Goal: Information Seeking & Learning: Learn about a topic

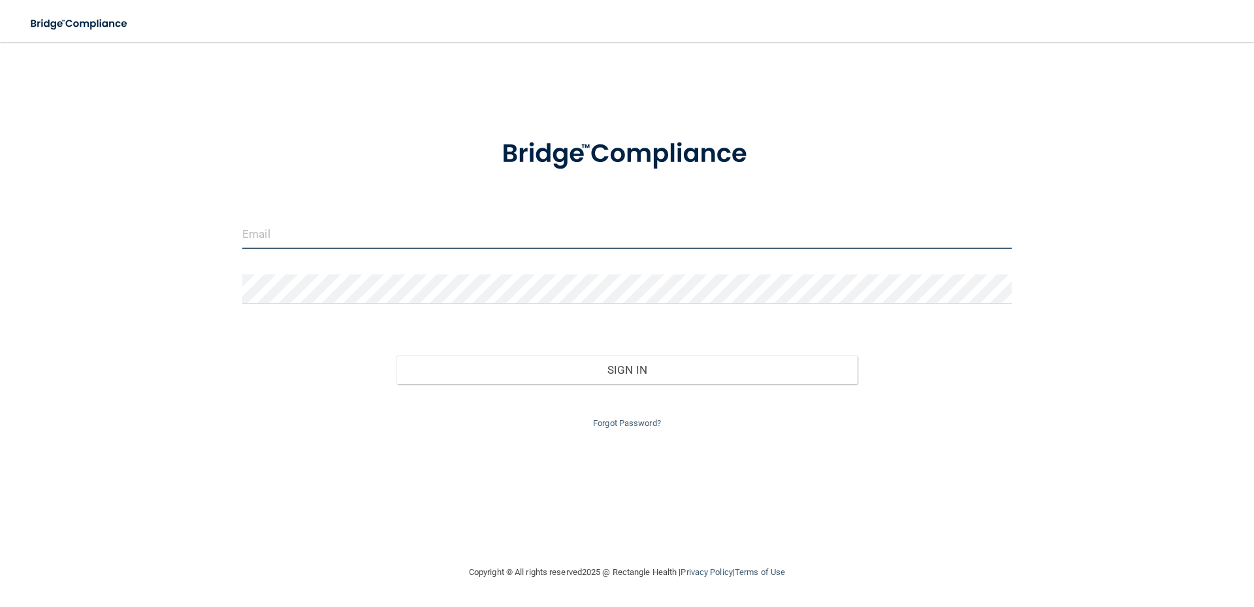
click at [252, 231] on input "email" at bounding box center [626, 233] width 769 height 29
type input "[PERSON_NAME][EMAIL_ADDRESS][DOMAIN_NAME]"
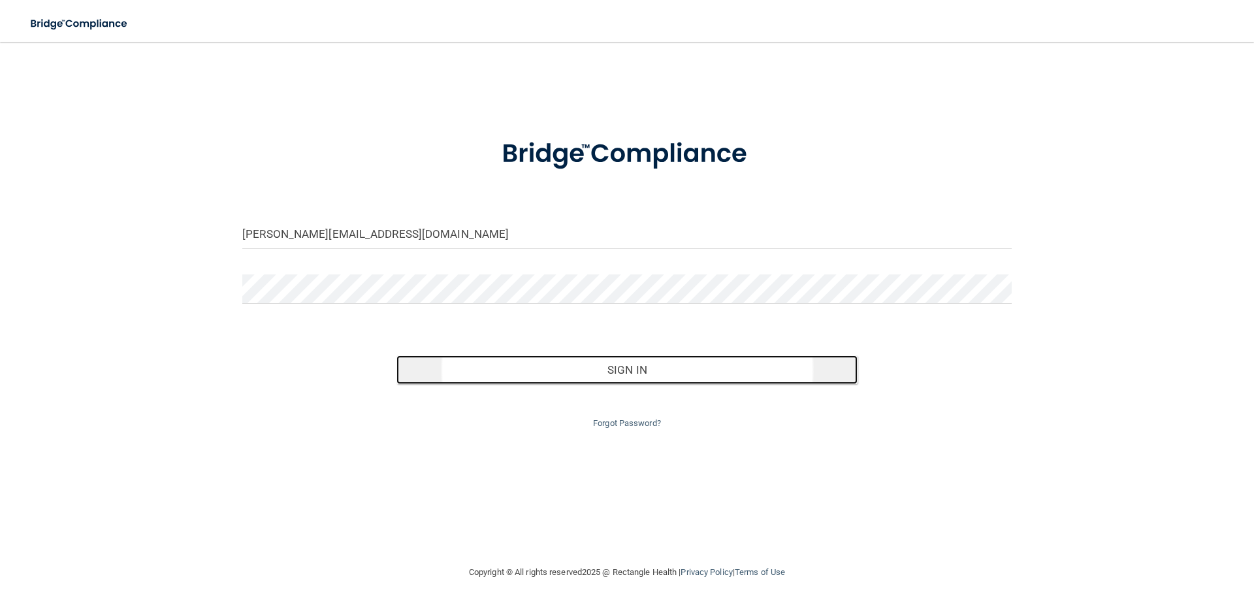
click at [615, 374] on button "Sign In" at bounding box center [627, 369] width 462 height 29
click at [646, 374] on button "Sign In" at bounding box center [627, 369] width 462 height 29
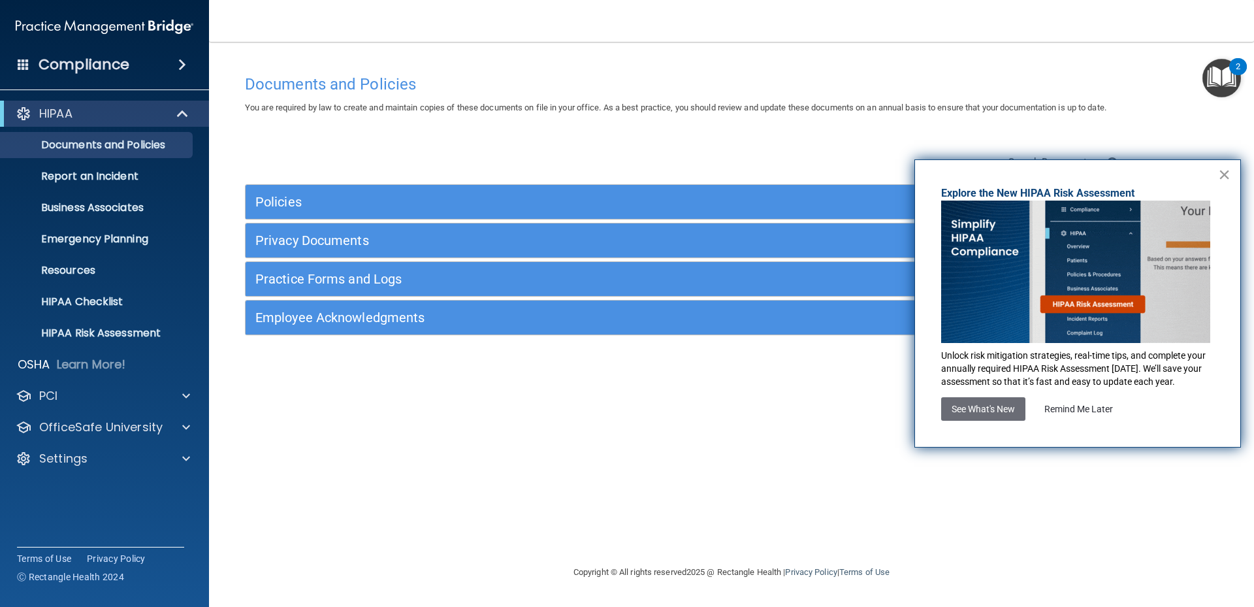
click at [1225, 174] on button "×" at bounding box center [1224, 174] width 12 height 21
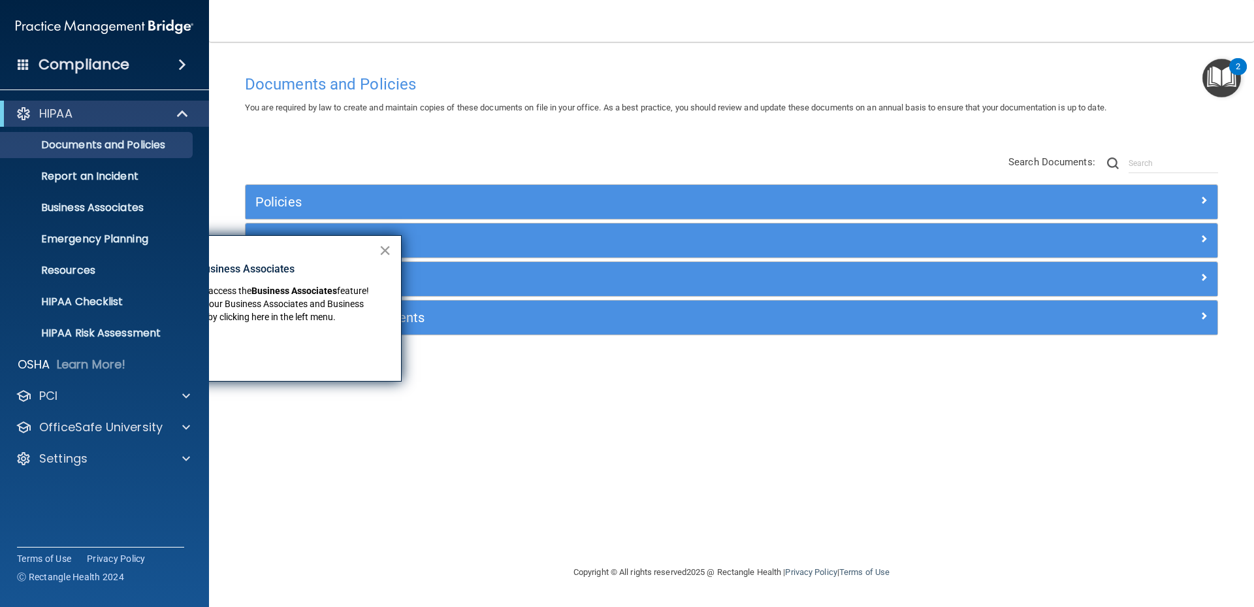
click at [388, 250] on button "×" at bounding box center [385, 250] width 12 height 21
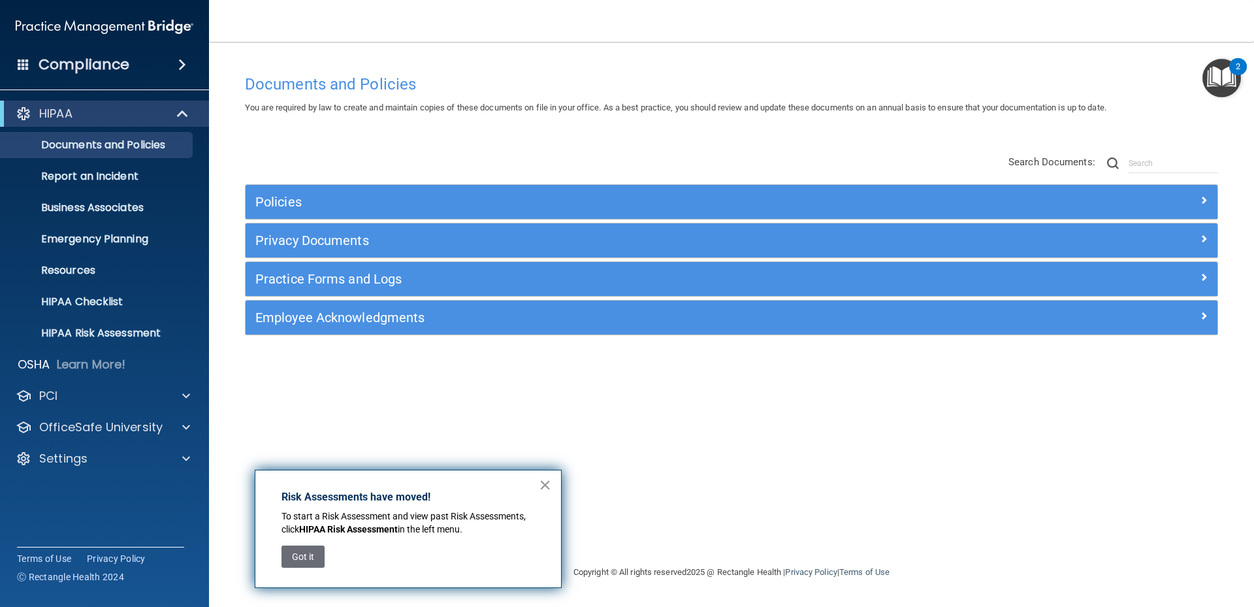
click at [549, 487] on button "×" at bounding box center [545, 484] width 12 height 21
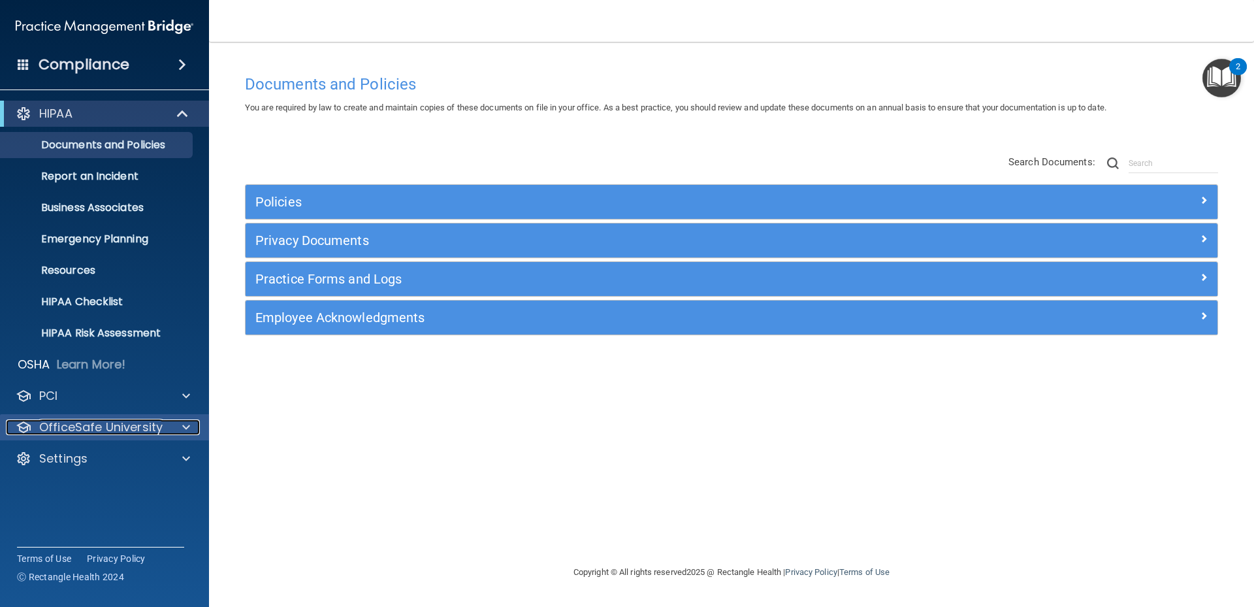
click at [122, 423] on p "OfficeSafe University" at bounding box center [100, 427] width 123 height 16
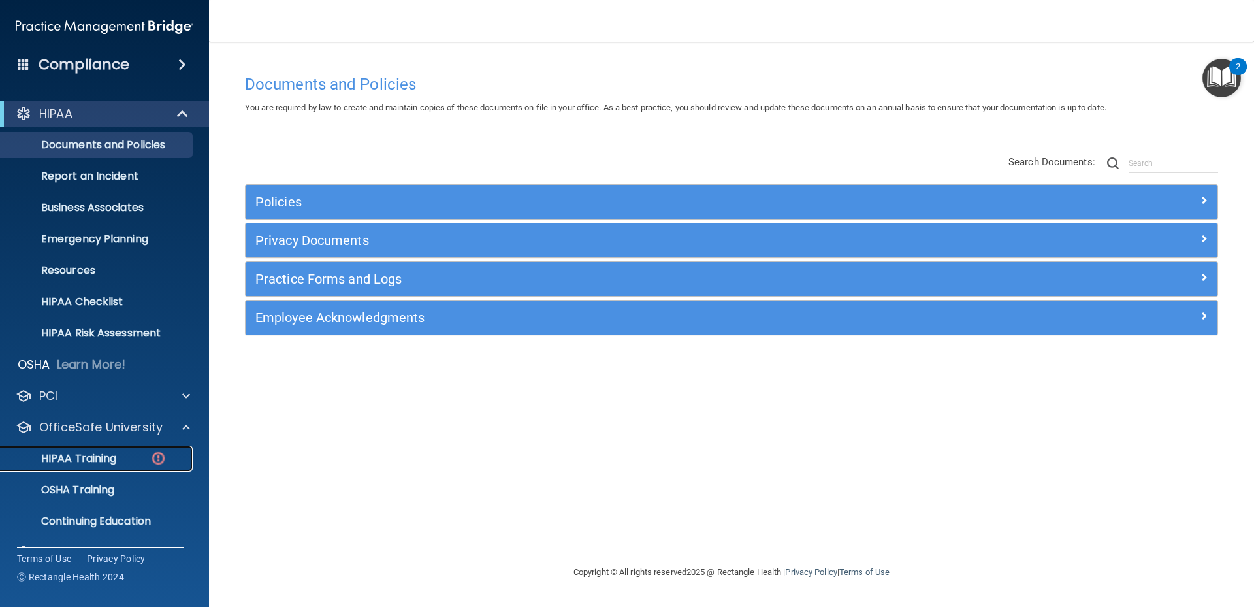
click at [126, 455] on div "HIPAA Training" at bounding box center [97, 458] width 178 height 13
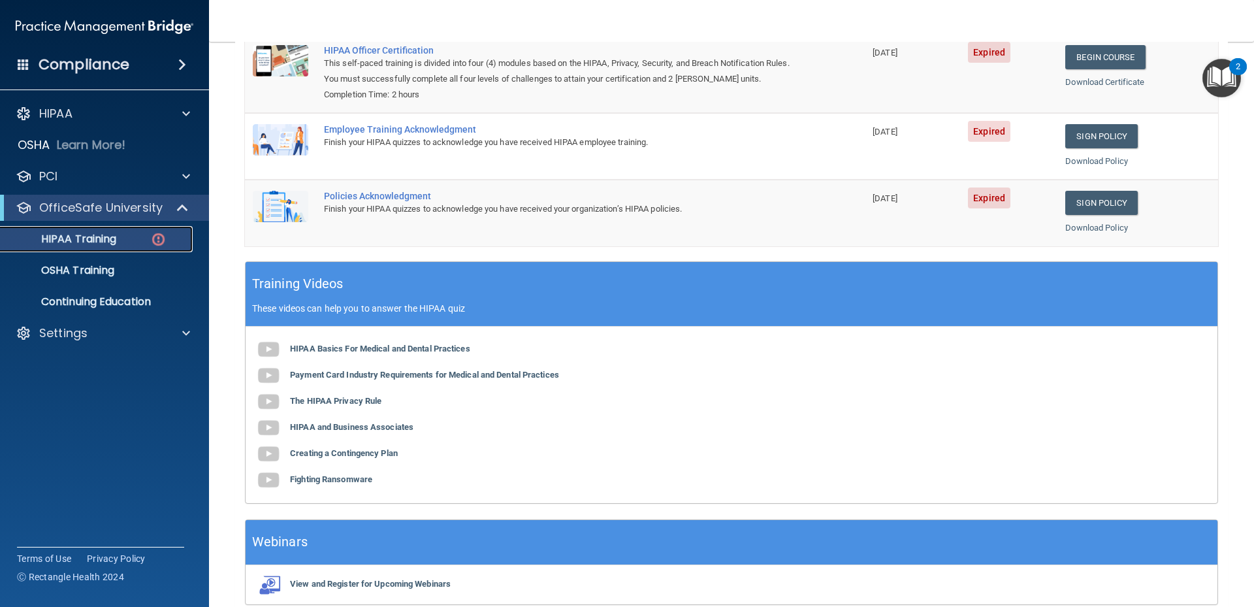
scroll to position [131, 0]
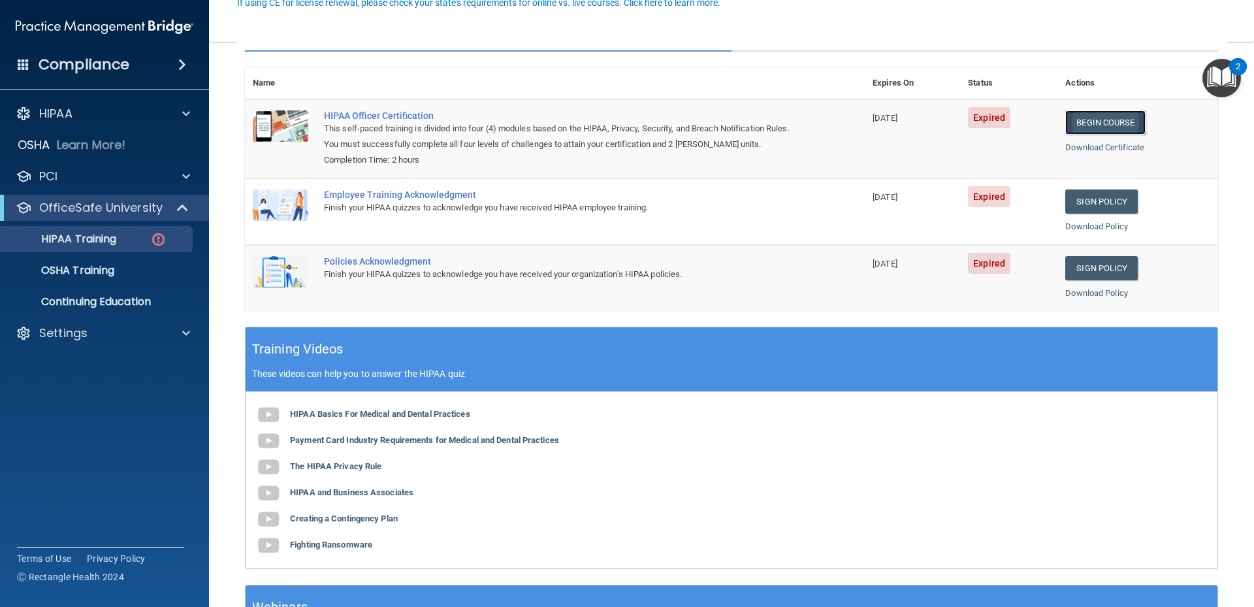
click at [1114, 126] on link "Begin Course" at bounding box center [1105, 122] width 80 height 24
click at [406, 414] on b "HIPAA Basics For Medical and Dental Practices" at bounding box center [380, 414] width 180 height 10
click at [345, 464] on b "The HIPAA Privacy Rule" at bounding box center [335, 466] width 91 height 10
click at [375, 496] on b "HIPAA and Business Associates" at bounding box center [351, 492] width 123 height 10
click at [316, 519] on b "Creating a Contingency Plan" at bounding box center [344, 518] width 108 height 10
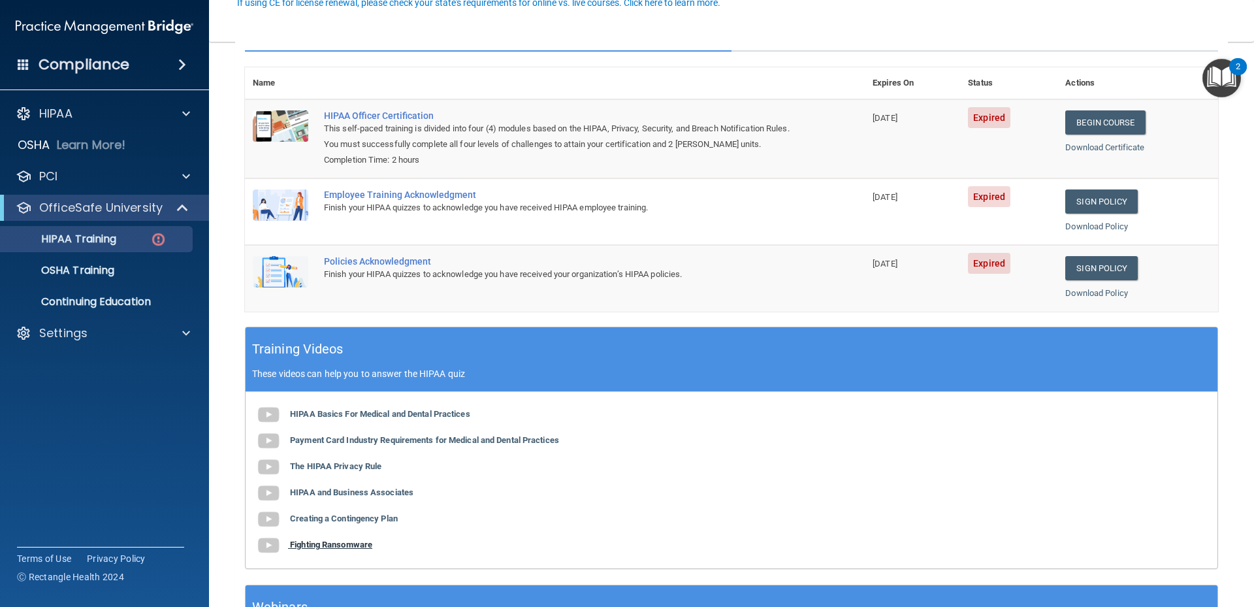
click at [328, 546] on b "Fighting Ransomware" at bounding box center [331, 544] width 82 height 10
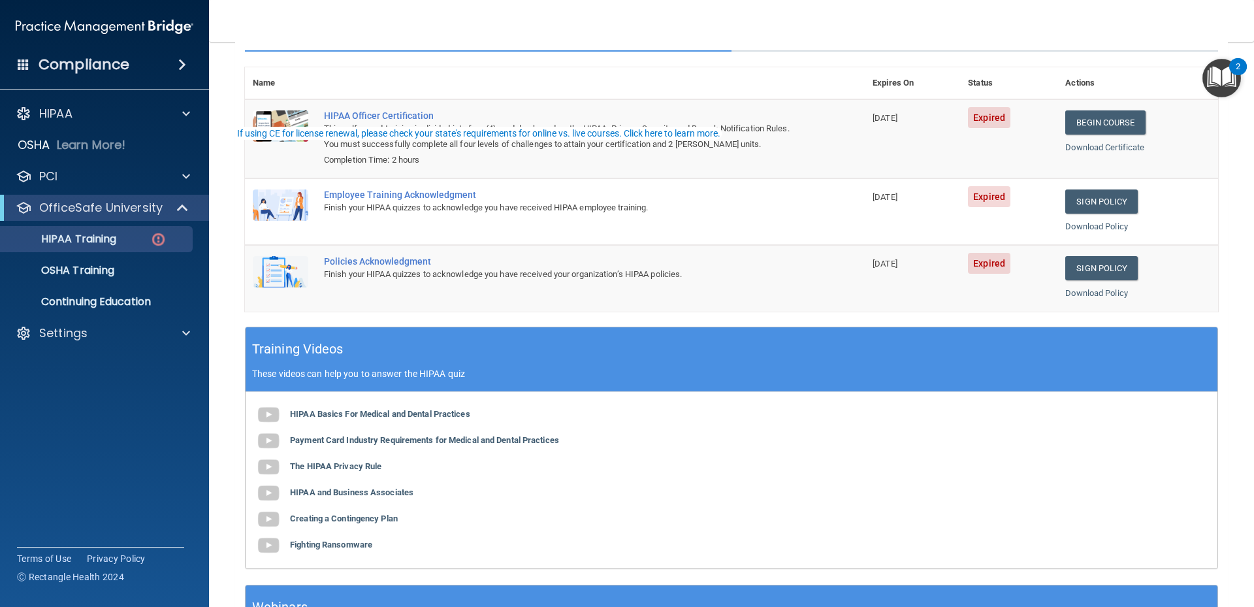
scroll to position [0, 0]
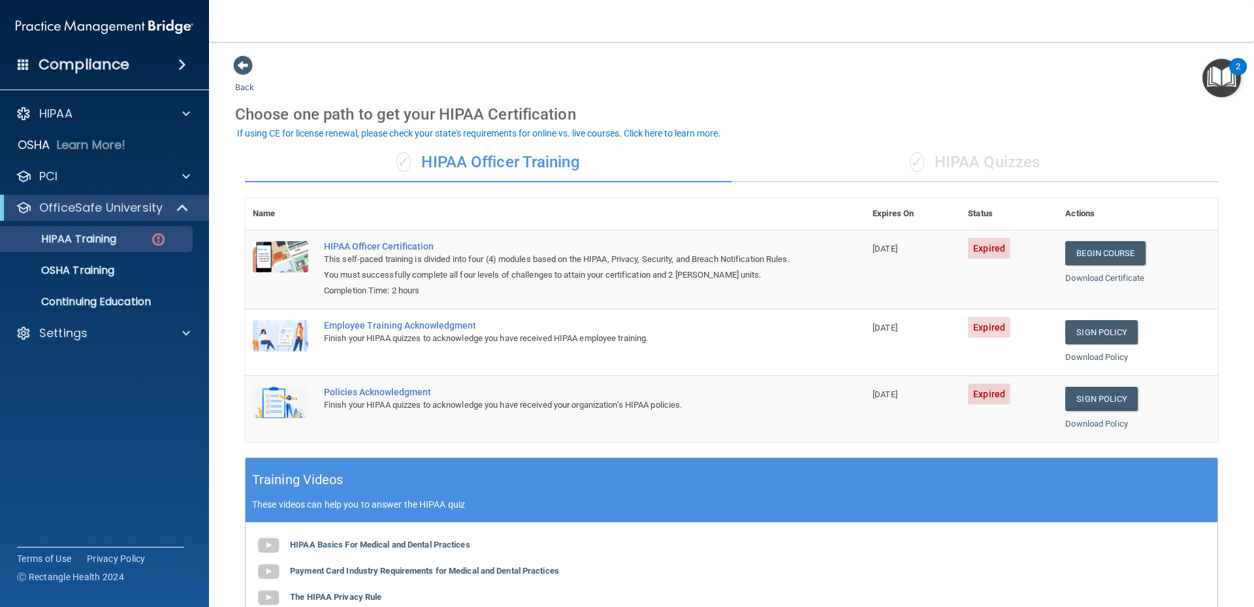
click at [994, 162] on div "✓ HIPAA Quizzes" at bounding box center [974, 162] width 487 height 39
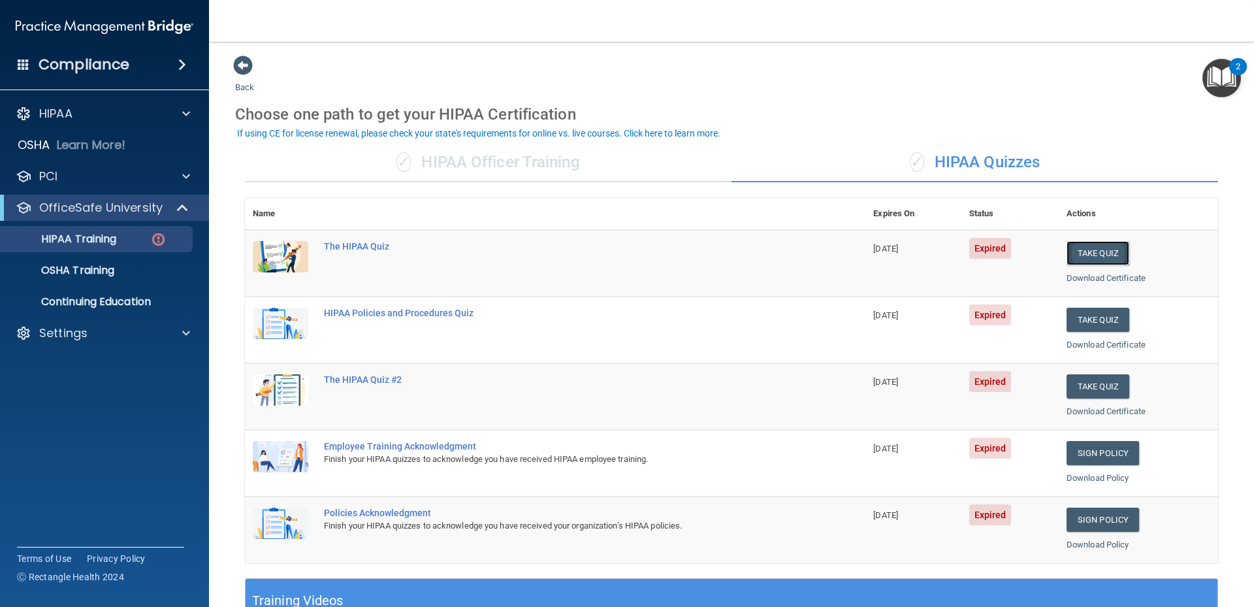
click at [1074, 253] on button "Take Quiz" at bounding box center [1098, 253] width 63 height 24
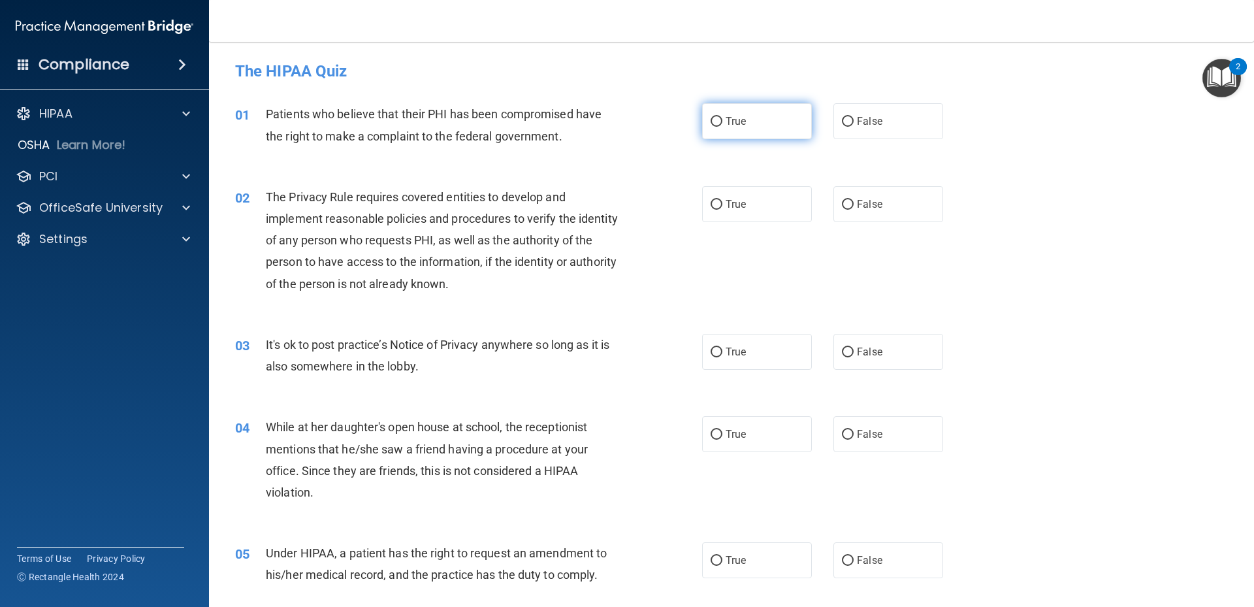
click at [714, 124] on input "True" at bounding box center [717, 122] width 12 height 10
radio input "true"
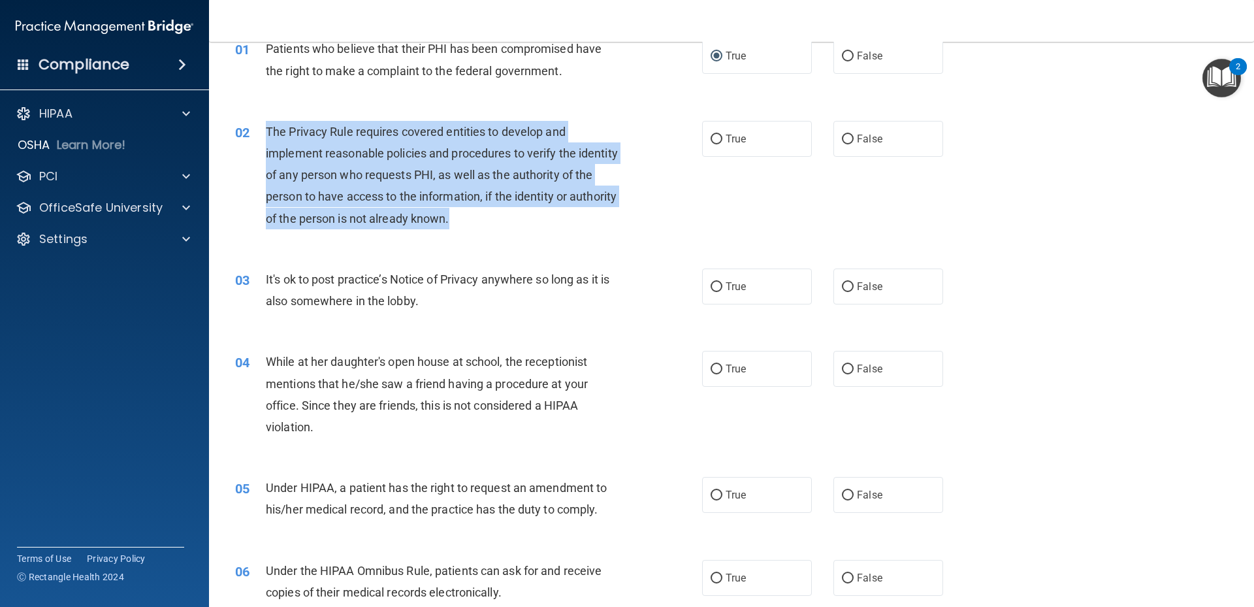
drag, startPoint x: 266, startPoint y: 131, endPoint x: 501, endPoint y: 208, distance: 247.4
click at [501, 208] on div "The Privacy Rule requires covered entities to develop and implement reasonable …" at bounding box center [448, 175] width 365 height 108
drag, startPoint x: 501, startPoint y: 208, endPoint x: 494, endPoint y: 210, distance: 7.4
copy span "The Privacy Rule requires covered entities to develop and implement reasonable …"
click at [714, 142] on input "True" at bounding box center [717, 140] width 12 height 10
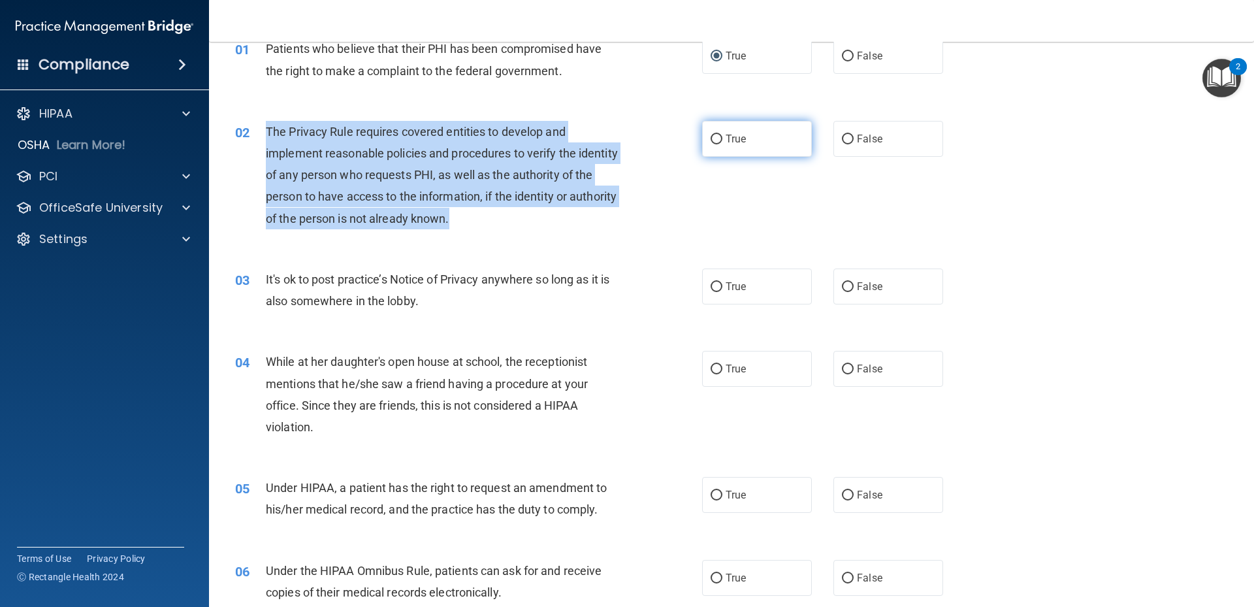
radio input "true"
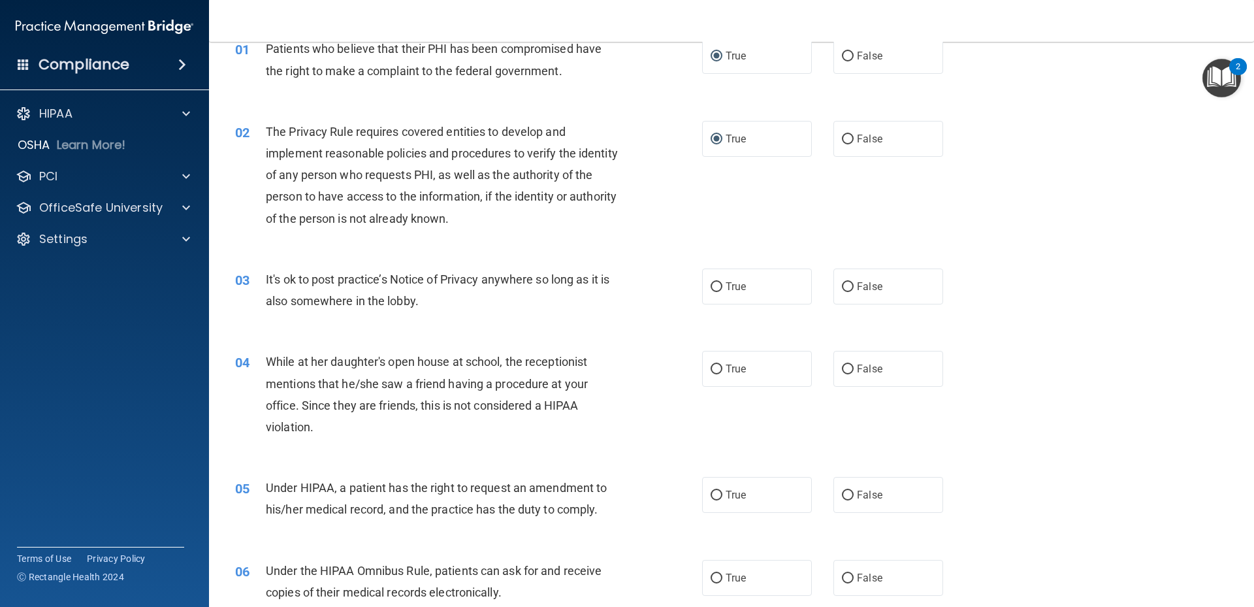
click at [517, 315] on div "03 It's ok to post practice’s Notice of Privacy anywhere so long as it is also …" at bounding box center [469, 293] width 506 height 50
click at [713, 288] on input "True" at bounding box center [717, 287] width 12 height 10
radio input "true"
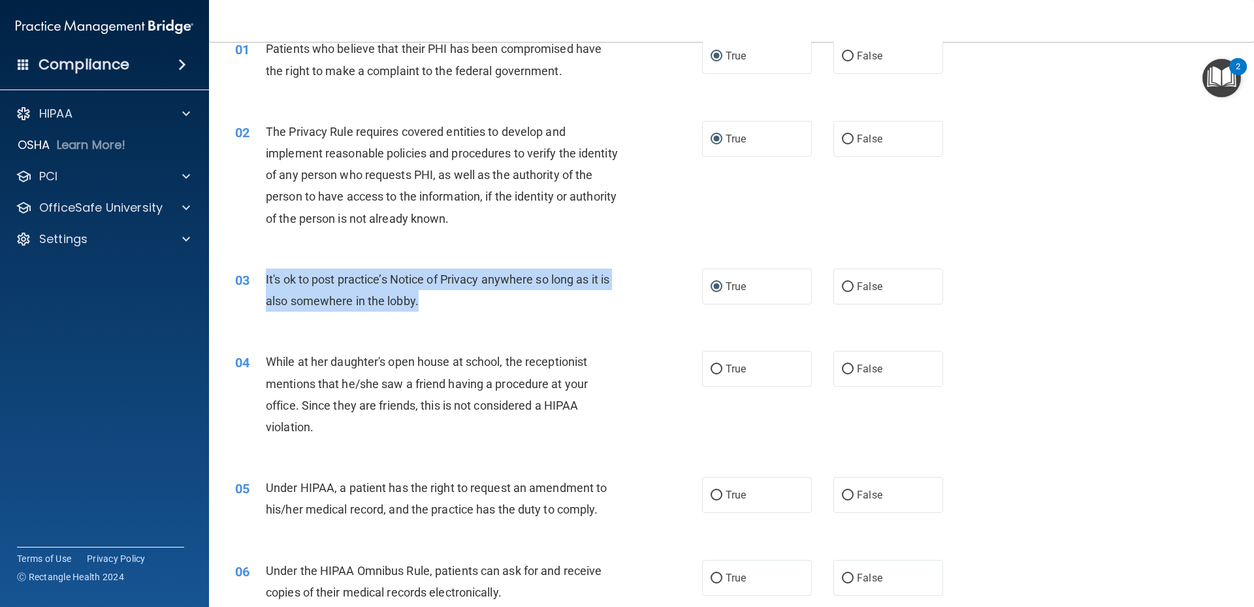
drag, startPoint x: 266, startPoint y: 279, endPoint x: 428, endPoint y: 297, distance: 163.0
click at [428, 297] on div "It's ok to post practice’s Notice of Privacy anywhere so long as it is also som…" at bounding box center [448, 289] width 365 height 43
drag, startPoint x: 428, startPoint y: 297, endPoint x: 405, endPoint y: 296, distance: 22.9
copy span "It's ok to post practice’s Notice of Privacy anywhere so long as it is also som…"
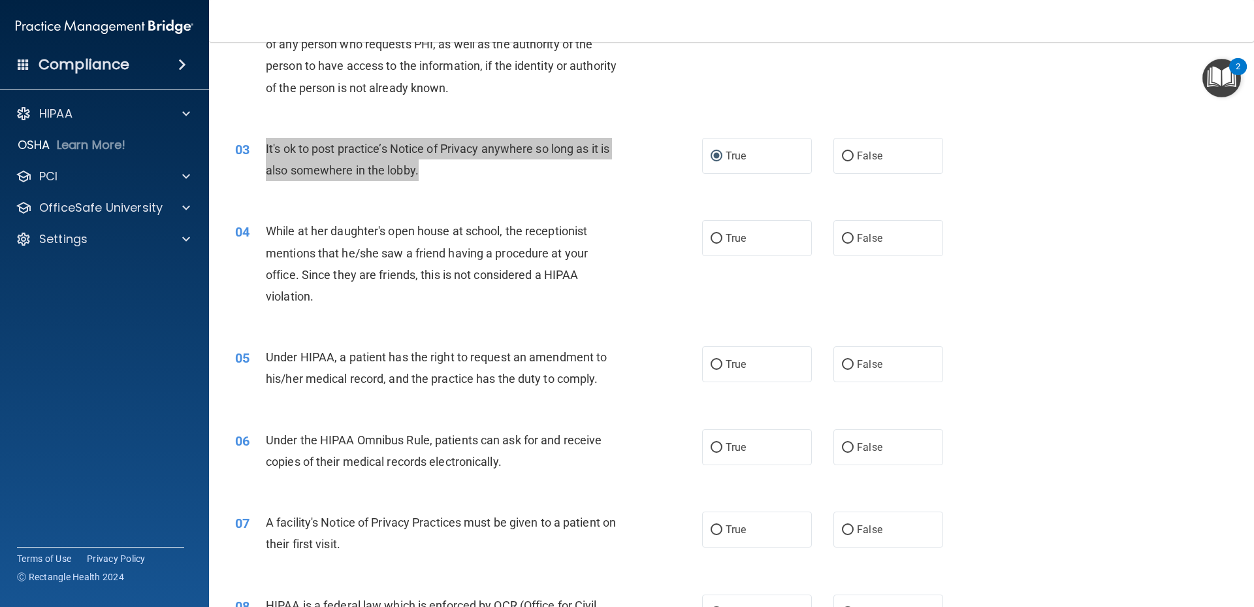
scroll to position [261, 0]
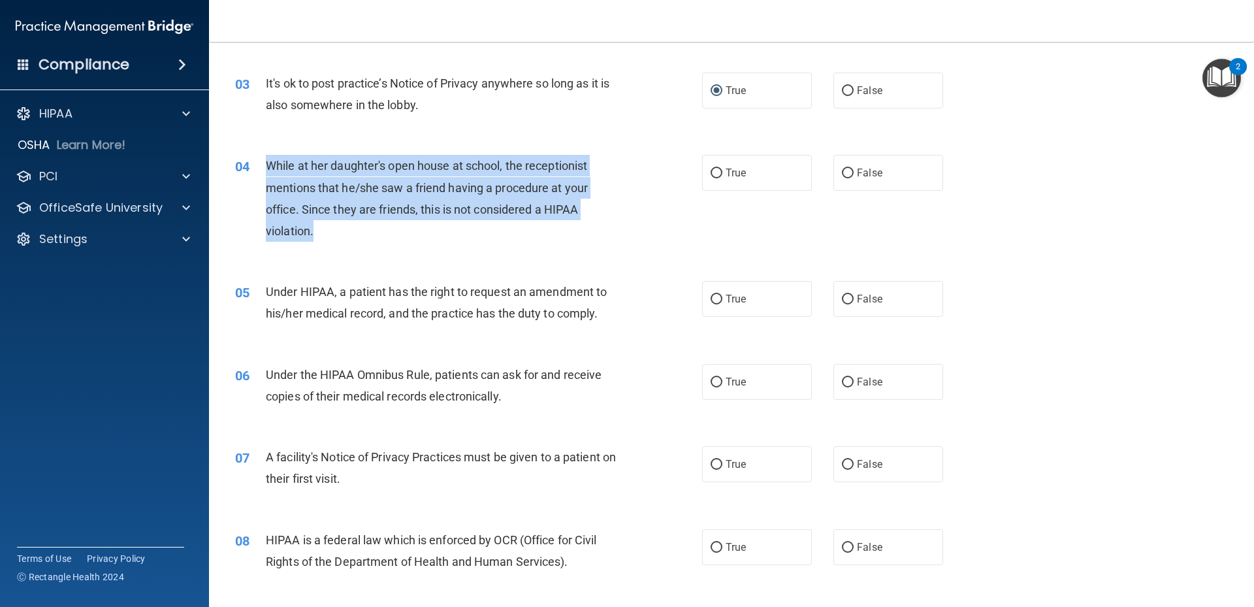
drag, startPoint x: 266, startPoint y: 167, endPoint x: 325, endPoint y: 234, distance: 88.9
click at [325, 234] on div "While at her daughter's open house at school, the receptionist mentions that he…" at bounding box center [448, 198] width 365 height 87
drag, startPoint x: 325, startPoint y: 234, endPoint x: 324, endPoint y: 217, distance: 17.0
copy span "While at her daughter's open house at school, the receptionist mentions that he…"
click at [715, 172] on input "True" at bounding box center [717, 173] width 12 height 10
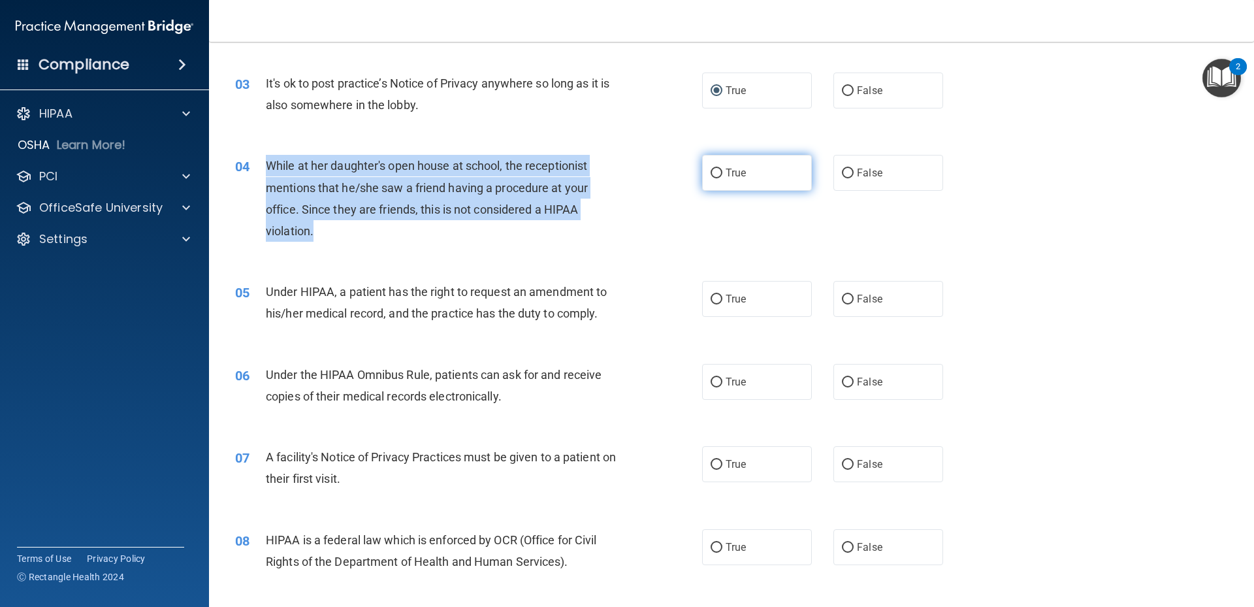
radio input "true"
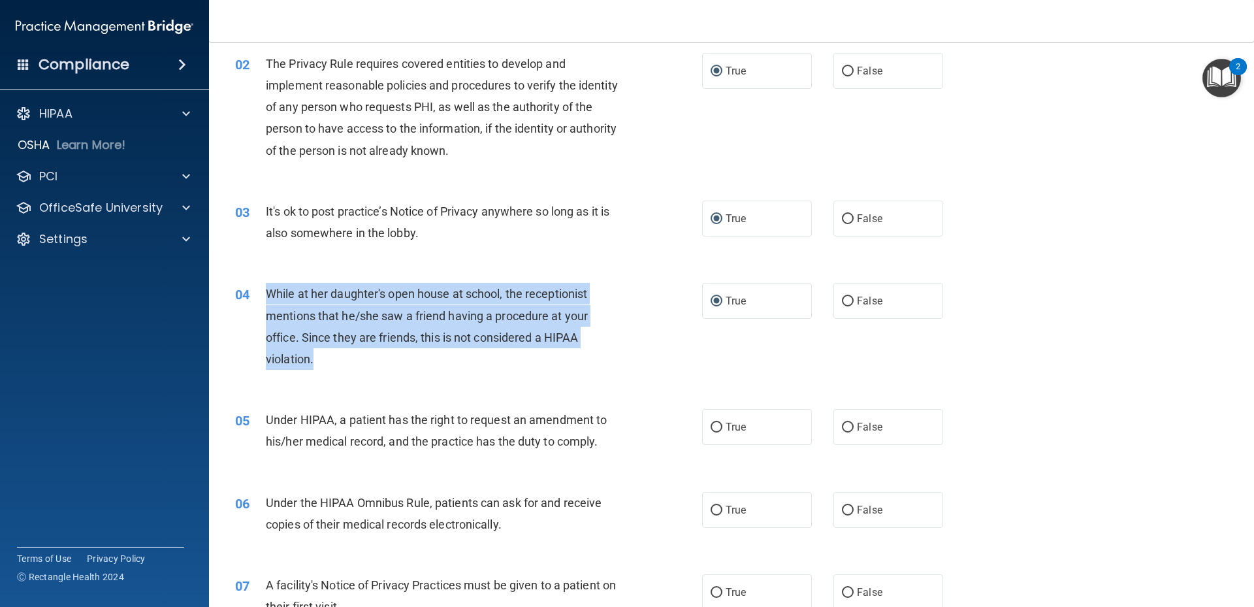
scroll to position [264, 0]
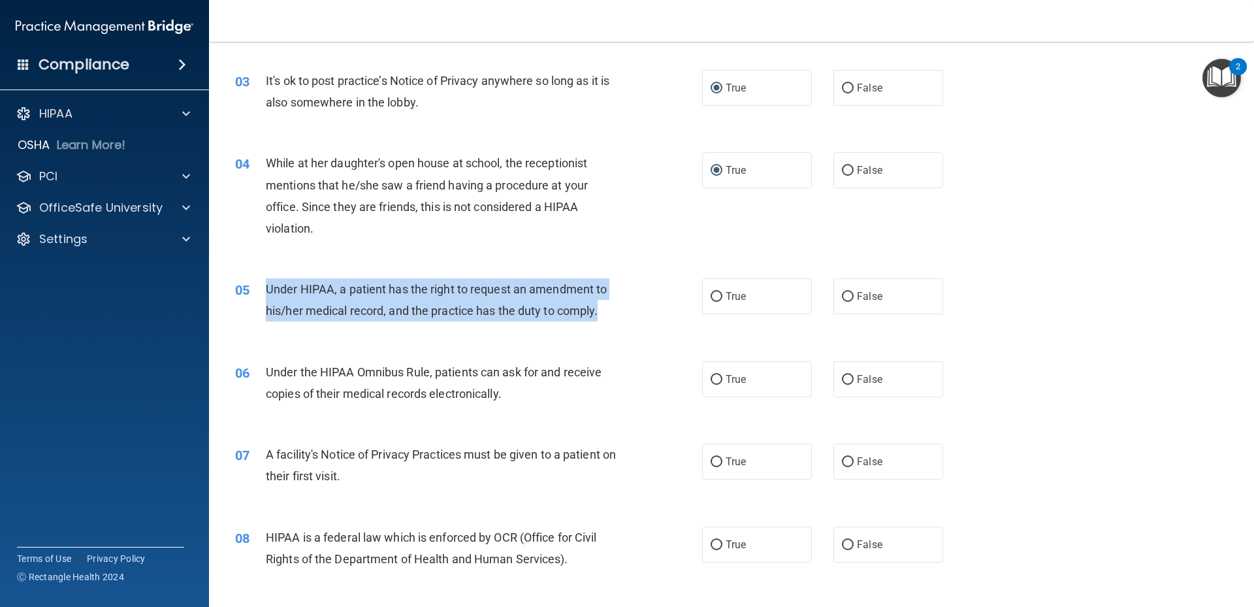
drag, startPoint x: 270, startPoint y: 287, endPoint x: 599, endPoint y: 309, distance: 329.2
click at [599, 309] on span "Under HIPAA, a patient has the right to request an amendment to his/her medical…" at bounding box center [436, 299] width 341 height 35
drag, startPoint x: 599, startPoint y: 309, endPoint x: 588, endPoint y: 310, distance: 11.1
copy span "Under HIPAA, a patient has the right to request an amendment to his/her medical…"
click at [714, 295] on input "True" at bounding box center [717, 297] width 12 height 10
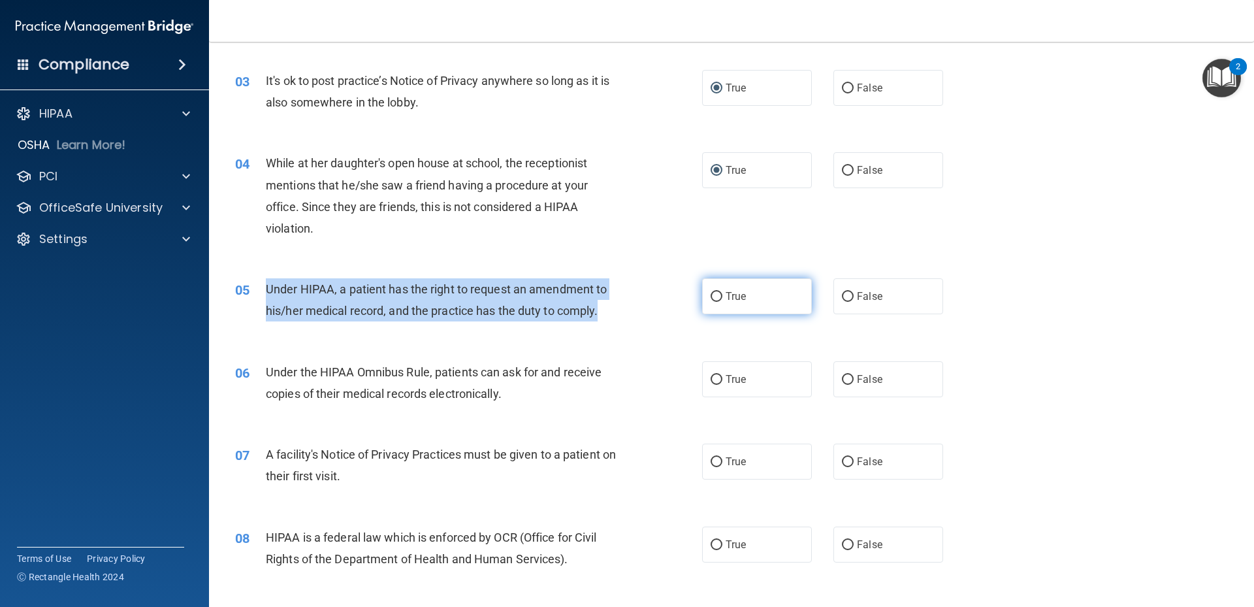
radio input "true"
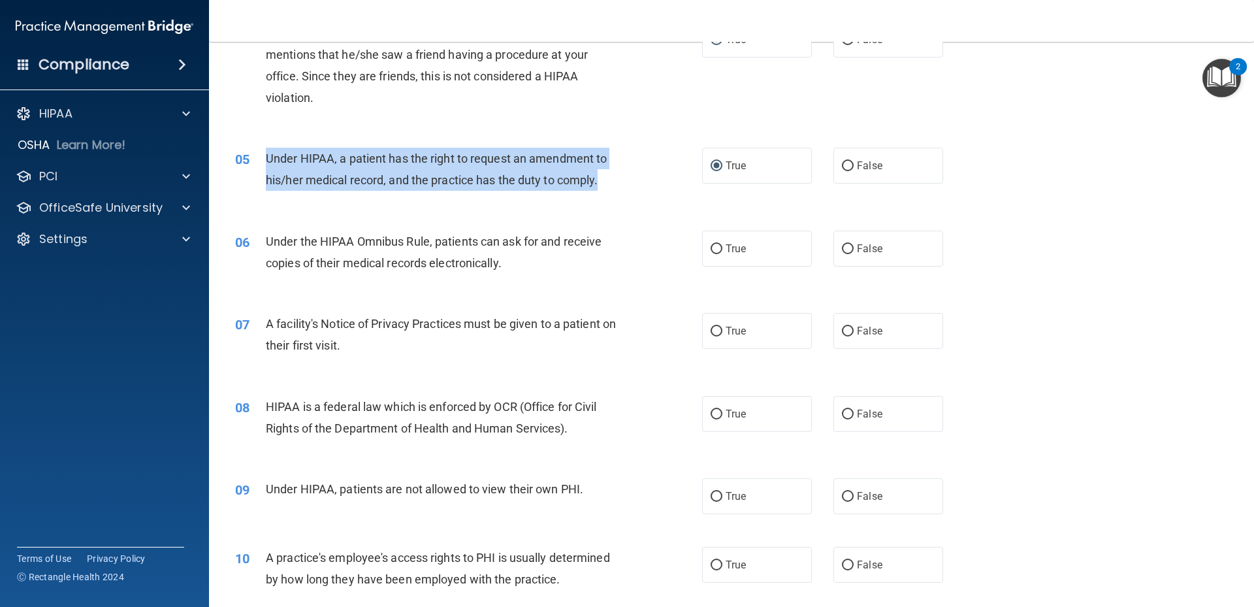
scroll to position [460, 0]
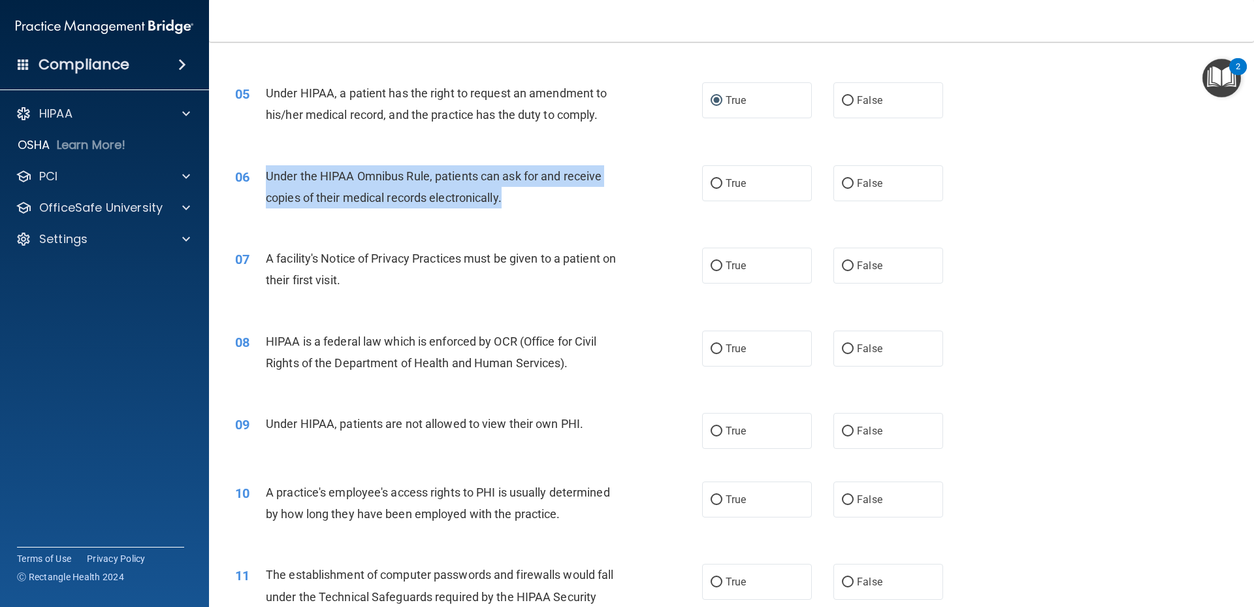
drag, startPoint x: 265, startPoint y: 175, endPoint x: 517, endPoint y: 201, distance: 253.4
click at [517, 201] on div "Under the HIPAA Omnibus Rule, patients can ask for and receive copies of their …" at bounding box center [448, 186] width 365 height 43
drag, startPoint x: 517, startPoint y: 201, endPoint x: 485, endPoint y: 195, distance: 33.3
copy span "Under the HIPAA Omnibus Rule, patients can ask for and receive copies of their …"
click at [714, 184] on input "True" at bounding box center [717, 184] width 12 height 10
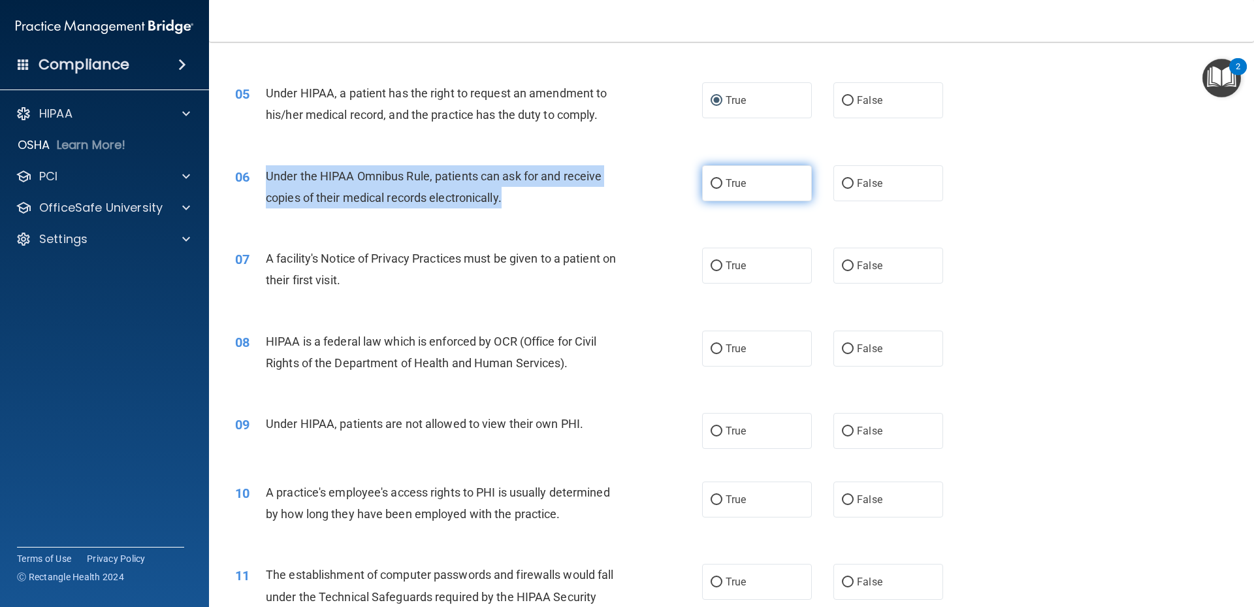
radio input "true"
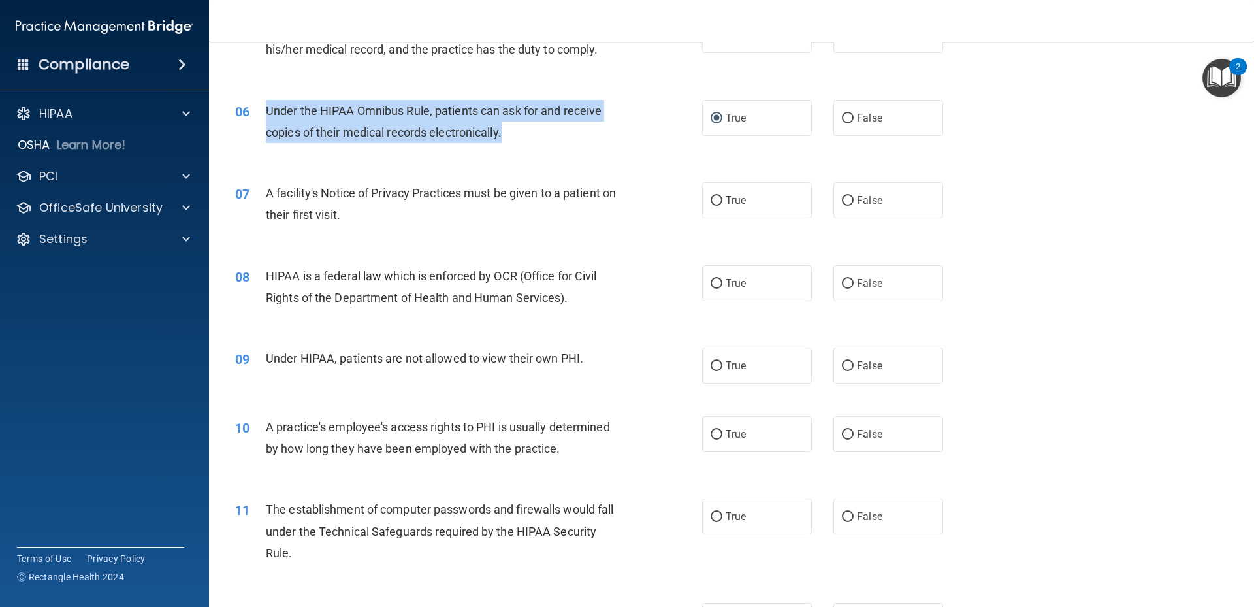
scroll to position [590, 0]
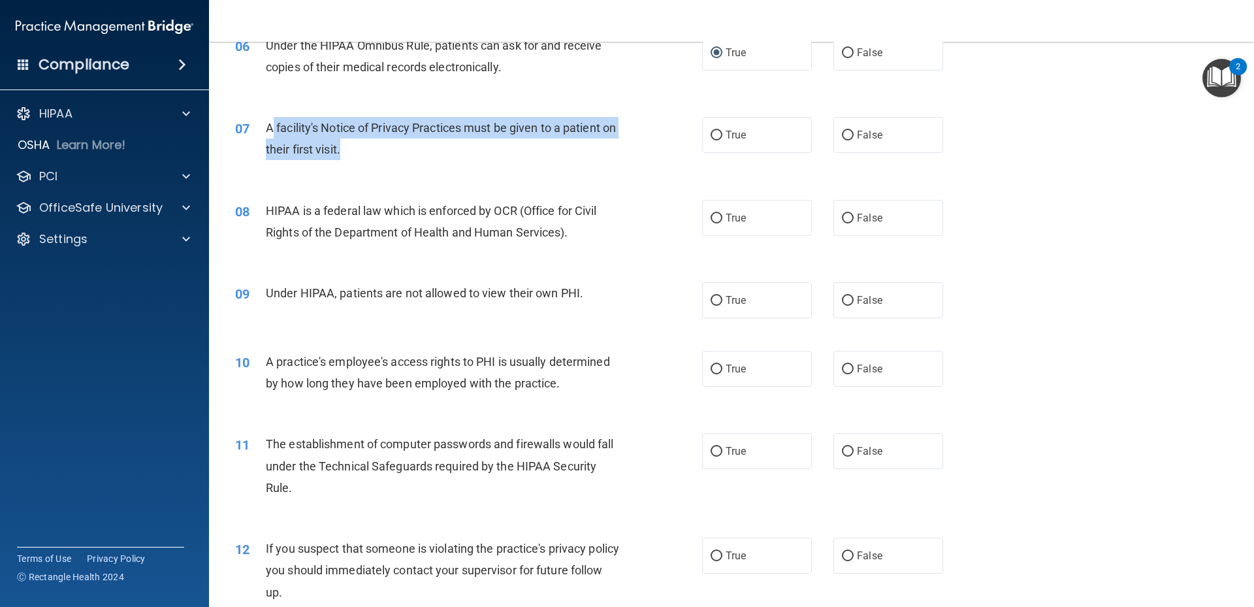
drag, startPoint x: 270, startPoint y: 127, endPoint x: 386, endPoint y: 148, distance: 117.5
click at [386, 148] on div "A facility's Notice of Privacy Practices must be given to a patient on their fi…" at bounding box center [448, 138] width 365 height 43
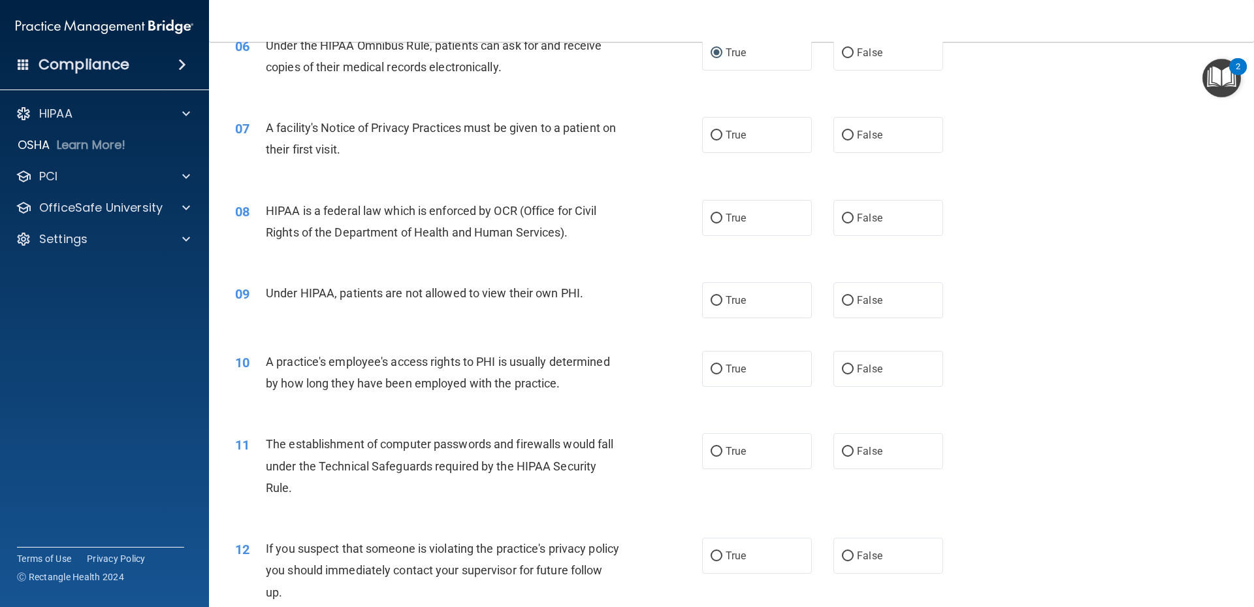
click at [268, 125] on span "A facility's Notice of Privacy Practices must be given to a patient on their fi…" at bounding box center [441, 138] width 350 height 35
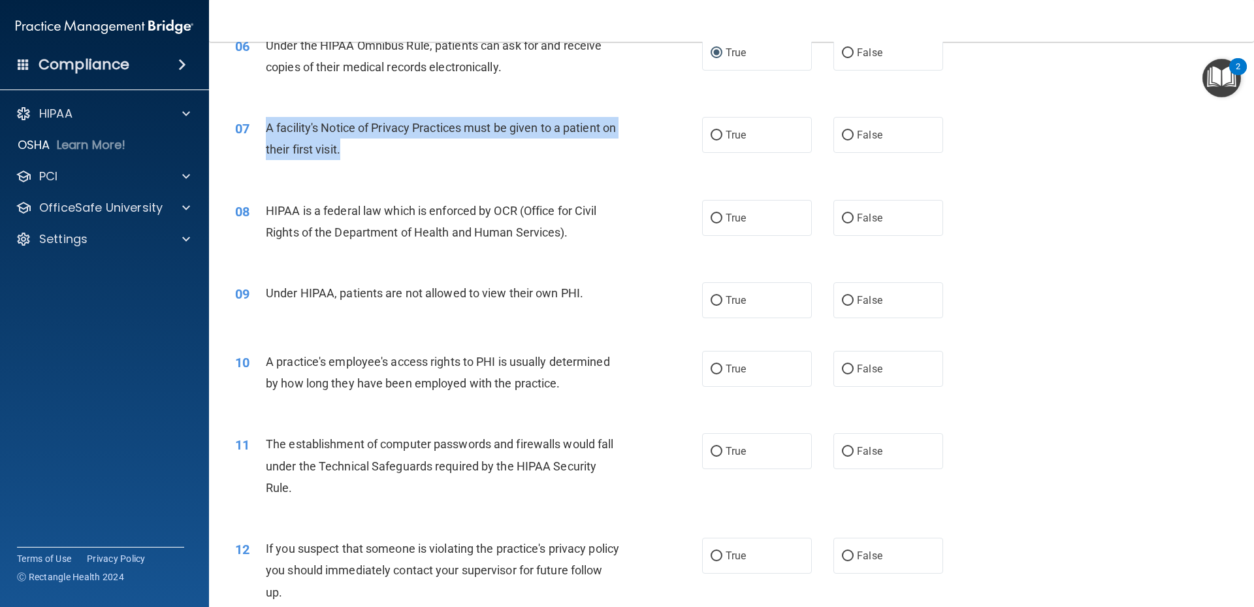
drag, startPoint x: 266, startPoint y: 124, endPoint x: 362, endPoint y: 146, distance: 98.4
click at [362, 146] on div "A facility's Notice of Privacy Practices must be given to a patient on their fi…" at bounding box center [448, 138] width 365 height 43
drag, startPoint x: 362, startPoint y: 146, endPoint x: 355, endPoint y: 142, distance: 7.9
copy span "A facility's Notice of Privacy Practices must be given to a patient on their fi…"
click at [711, 135] on input "True" at bounding box center [717, 136] width 12 height 10
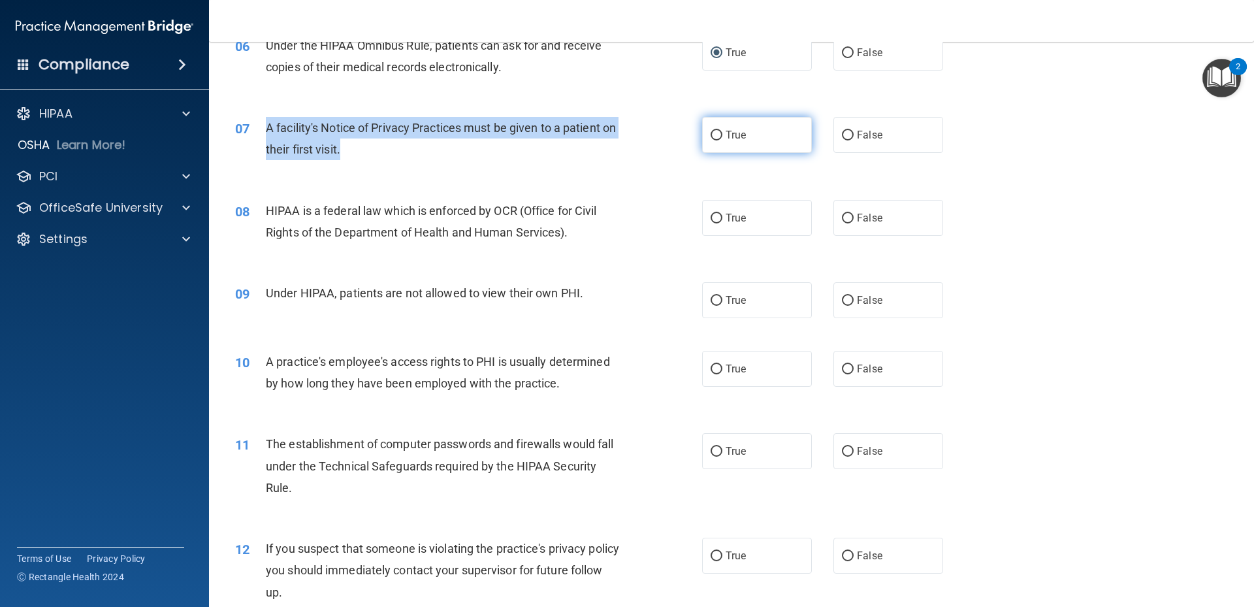
radio input "true"
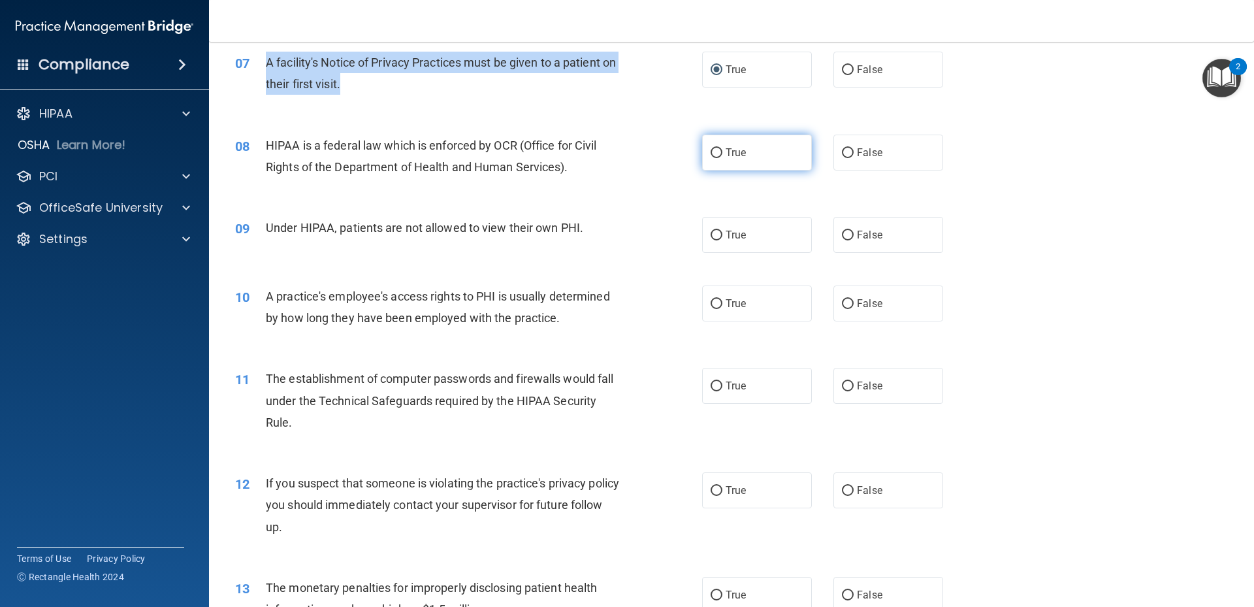
click at [711, 155] on input "True" at bounding box center [717, 153] width 12 height 10
radio input "true"
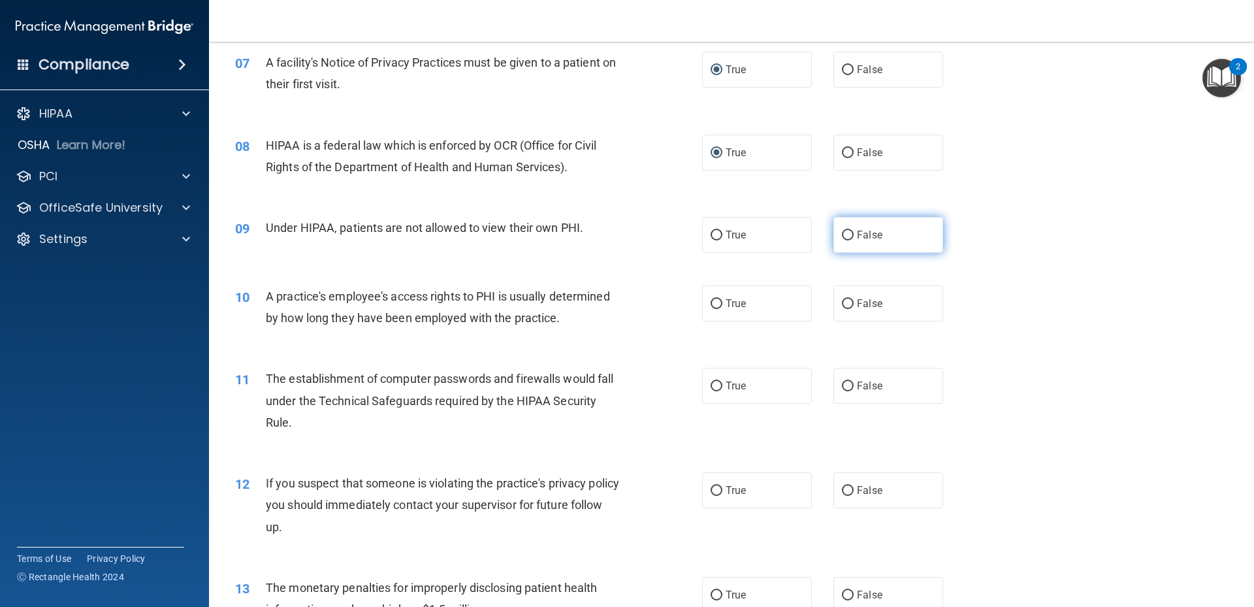
click at [849, 234] on label "False" at bounding box center [888, 235] width 110 height 36
click at [849, 234] on input "False" at bounding box center [848, 236] width 12 height 10
radio input "true"
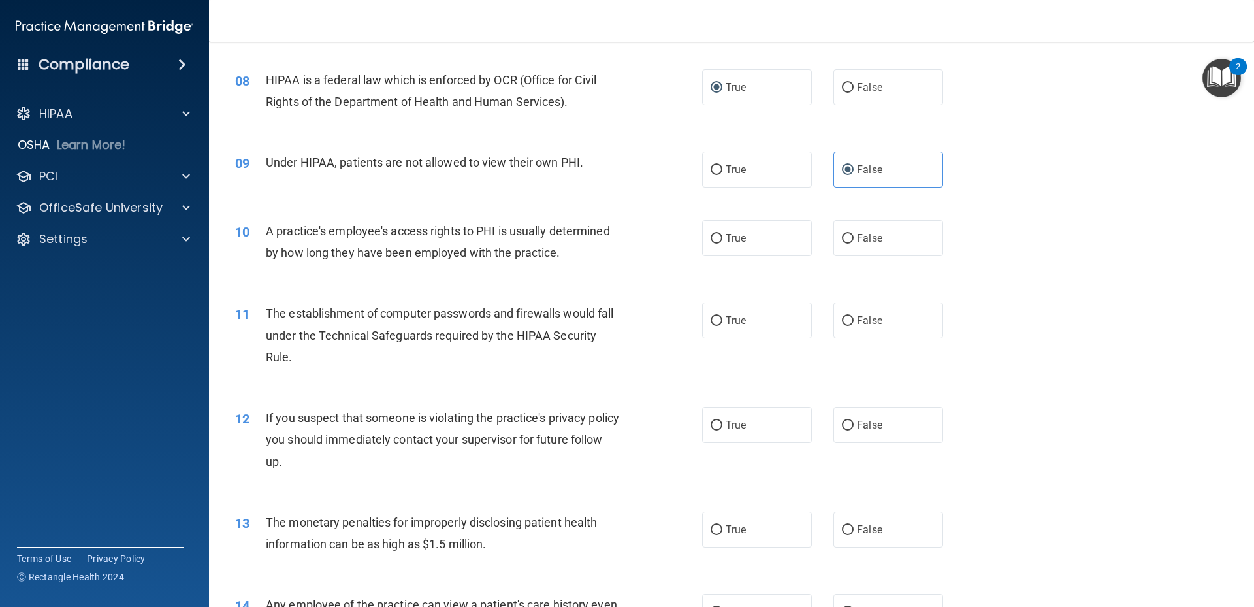
scroll to position [786, 0]
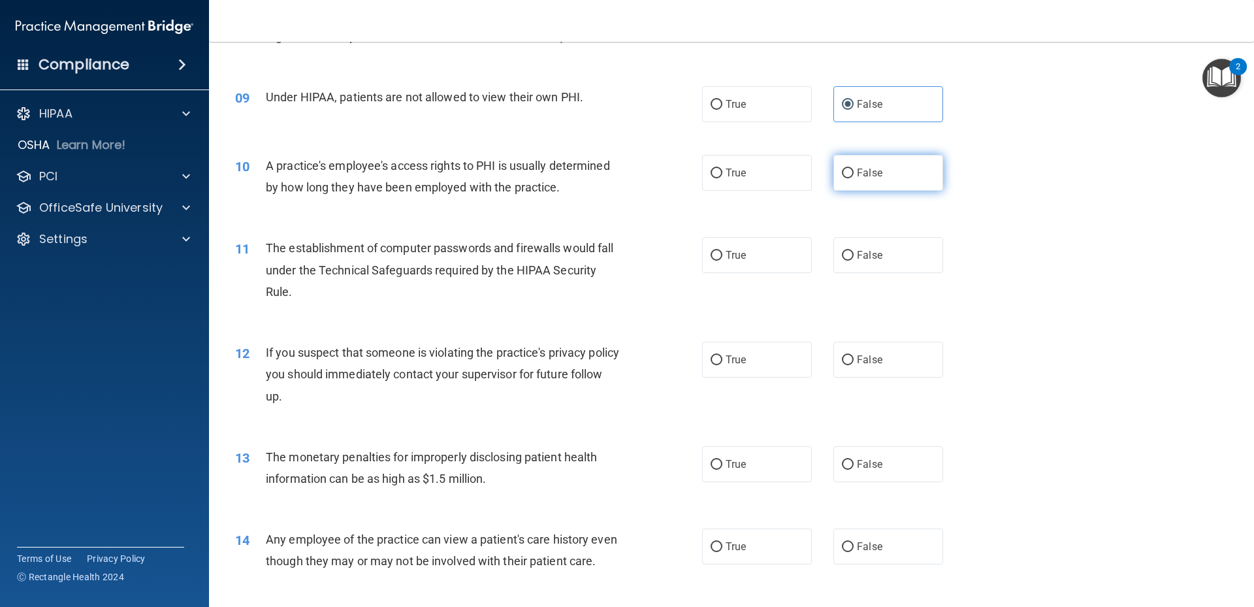
click at [842, 171] on input "False" at bounding box center [848, 173] width 12 height 10
radio input "true"
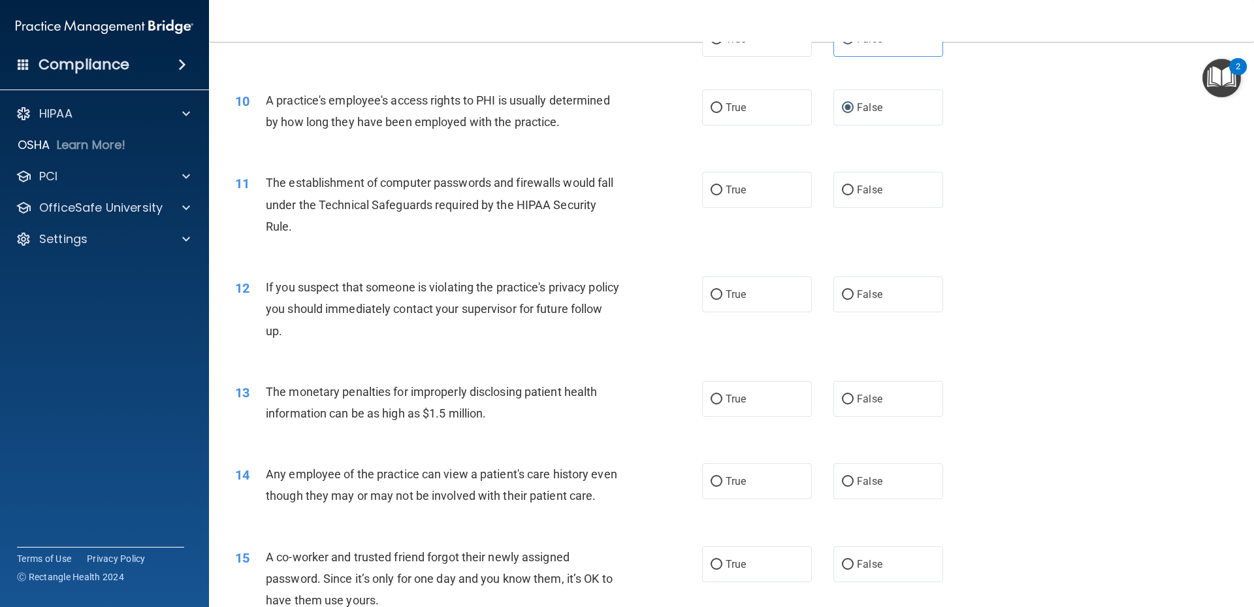
scroll to position [917, 0]
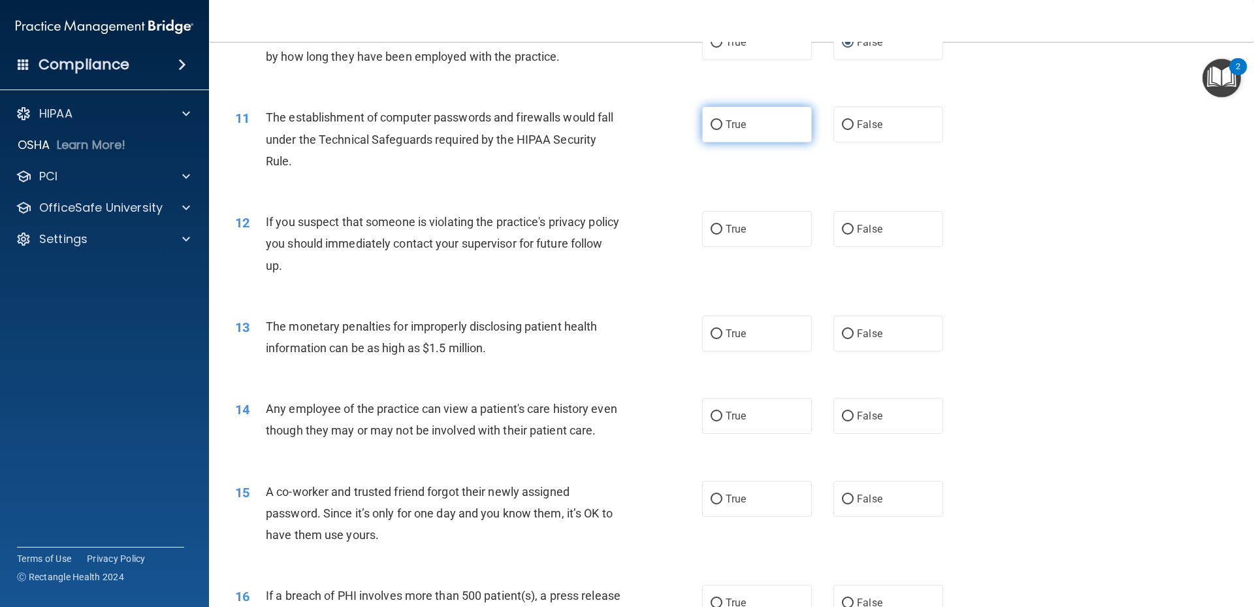
click at [711, 127] on input "True" at bounding box center [717, 125] width 12 height 10
radio input "true"
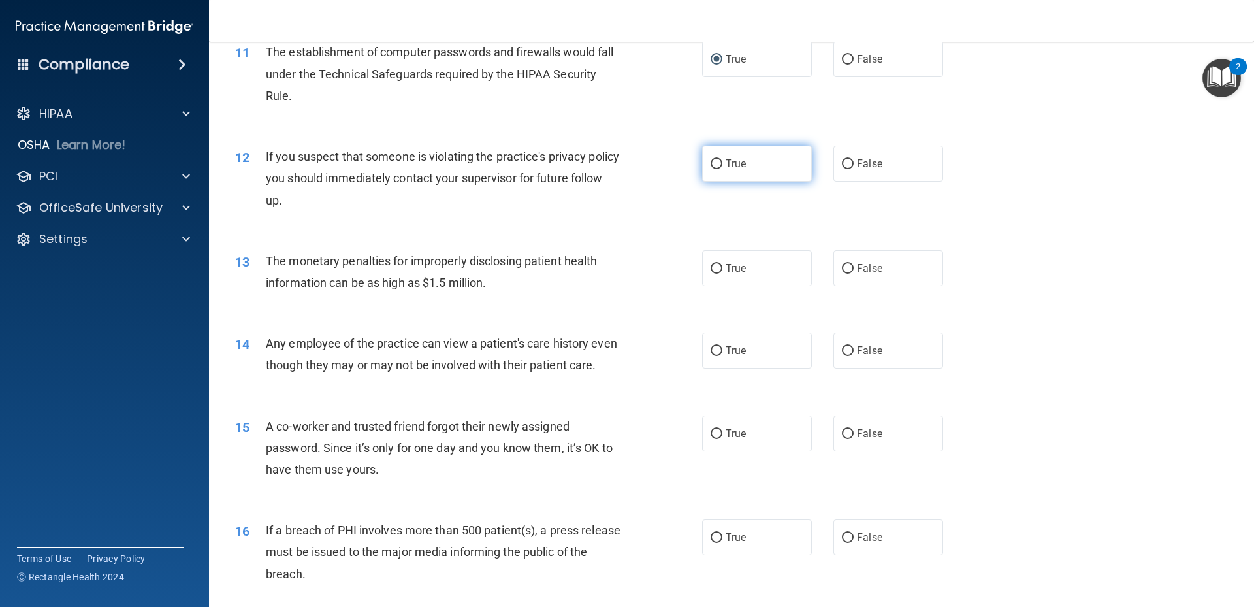
click at [712, 167] on input "True" at bounding box center [717, 164] width 12 height 10
radio input "true"
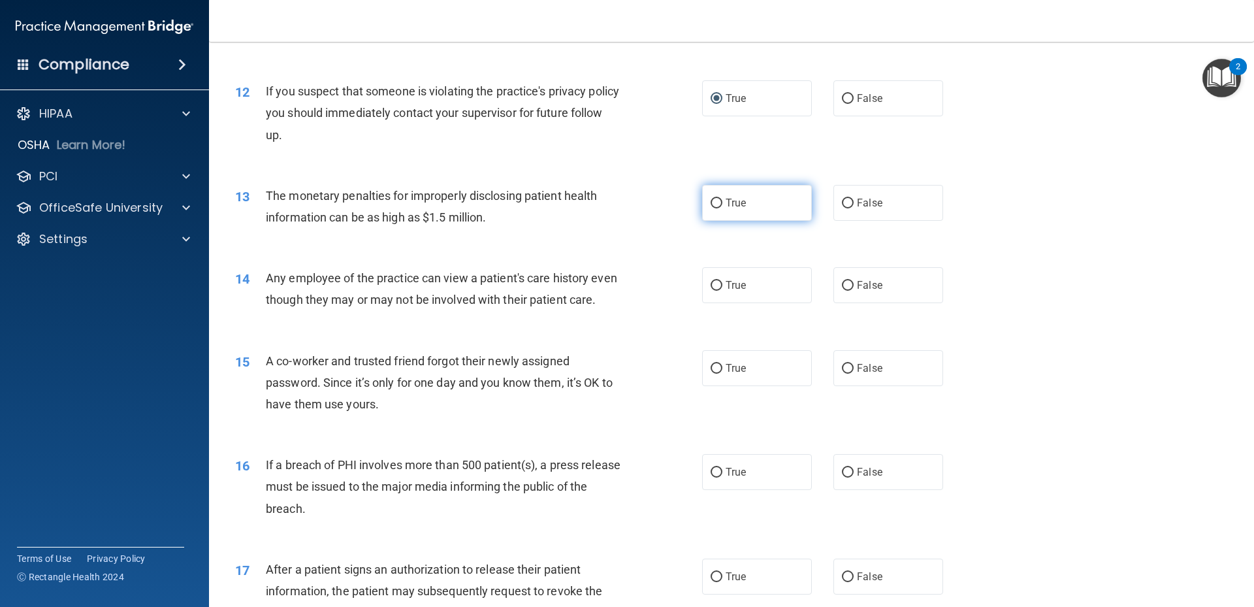
click at [713, 204] on input "True" at bounding box center [717, 204] width 12 height 10
radio input "true"
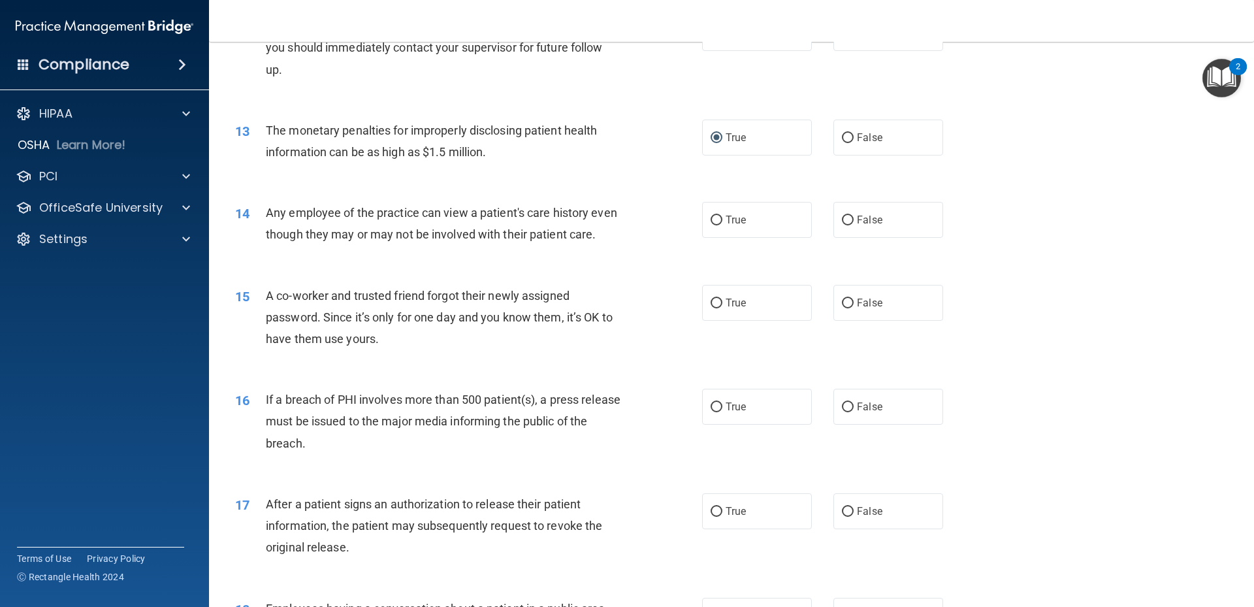
scroll to position [1178, 0]
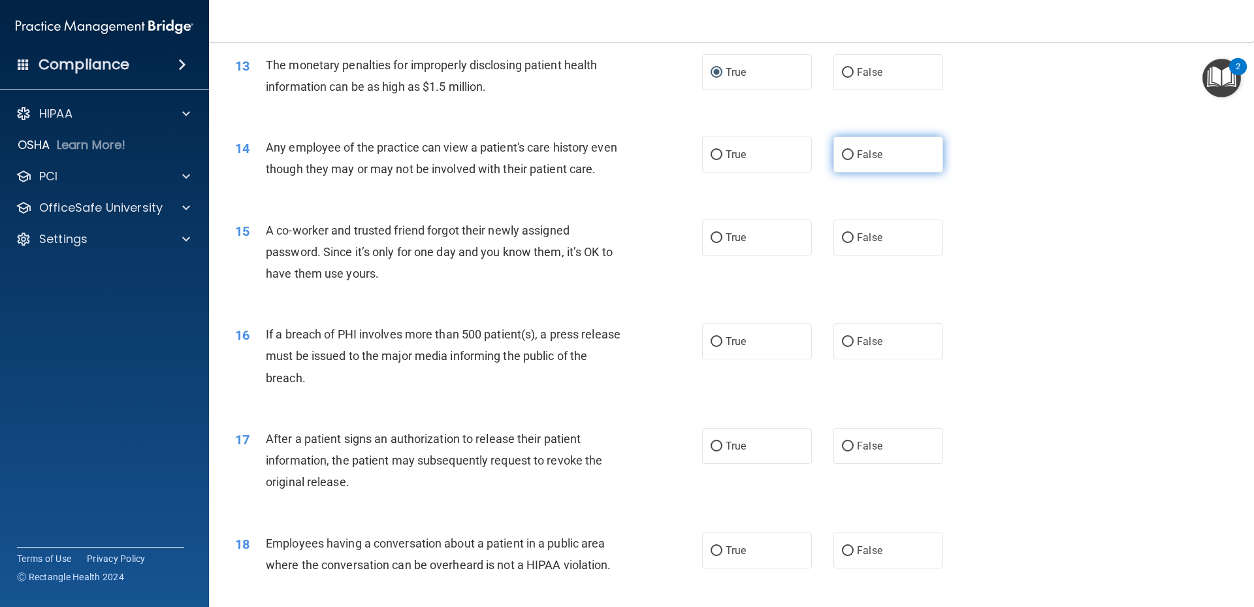
click at [842, 155] on input "False" at bounding box center [848, 155] width 12 height 10
radio input "true"
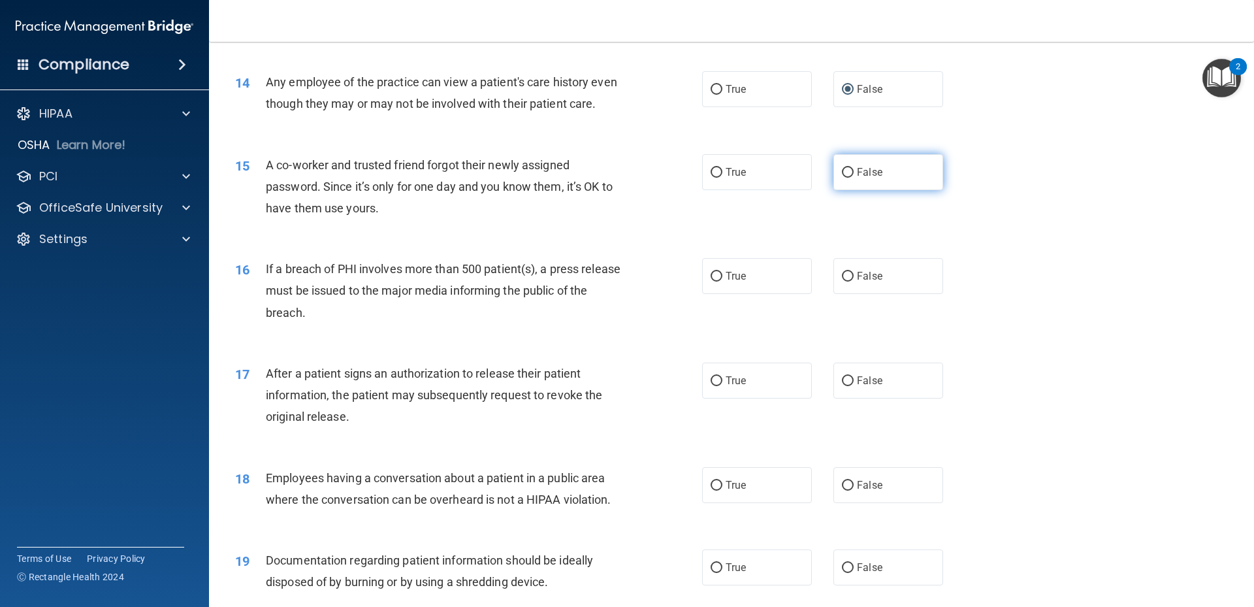
click at [842, 178] on input "False" at bounding box center [848, 173] width 12 height 10
radio input "true"
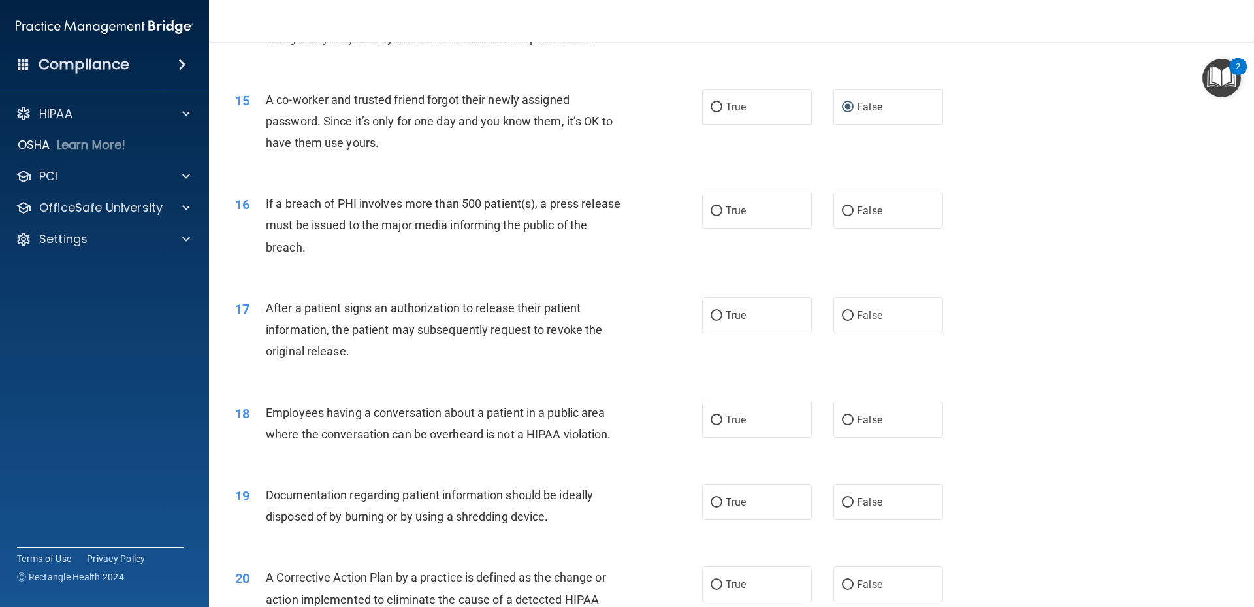
scroll to position [1374, 0]
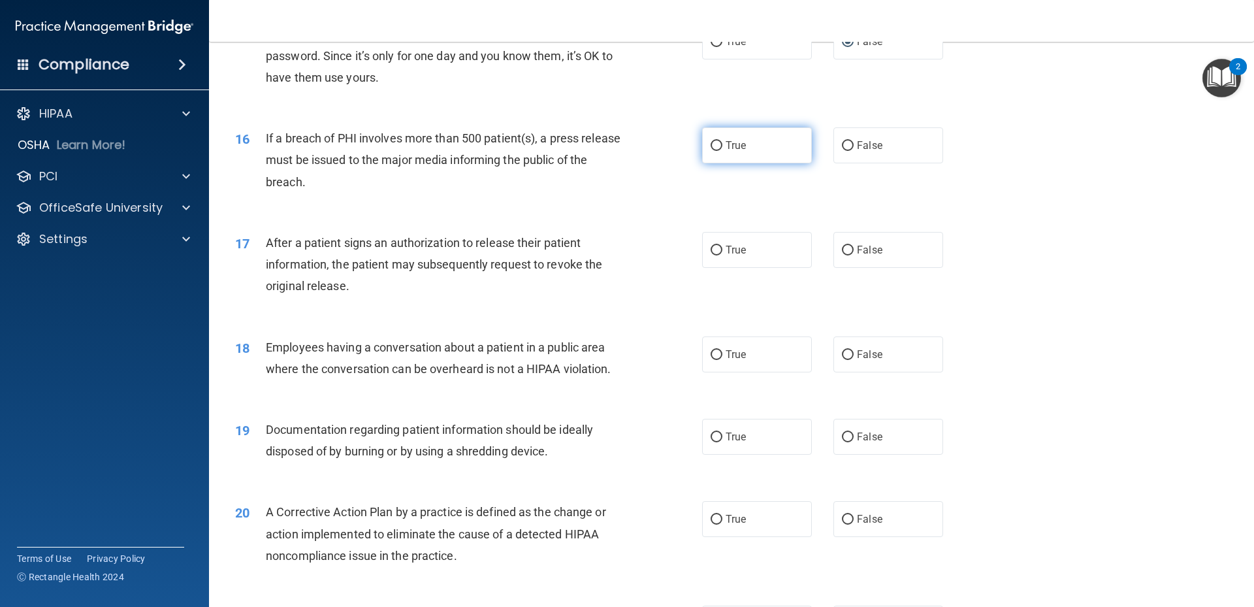
click at [713, 151] on input "True" at bounding box center [717, 146] width 12 height 10
radio input "true"
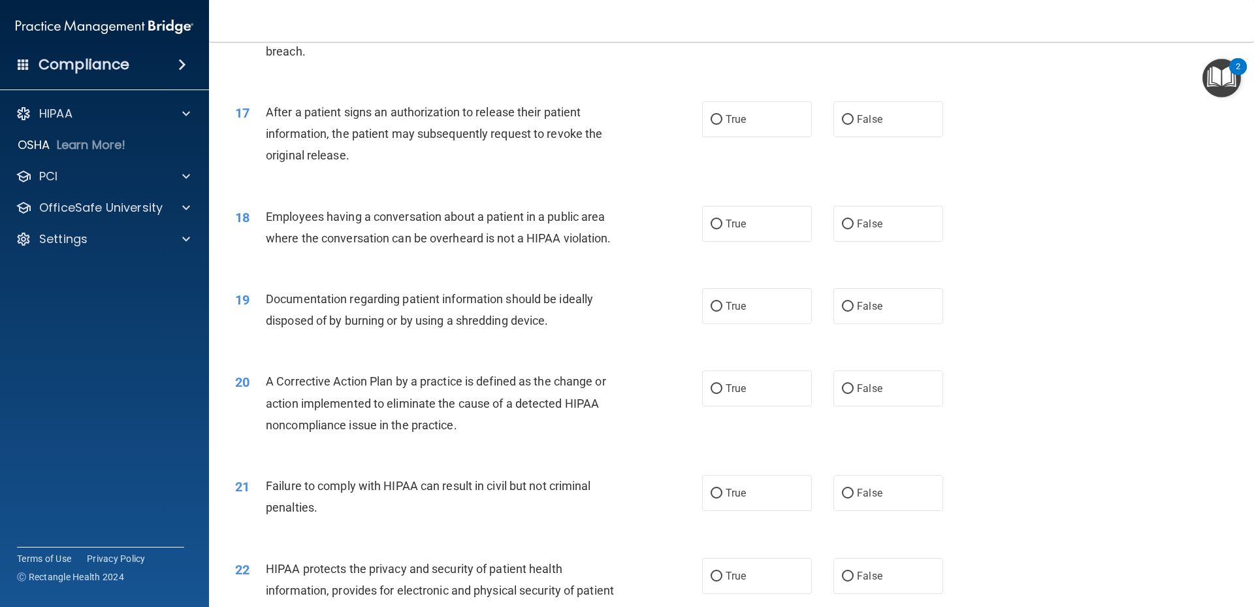
scroll to position [1439, 0]
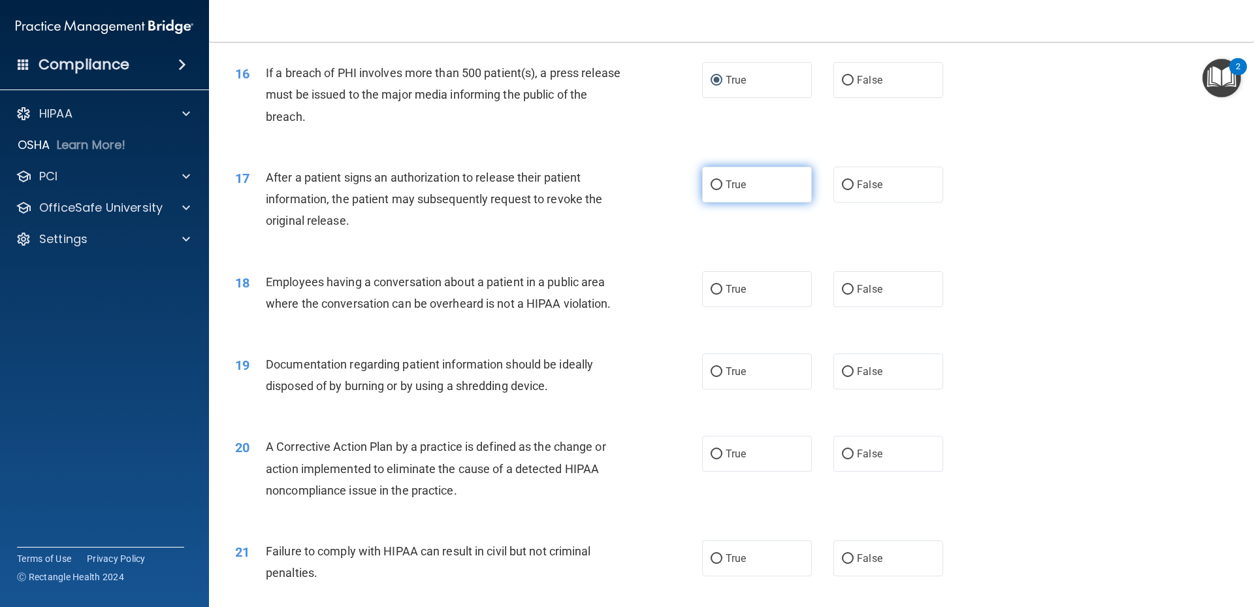
click at [714, 190] on input "True" at bounding box center [717, 185] width 12 height 10
radio input "true"
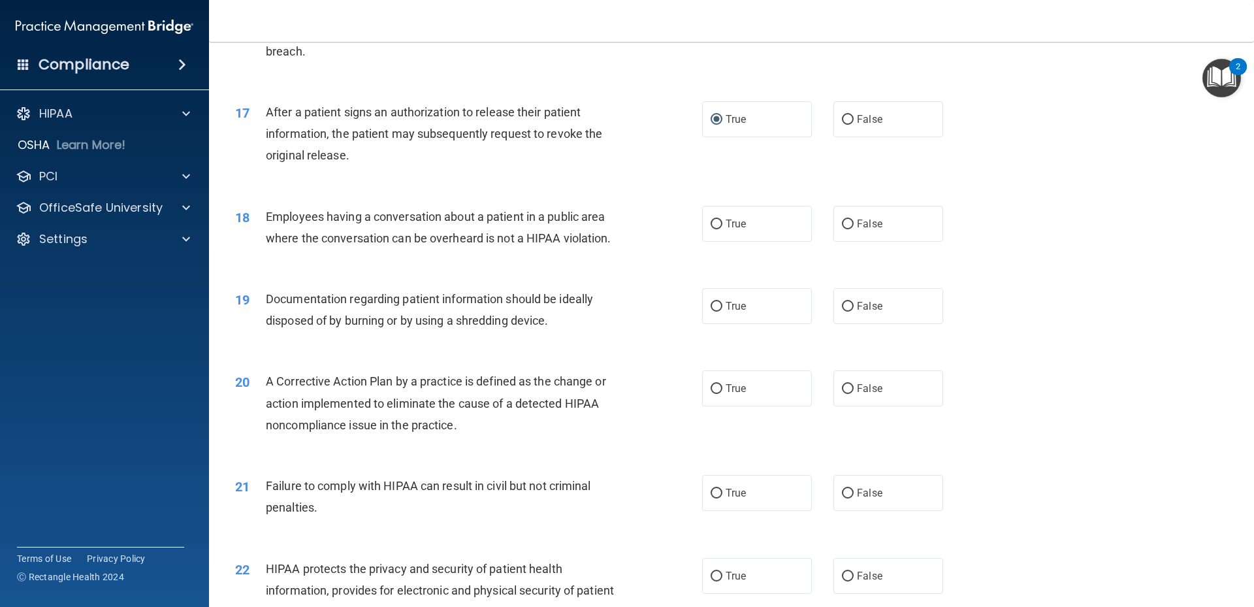
scroll to position [1570, 0]
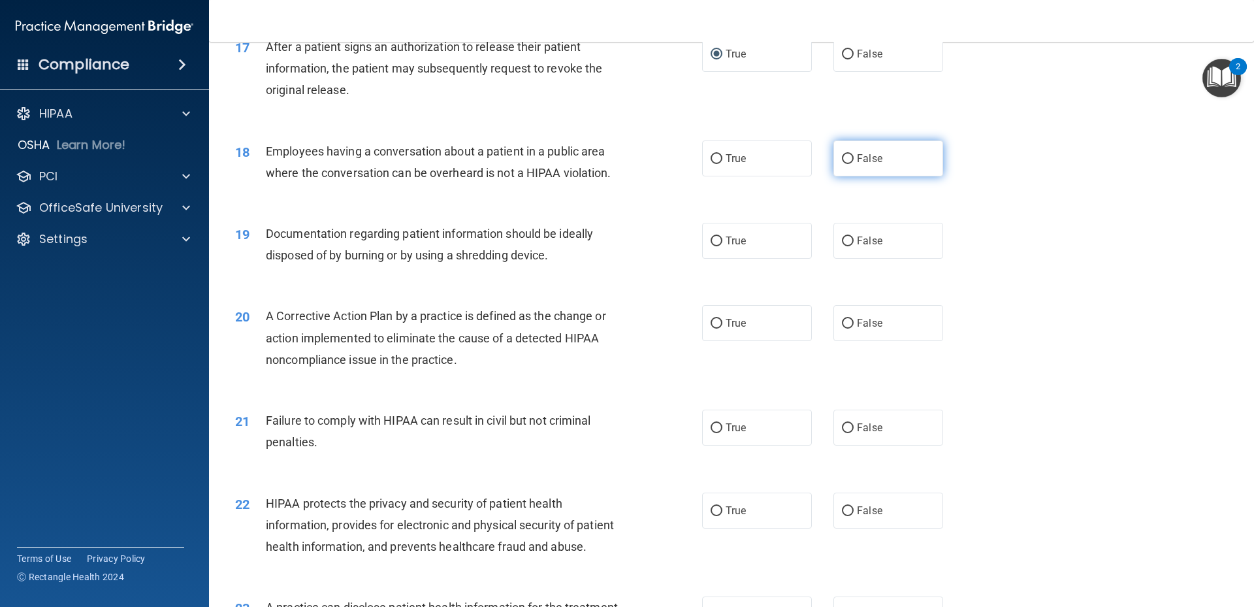
click at [847, 164] on input "False" at bounding box center [848, 159] width 12 height 10
radio input "true"
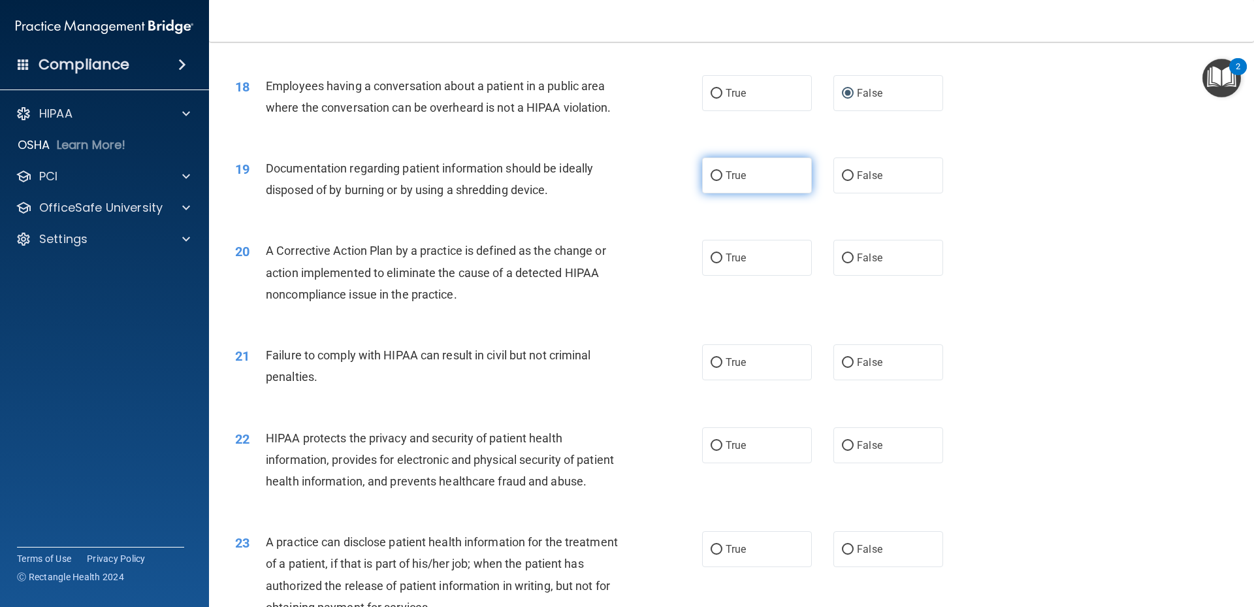
click at [711, 181] on input "True" at bounding box center [717, 176] width 12 height 10
radio input "true"
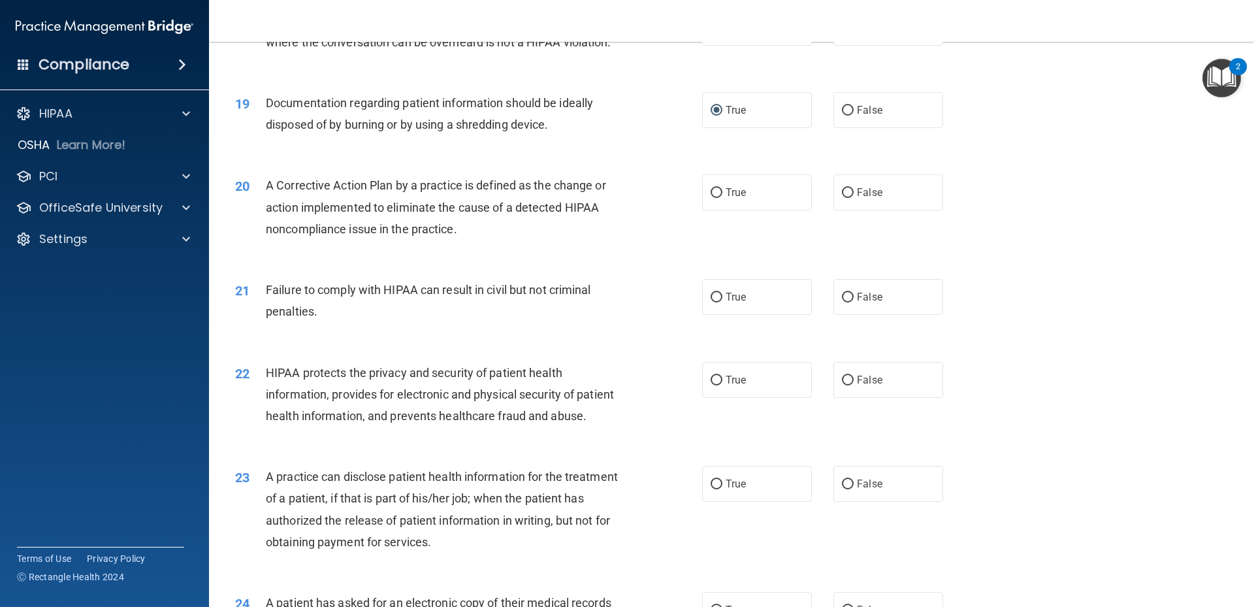
scroll to position [1766, 0]
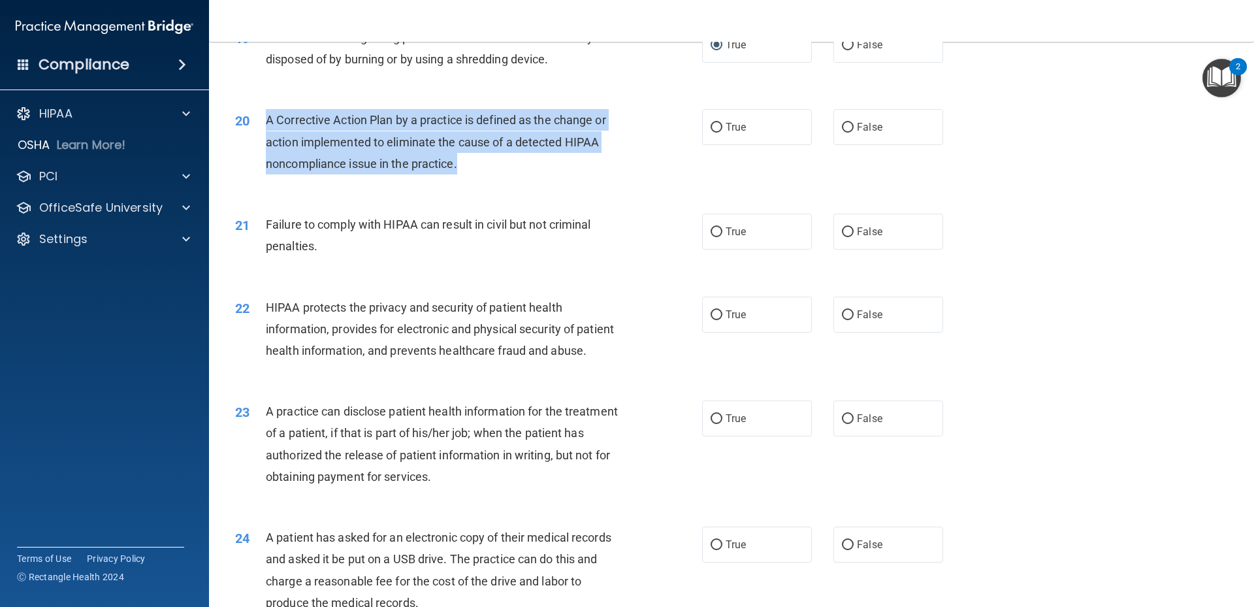
drag, startPoint x: 267, startPoint y: 144, endPoint x: 472, endPoint y: 187, distance: 209.7
click at [472, 174] on div "A Corrective Action Plan by a practice is defined as the change or action imple…" at bounding box center [448, 141] width 365 height 65
drag, startPoint x: 472, startPoint y: 187, endPoint x: 455, endPoint y: 182, distance: 18.6
copy span "A Corrective Action Plan by a practice is defined as the change or action imple…"
click at [711, 133] on input "True" at bounding box center [717, 128] width 12 height 10
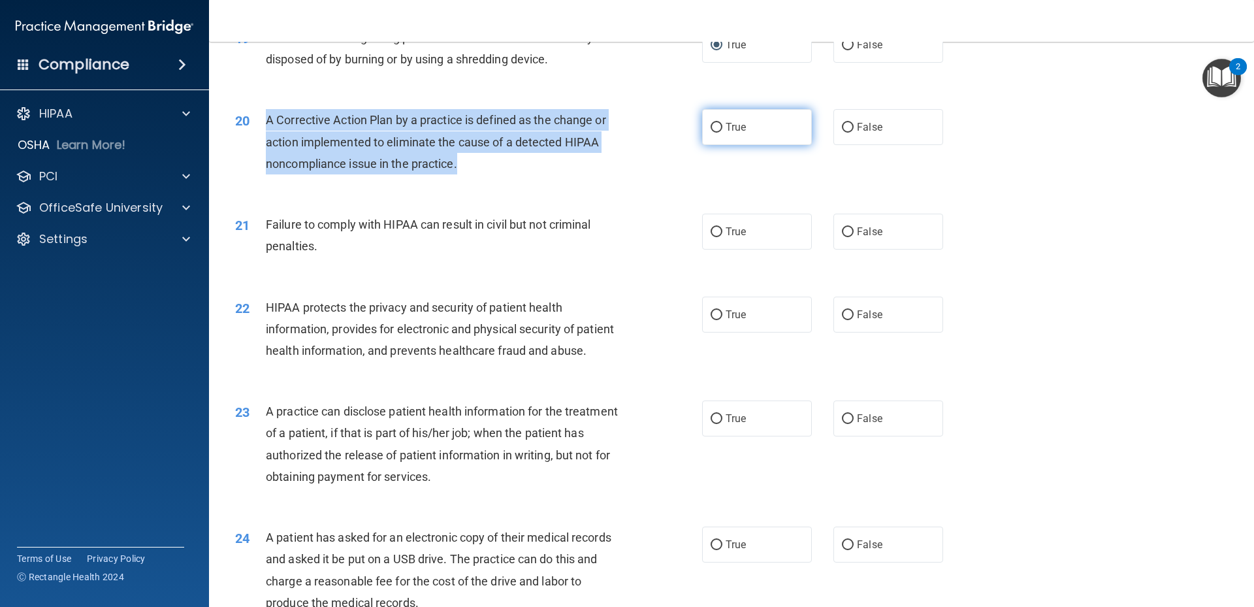
radio input "true"
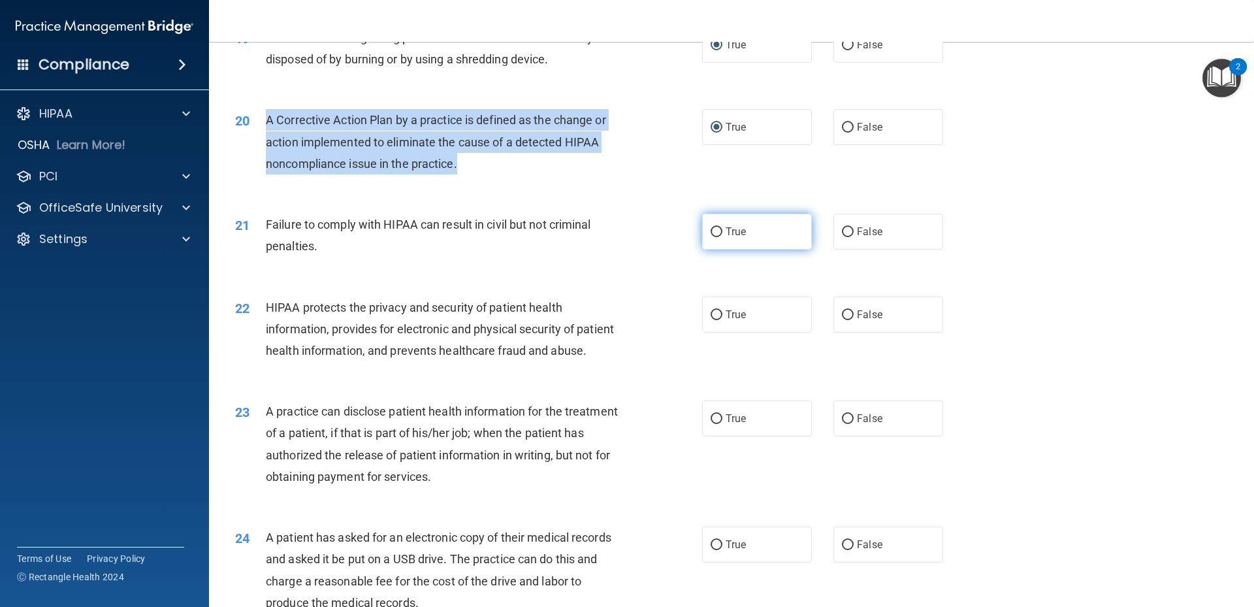
click at [711, 237] on input "True" at bounding box center [717, 232] width 12 height 10
radio input "true"
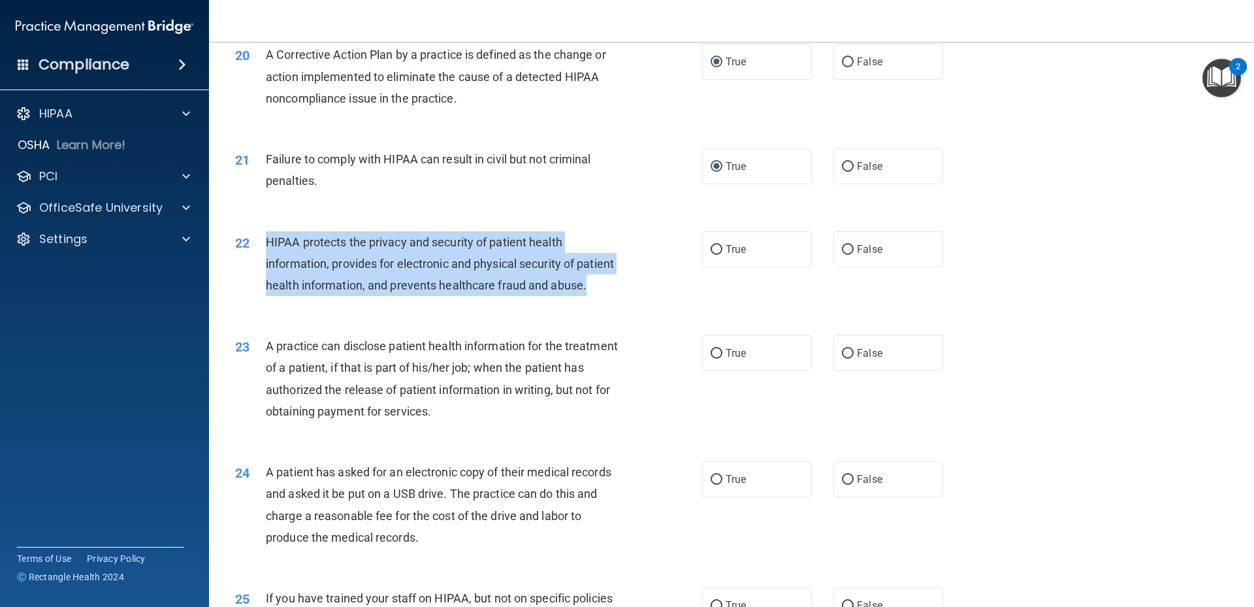
drag, startPoint x: 266, startPoint y: 263, endPoint x: 360, endPoint y: 325, distance: 113.0
click at [360, 297] on div "HIPAA protects the privacy and security of patient health information, provides…" at bounding box center [448, 263] width 365 height 65
drag, startPoint x: 360, startPoint y: 325, endPoint x: 363, endPoint y: 310, distance: 15.4
copy span "HIPAA protects the privacy and security of patient health information, provides…"
click at [712, 255] on input "True" at bounding box center [717, 250] width 12 height 10
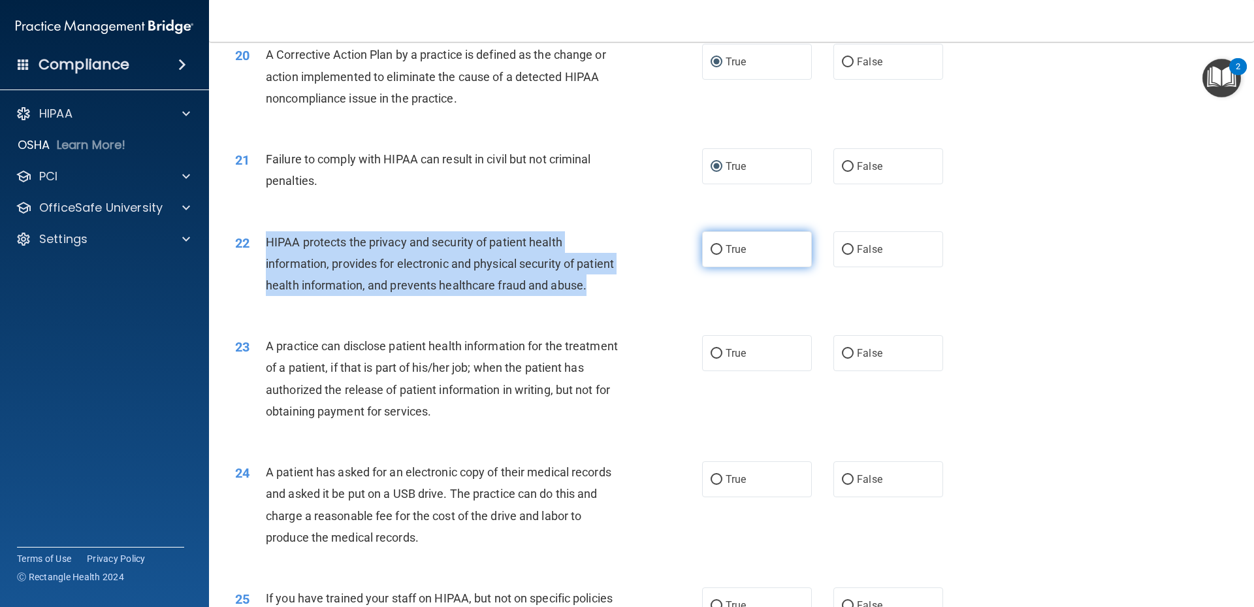
radio input "true"
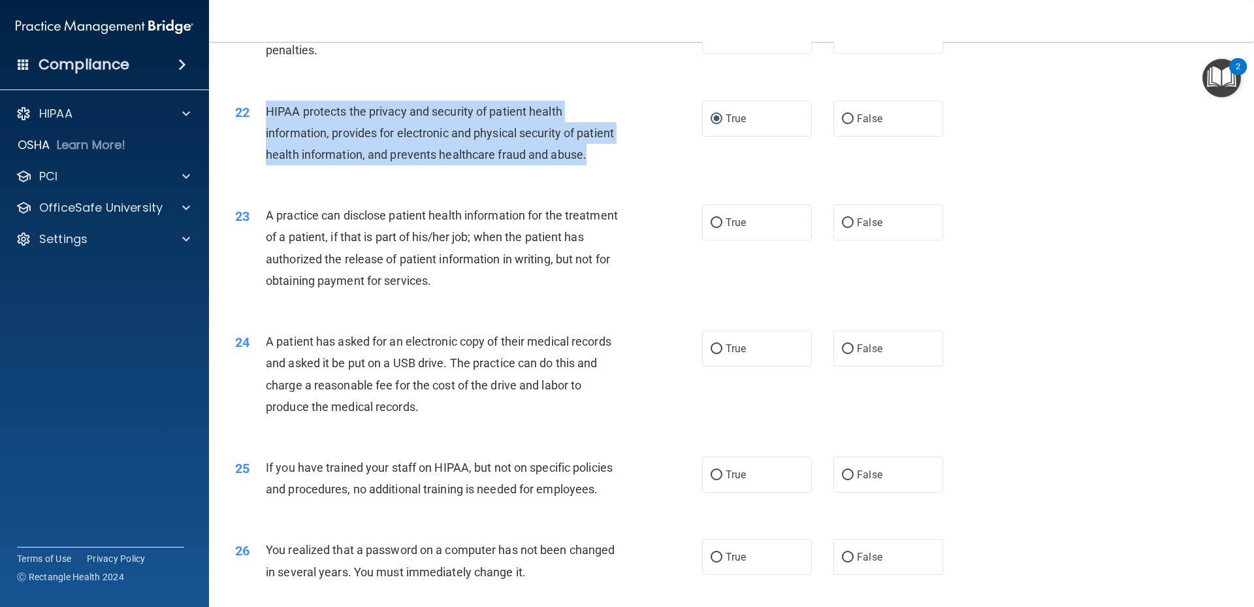
scroll to position [2027, 0]
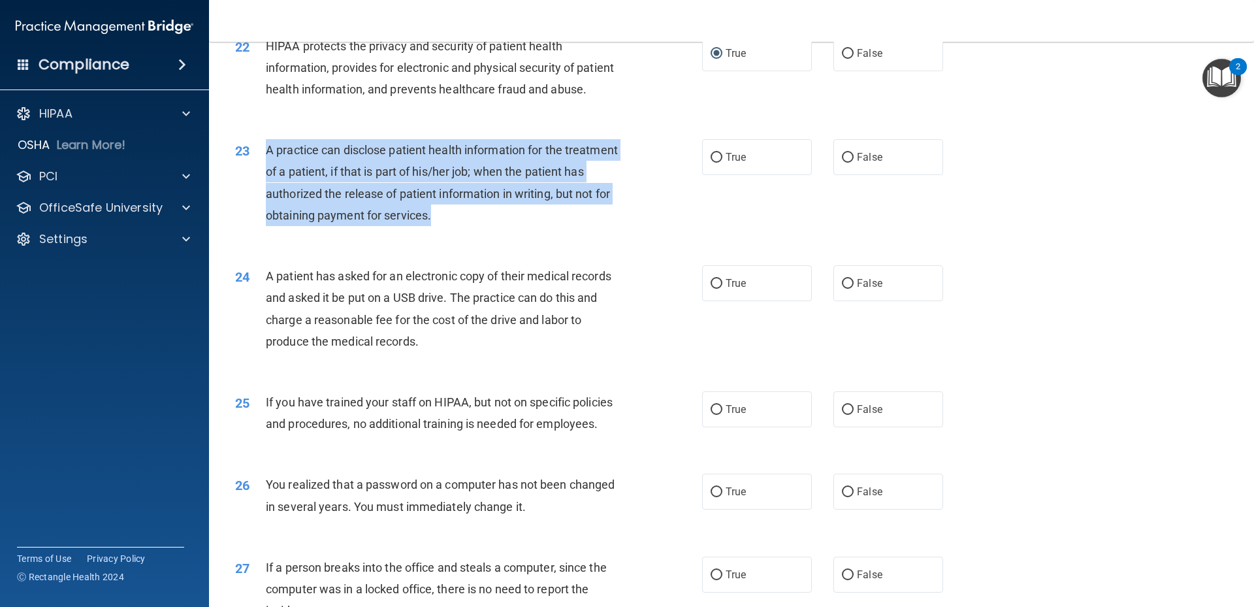
drag, startPoint x: 268, startPoint y: 197, endPoint x: 501, endPoint y: 256, distance: 240.6
click at [501, 226] on div "A practice can disclose patient health information for the treatment of a patie…" at bounding box center [448, 182] width 365 height 87
drag, startPoint x: 501, startPoint y: 256, endPoint x: 487, endPoint y: 255, distance: 13.7
copy span "A practice can disclose patient health information for the treatment of a patie…"
click at [845, 163] on input "False" at bounding box center [848, 158] width 12 height 10
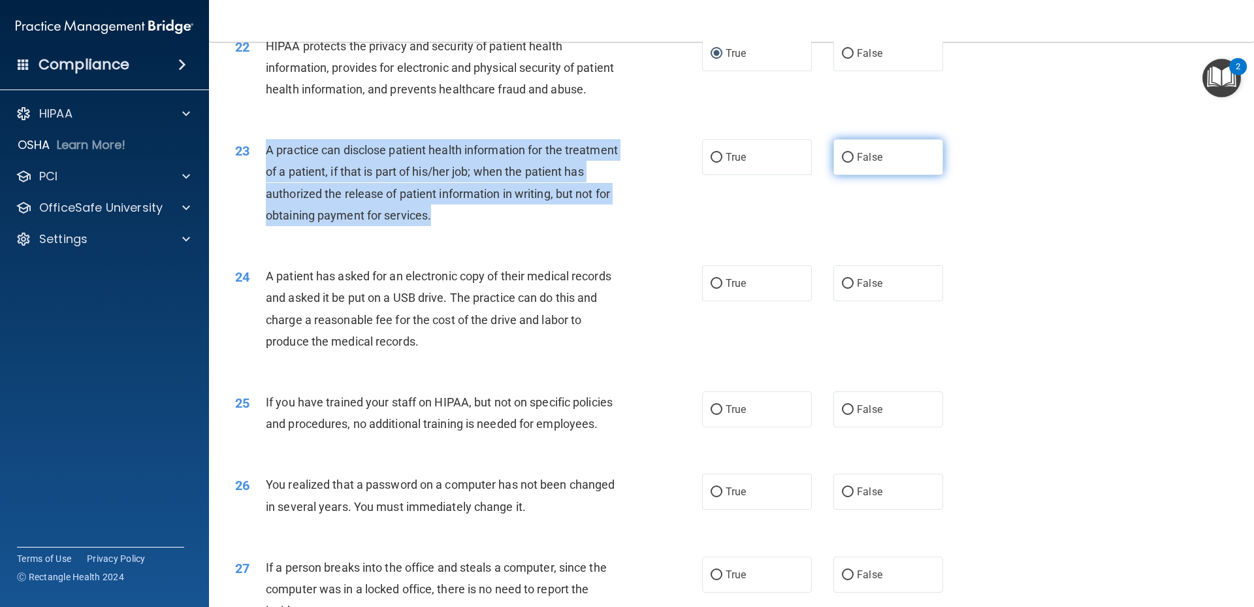
radio input "true"
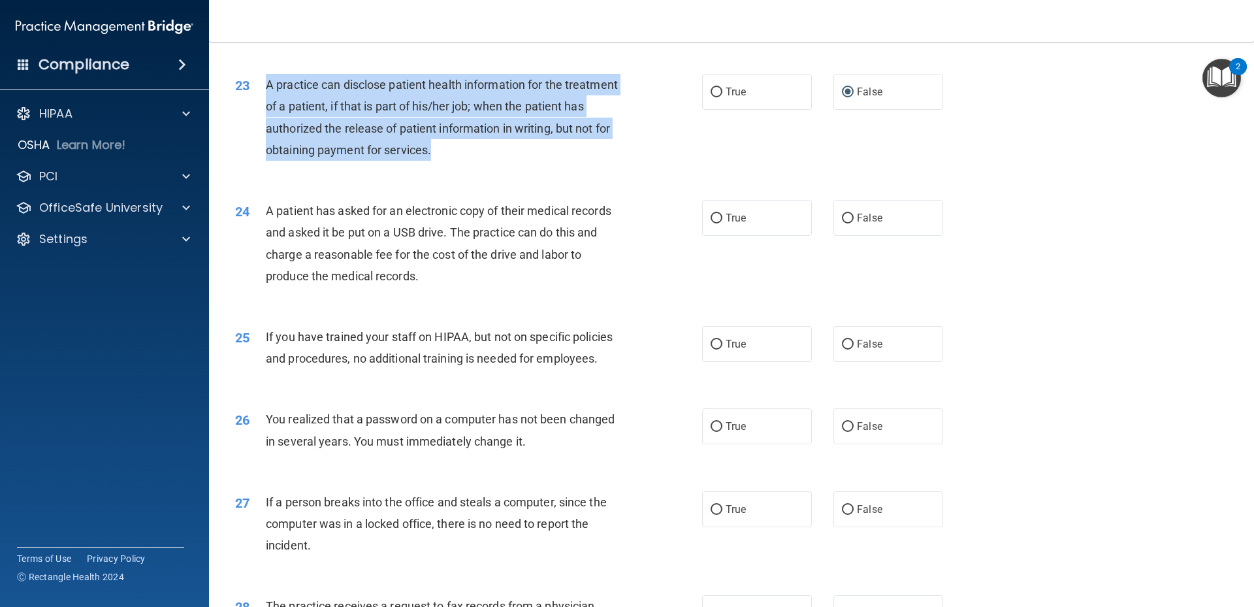
scroll to position [2158, 0]
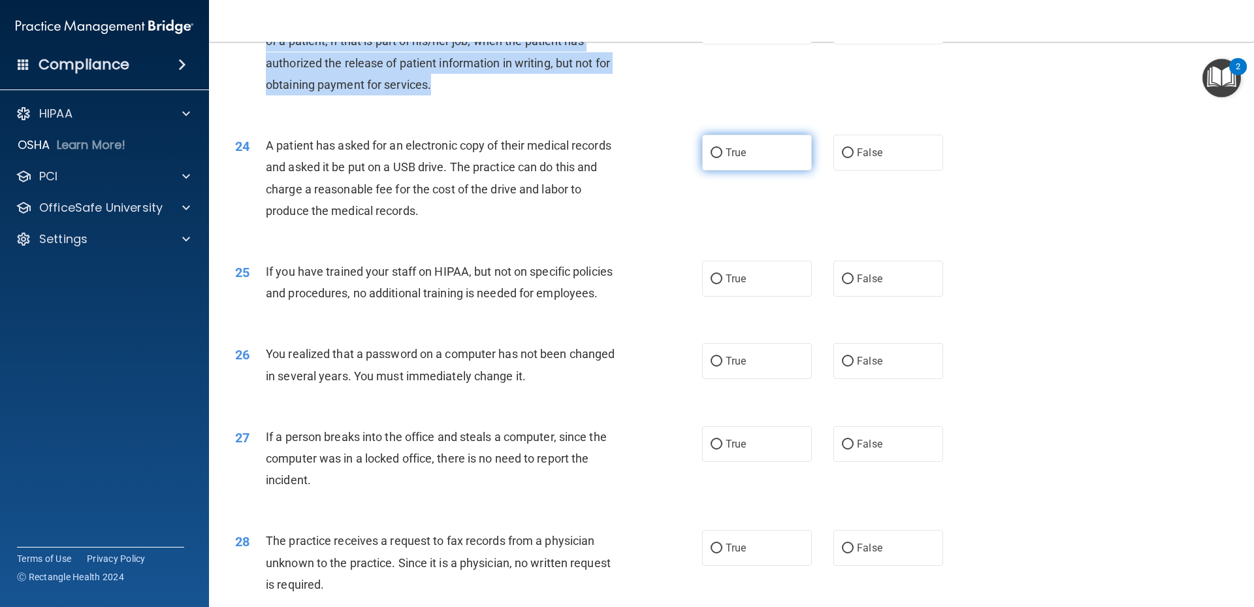
click at [713, 158] on input "True" at bounding box center [717, 153] width 12 height 10
radio input "true"
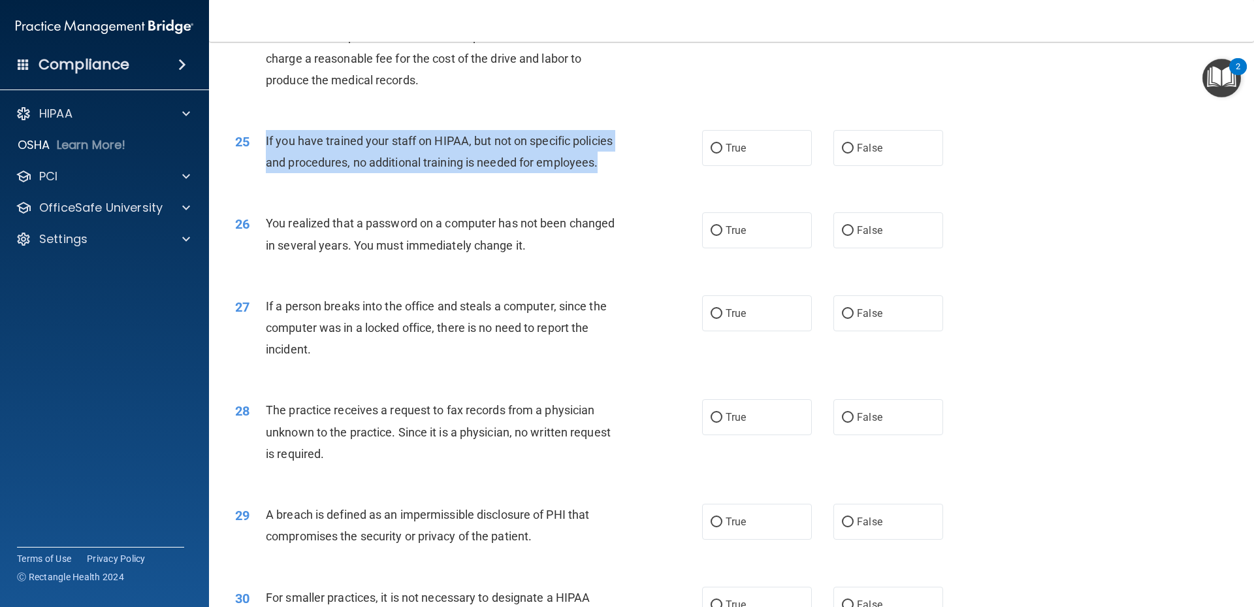
drag, startPoint x: 265, startPoint y: 184, endPoint x: 610, endPoint y: 197, distance: 345.1
click at [610, 173] on div "If you have trained your staff on HIPAA, but not on specific policies and proce…" at bounding box center [448, 151] width 365 height 43
drag, startPoint x: 610, startPoint y: 197, endPoint x: 592, endPoint y: 199, distance: 17.7
copy span "If you have trained your staff on HIPAA, but not on specific policies and proce…"
click at [842, 153] on input "False" at bounding box center [848, 149] width 12 height 10
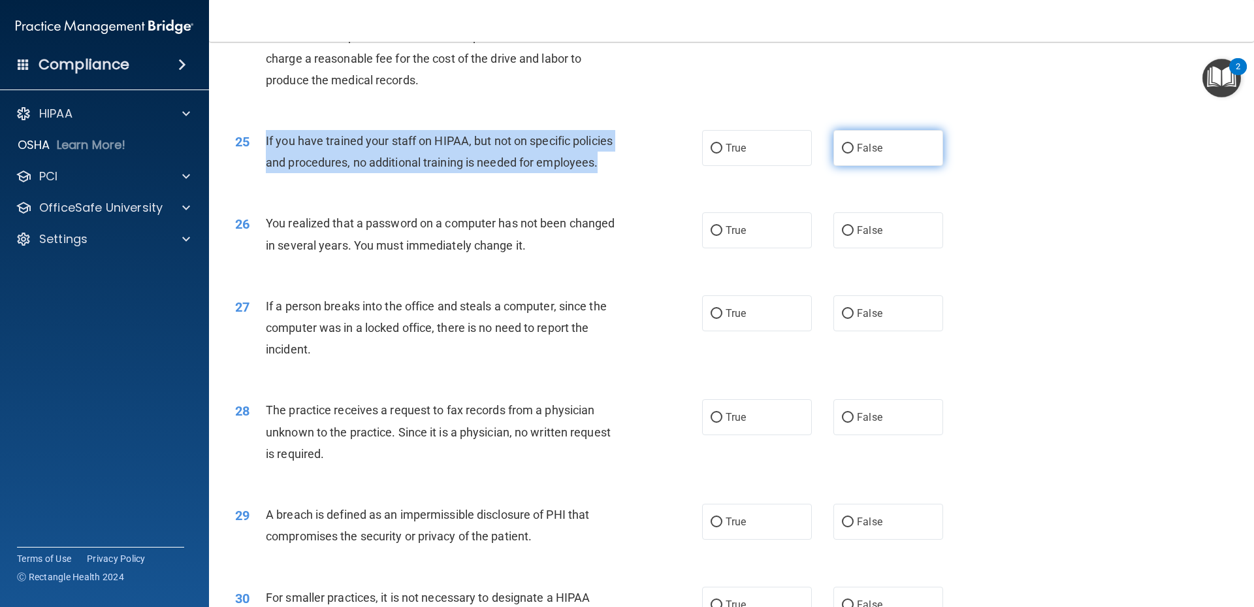
radio input "true"
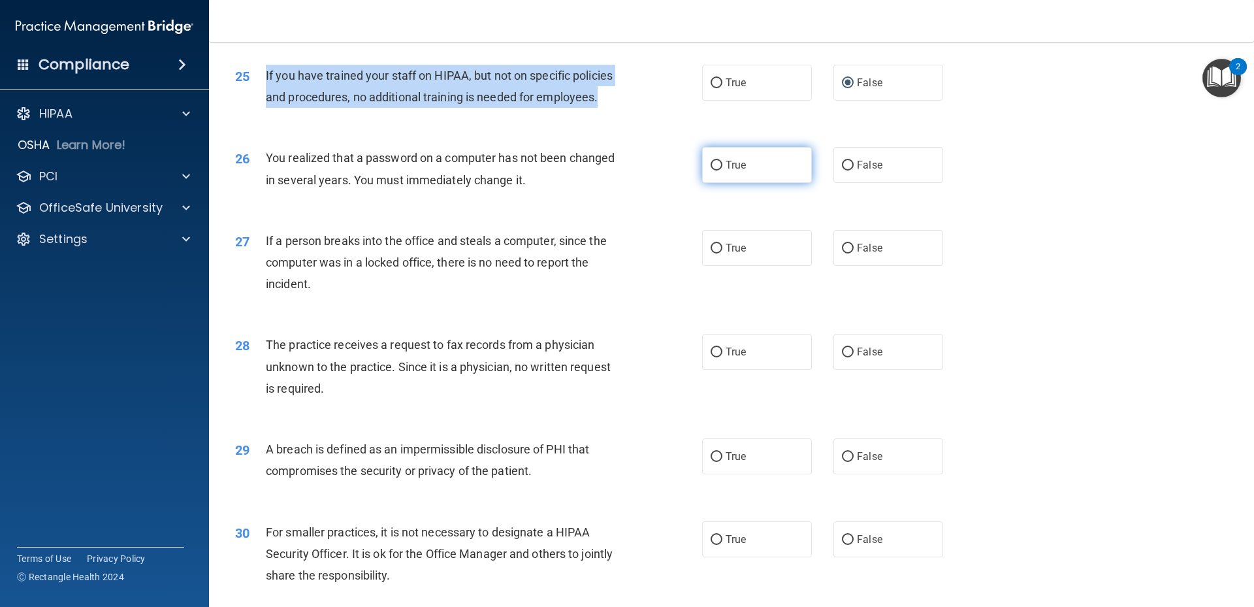
click at [712, 170] on input "True" at bounding box center [717, 166] width 12 height 10
radio input "true"
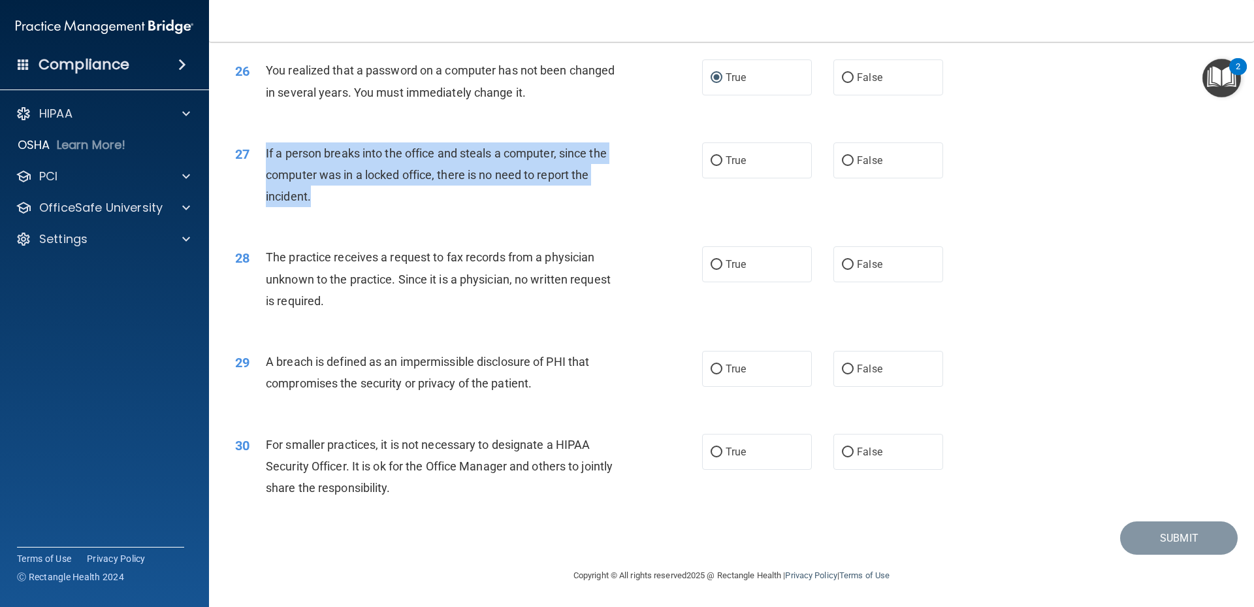
drag, startPoint x: 266, startPoint y: 153, endPoint x: 316, endPoint y: 191, distance: 63.4
click at [316, 191] on div "If a person breaks into the office and steals a computer, since the computer wa…" at bounding box center [448, 174] width 365 height 65
drag, startPoint x: 316, startPoint y: 191, endPoint x: 321, endPoint y: 181, distance: 11.4
click at [847, 159] on input "False" at bounding box center [848, 161] width 12 height 10
radio input "true"
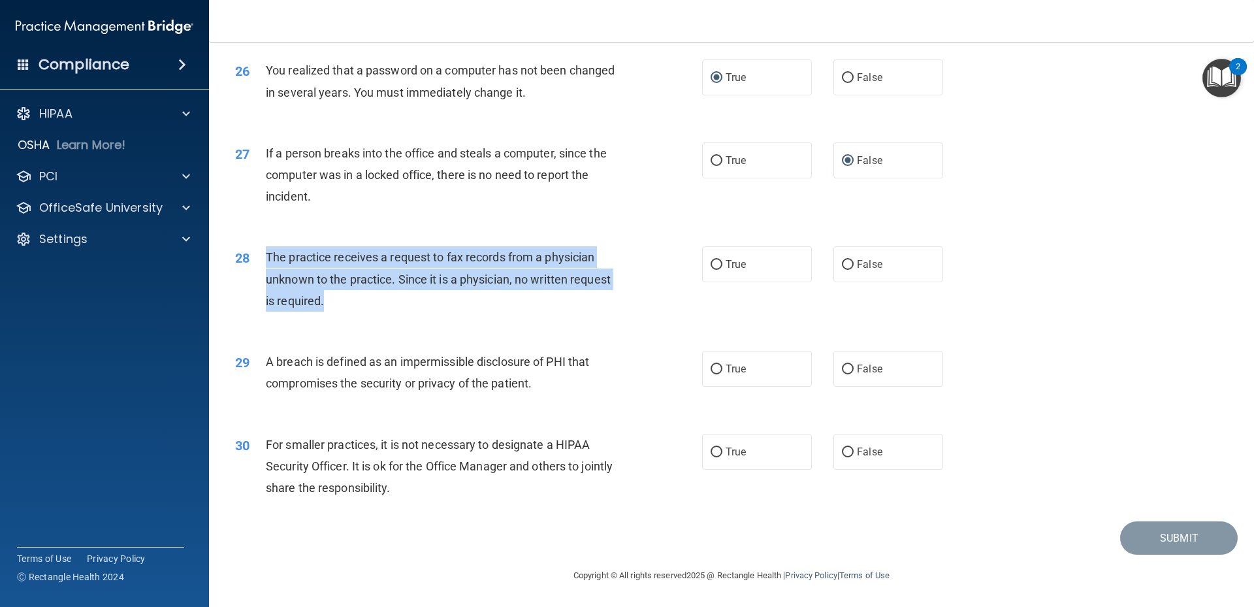
drag, startPoint x: 266, startPoint y: 256, endPoint x: 329, endPoint y: 297, distance: 74.4
click at [329, 297] on div "The practice receives a request to fax records from a physician unknown to the …" at bounding box center [448, 278] width 365 height 65
drag, startPoint x: 329, startPoint y: 297, endPoint x: 321, endPoint y: 295, distance: 7.4
click at [713, 264] on input "True" at bounding box center [717, 265] width 12 height 10
radio input "true"
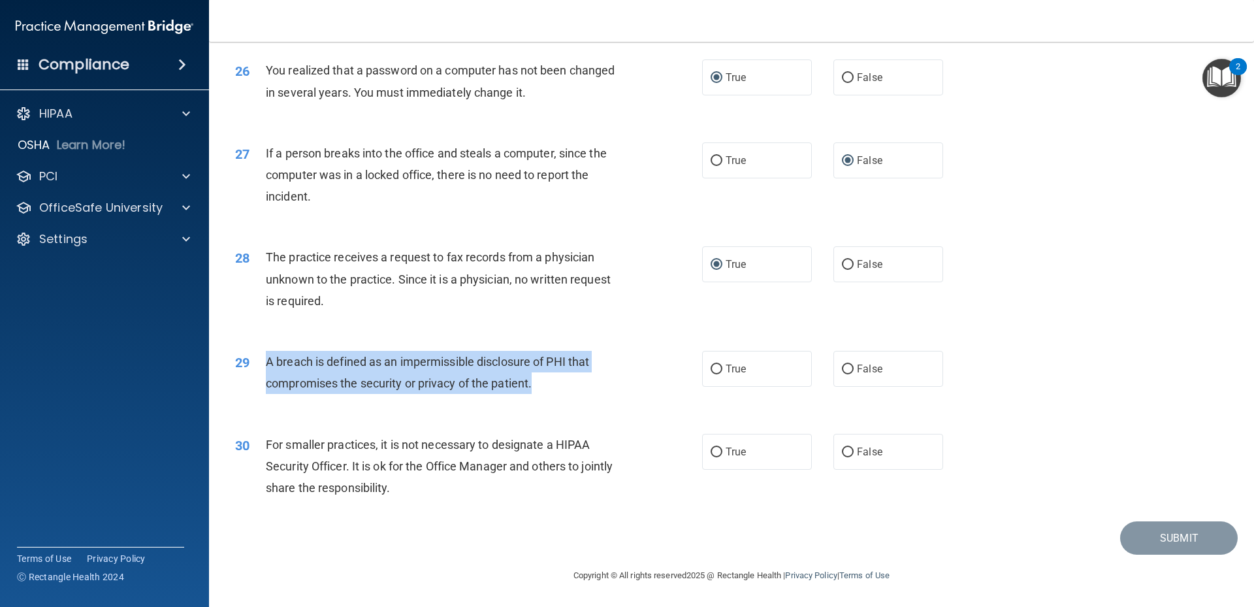
drag, startPoint x: 268, startPoint y: 361, endPoint x: 539, endPoint y: 376, distance: 271.5
click at [539, 376] on div "A breach is defined as an impermissible disclosure of PHI that compromises the …" at bounding box center [448, 372] width 365 height 43
click at [713, 368] on input "True" at bounding box center [717, 369] width 12 height 10
radio input "true"
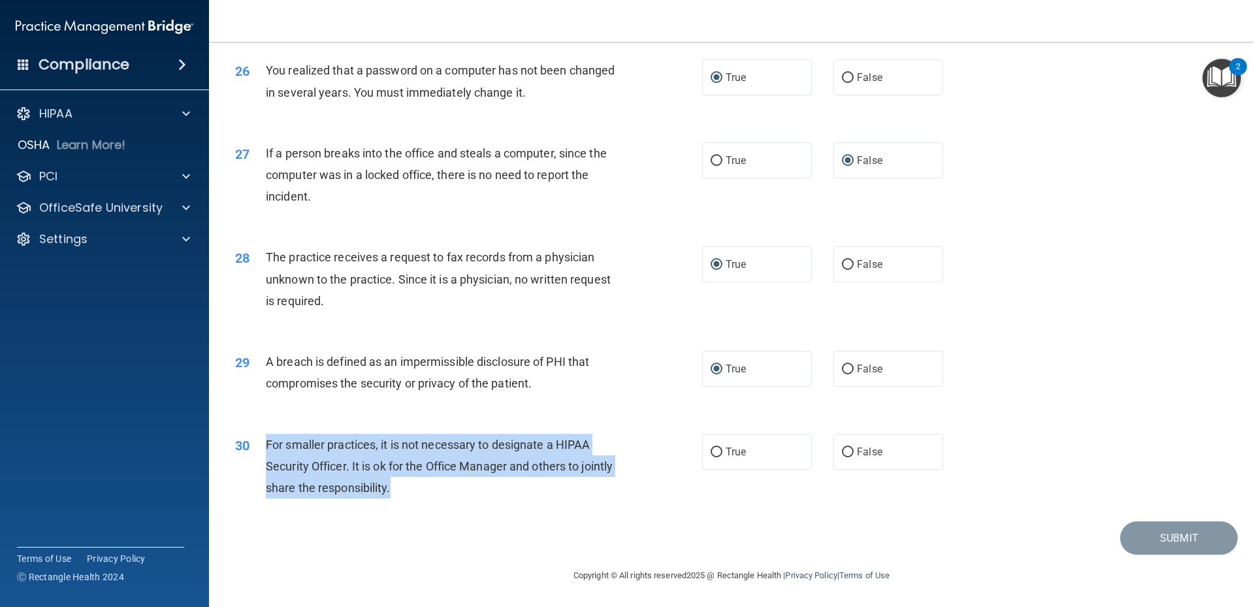
drag, startPoint x: 265, startPoint y: 443, endPoint x: 432, endPoint y: 487, distance: 172.4
click at [432, 487] on div "For smaller practices, it is not necessary to designate a HIPAA Security Office…" at bounding box center [448, 466] width 365 height 65
drag, startPoint x: 432, startPoint y: 487, endPoint x: 424, endPoint y: 487, distance: 7.8
click at [846, 453] on input "False" at bounding box center [848, 452] width 12 height 10
radio input "true"
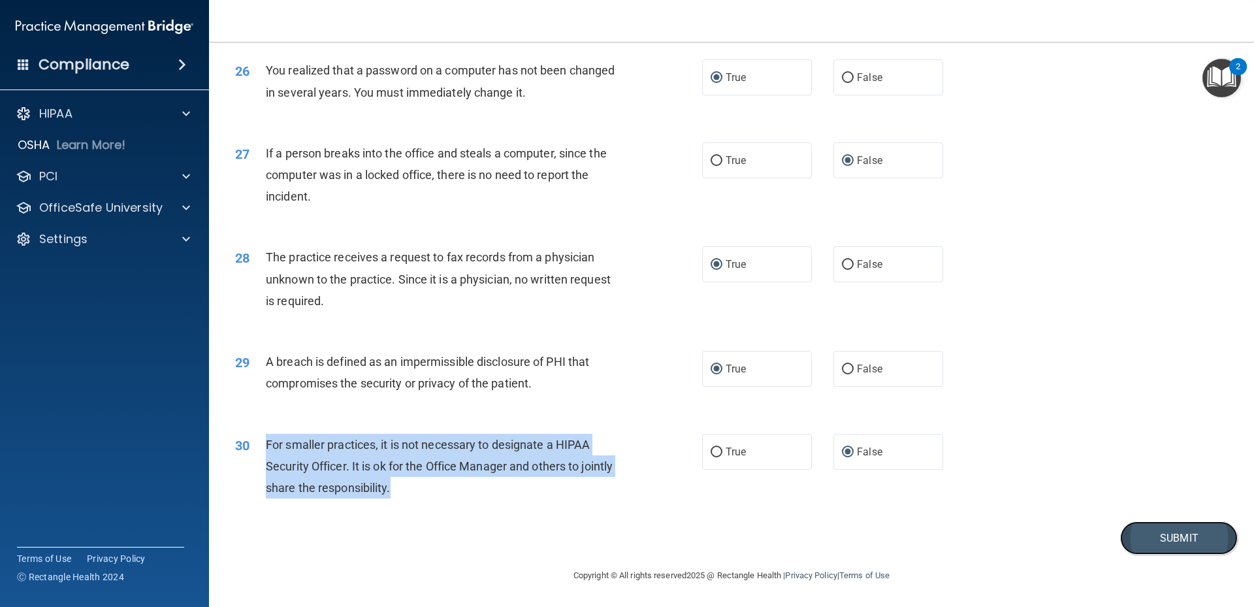
click at [1149, 547] on button "Submit" at bounding box center [1179, 537] width 118 height 33
click at [1164, 539] on button "Submit" at bounding box center [1179, 537] width 118 height 33
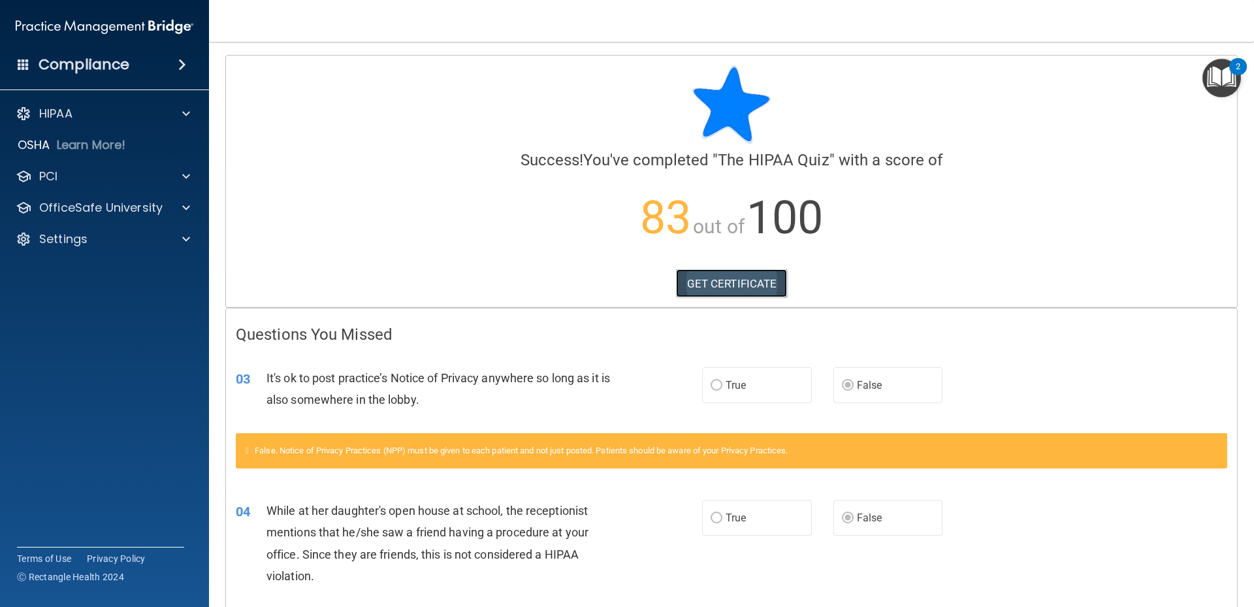
click at [735, 287] on link "GET CERTIFICATE" at bounding box center [732, 283] width 112 height 29
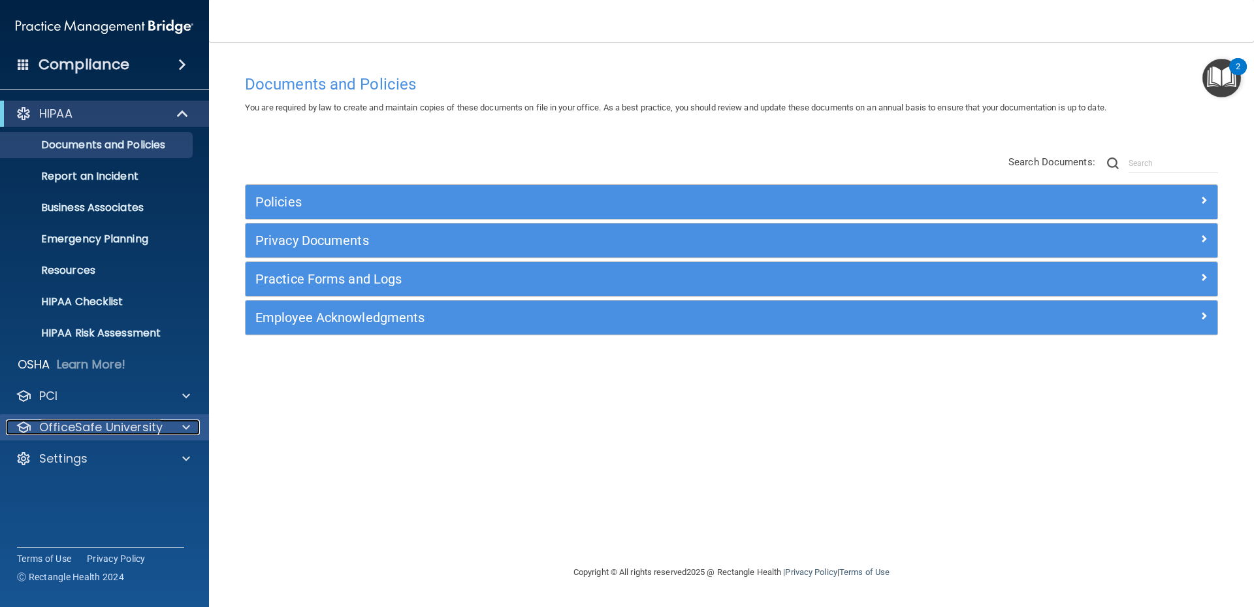
click at [144, 424] on p "OfficeSafe University" at bounding box center [100, 427] width 123 height 16
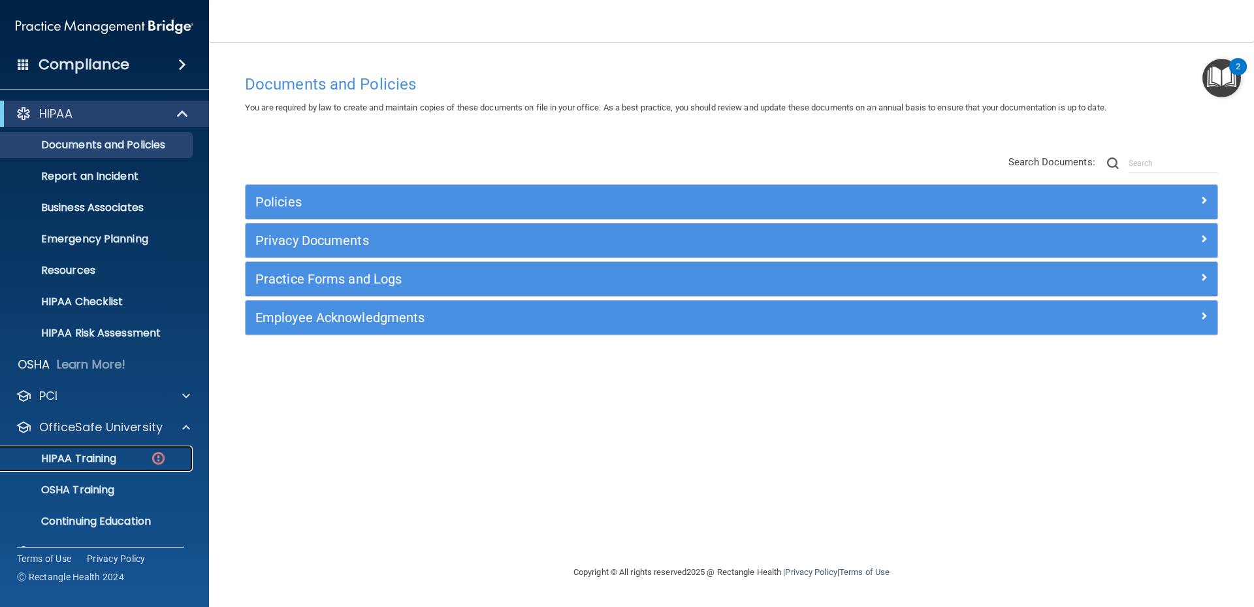
click at [127, 455] on div "HIPAA Training" at bounding box center [97, 458] width 178 height 13
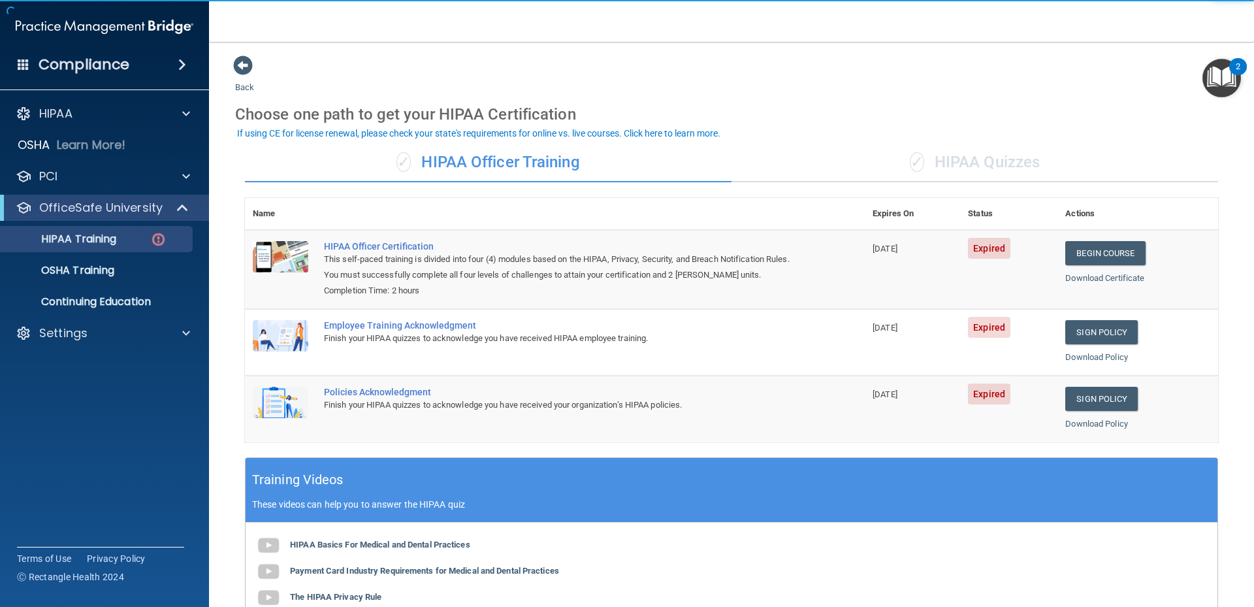
click at [997, 156] on div "✓ HIPAA Quizzes" at bounding box center [974, 162] width 487 height 39
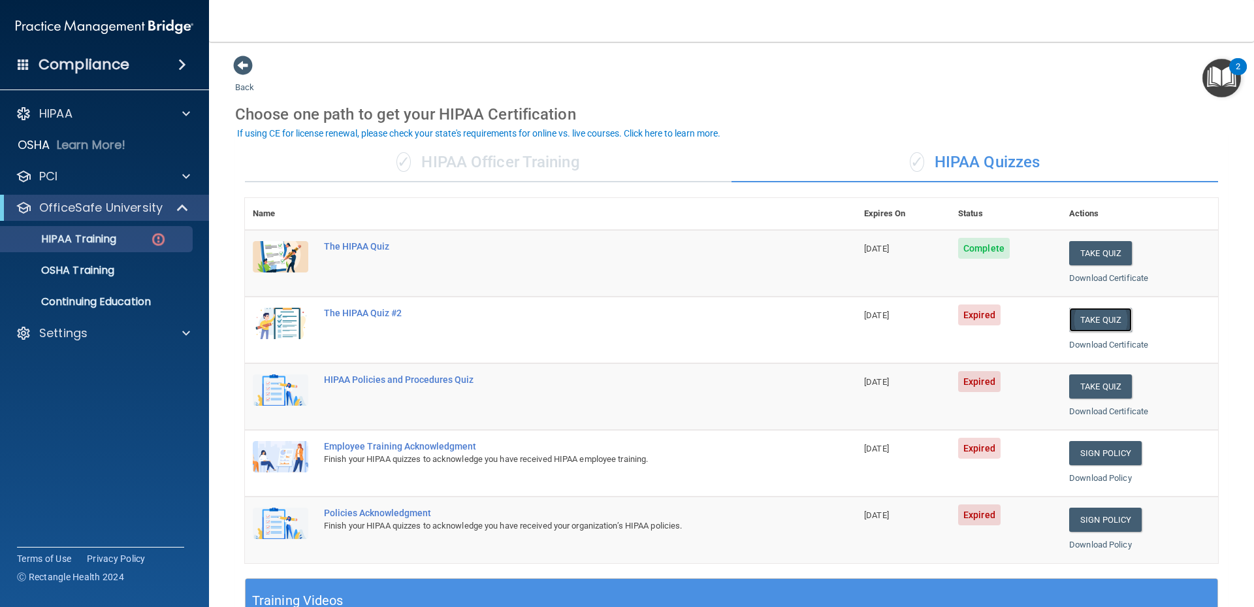
click at [1094, 316] on button "Take Quiz" at bounding box center [1100, 320] width 63 height 24
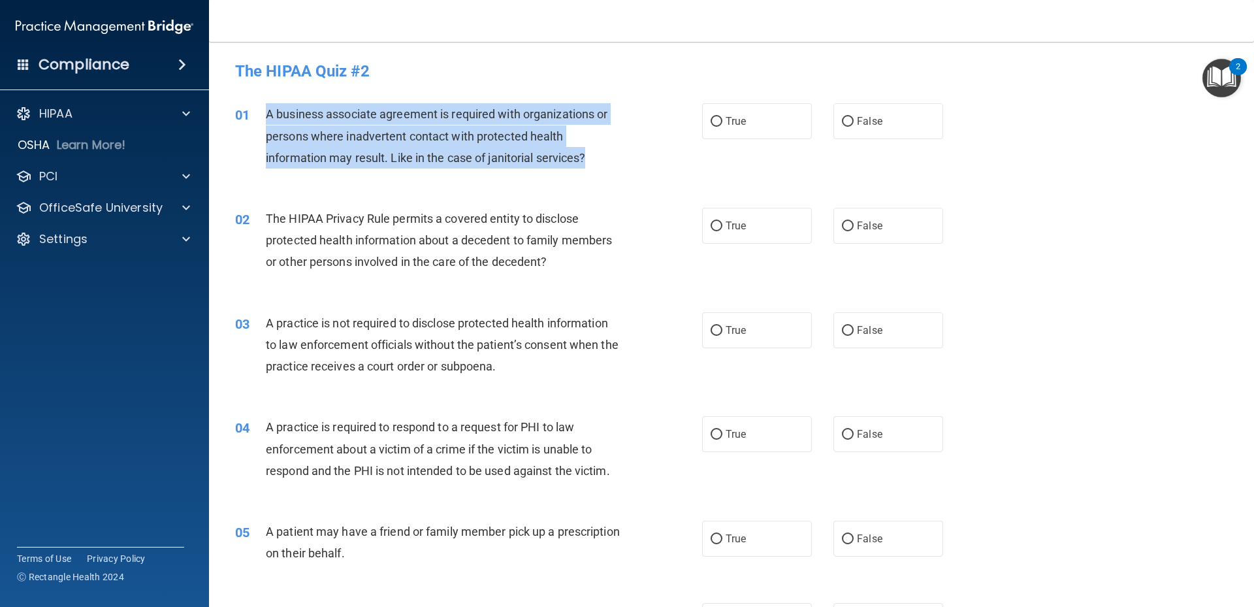
drag, startPoint x: 267, startPoint y: 113, endPoint x: 594, endPoint y: 151, distance: 329.4
click at [594, 151] on div "A business associate agreement is required with organizations or persons where …" at bounding box center [448, 135] width 365 height 65
drag, startPoint x: 594, startPoint y: 151, endPoint x: 577, endPoint y: 159, distance: 19.6
copy span "A business associate agreement is required with organizations or persons where …"
click at [714, 120] on input "True" at bounding box center [717, 122] width 12 height 10
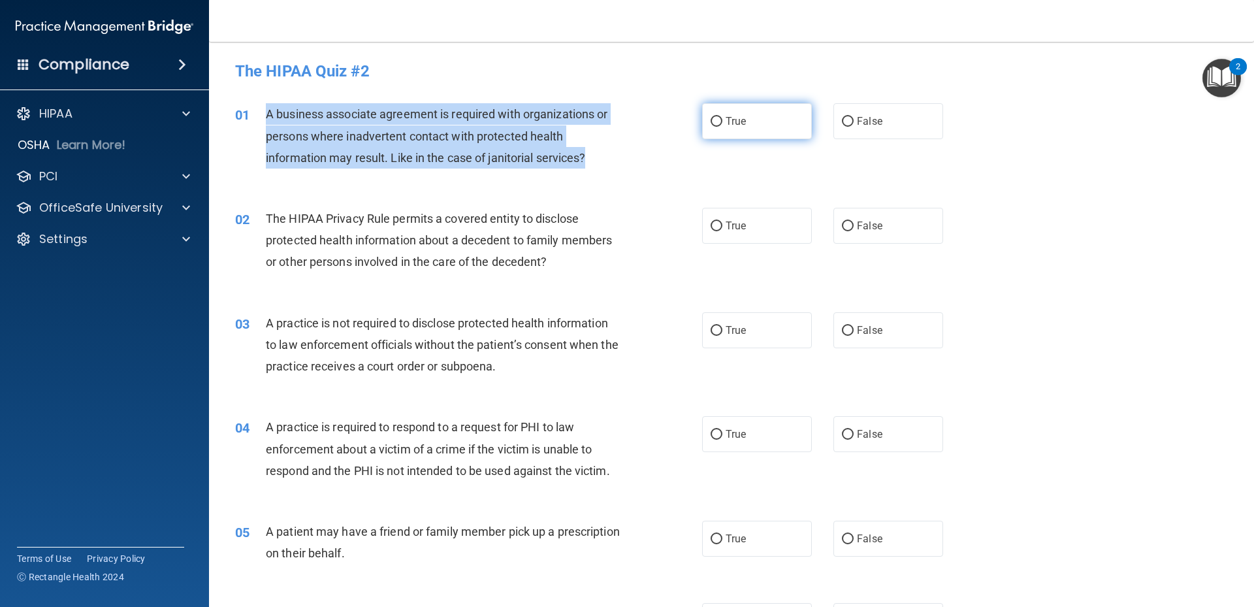
radio input "true"
click at [844, 123] on input "False" at bounding box center [848, 122] width 12 height 10
radio input "true"
radio input "false"
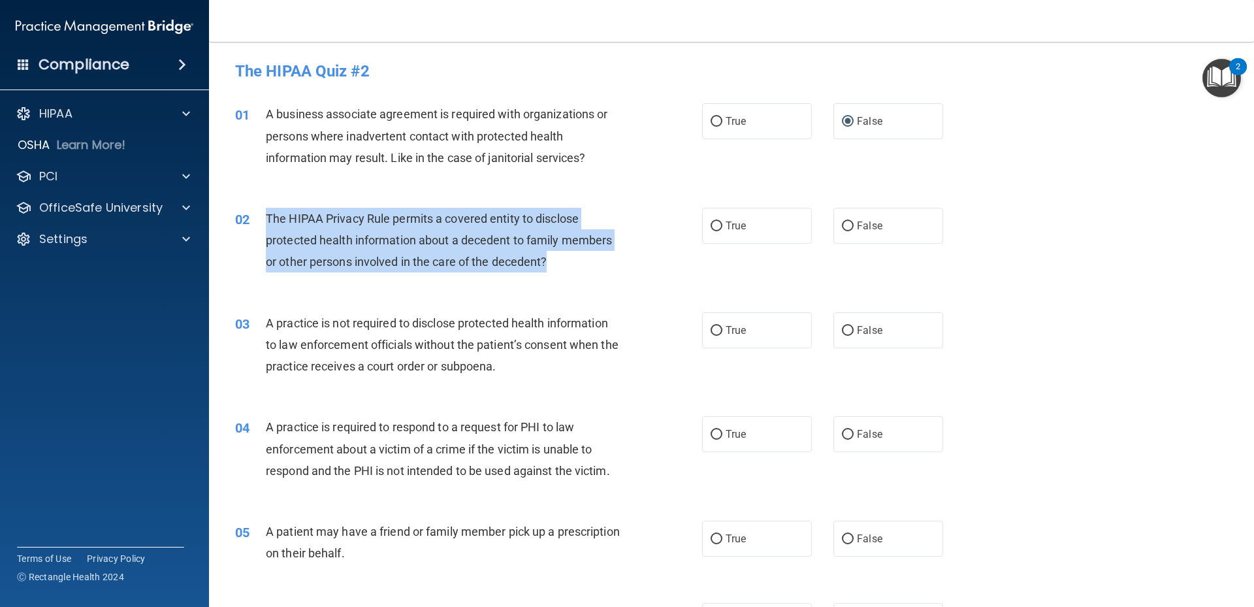
drag, startPoint x: 268, startPoint y: 220, endPoint x: 554, endPoint y: 258, distance: 288.6
click at [554, 258] on div "The HIPAA Privacy Rule permits a covered entity to disclose protected health in…" at bounding box center [448, 240] width 365 height 65
drag, startPoint x: 554, startPoint y: 258, endPoint x: 541, endPoint y: 261, distance: 13.5
copy span "The HIPAA Privacy Rule permits a covered entity to disclose protected health in…"
click at [713, 225] on input "True" at bounding box center [717, 226] width 12 height 10
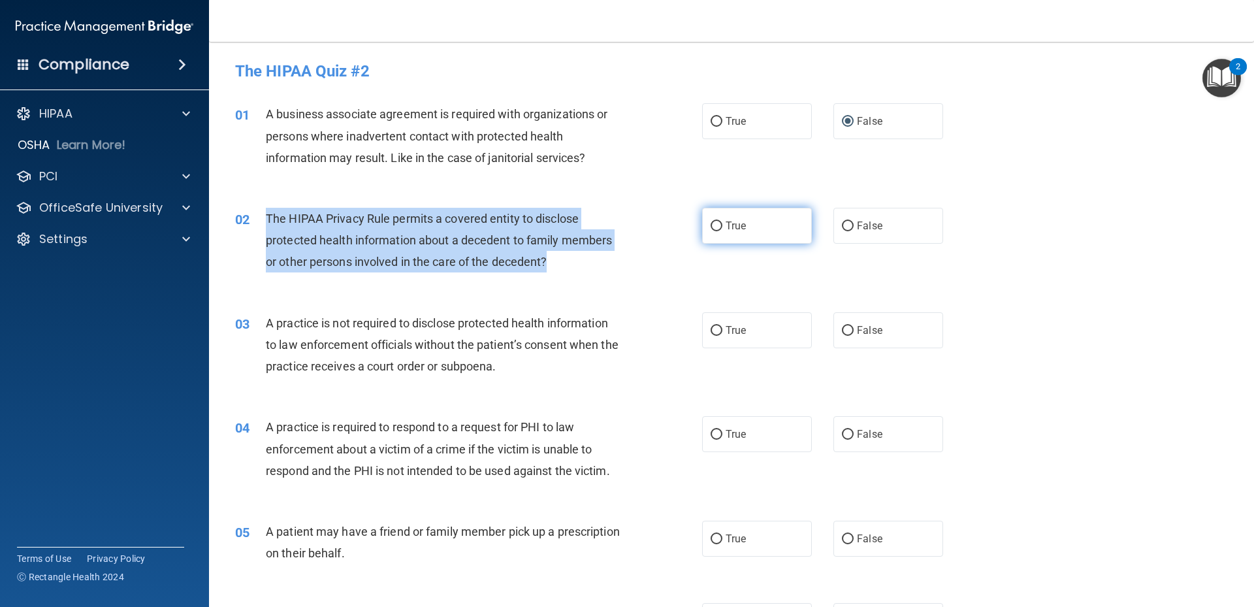
radio input "true"
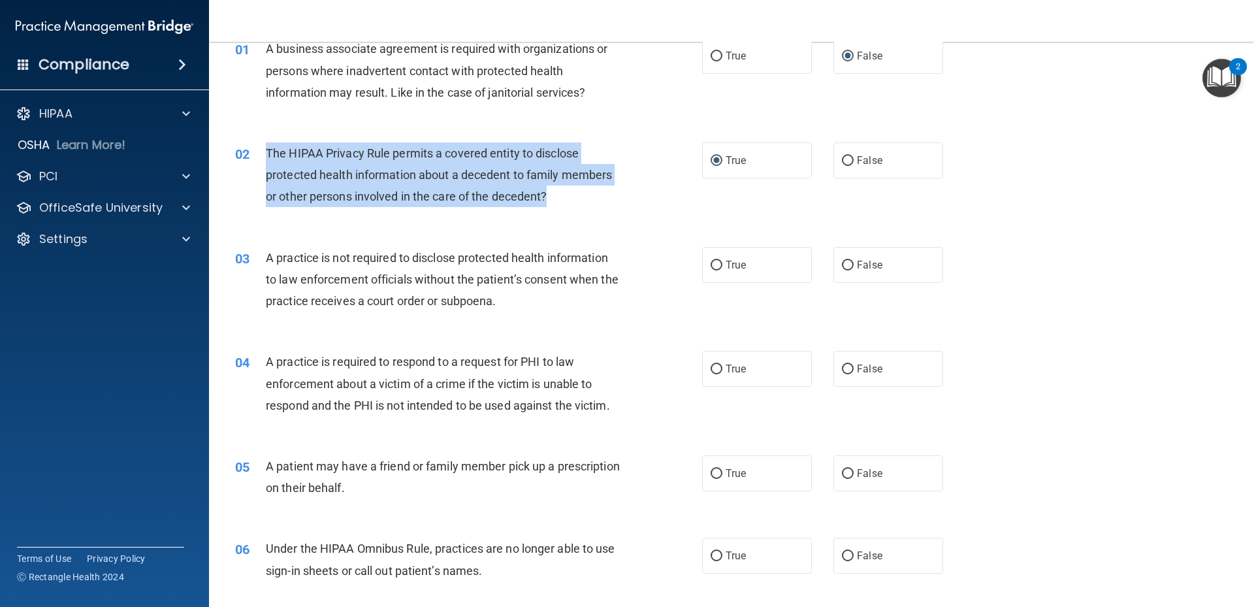
scroll to position [131, 0]
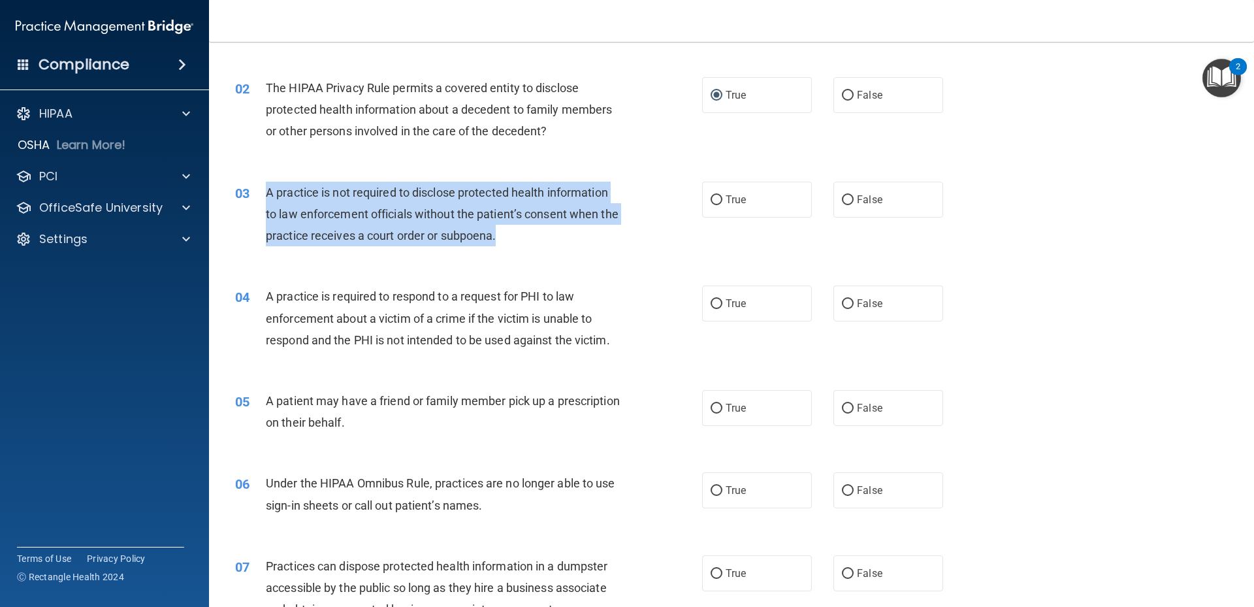
drag, startPoint x: 264, startPoint y: 191, endPoint x: 532, endPoint y: 232, distance: 270.8
click at [532, 232] on div "03 A practice is not required to disclose protected health information to law e…" at bounding box center [469, 218] width 506 height 72
drag, startPoint x: 532, startPoint y: 232, endPoint x: 518, endPoint y: 234, distance: 14.0
copy div "A practice is not required to disclose protected health information to law enfo…"
click at [844, 202] on input "False" at bounding box center [848, 200] width 12 height 10
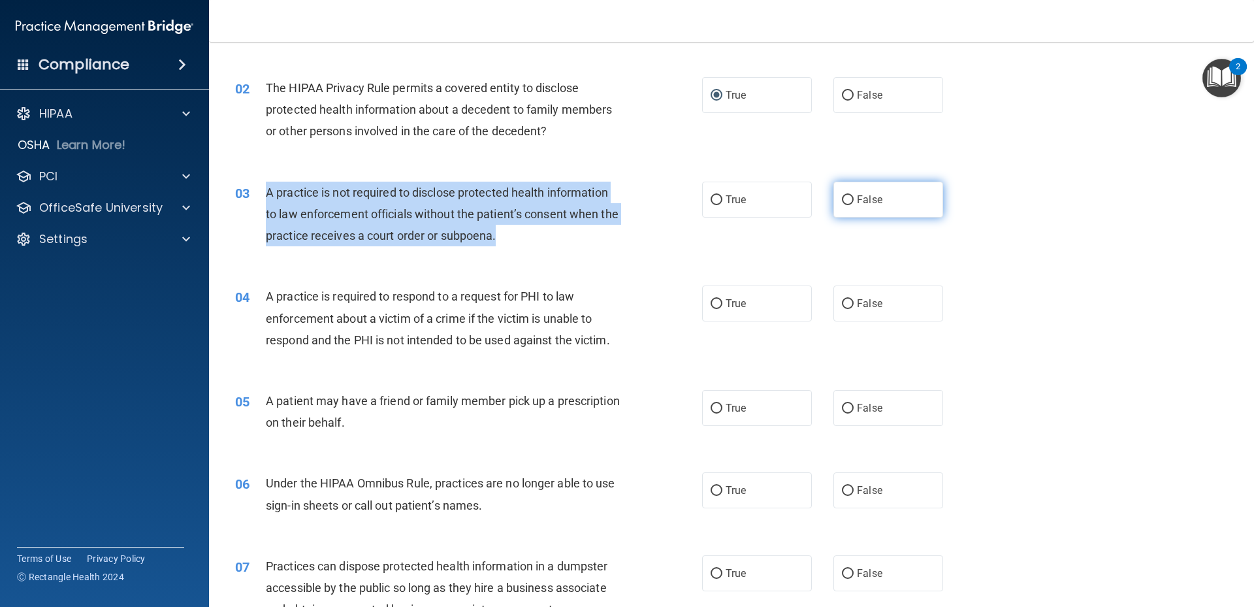
radio input "true"
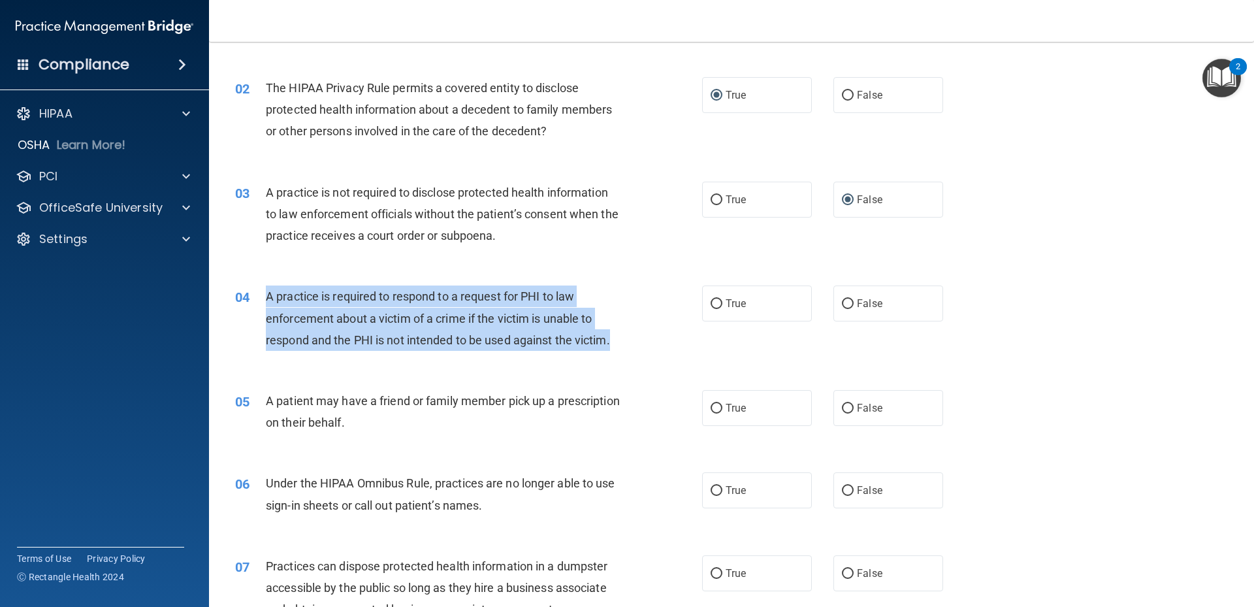
drag, startPoint x: 266, startPoint y: 294, endPoint x: 615, endPoint y: 339, distance: 351.7
click at [615, 339] on div "A practice is required to respond to a request for PHI to law enforcement about…" at bounding box center [448, 317] width 365 height 65
drag, startPoint x: 615, startPoint y: 339, endPoint x: 583, endPoint y: 343, distance: 32.2
copy span "A practice is required to respond to a request for PHI to law enforcement about…"
click at [714, 302] on input "True" at bounding box center [717, 304] width 12 height 10
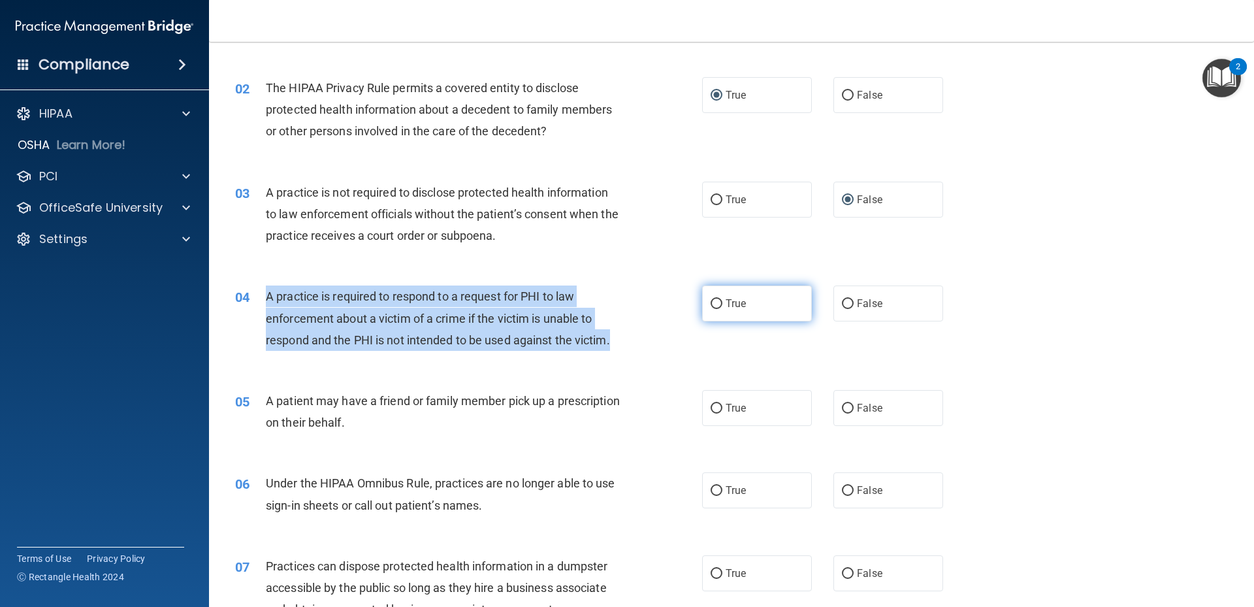
radio input "true"
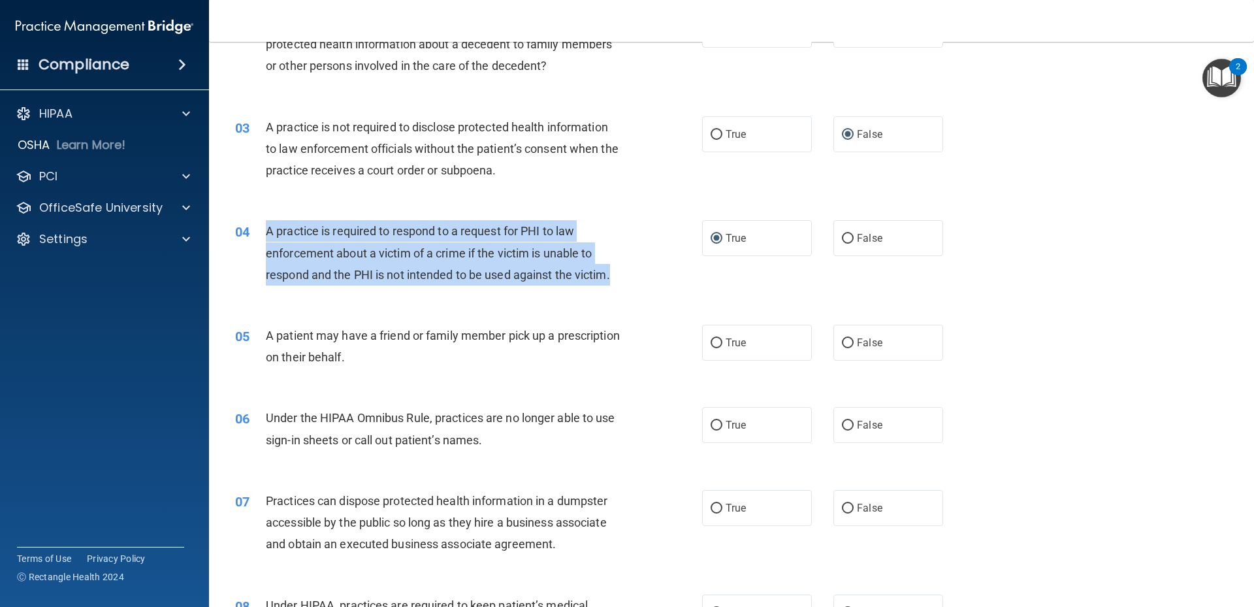
scroll to position [261, 0]
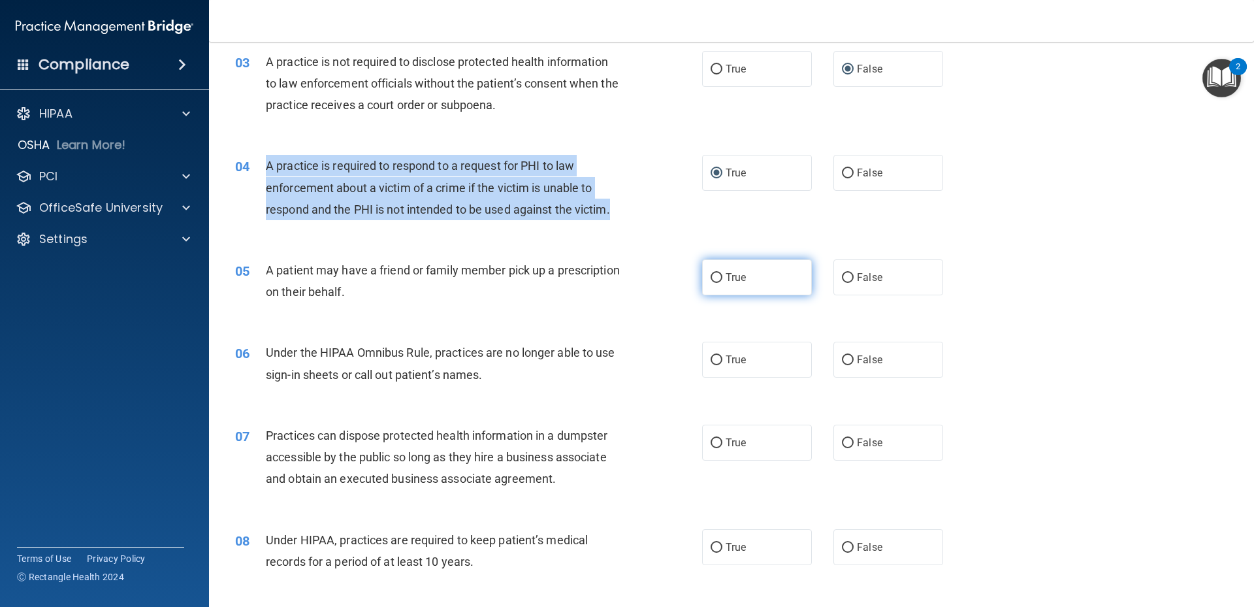
click at [714, 278] on input "True" at bounding box center [717, 278] width 12 height 10
radio input "true"
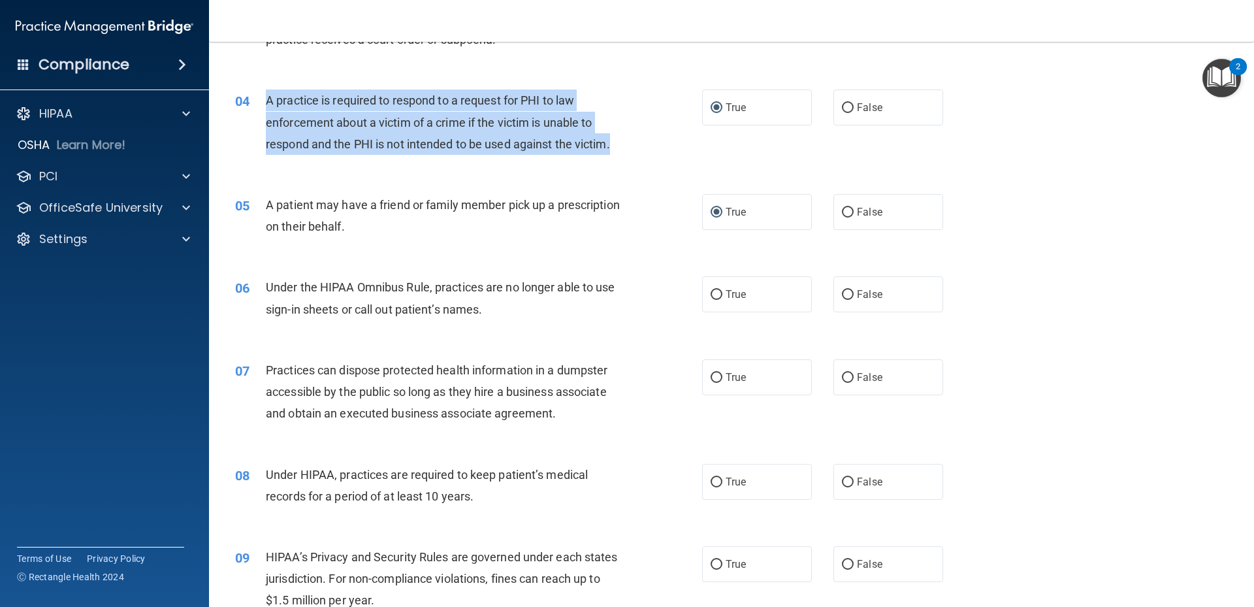
scroll to position [392, 0]
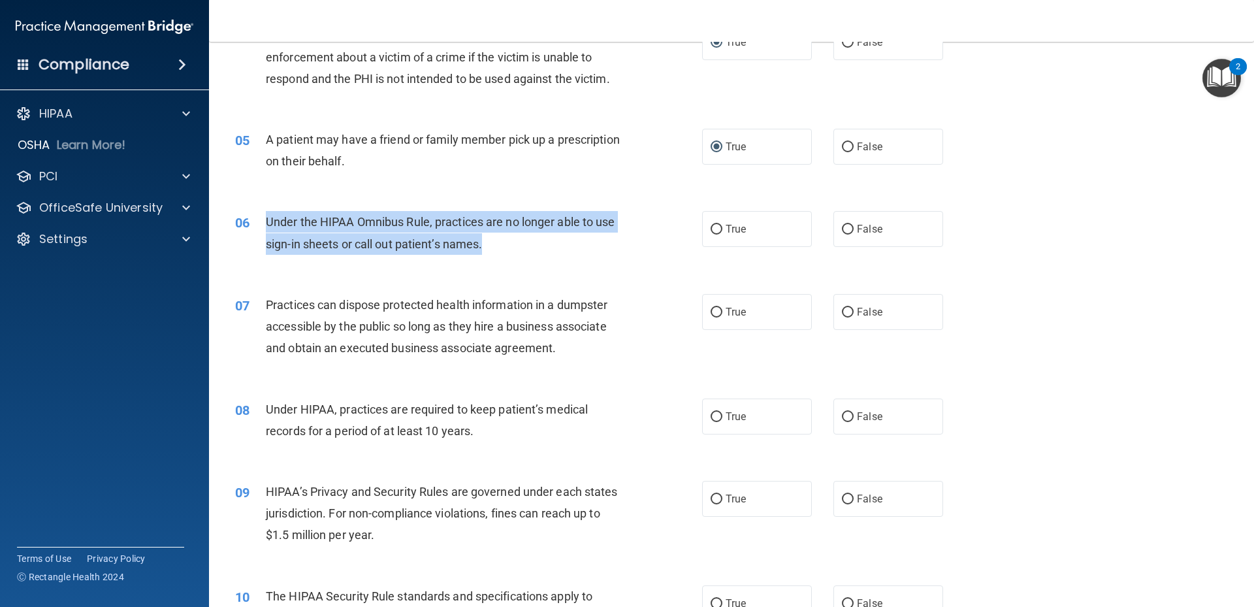
drag, startPoint x: 266, startPoint y: 222, endPoint x: 493, endPoint y: 241, distance: 227.4
click at [493, 241] on div "Under the HIPAA Omnibus Rule, practices are no longer able to use sign-in sheet…" at bounding box center [448, 232] width 365 height 43
drag, startPoint x: 493, startPoint y: 241, endPoint x: 475, endPoint y: 244, distance: 18.5
copy span "Under the HIPAA Omnibus Rule, practices are no longer able to use sign-in sheet…"
click at [843, 230] on input "False" at bounding box center [848, 230] width 12 height 10
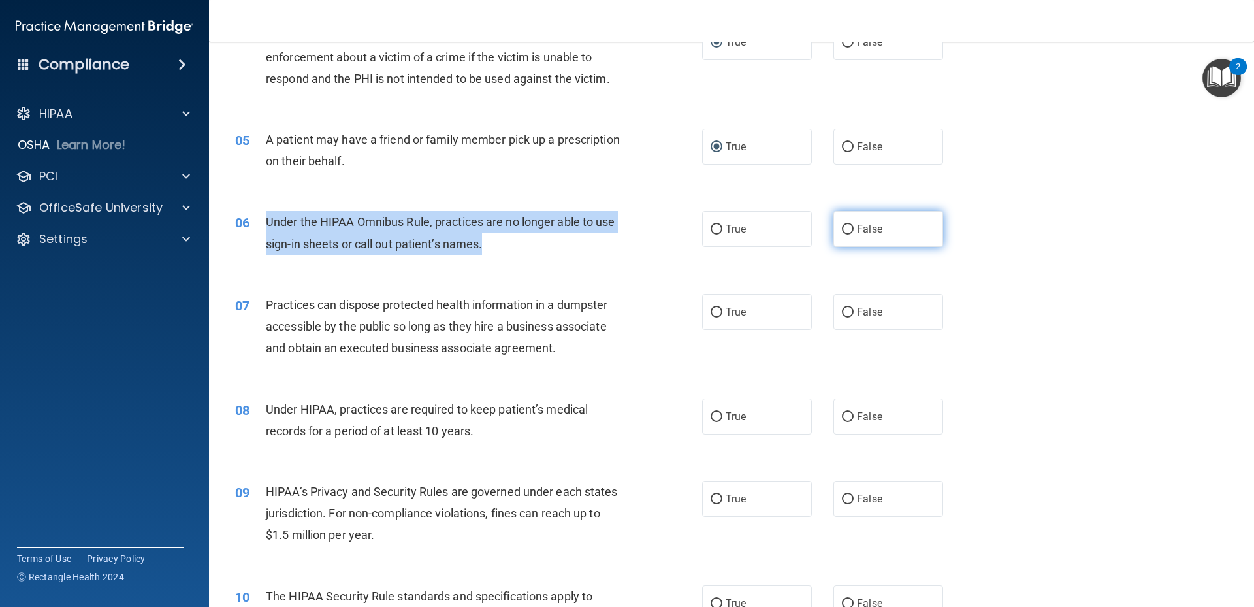
radio input "true"
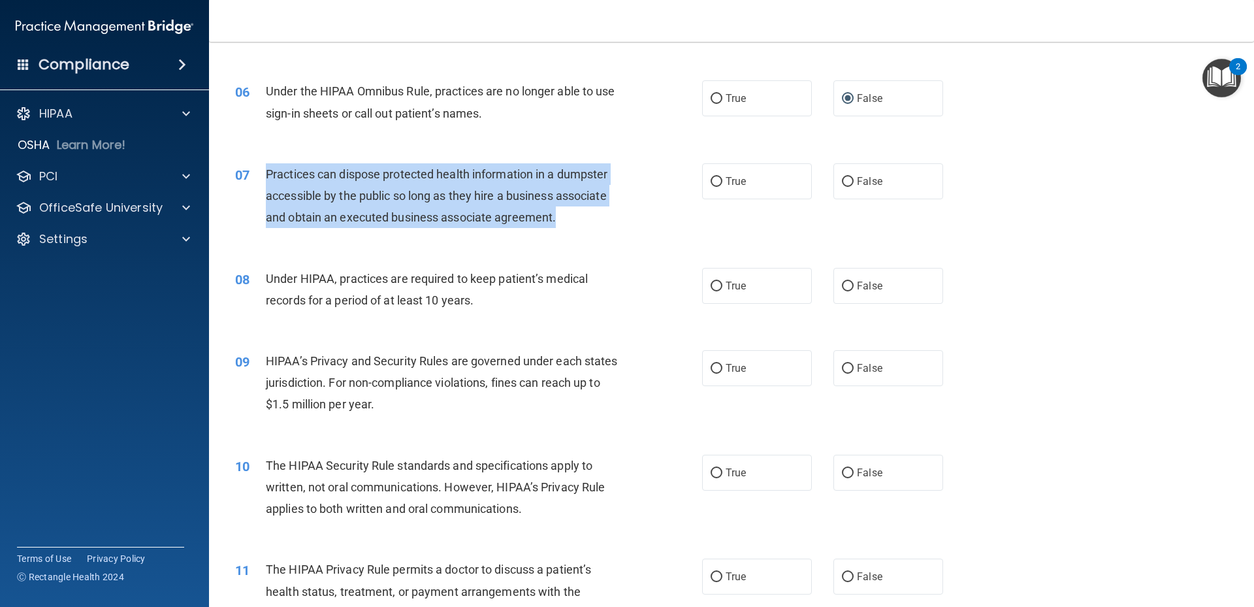
drag, startPoint x: 267, startPoint y: 174, endPoint x: 575, endPoint y: 214, distance: 310.7
click at [575, 214] on div "Practices can dispose protected health information in a dumpster accessible by …" at bounding box center [448, 195] width 365 height 65
drag, startPoint x: 575, startPoint y: 214, endPoint x: 521, endPoint y: 214, distance: 54.2
copy span "Practices can dispose protected health information in a dumpster accessible by …"
click at [842, 182] on input "False" at bounding box center [848, 182] width 12 height 10
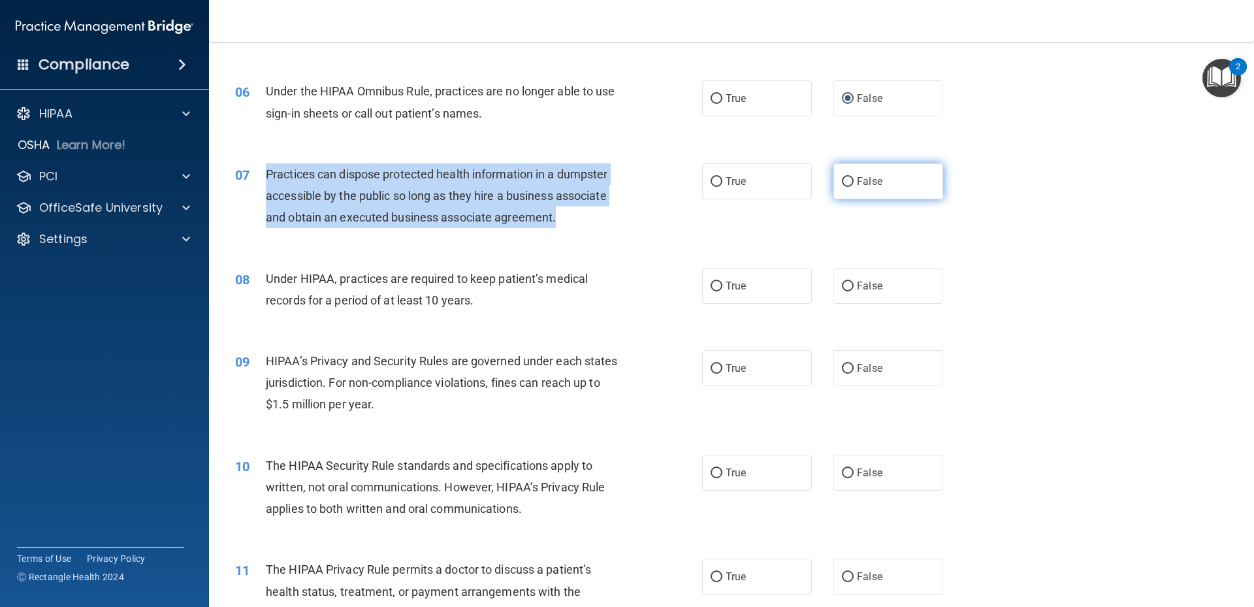
radio input "true"
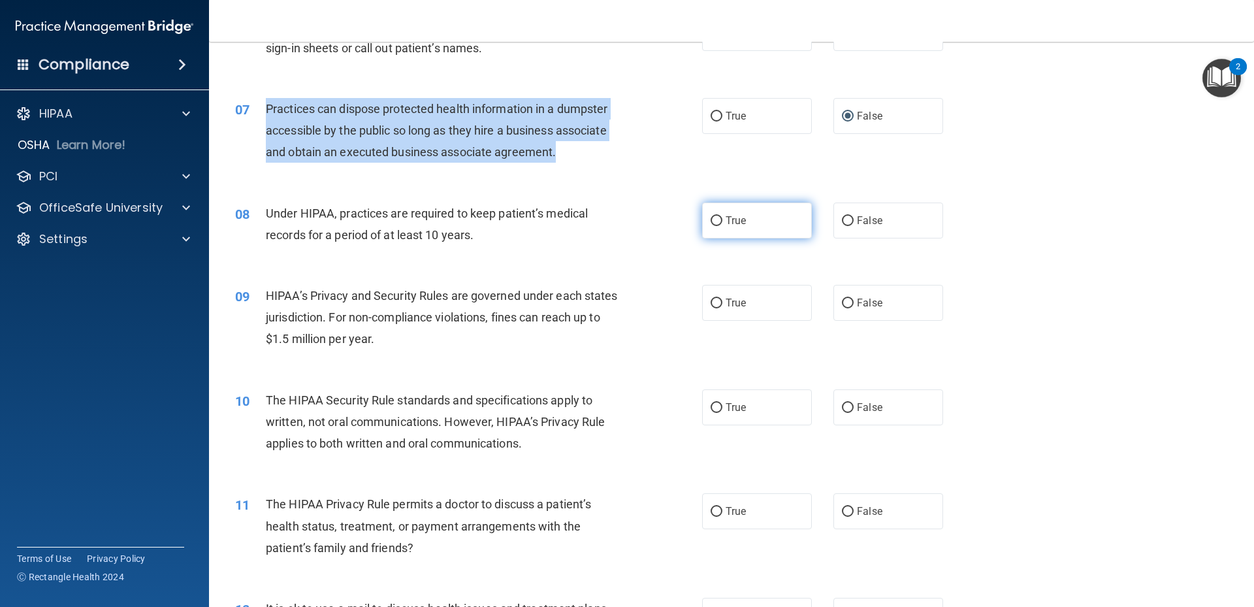
click at [711, 219] on input "True" at bounding box center [717, 221] width 12 height 10
radio input "true"
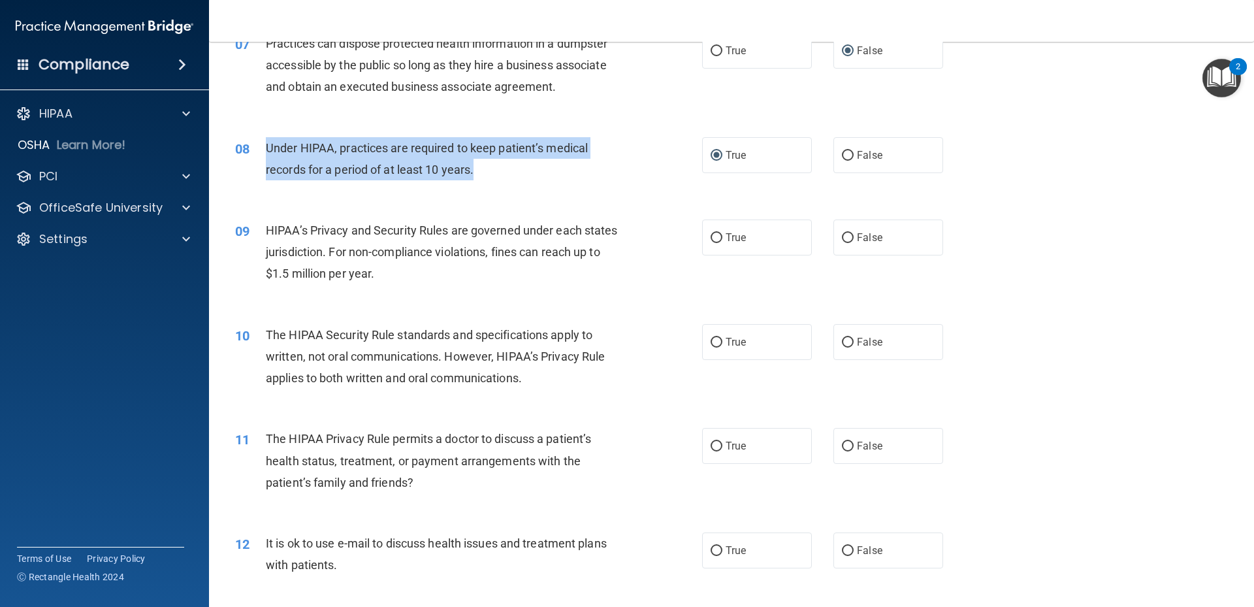
drag, startPoint x: 267, startPoint y: 147, endPoint x: 476, endPoint y: 163, distance: 209.6
click at [476, 163] on span "Under HIPAA, practices are required to keep patient’s medical records for a per…" at bounding box center [427, 158] width 322 height 35
copy span "Under HIPAA, practices are required to keep patient’s medical records for a per…"
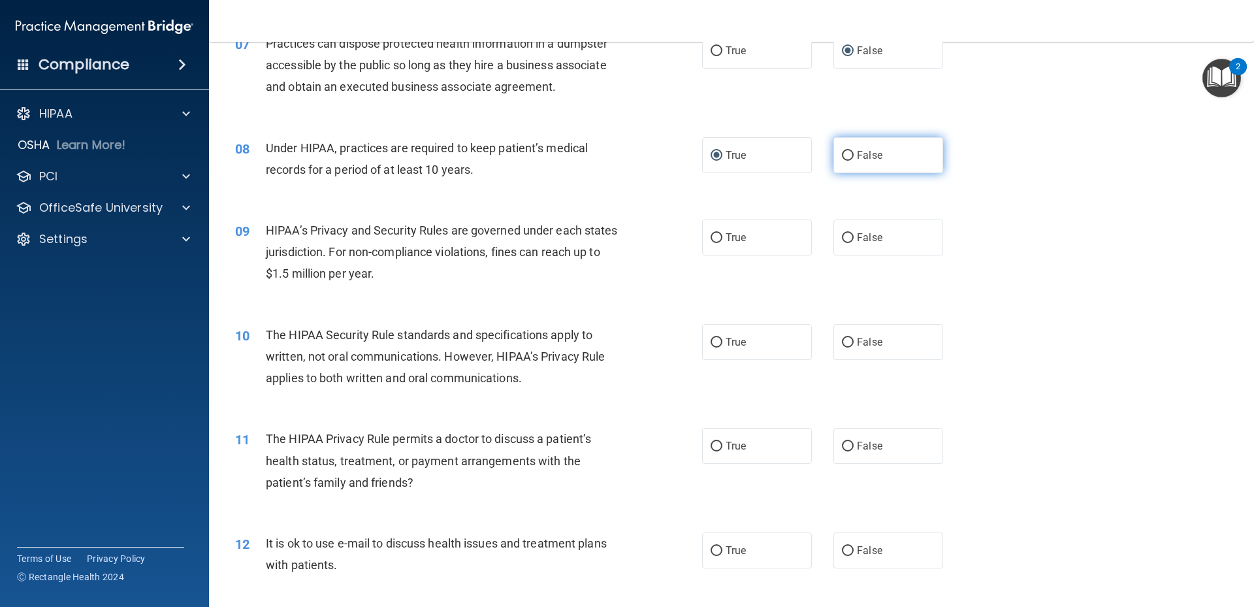
click at [848, 156] on label "False" at bounding box center [888, 155] width 110 height 36
click at [848, 156] on input "False" at bounding box center [848, 156] width 12 height 10
radio input "true"
radio input "false"
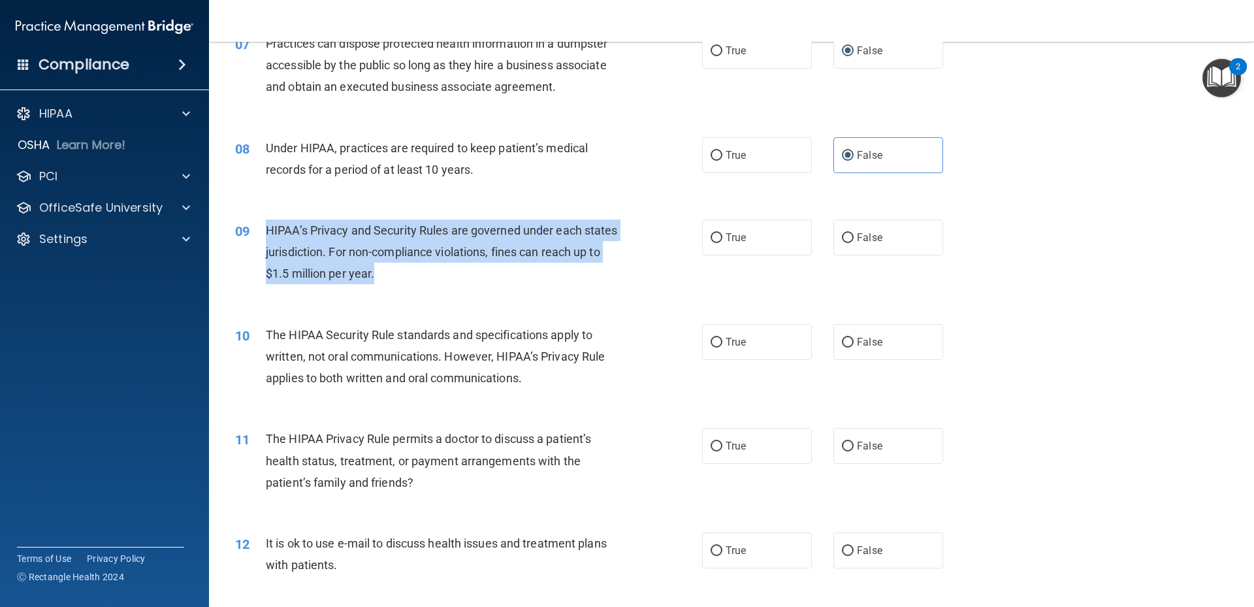
drag, startPoint x: 259, startPoint y: 227, endPoint x: 413, endPoint y: 277, distance: 162.5
click at [413, 277] on div "09 HIPAA’s Privacy and Security Rules are governed under each states jurisdicti…" at bounding box center [469, 255] width 506 height 72
drag, startPoint x: 413, startPoint y: 277, endPoint x: 465, endPoint y: 267, distance: 52.5
click at [465, 267] on div "HIPAA’s Privacy and Security Rules are governed under each states jurisdiction.…" at bounding box center [448, 251] width 365 height 65
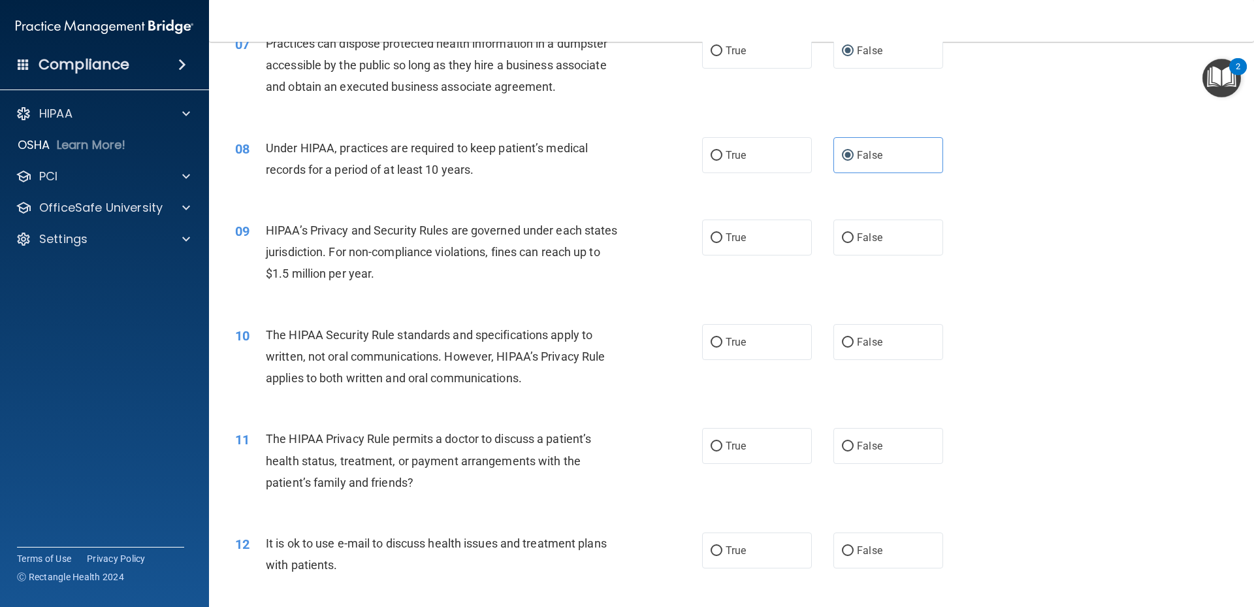
click at [624, 191] on div "08 Under HIPAA, practices are required to keep patient’s medical records for a …" at bounding box center [731, 162] width 1012 height 82
click at [711, 238] on input "True" at bounding box center [717, 238] width 12 height 10
radio input "true"
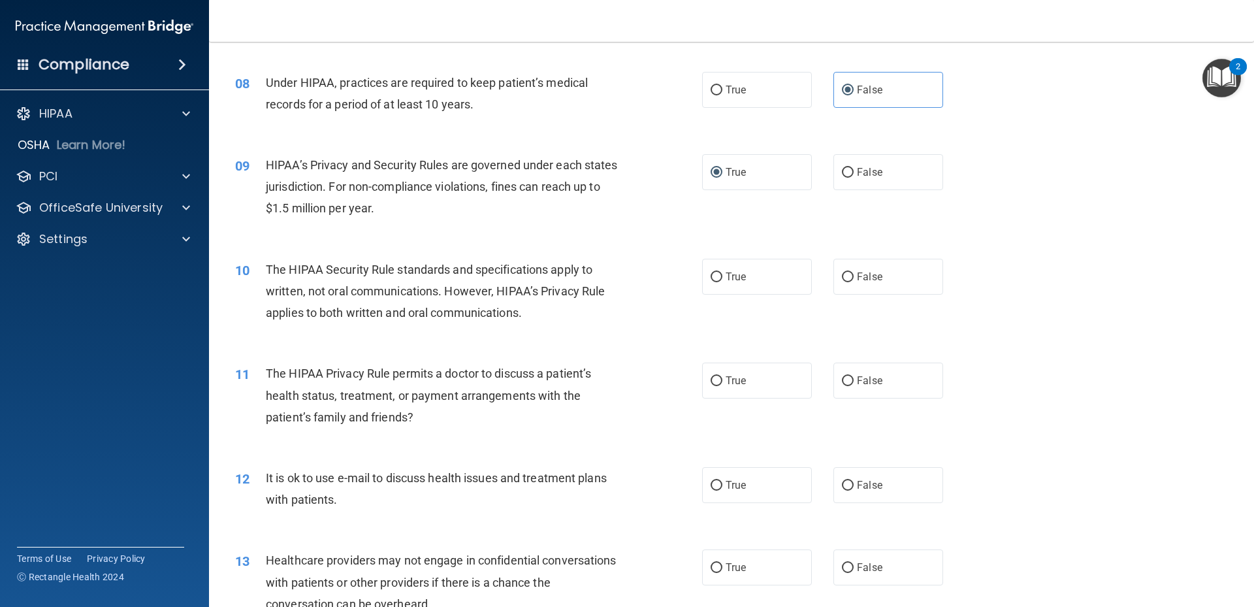
scroll to position [784, 0]
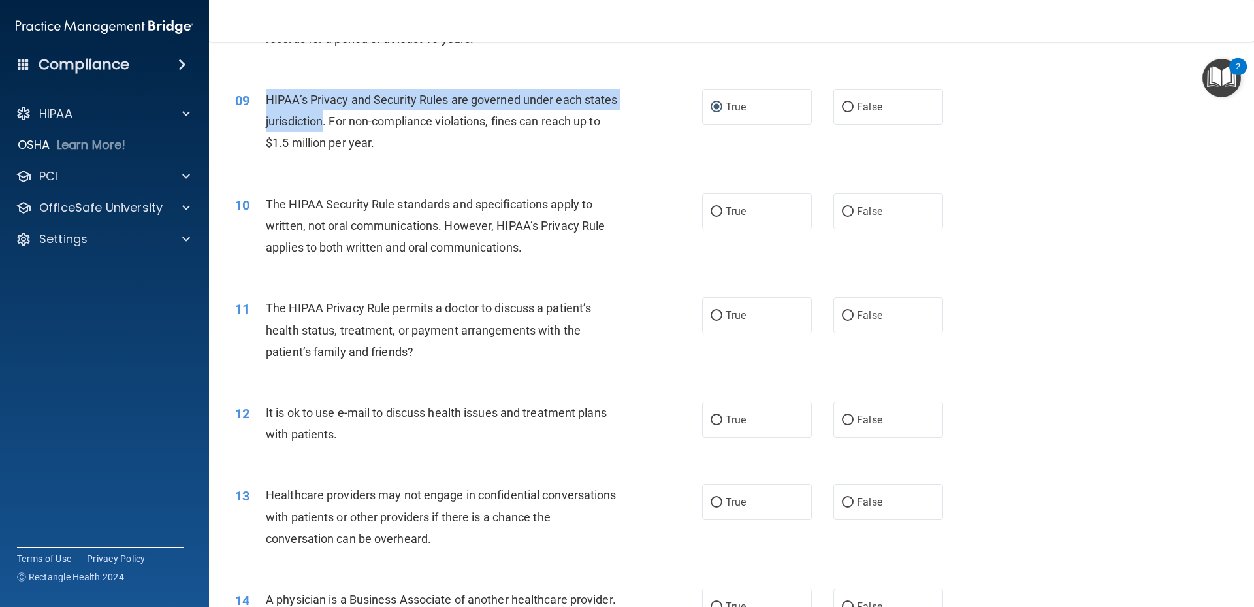
drag, startPoint x: 266, startPoint y: 99, endPoint x: 361, endPoint y: 116, distance: 95.7
click at [361, 116] on span "HIPAA’s Privacy and Security Rules are governed under each states jurisdiction.…" at bounding box center [442, 121] width 352 height 57
copy span "HIPAA’s Privacy and Security Rules are governed under each states jurisdiction"
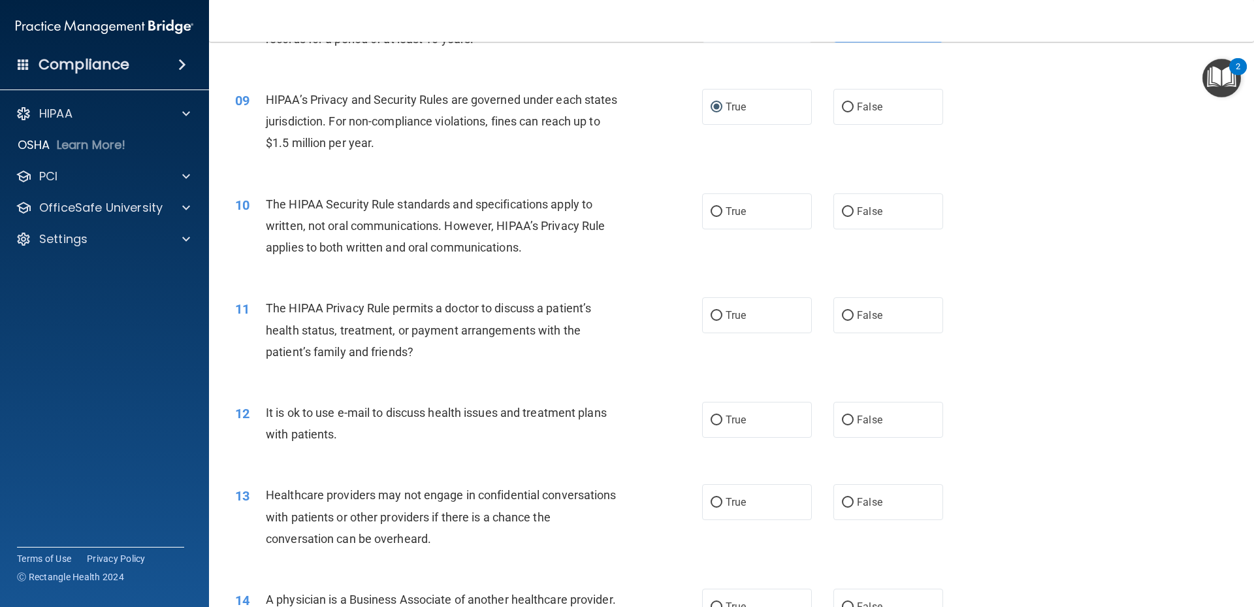
click at [692, 139] on div "09 HIPAA’s Privacy and Security Rules are governed under each states jurisdicti…" at bounding box center [469, 125] width 506 height 72
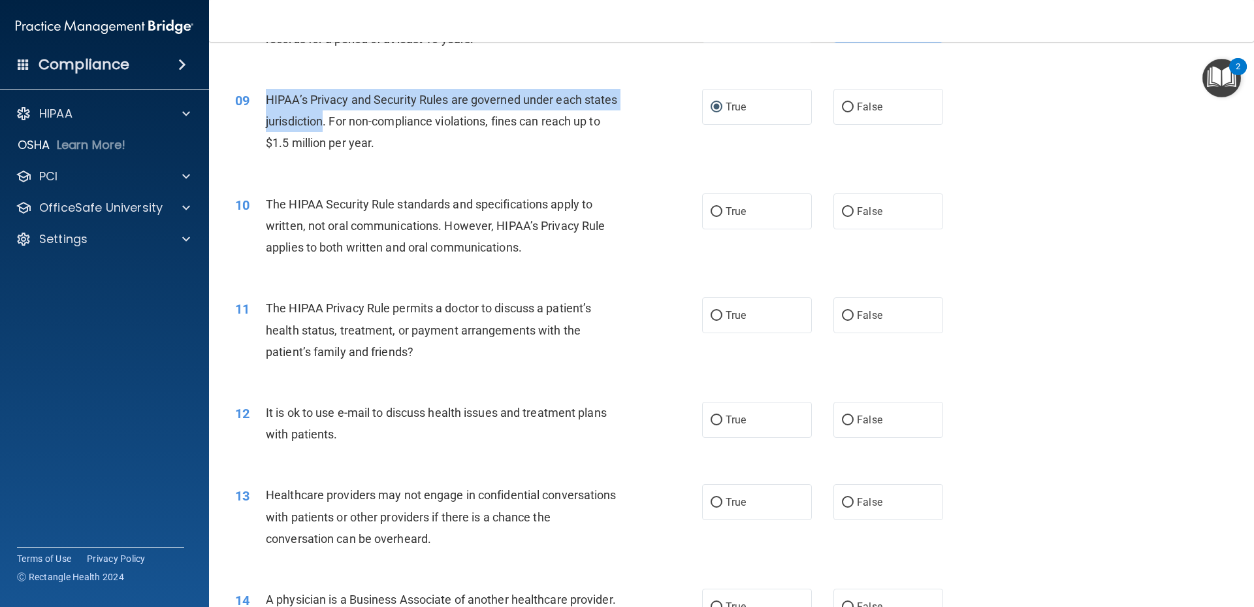
drag, startPoint x: 266, startPoint y: 98, endPoint x: 357, endPoint y: 119, distance: 93.2
click at [357, 119] on span "HIPAA’s Privacy and Security Rules are governed under each states jurisdiction.…" at bounding box center [442, 121] width 352 height 57
copy span "HIPAA’s Privacy and Security Rules are governed under each states jurisdiction"
click at [842, 108] on input "False" at bounding box center [848, 108] width 12 height 10
radio input "true"
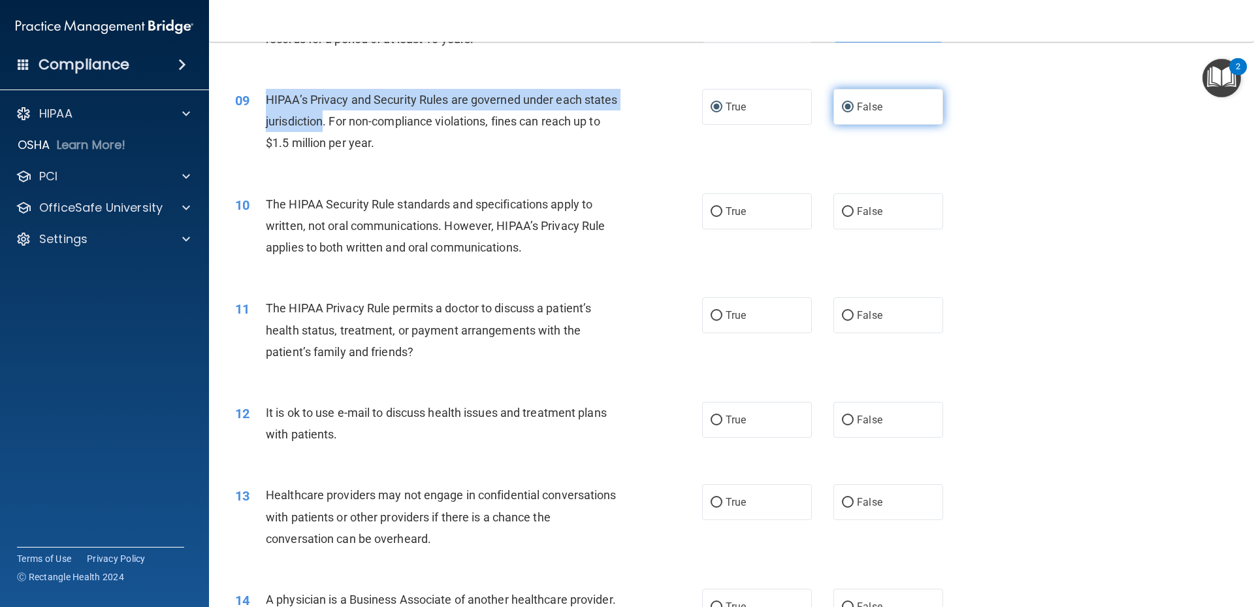
radio input "false"
click at [842, 211] on input "False" at bounding box center [848, 212] width 12 height 10
radio input "true"
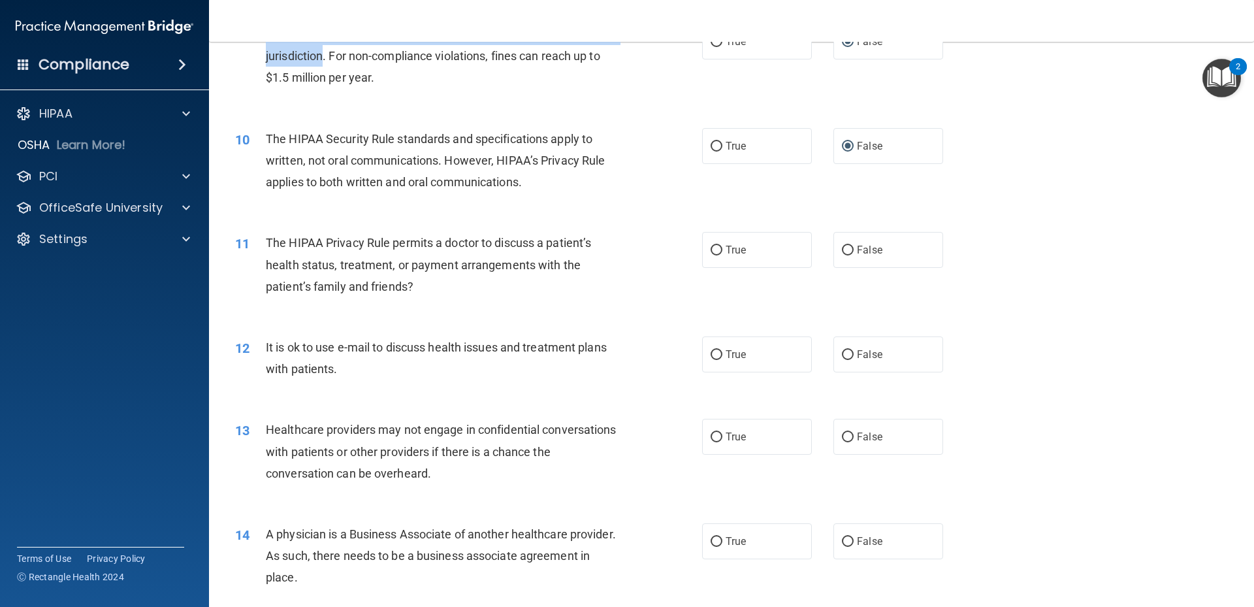
scroll to position [914, 0]
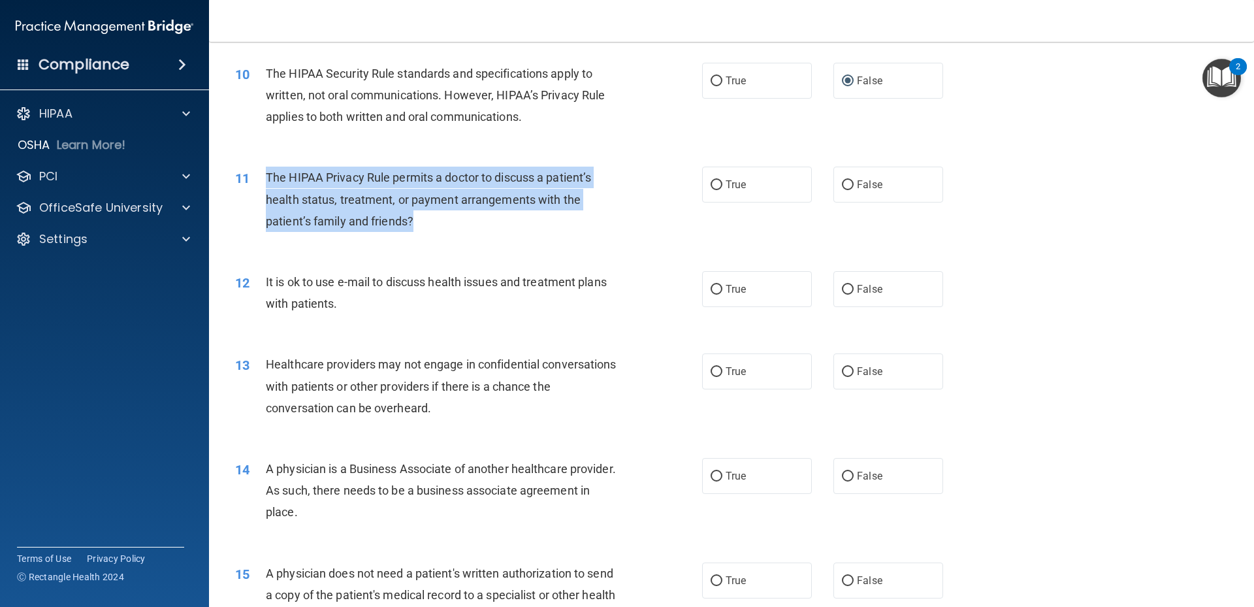
drag, startPoint x: 268, startPoint y: 176, endPoint x: 421, endPoint y: 219, distance: 159.6
click at [421, 219] on div "The HIPAA Privacy Rule permits a doctor to discuss a patient’s health status, t…" at bounding box center [448, 199] width 365 height 65
drag, startPoint x: 421, startPoint y: 219, endPoint x: 408, endPoint y: 227, distance: 14.9
copy span "The HIPAA Privacy Rule permits a doctor to discuss a patient’s health status, t…"
click at [713, 185] on input "True" at bounding box center [717, 185] width 12 height 10
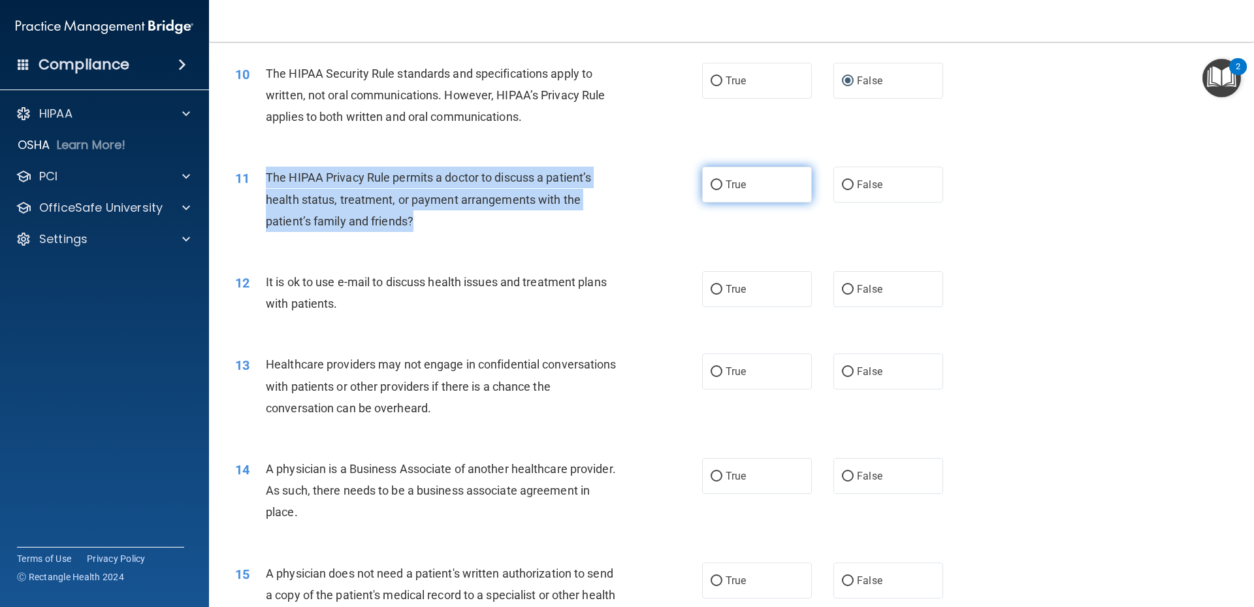
radio input "true"
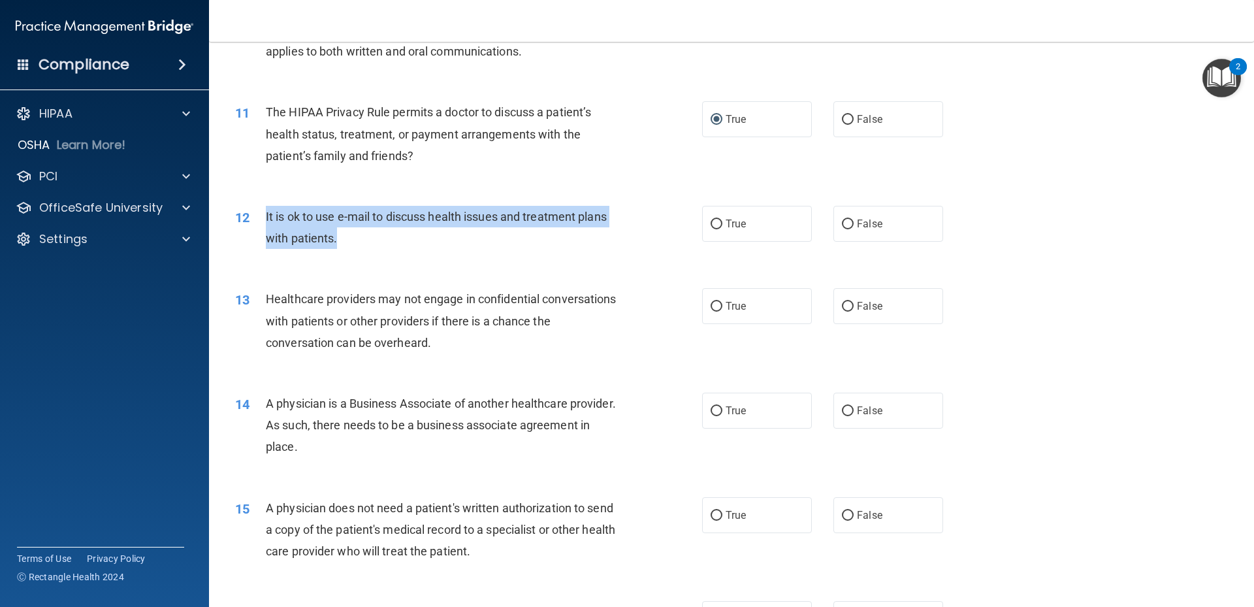
drag, startPoint x: 265, startPoint y: 219, endPoint x: 338, endPoint y: 236, distance: 75.2
click at [338, 236] on div "It is ok to use e-mail to discuss health issues and treatment plans with patien…" at bounding box center [448, 227] width 365 height 43
drag, startPoint x: 338, startPoint y: 236, endPoint x: 319, endPoint y: 241, distance: 19.5
click at [711, 224] on input "True" at bounding box center [717, 224] width 12 height 10
radio input "true"
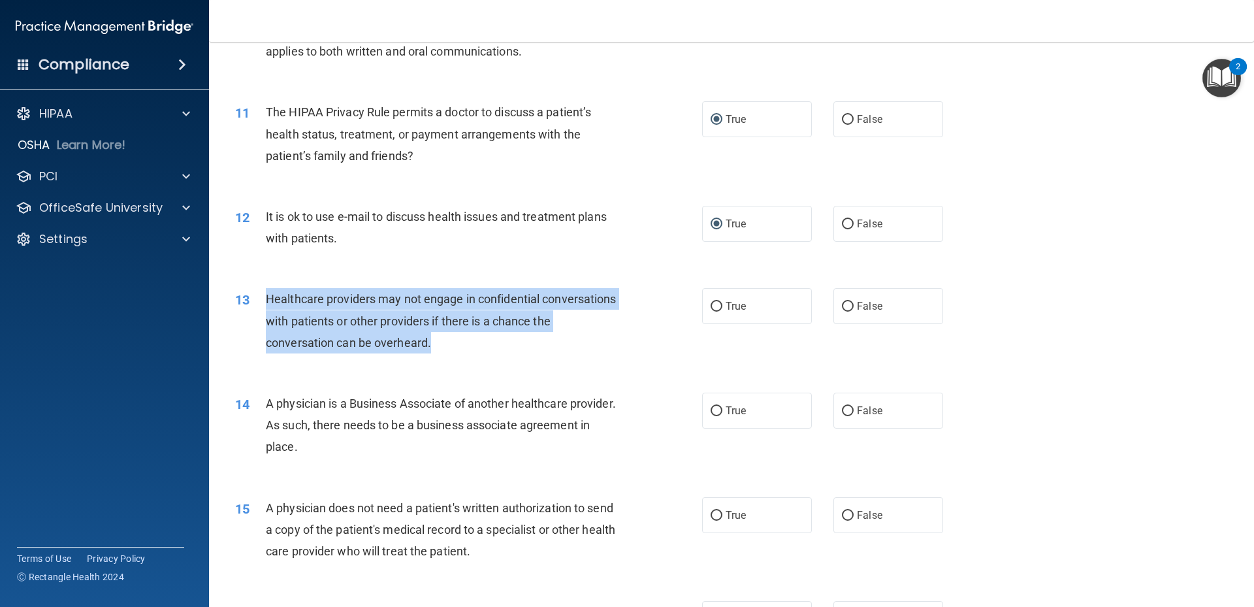
drag, startPoint x: 265, startPoint y: 301, endPoint x: 465, endPoint y: 343, distance: 204.2
click at [465, 343] on div "Healthcare providers may not engage in confidential conversations with patients…" at bounding box center [448, 320] width 365 height 65
drag, startPoint x: 465, startPoint y: 343, endPoint x: 441, endPoint y: 344, distance: 23.5
click at [842, 306] on input "False" at bounding box center [848, 307] width 12 height 10
radio input "true"
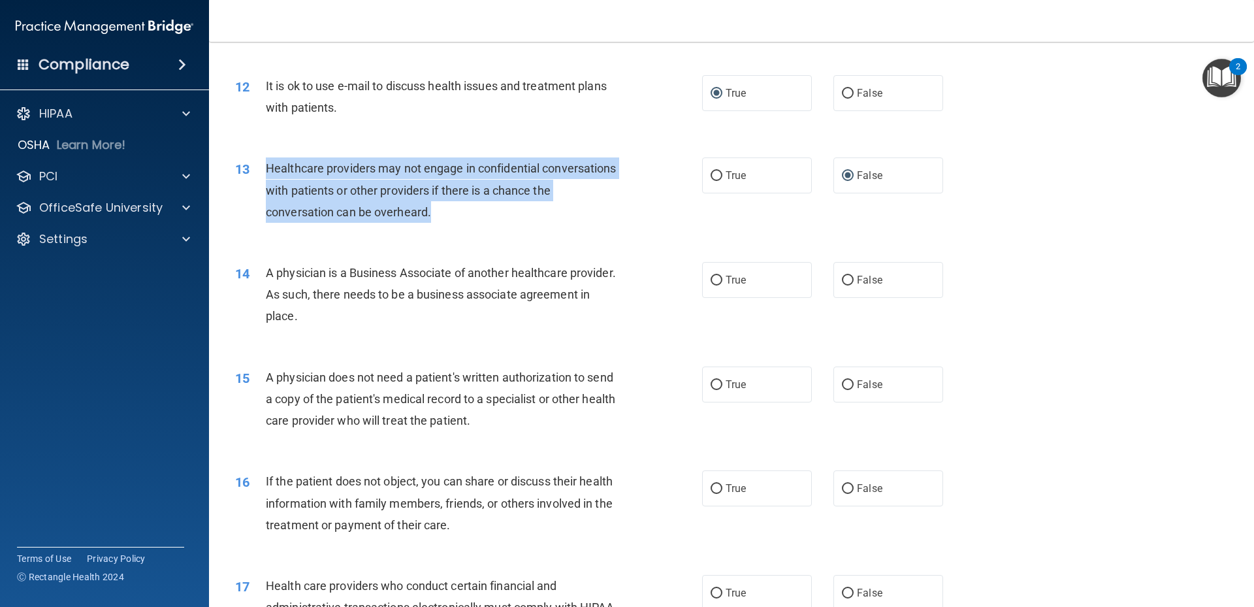
scroll to position [1176, 0]
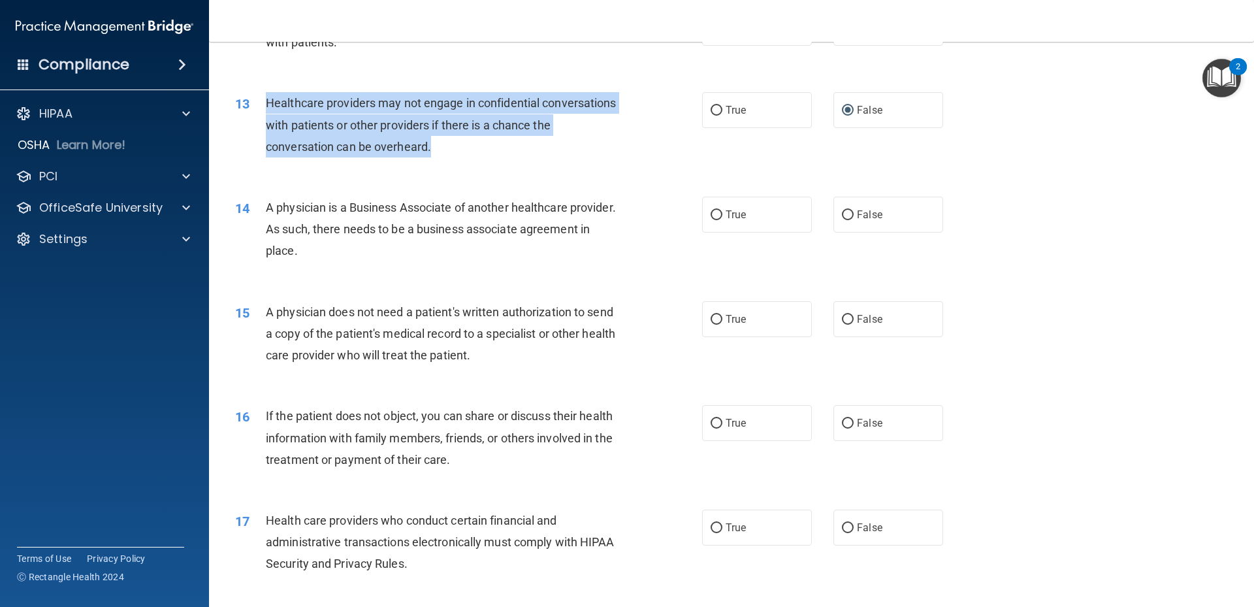
drag, startPoint x: 266, startPoint y: 207, endPoint x: 370, endPoint y: 249, distance: 112.2
click at [370, 249] on div "A physician is a Business Associate of another healthcare provider. As such, th…" at bounding box center [448, 229] width 365 height 65
drag, startPoint x: 370, startPoint y: 249, endPoint x: 494, endPoint y: 233, distance: 124.5
click at [842, 216] on input "False" at bounding box center [848, 215] width 12 height 10
radio input "true"
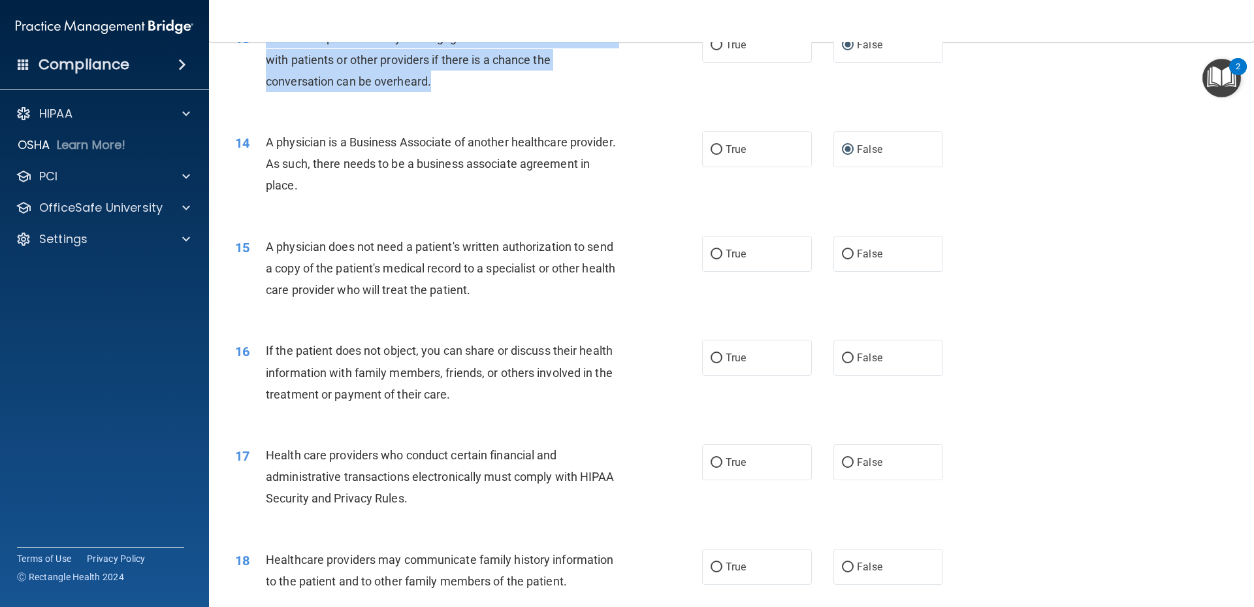
scroll to position [1371, 0]
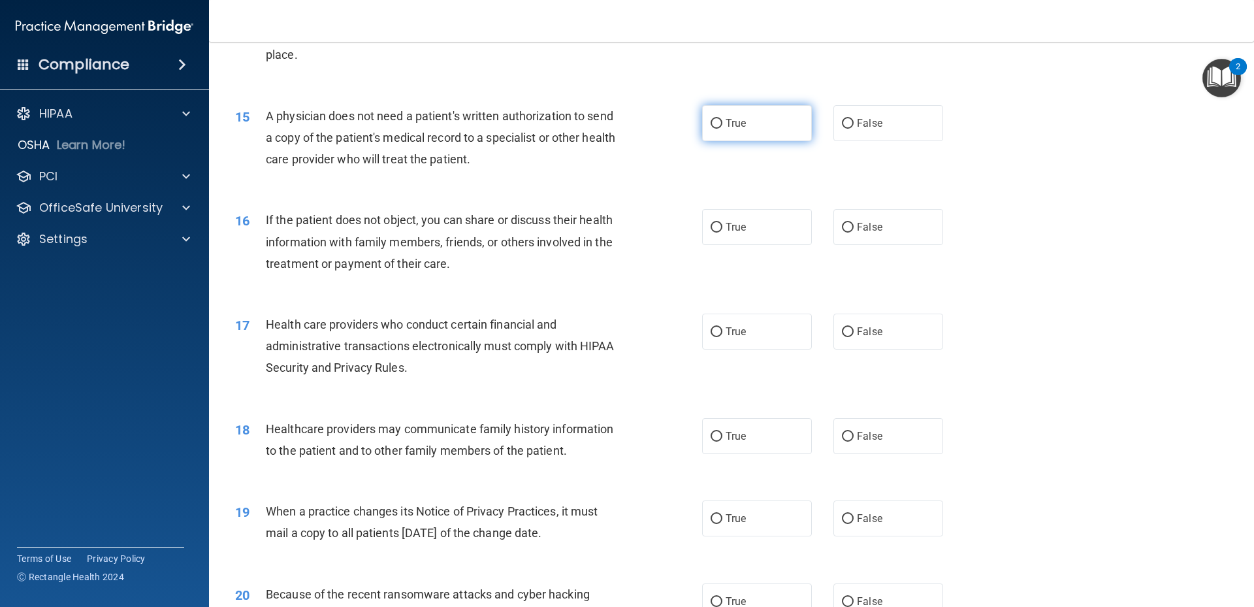
click at [712, 122] on input "True" at bounding box center [717, 124] width 12 height 10
radio input "true"
click at [717, 227] on input "True" at bounding box center [717, 228] width 12 height 10
radio input "true"
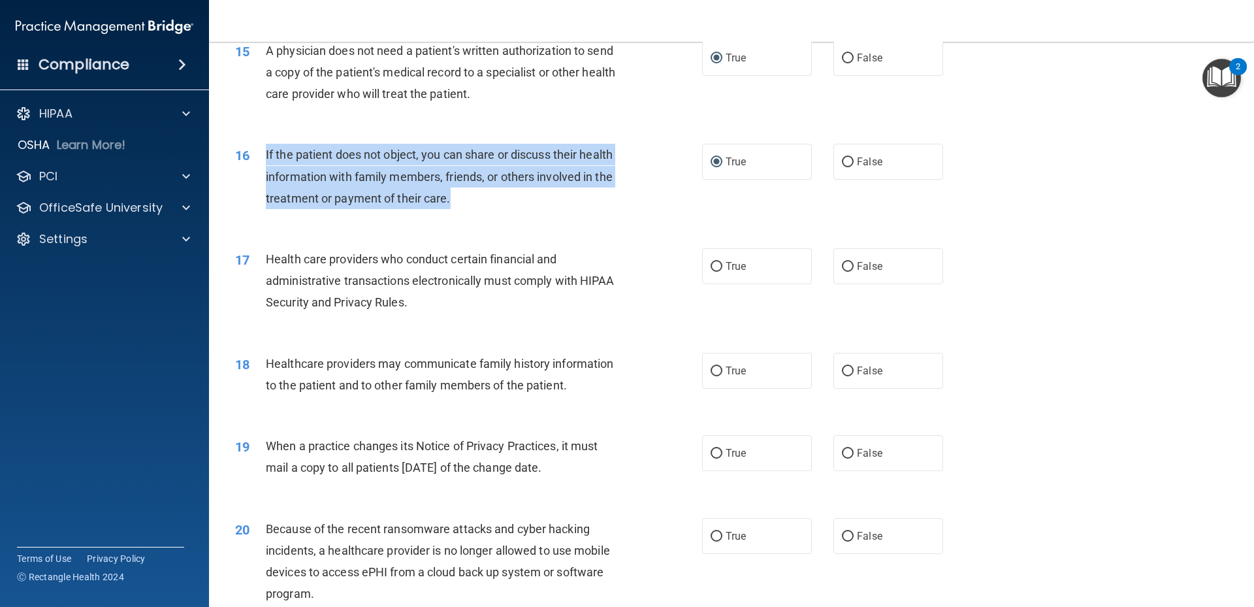
drag, startPoint x: 266, startPoint y: 154, endPoint x: 484, endPoint y: 193, distance: 221.0
click at [484, 193] on div "If the patient does not object, you can share or discuss their health informati…" at bounding box center [448, 176] width 365 height 65
drag, startPoint x: 484, startPoint y: 193, endPoint x: 448, endPoint y: 200, distance: 36.6
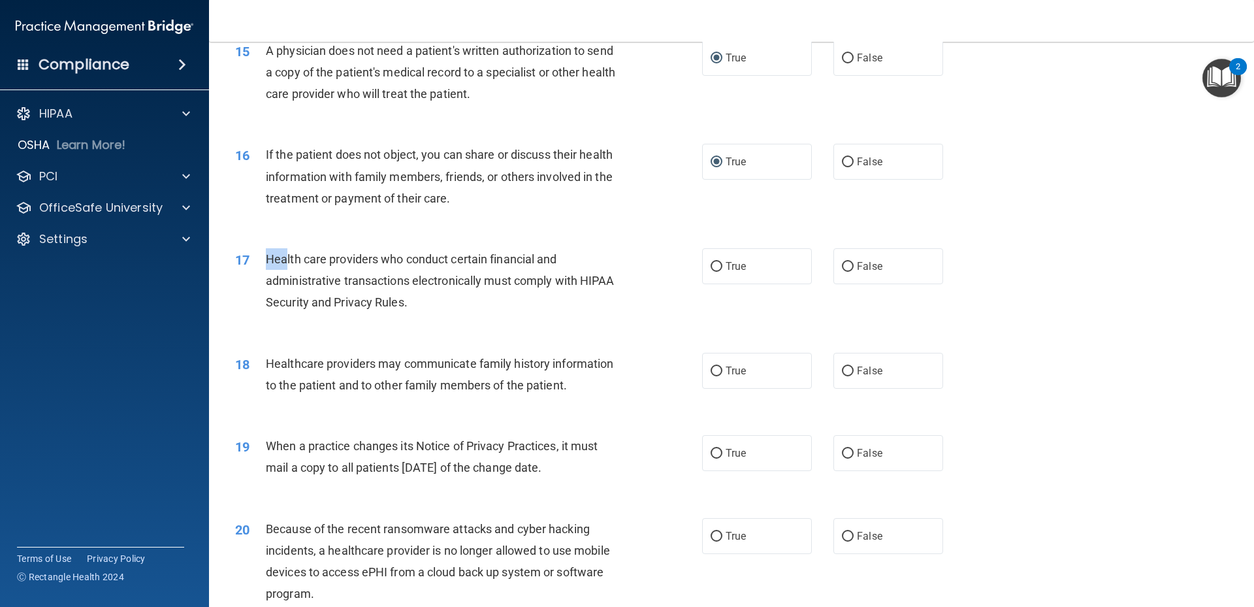
drag, startPoint x: 268, startPoint y: 257, endPoint x: 284, endPoint y: 261, distance: 16.2
click at [284, 261] on span "Health care providers who conduct certain financial and administrative transact…" at bounding box center [440, 280] width 349 height 57
drag, startPoint x: 284, startPoint y: 261, endPoint x: 267, endPoint y: 260, distance: 17.0
click at [267, 260] on span "Health care providers who conduct certain financial and administrative transact…" at bounding box center [440, 280] width 349 height 57
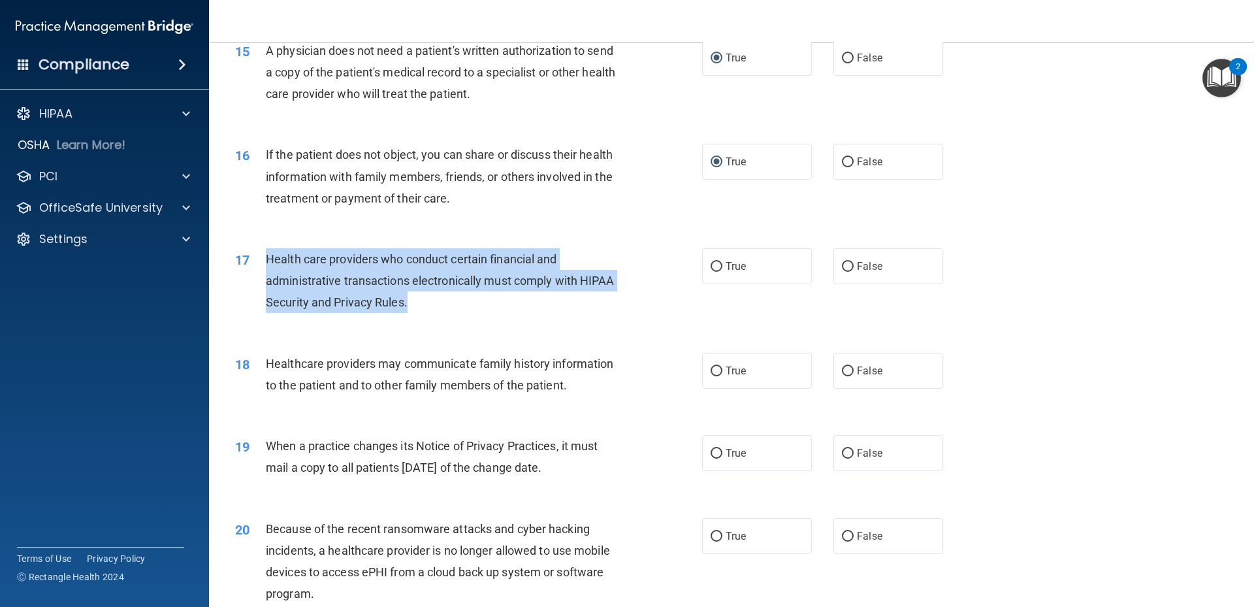
drag, startPoint x: 267, startPoint y: 260, endPoint x: 417, endPoint y: 300, distance: 155.4
click at [417, 300] on div "Health care providers who conduct certain financial and administrative transact…" at bounding box center [448, 280] width 365 height 65
drag, startPoint x: 417, startPoint y: 300, endPoint x: 394, endPoint y: 302, distance: 23.0
click at [711, 267] on input "True" at bounding box center [717, 267] width 12 height 10
radio input "true"
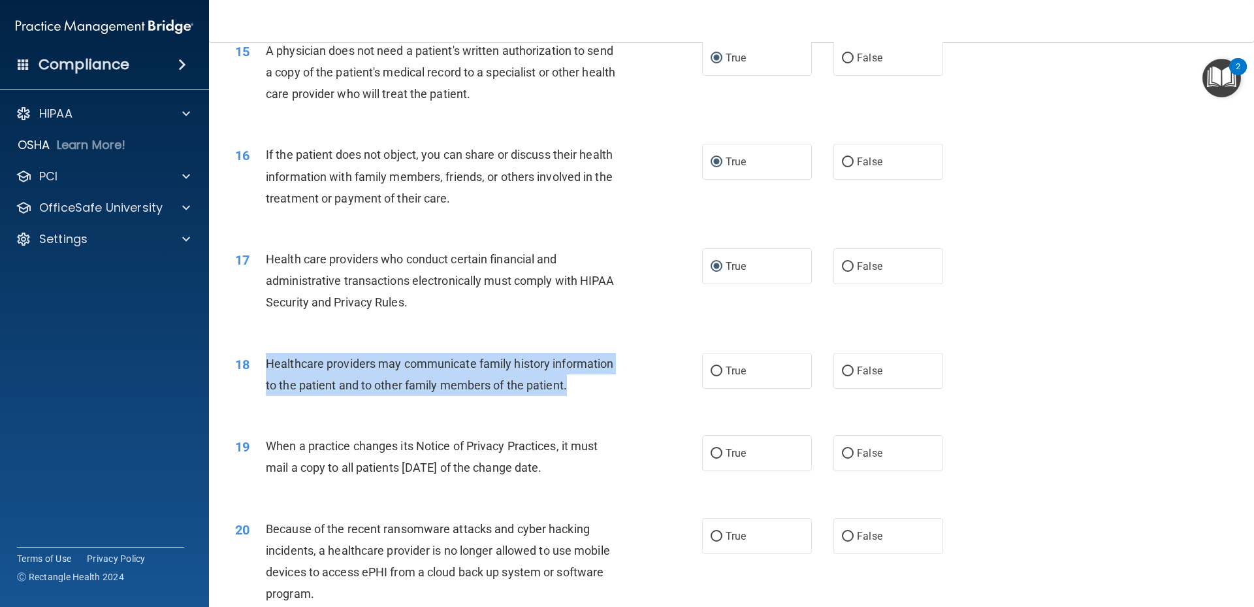
drag, startPoint x: 265, startPoint y: 364, endPoint x: 572, endPoint y: 394, distance: 308.4
click at [572, 394] on div "Healthcare providers may communicate family history information to the patient …" at bounding box center [448, 374] width 365 height 43
drag, startPoint x: 572, startPoint y: 394, endPoint x: 558, endPoint y: 394, distance: 13.7
click at [842, 372] on input "False" at bounding box center [848, 371] width 12 height 10
radio input "true"
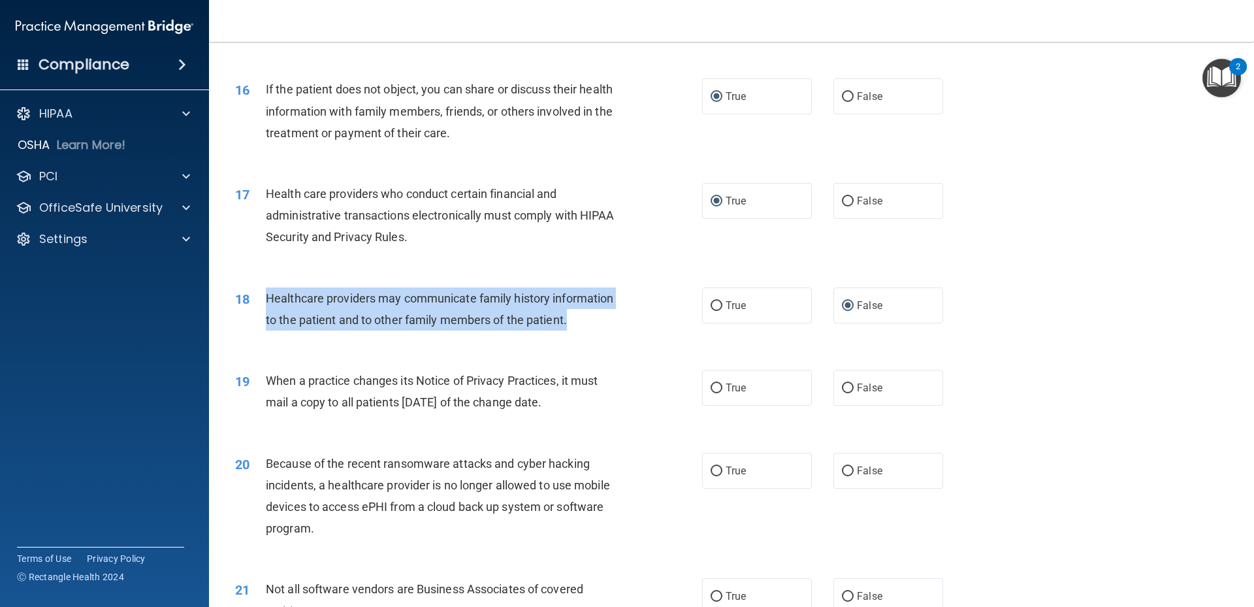
scroll to position [1567, 0]
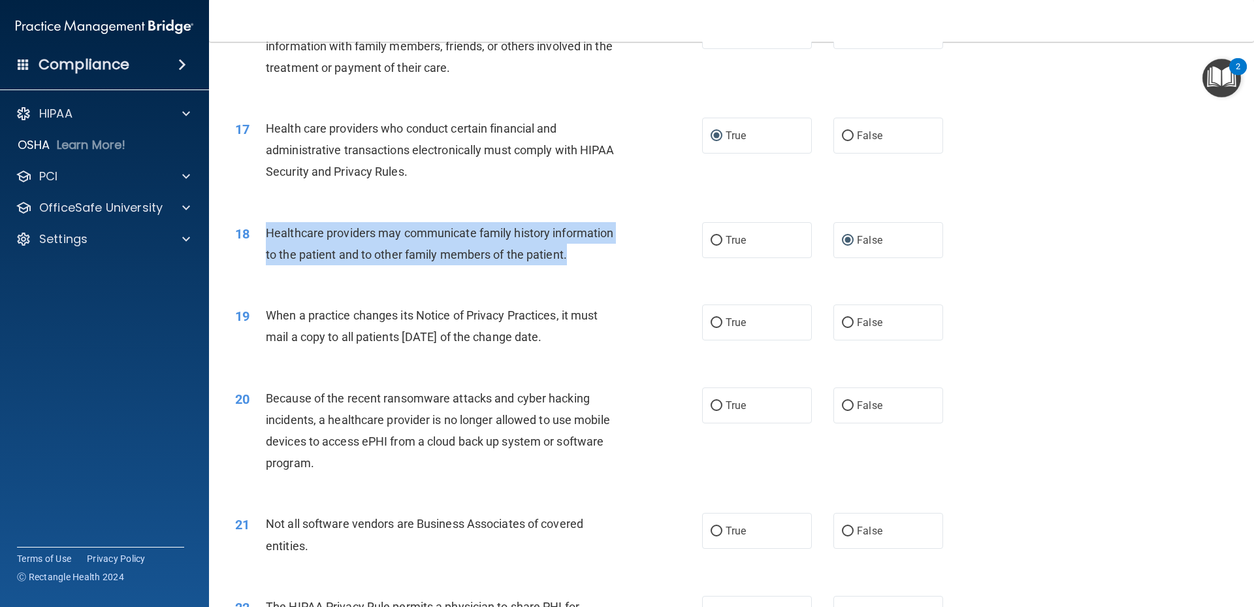
drag, startPoint x: 267, startPoint y: 314, endPoint x: 608, endPoint y: 342, distance: 342.1
click at [608, 342] on div "When a practice changes its Notice of Privacy Practices, it must mail a copy to…" at bounding box center [448, 325] width 365 height 43
drag, startPoint x: 608, startPoint y: 342, endPoint x: 585, endPoint y: 344, distance: 23.6
click at [844, 327] on input "False" at bounding box center [848, 323] width 12 height 10
radio input "true"
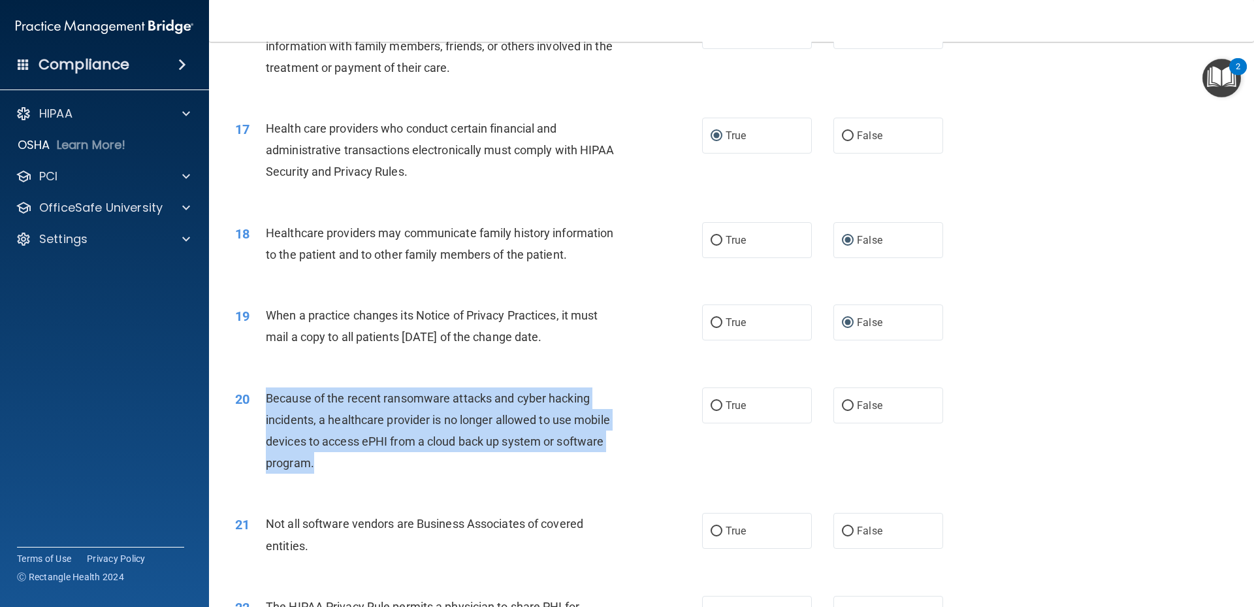
drag, startPoint x: 266, startPoint y: 400, endPoint x: 369, endPoint y: 456, distance: 117.2
click at [369, 456] on div "Because of the recent ransomware attacks and cyber hacking incidents, a healthc…" at bounding box center [448, 430] width 365 height 87
drag, startPoint x: 369, startPoint y: 456, endPoint x: 368, endPoint y: 444, distance: 11.8
click at [842, 406] on input "False" at bounding box center [848, 406] width 12 height 10
radio input "true"
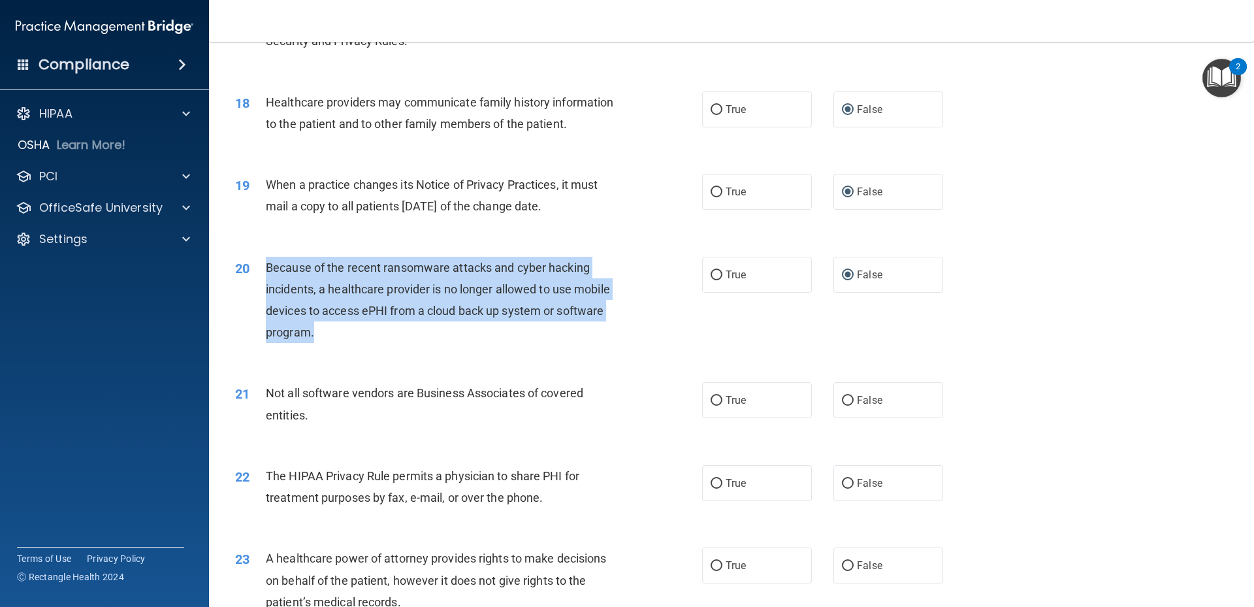
scroll to position [1829, 0]
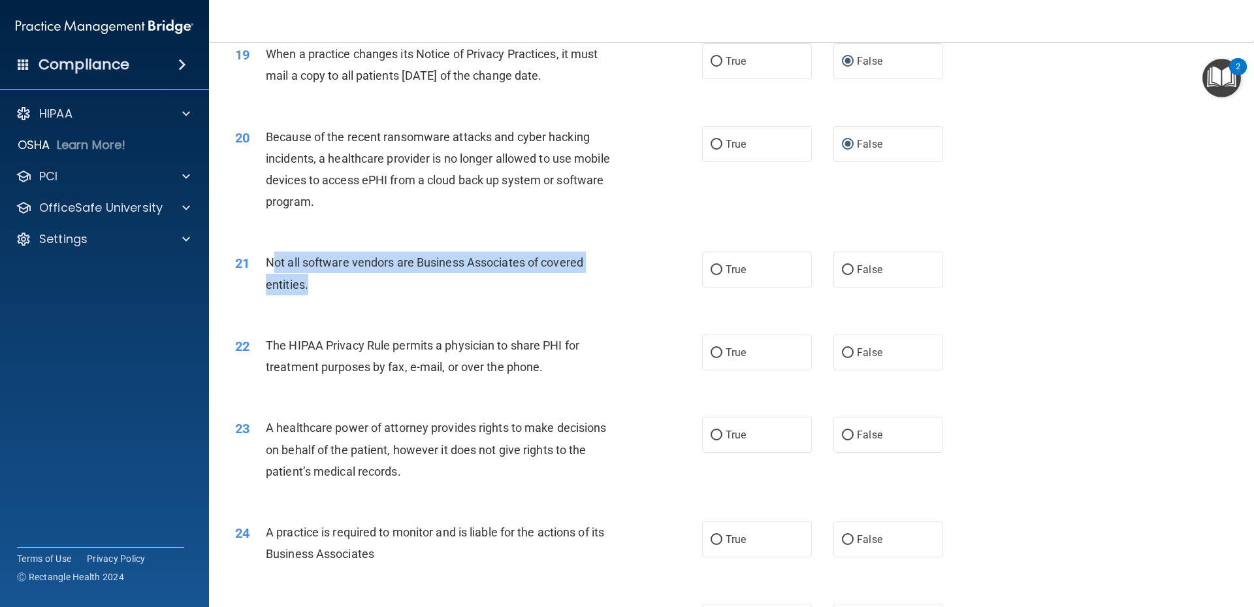
drag, startPoint x: 270, startPoint y: 264, endPoint x: 324, endPoint y: 278, distance: 55.3
click at [324, 278] on div "Not all software vendors are Business Associates of covered entities." at bounding box center [448, 272] width 365 height 43
drag, startPoint x: 324, startPoint y: 278, endPoint x: 265, endPoint y: 261, distance: 61.2
click at [266, 261] on span "Not all software vendors are Business Associates of covered entities." at bounding box center [424, 272] width 317 height 35
drag, startPoint x: 265, startPoint y: 261, endPoint x: 301, endPoint y: 279, distance: 40.3
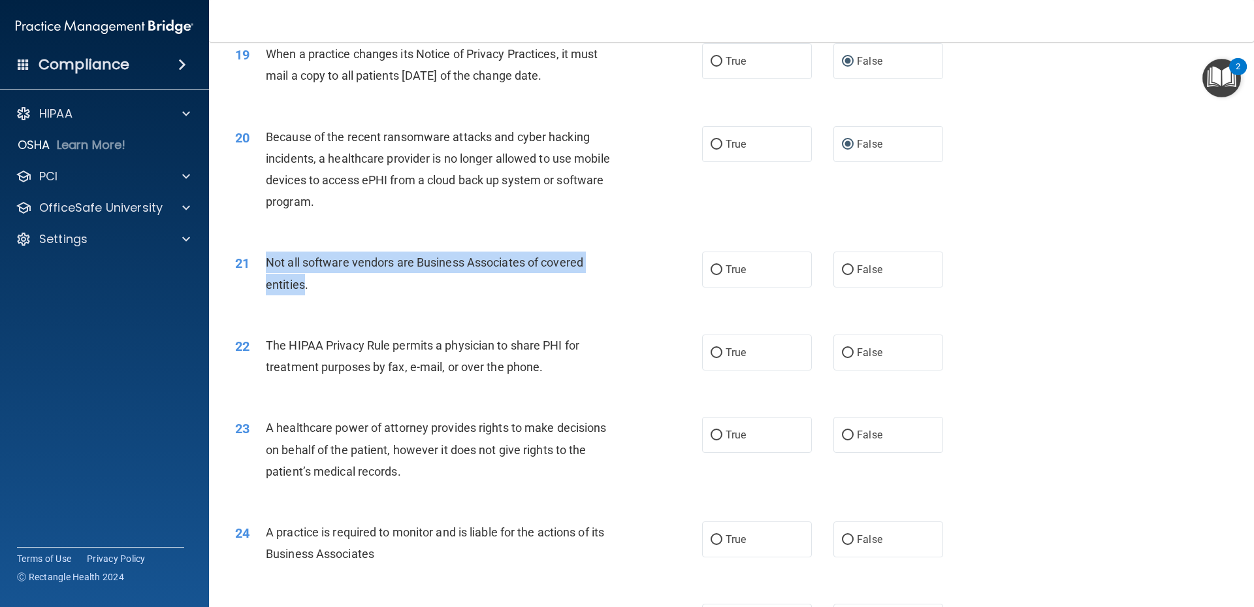
click at [301, 279] on span "Not all software vendors are Business Associates of covered entities." at bounding box center [424, 272] width 317 height 35
drag, startPoint x: 301, startPoint y: 279, endPoint x: 294, endPoint y: 289, distance: 12.7
click at [714, 269] on input "True" at bounding box center [717, 270] width 12 height 10
radio input "true"
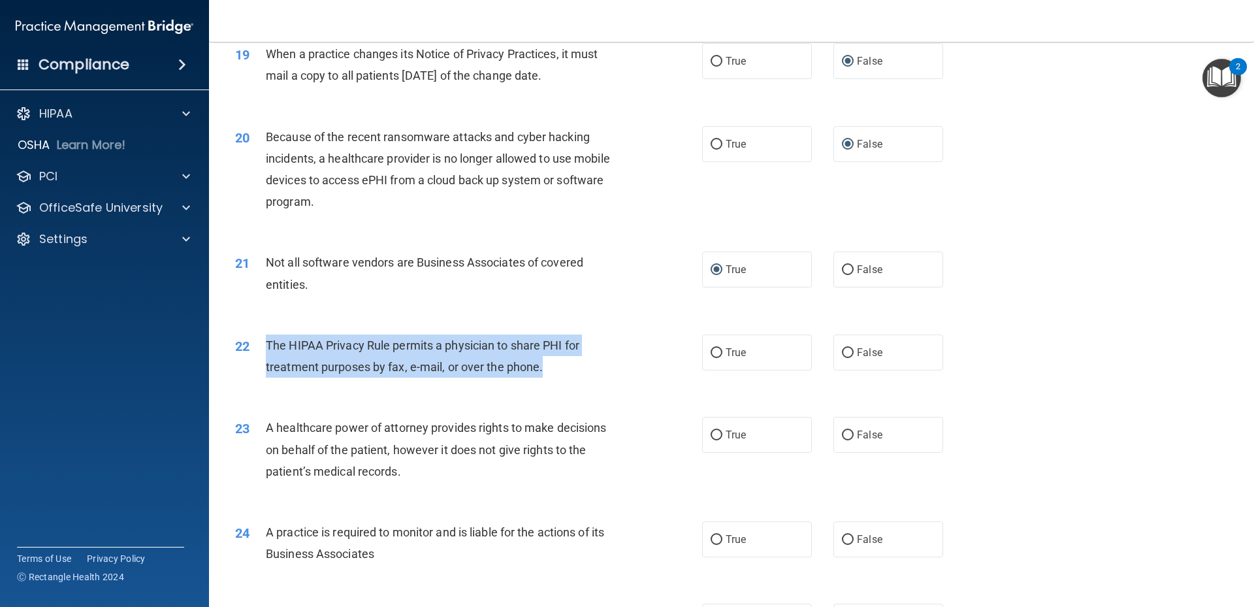
drag, startPoint x: 266, startPoint y: 346, endPoint x: 562, endPoint y: 364, distance: 297.1
click at [562, 364] on div "The HIPAA Privacy Rule permits a physician to share PHI for treatment purposes …" at bounding box center [448, 355] width 365 height 43
drag, startPoint x: 562, startPoint y: 364, endPoint x: 519, endPoint y: 376, distance: 44.5
click at [714, 352] on input "True" at bounding box center [717, 353] width 12 height 10
radio input "true"
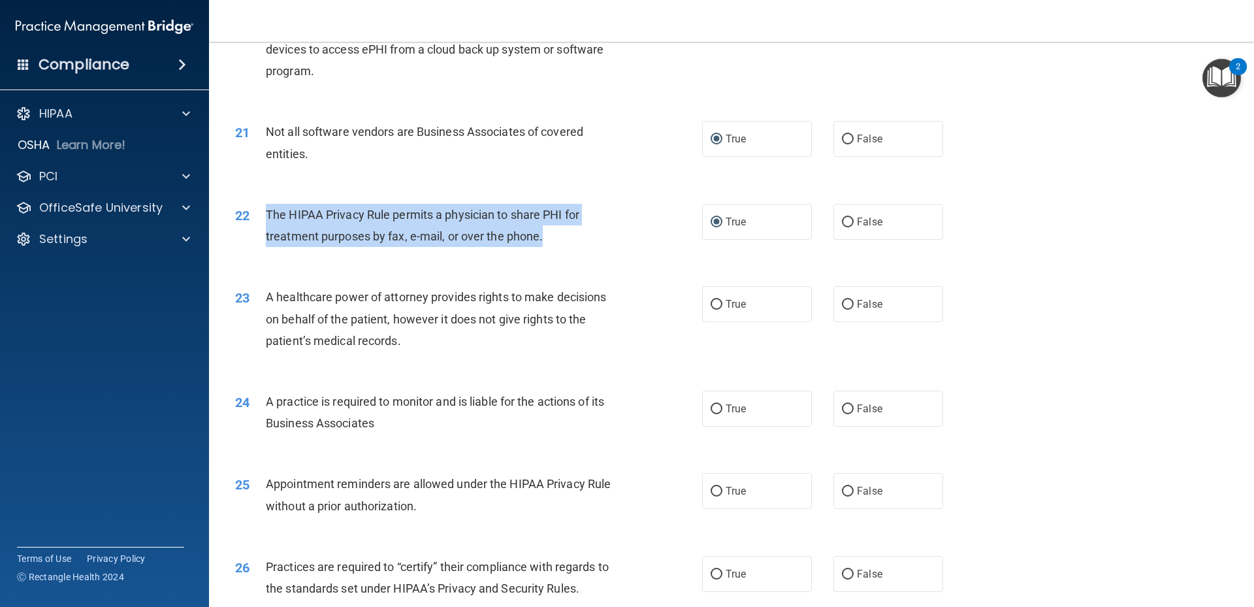
scroll to position [2025, 0]
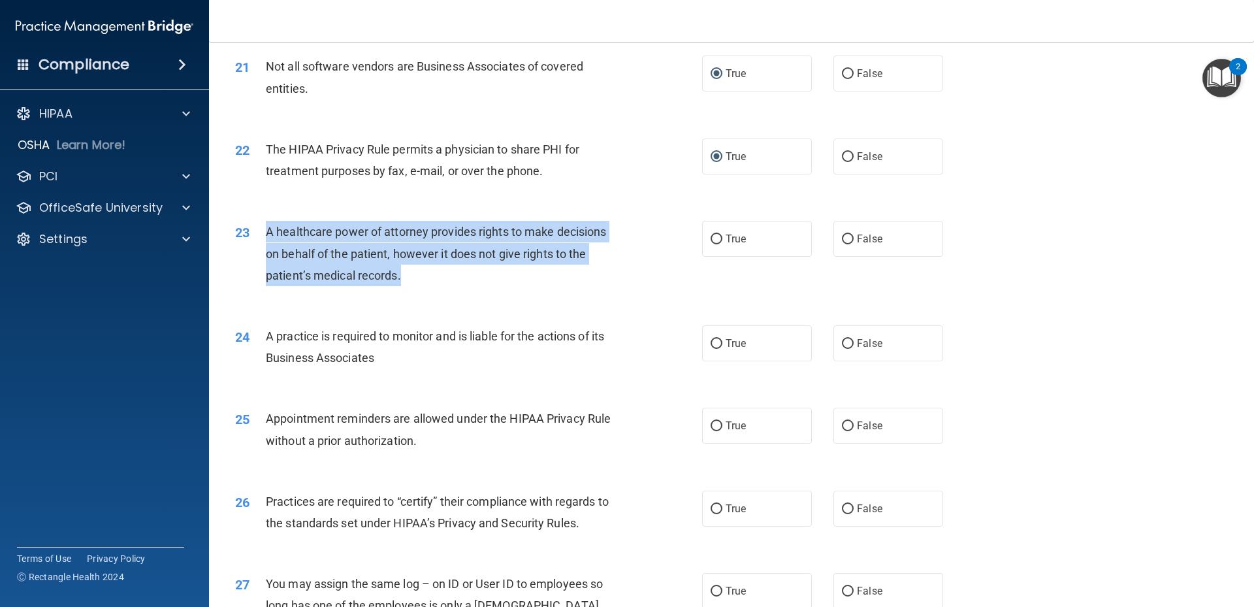
drag, startPoint x: 267, startPoint y: 230, endPoint x: 421, endPoint y: 266, distance: 157.8
click at [421, 266] on div "A healthcare power of attorney provides rights to make decisions on behalf of t…" at bounding box center [448, 253] width 365 height 65
drag, startPoint x: 421, startPoint y: 266, endPoint x: 399, endPoint y: 274, distance: 22.9
click at [845, 236] on input "False" at bounding box center [848, 239] width 12 height 10
radio input "true"
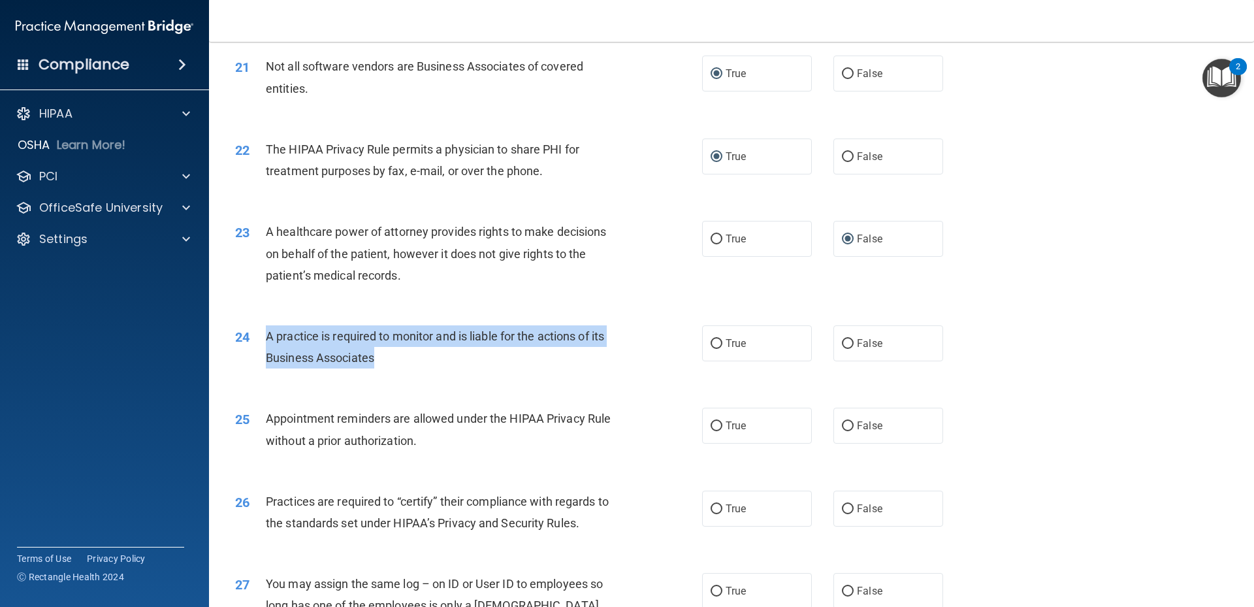
drag, startPoint x: 267, startPoint y: 335, endPoint x: 375, endPoint y: 356, distance: 109.8
click at [375, 356] on span "A practice is required to monitor and is liable for the actions of its Business…" at bounding box center [435, 346] width 338 height 35
drag, startPoint x: 375, startPoint y: 356, endPoint x: 366, endPoint y: 361, distance: 10.0
click at [713, 348] on input "True" at bounding box center [717, 344] width 12 height 10
radio input "true"
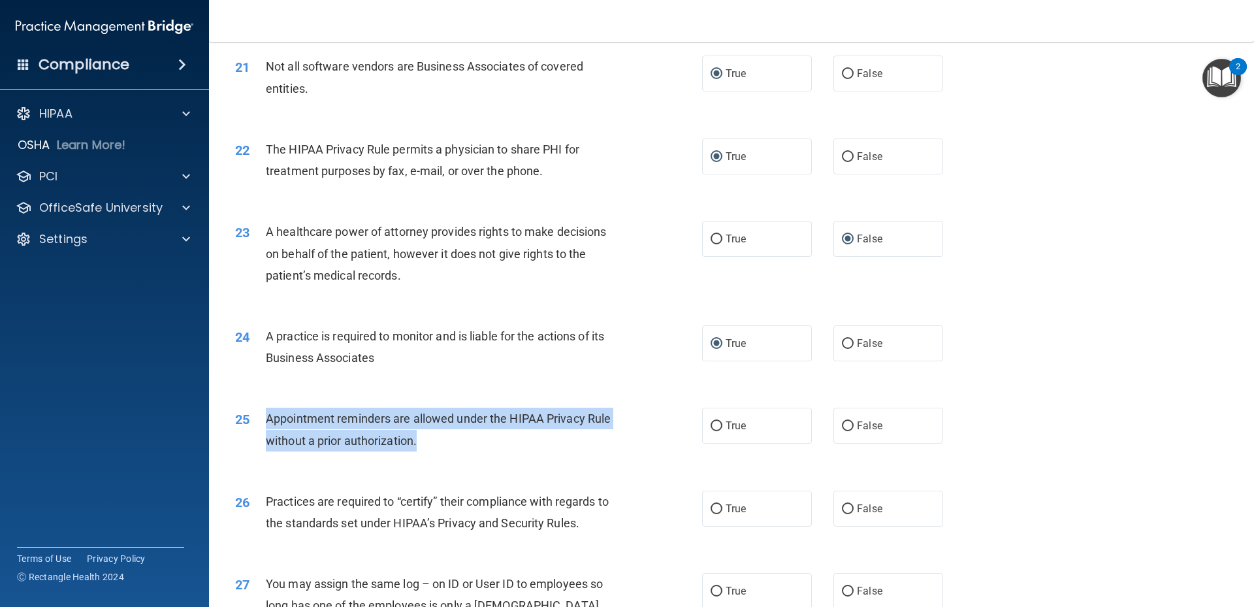
drag, startPoint x: 267, startPoint y: 417, endPoint x: 445, endPoint y: 440, distance: 179.0
click at [445, 440] on div "Appointment reminders are allowed under the HIPAA Privacy Rule without a prior …" at bounding box center [448, 429] width 365 height 43
drag, startPoint x: 445, startPoint y: 440, endPoint x: 415, endPoint y: 445, distance: 30.0
click at [711, 425] on input "True" at bounding box center [717, 426] width 12 height 10
radio input "true"
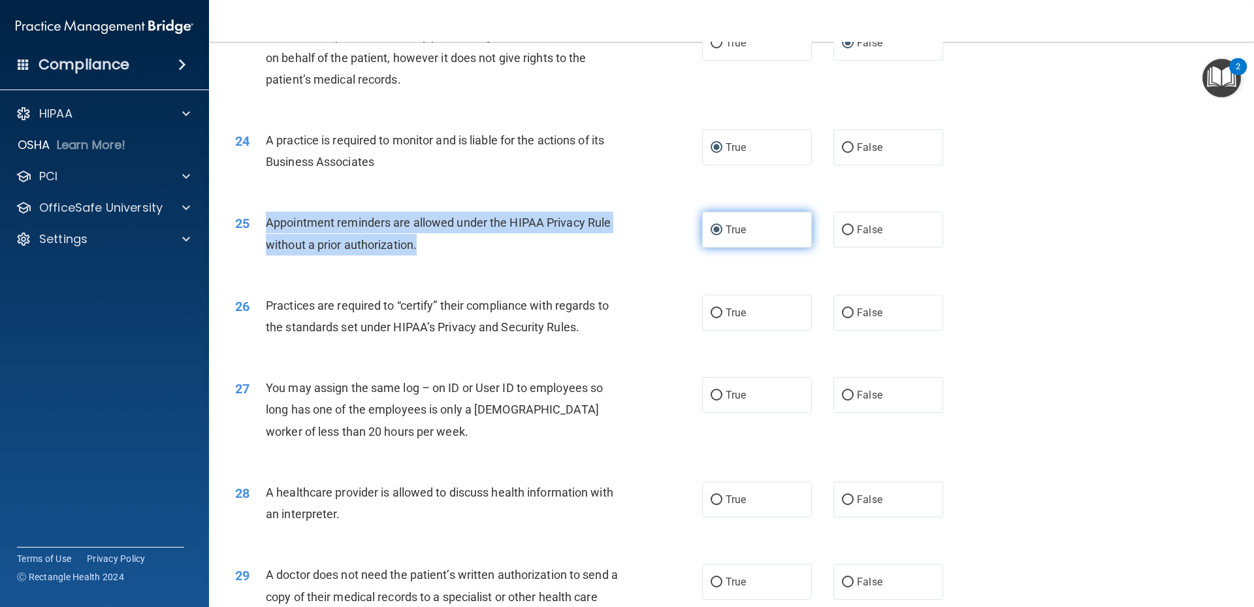
scroll to position [2286, 0]
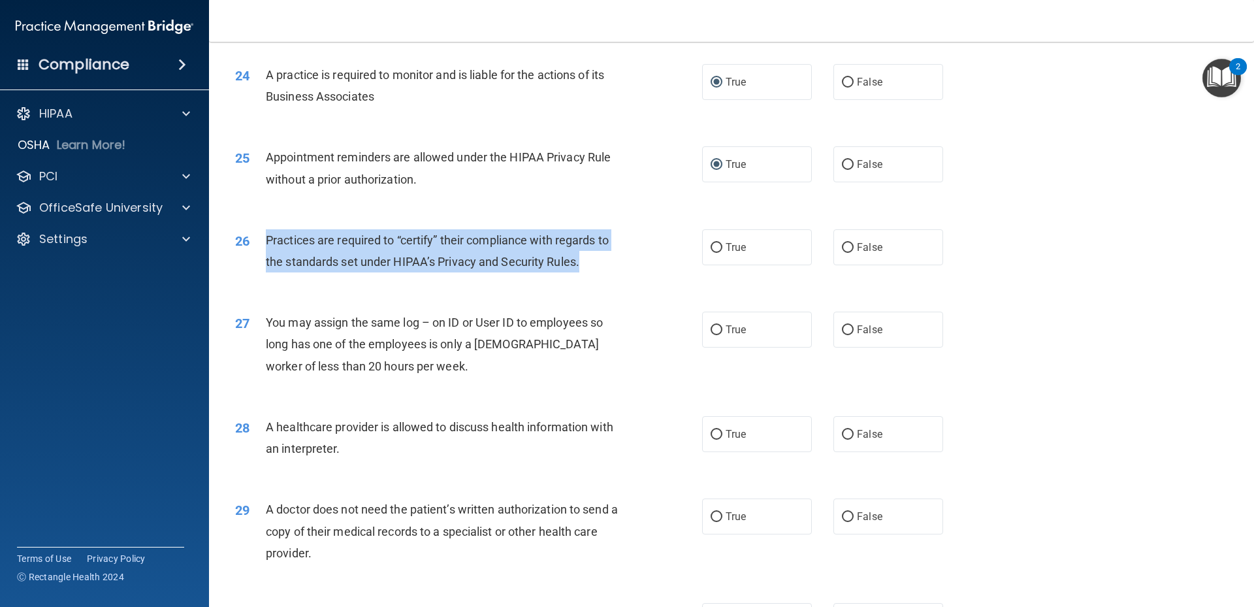
drag, startPoint x: 266, startPoint y: 237, endPoint x: 580, endPoint y: 255, distance: 314.0
click at [580, 255] on div "Practices are required to “certify” their compliance with regards to the standa…" at bounding box center [448, 250] width 365 height 43
drag, startPoint x: 580, startPoint y: 255, endPoint x: 575, endPoint y: 264, distance: 9.6
click at [844, 248] on input "False" at bounding box center [848, 248] width 12 height 10
radio input "true"
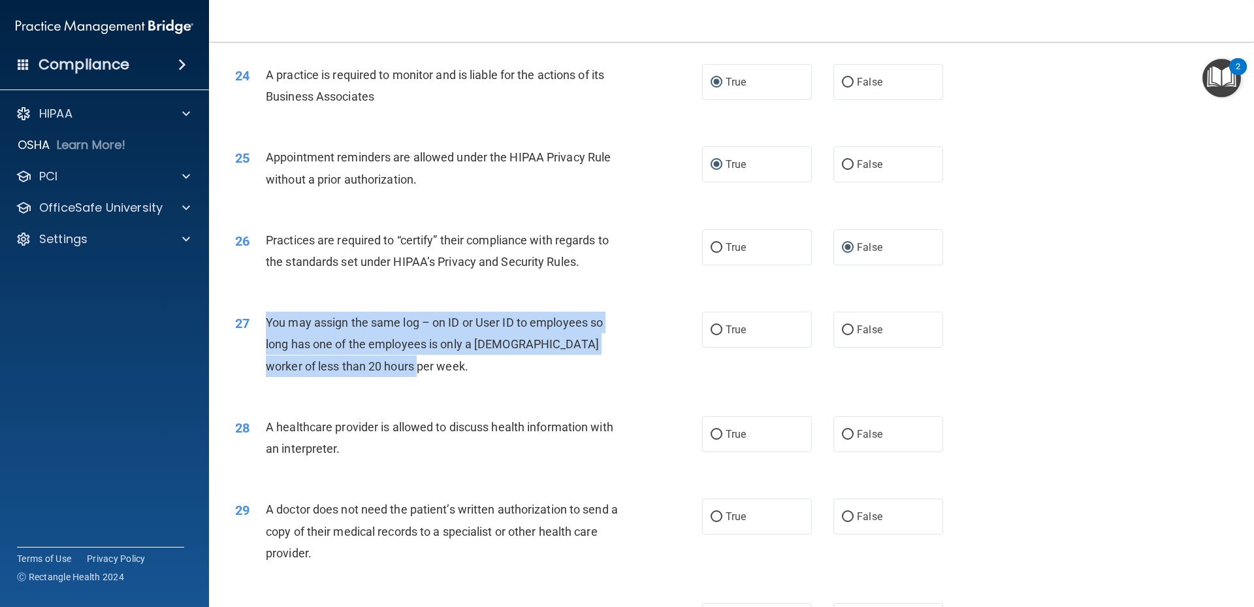
drag, startPoint x: 266, startPoint y: 322, endPoint x: 391, endPoint y: 365, distance: 131.4
click at [391, 365] on span "You may assign the same log – on ID or User ID to employees so long has one of …" at bounding box center [434, 343] width 337 height 57
click at [843, 330] on input "False" at bounding box center [848, 330] width 12 height 10
radio input "true"
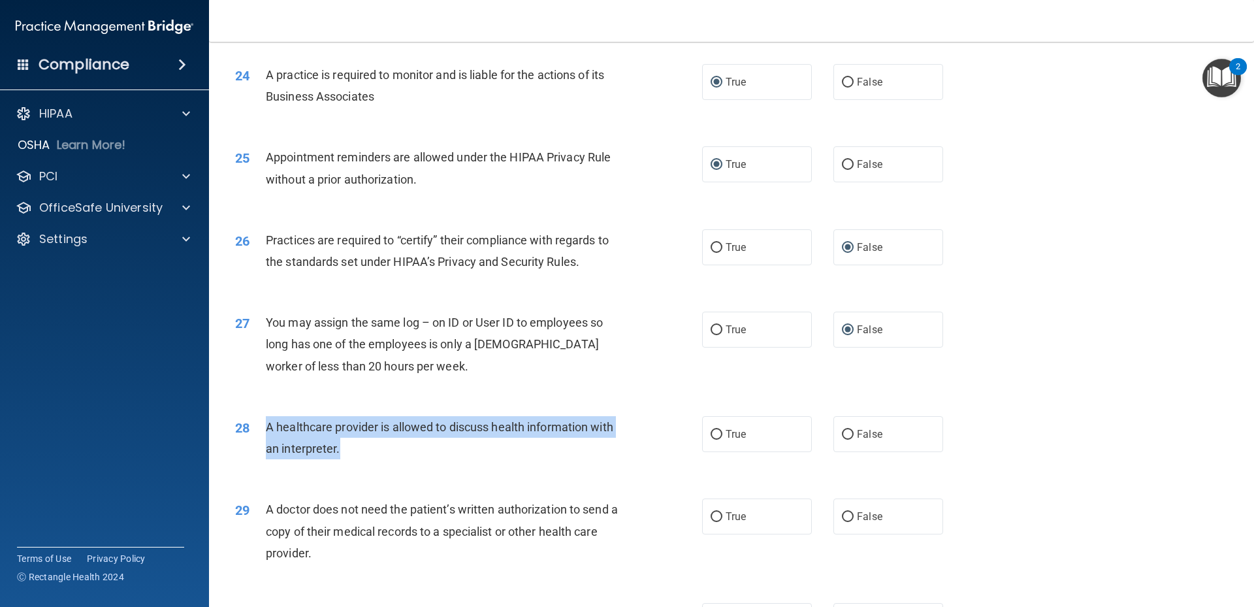
drag, startPoint x: 267, startPoint y: 427, endPoint x: 441, endPoint y: 444, distance: 175.2
click at [441, 444] on div "A healthcare provider is allowed to discuss health information with an interpre…" at bounding box center [448, 437] width 365 height 43
drag, startPoint x: 441, startPoint y: 444, endPoint x: 434, endPoint y: 428, distance: 17.8
click at [711, 438] on input "True" at bounding box center [717, 435] width 12 height 10
radio input "true"
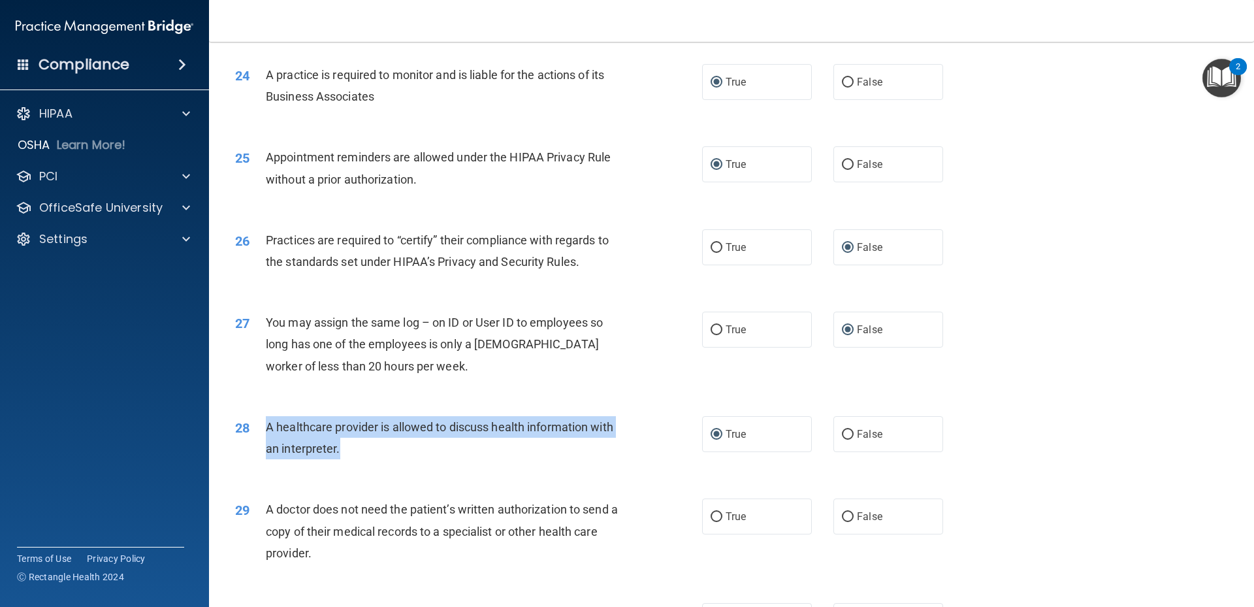
drag, startPoint x: 266, startPoint y: 508, endPoint x: 418, endPoint y: 549, distance: 157.0
click at [418, 549] on div "A doctor does not need the patient’s written authorization to send a copy of th…" at bounding box center [448, 530] width 365 height 65
drag, startPoint x: 418, startPoint y: 549, endPoint x: 418, endPoint y: 541, distance: 8.5
click at [711, 514] on input "True" at bounding box center [717, 517] width 12 height 10
radio input "true"
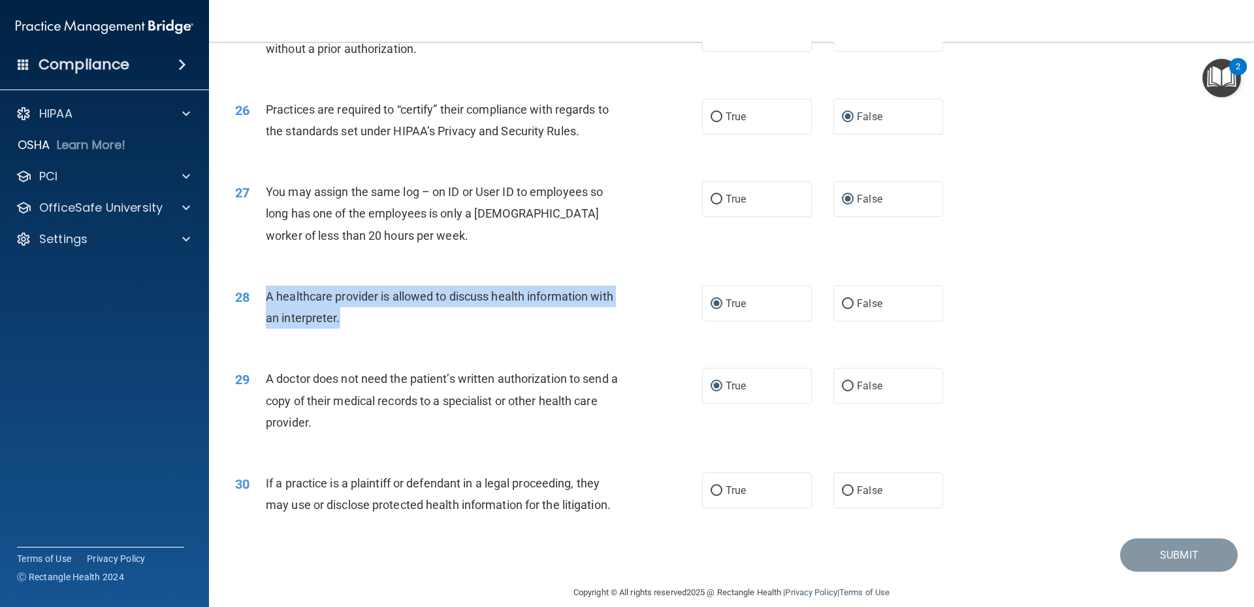
scroll to position [2433, 0]
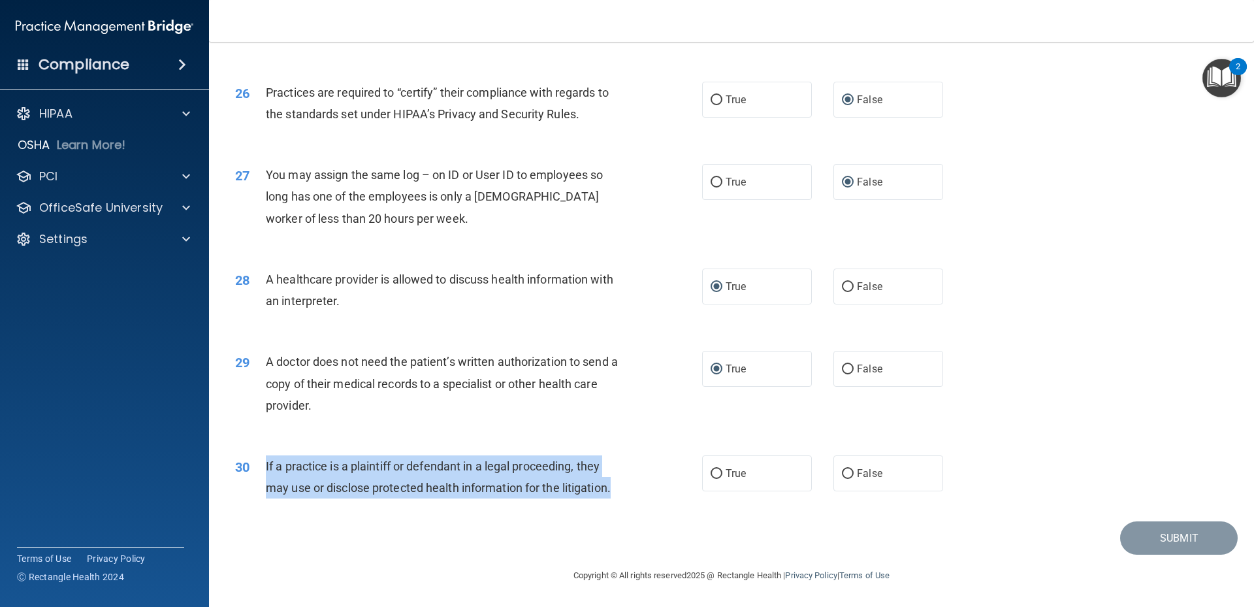
drag, startPoint x: 265, startPoint y: 465, endPoint x: 613, endPoint y: 483, distance: 348.5
click at [611, 483] on span "If a practice is a plaintiff or defendant in a legal proceeding, they may use o…" at bounding box center [438, 476] width 345 height 35
drag, startPoint x: 613, startPoint y: 483, endPoint x: 605, endPoint y: 488, distance: 9.4
click at [711, 470] on input "True" at bounding box center [717, 474] width 12 height 10
radio input "true"
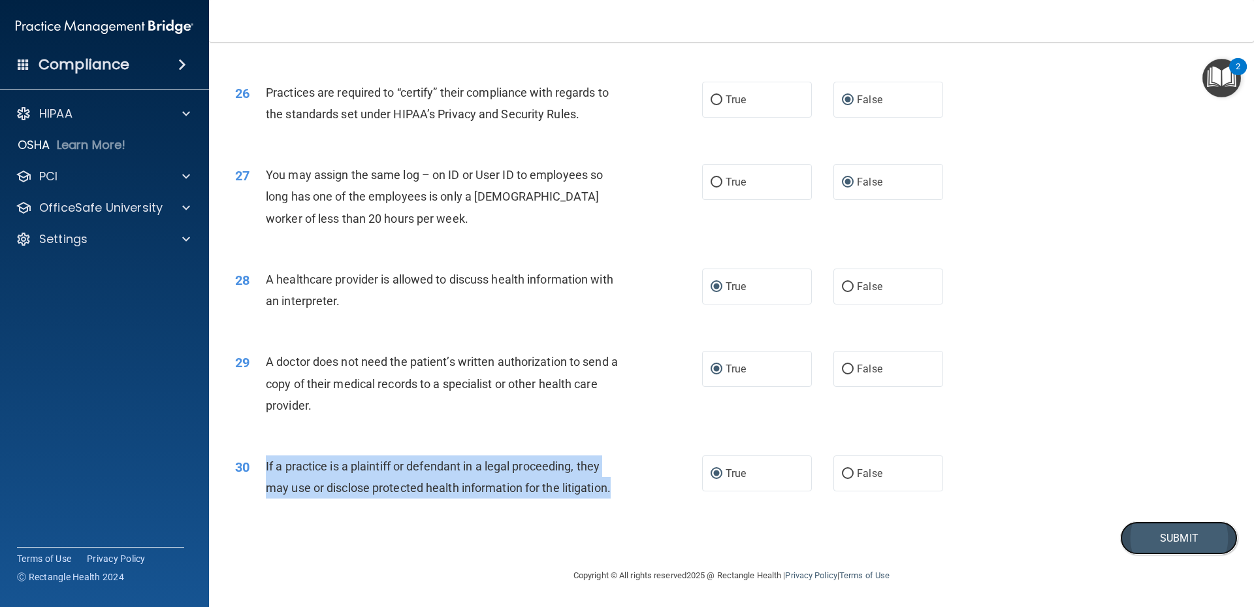
click at [1170, 540] on button "Submit" at bounding box center [1179, 537] width 118 height 33
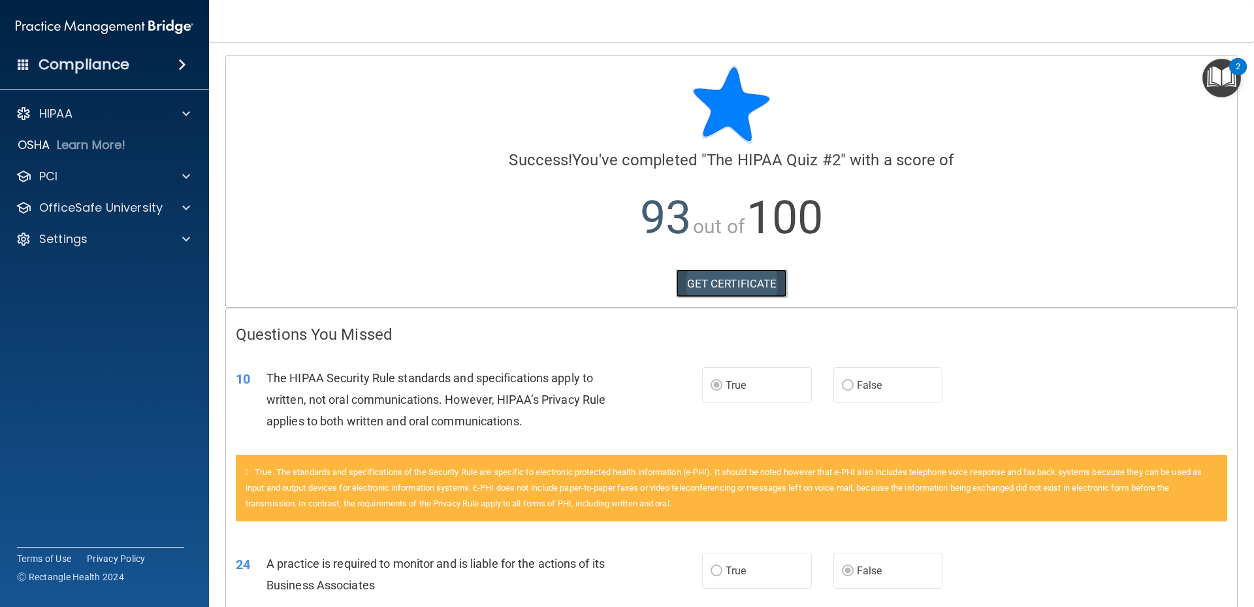
click at [741, 289] on link "GET CERTIFICATE" at bounding box center [732, 283] width 112 height 29
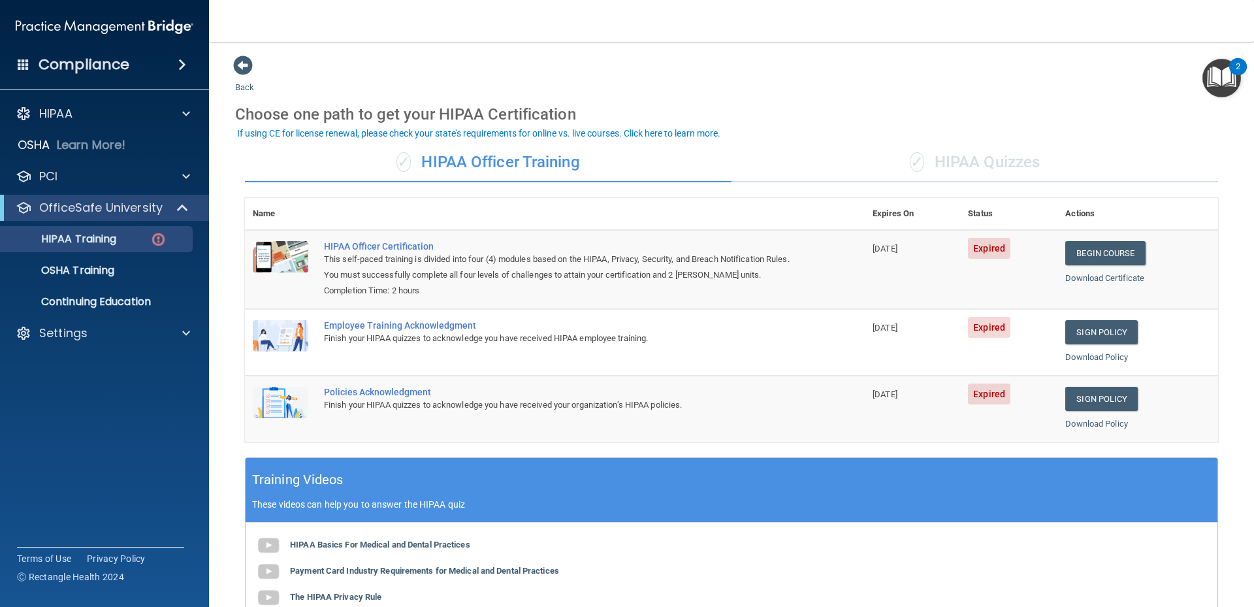
click at [1007, 170] on div "✓ HIPAA Quizzes" at bounding box center [974, 162] width 487 height 39
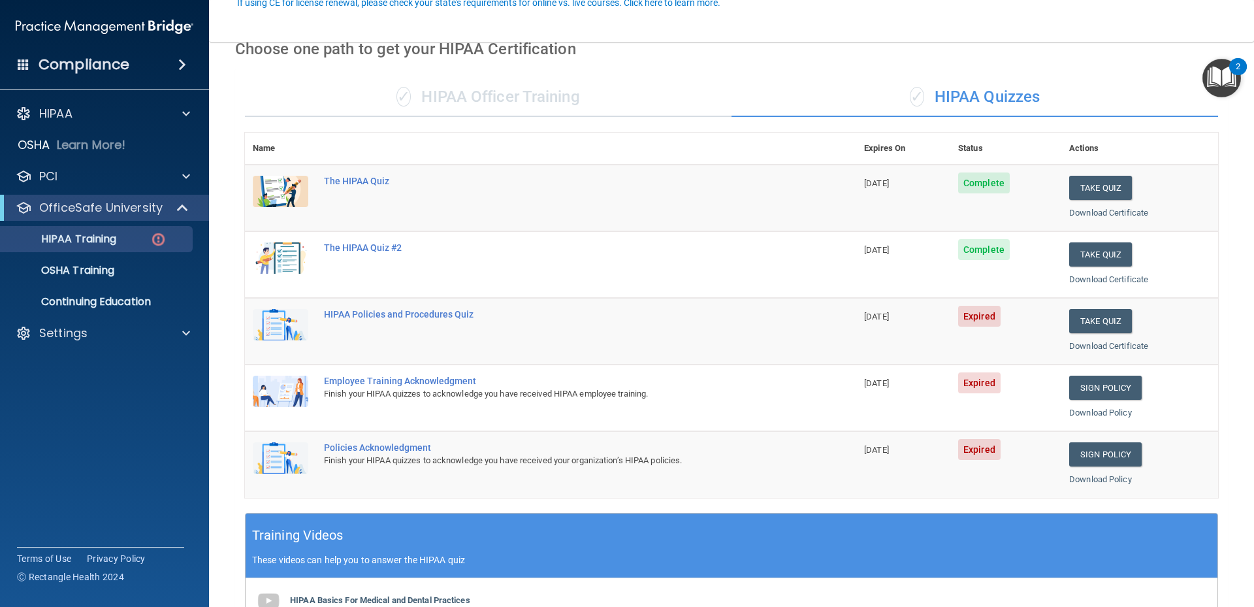
scroll to position [131, 0]
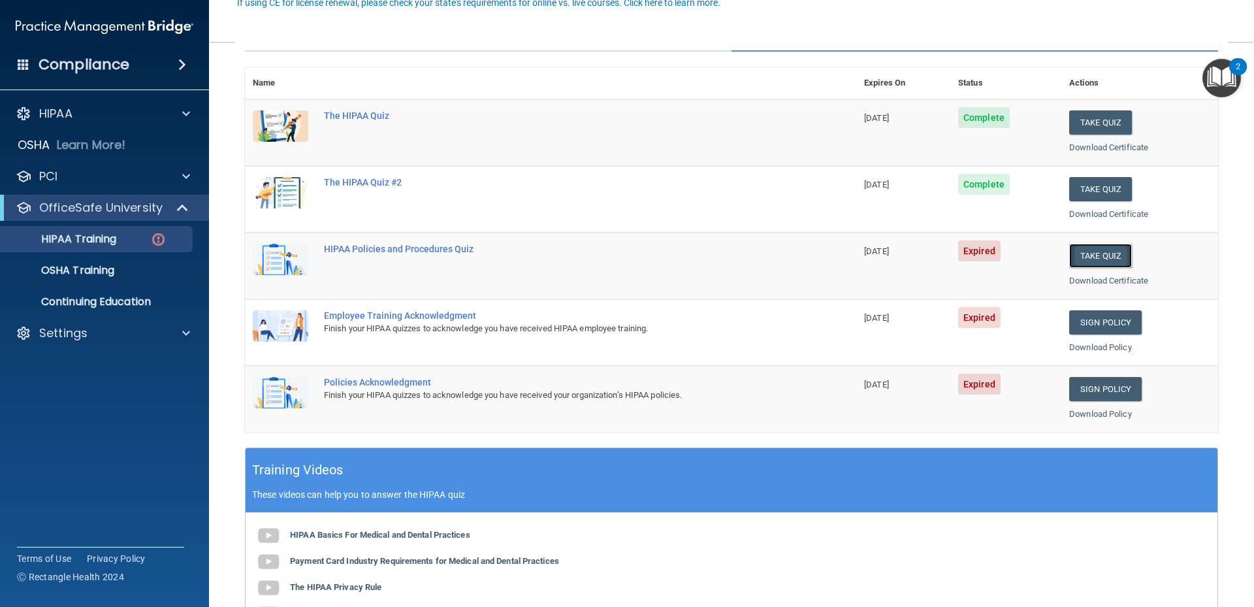
click at [1105, 256] on button "Take Quiz" at bounding box center [1100, 256] width 63 height 24
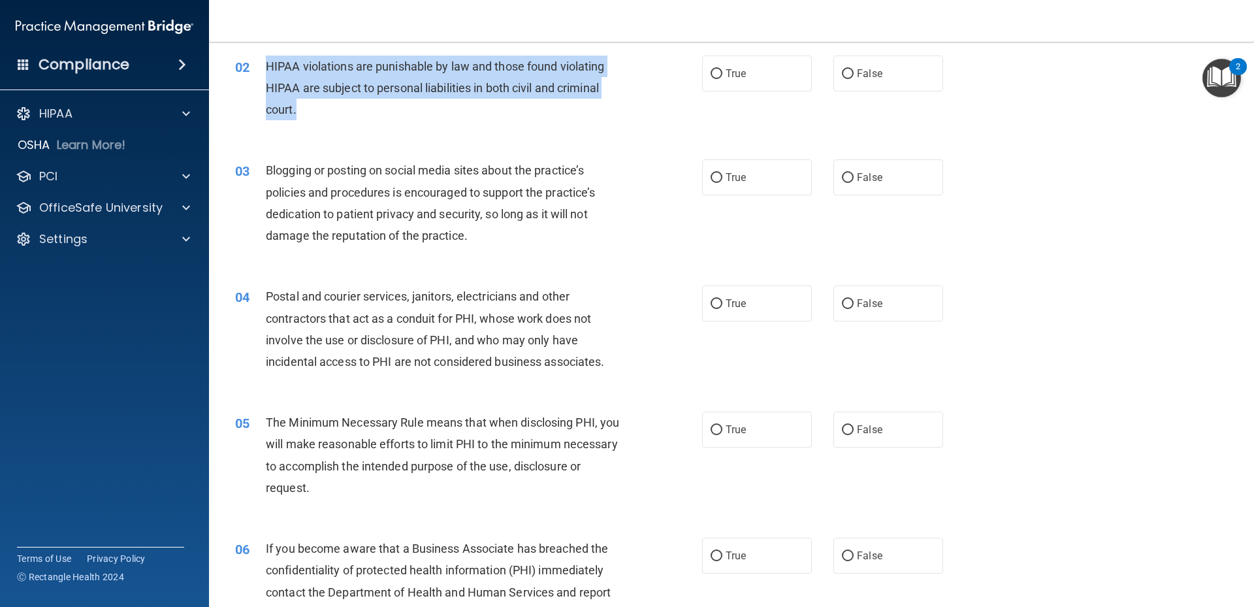
drag, startPoint x: 266, startPoint y: 69, endPoint x: 355, endPoint y: 104, distance: 95.3
click at [355, 104] on div "HIPAA violations are punishable by law and those found violating HIPAA are subj…" at bounding box center [448, 88] width 365 height 65
drag, startPoint x: 355, startPoint y: 104, endPoint x: 348, endPoint y: 94, distance: 11.8
click at [711, 72] on input "True" at bounding box center [717, 74] width 12 height 10
radio input "true"
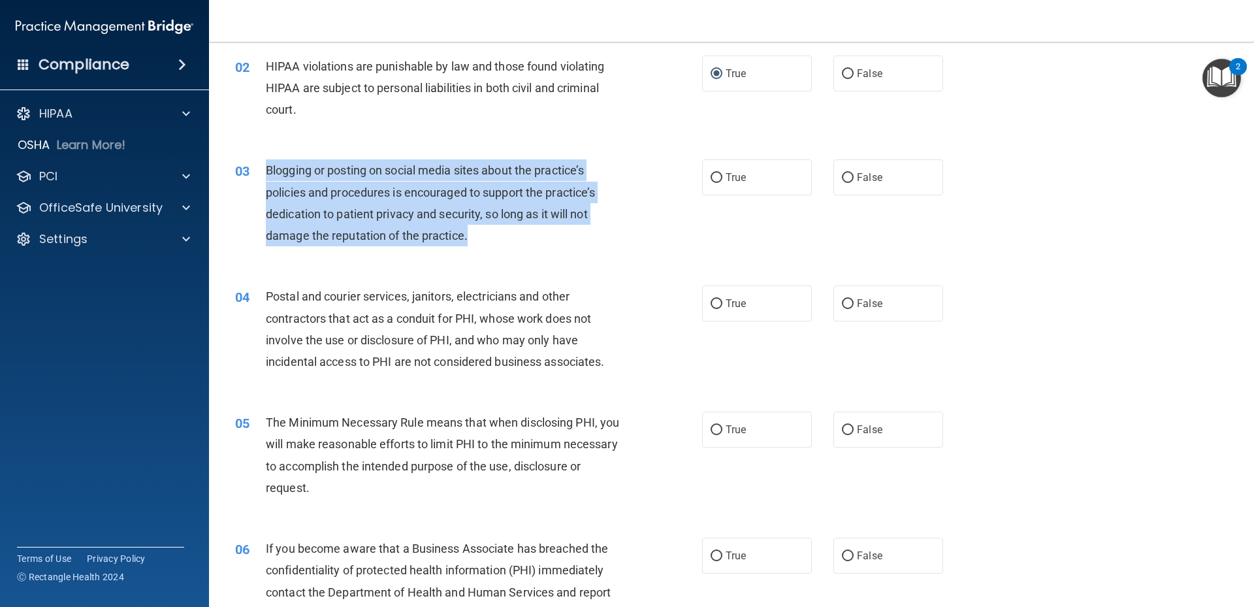
drag, startPoint x: 266, startPoint y: 169, endPoint x: 561, endPoint y: 233, distance: 301.3
click at [561, 233] on div "Blogging or posting on social media sites about the practice’s policies and pro…" at bounding box center [448, 202] width 365 height 87
drag, startPoint x: 561, startPoint y: 233, endPoint x: 453, endPoint y: 234, distance: 107.8
click at [844, 179] on input "False" at bounding box center [848, 178] width 12 height 10
radio input "true"
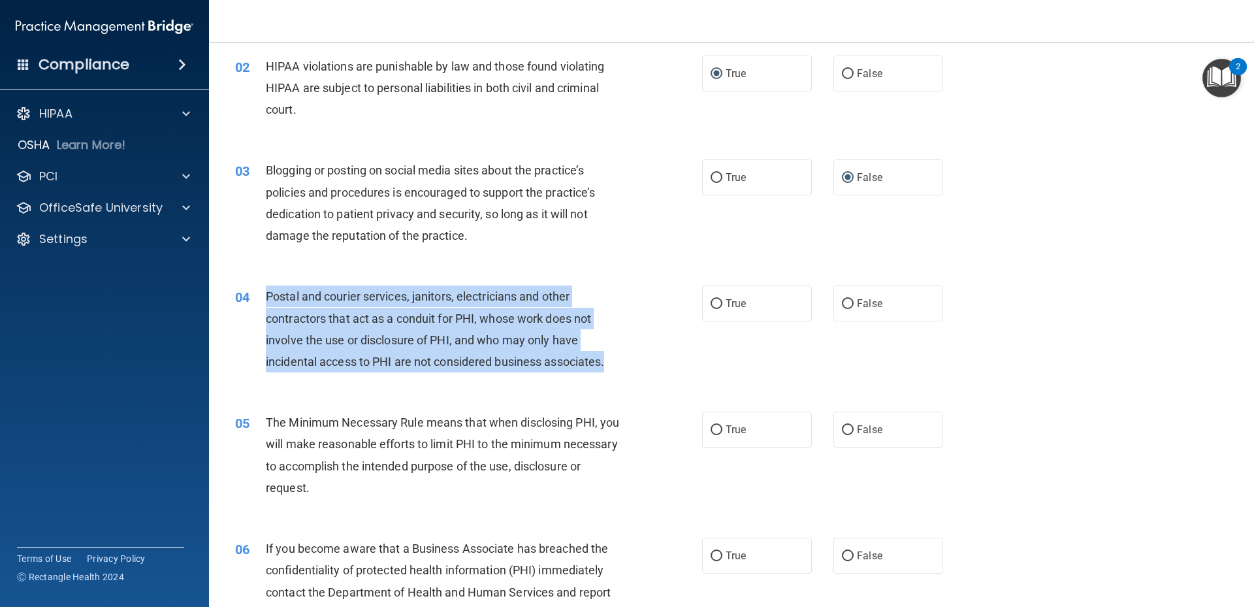
drag, startPoint x: 265, startPoint y: 298, endPoint x: 620, endPoint y: 364, distance: 360.6
click at [620, 364] on div "Postal and courier services, janitors, electricians and other contractors that …" at bounding box center [448, 328] width 365 height 87
drag, startPoint x: 620, startPoint y: 364, endPoint x: 590, endPoint y: 368, distance: 29.7
click at [711, 303] on input "True" at bounding box center [717, 304] width 12 height 10
radio input "true"
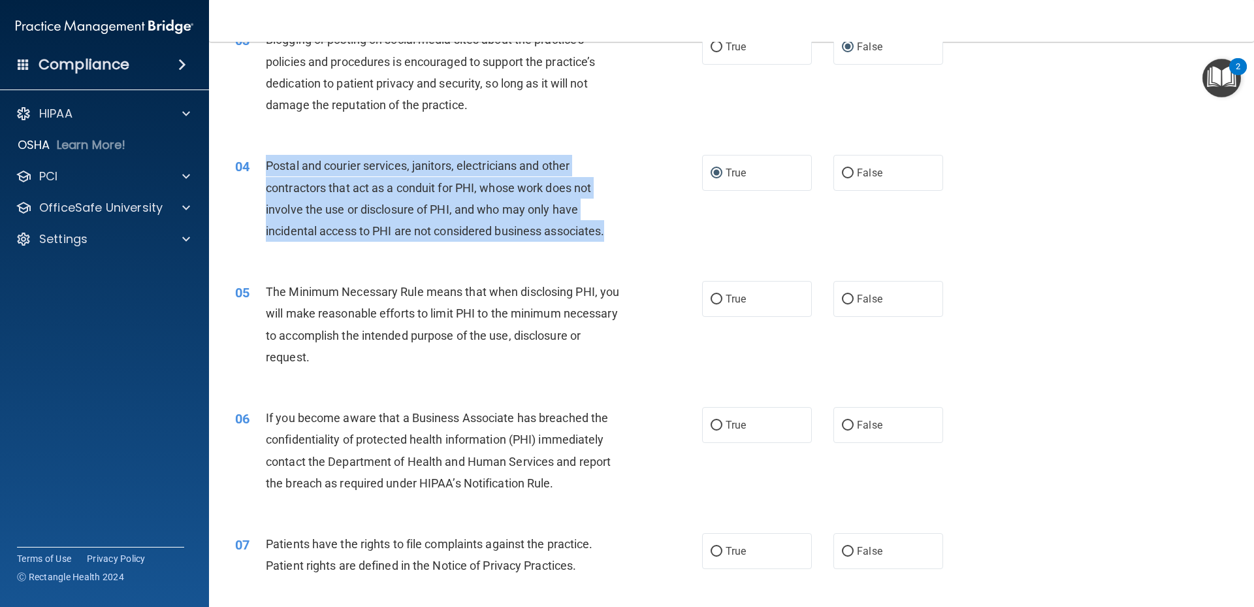
scroll to position [327, 0]
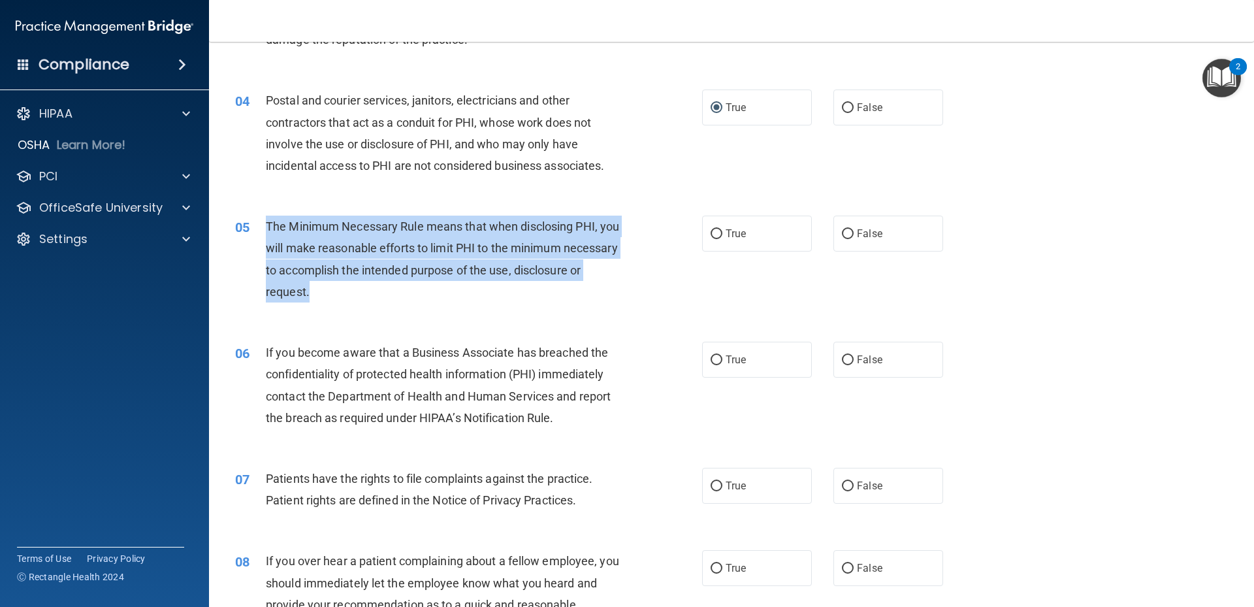
drag, startPoint x: 267, startPoint y: 221, endPoint x: 417, endPoint y: 290, distance: 164.5
click at [417, 290] on div "The Minimum Necessary Rule means that when disclosing PHI, you will make reason…" at bounding box center [448, 259] width 365 height 87
drag, startPoint x: 417, startPoint y: 290, endPoint x: 396, endPoint y: 276, distance: 25.0
click at [711, 233] on input "True" at bounding box center [717, 234] width 12 height 10
radio input "true"
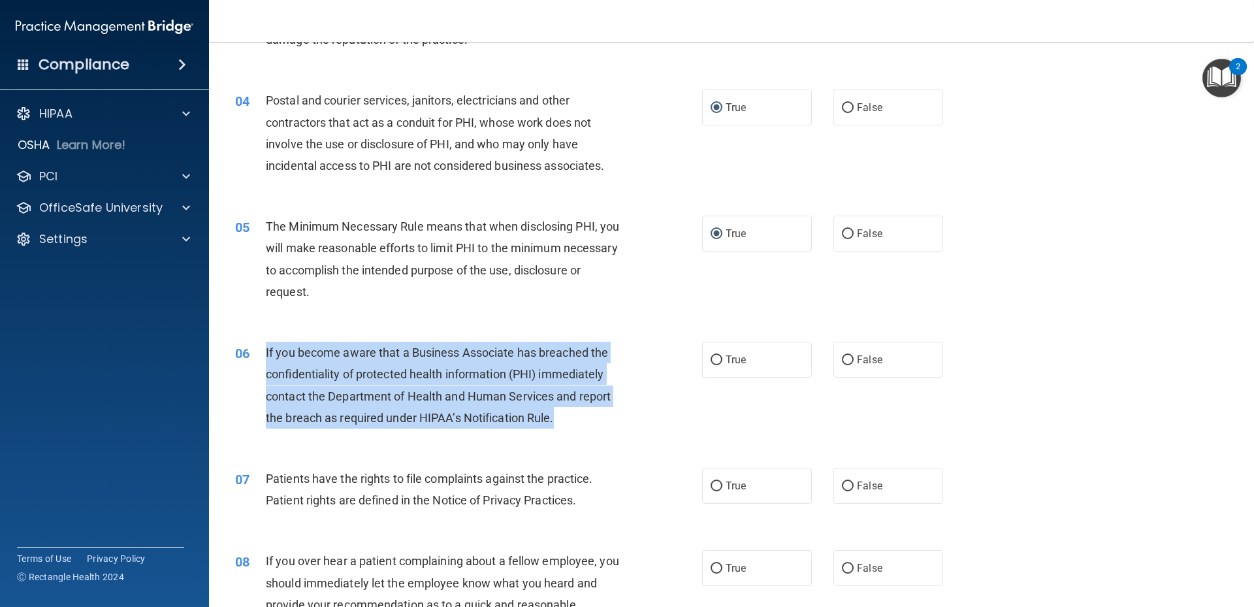
drag, startPoint x: 265, startPoint y: 352, endPoint x: 573, endPoint y: 426, distance: 316.3
click at [573, 426] on div "If you become aware that a Business Associate has breached the confidentiality …" at bounding box center [448, 385] width 365 height 87
drag, startPoint x: 573, startPoint y: 426, endPoint x: 545, endPoint y: 427, distance: 27.5
click at [845, 359] on input "False" at bounding box center [848, 360] width 12 height 10
radio input "true"
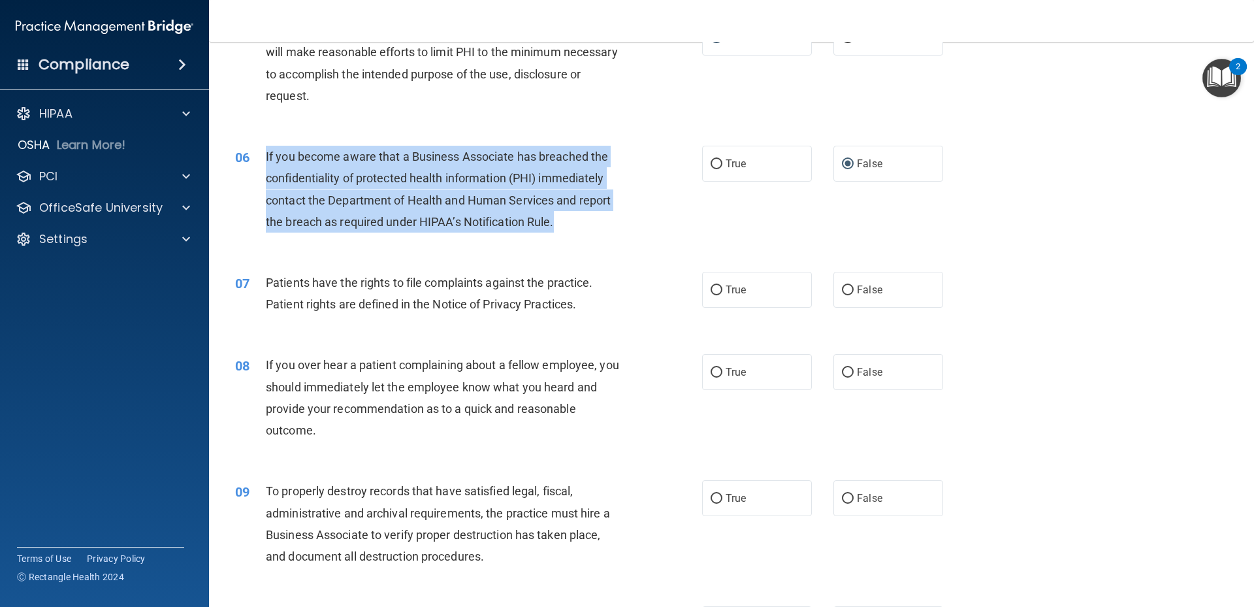
scroll to position [653, 0]
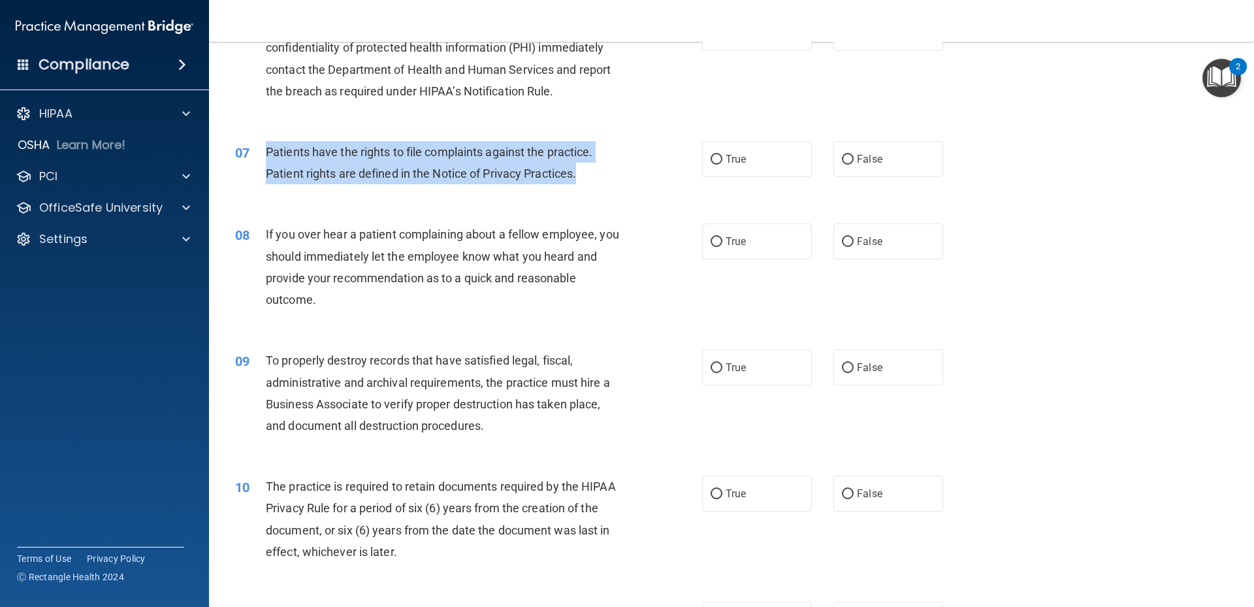
drag, startPoint x: 266, startPoint y: 150, endPoint x: 589, endPoint y: 187, distance: 324.8
click at [589, 187] on div "07 Patients have the rights to file complaints against the practice. Patient ri…" at bounding box center [469, 166] width 506 height 50
drag, startPoint x: 589, startPoint y: 187, endPoint x: 552, endPoint y: 179, distance: 38.2
click at [716, 160] on input "True" at bounding box center [717, 160] width 12 height 10
radio input "true"
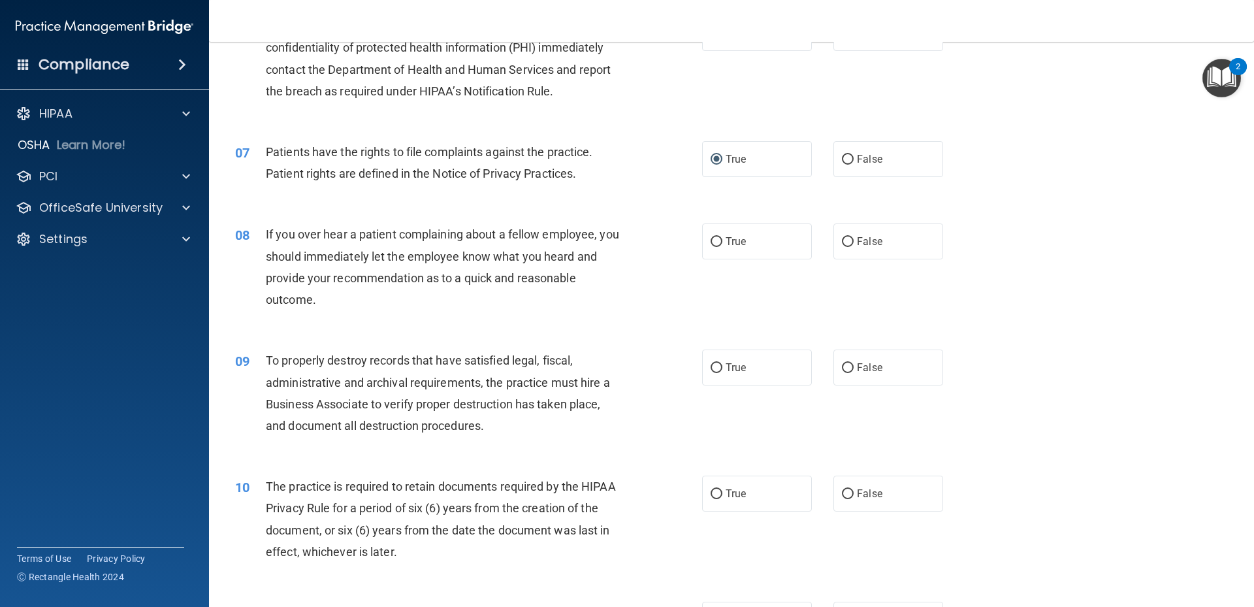
click at [265, 233] on div "08" at bounding box center [245, 235] width 40 height 24
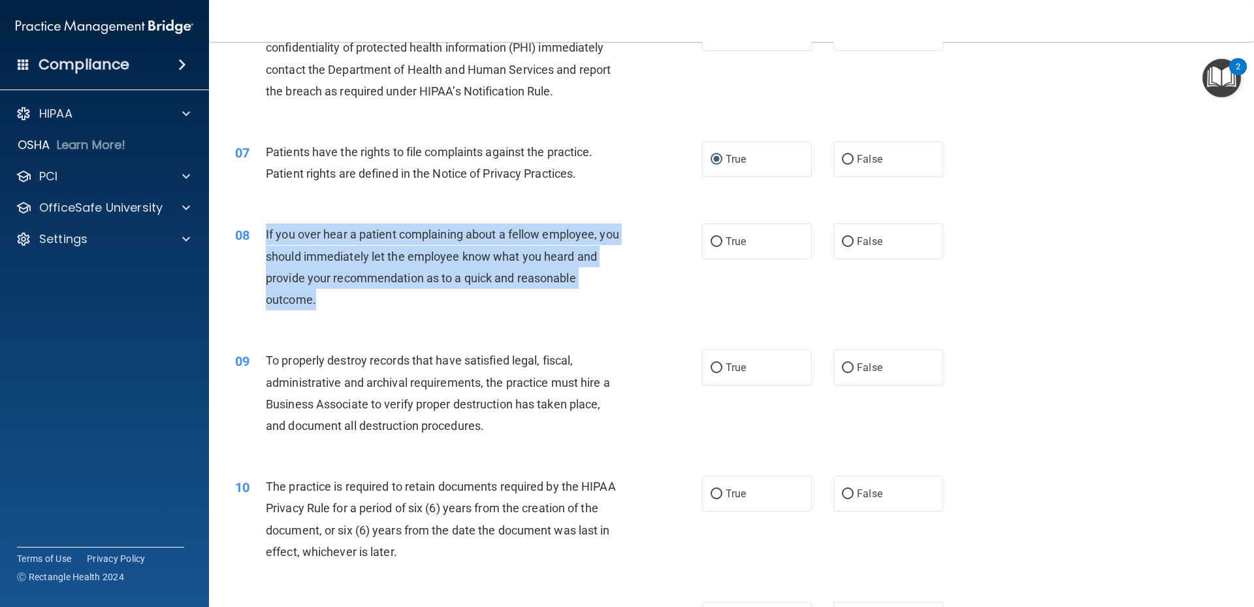
drag, startPoint x: 266, startPoint y: 234, endPoint x: 334, endPoint y: 295, distance: 91.1
click at [334, 295] on div "If you over hear a patient complaining about a fellow employee, you should imme…" at bounding box center [448, 266] width 365 height 87
drag, startPoint x: 334, startPoint y: 295, endPoint x: 330, endPoint y: 288, distance: 7.9
click at [845, 246] on input "False" at bounding box center [848, 242] width 12 height 10
radio input "true"
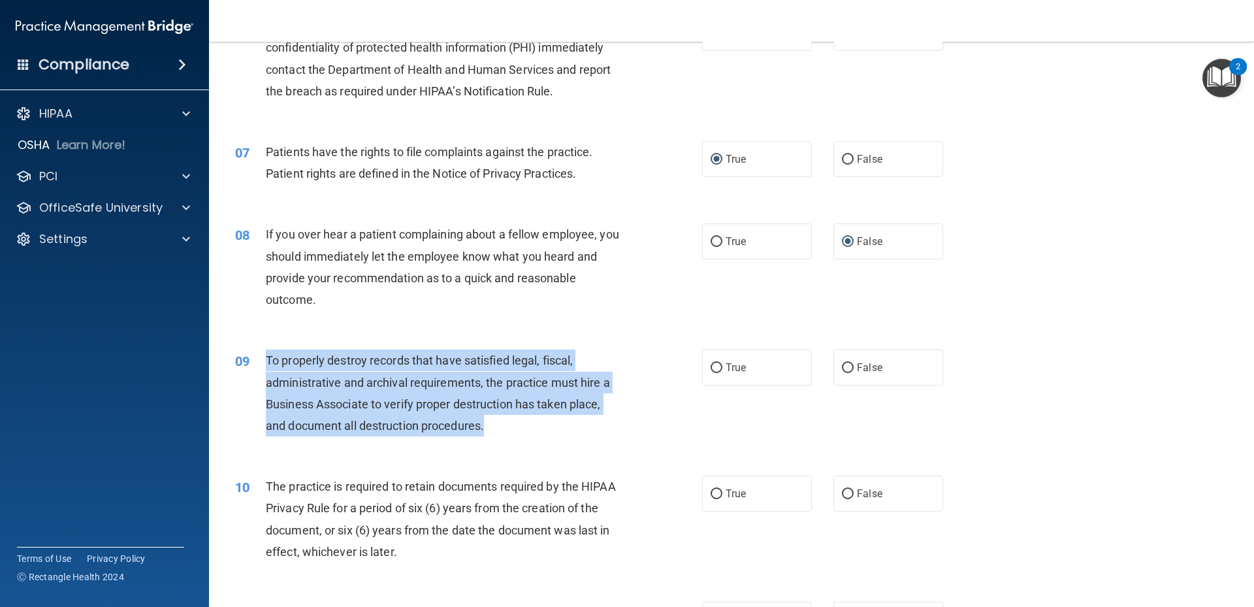
drag, startPoint x: 266, startPoint y: 361, endPoint x: 560, endPoint y: 425, distance: 300.6
click at [560, 425] on div "To properly destroy records that have satisfied legal, fiscal, administrative a…" at bounding box center [448, 392] width 365 height 87
click at [842, 370] on input "False" at bounding box center [848, 368] width 12 height 10
radio input "true"
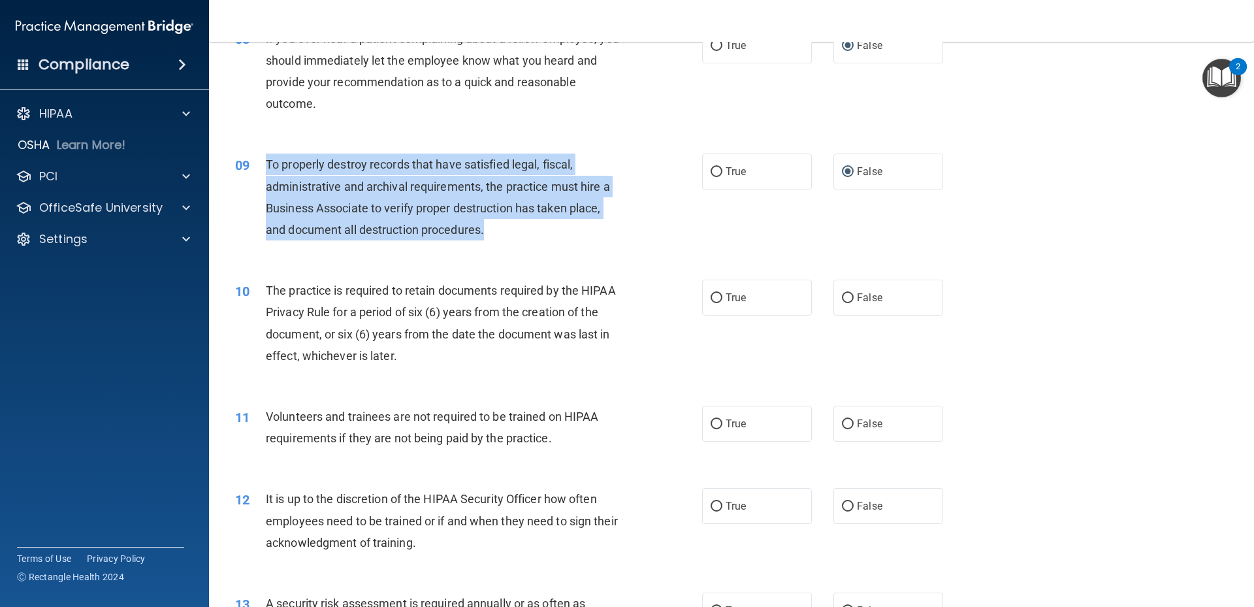
scroll to position [914, 0]
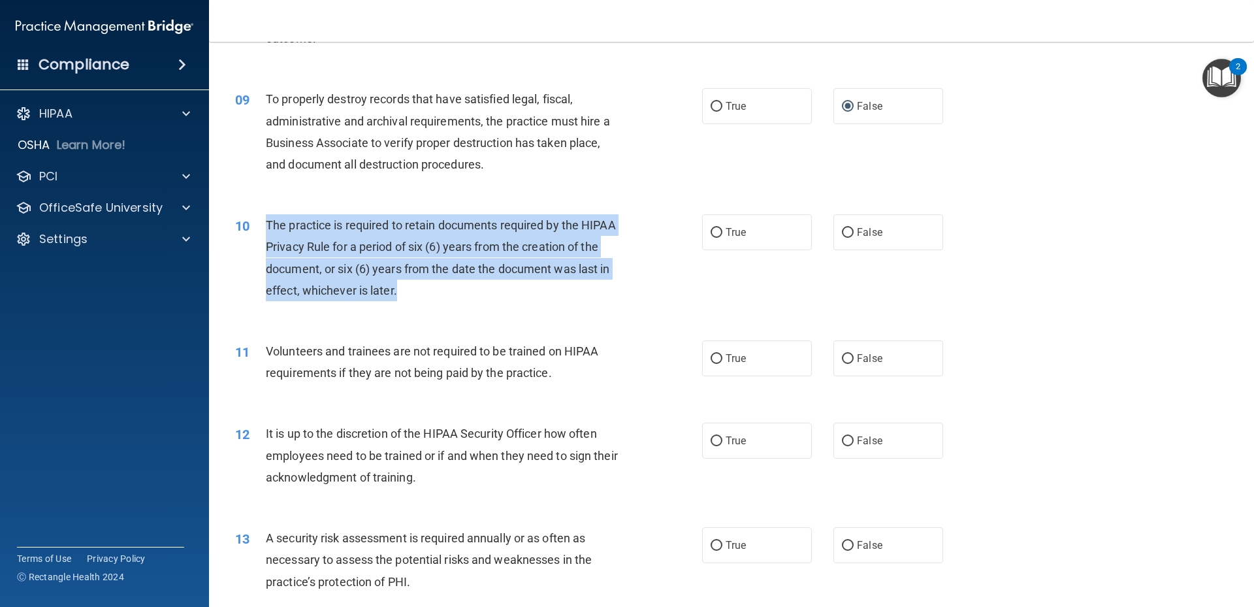
drag, startPoint x: 266, startPoint y: 225, endPoint x: 416, endPoint y: 289, distance: 162.4
click at [416, 289] on div "The practice is required to retain documents required by the HIPAA Privacy Rule…" at bounding box center [448, 257] width 365 height 87
drag, startPoint x: 416, startPoint y: 289, endPoint x: 390, endPoint y: 287, distance: 26.2
click at [845, 229] on input "False" at bounding box center [848, 233] width 12 height 10
radio input "true"
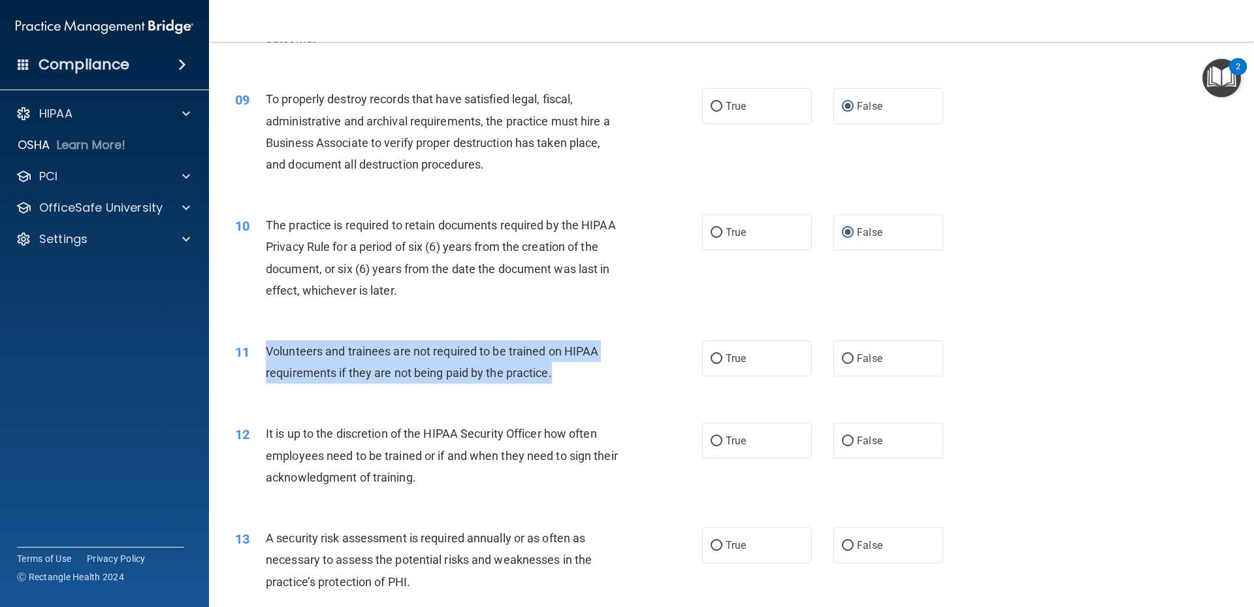
drag, startPoint x: 266, startPoint y: 352, endPoint x: 606, endPoint y: 368, distance: 340.0
click at [606, 368] on div "Volunteers and trainees are not required to be trained on HIPAA requirements if…" at bounding box center [448, 361] width 365 height 43
drag, startPoint x: 606, startPoint y: 368, endPoint x: 543, endPoint y: 376, distance: 63.1
click at [842, 356] on input "False" at bounding box center [848, 359] width 12 height 10
radio input "true"
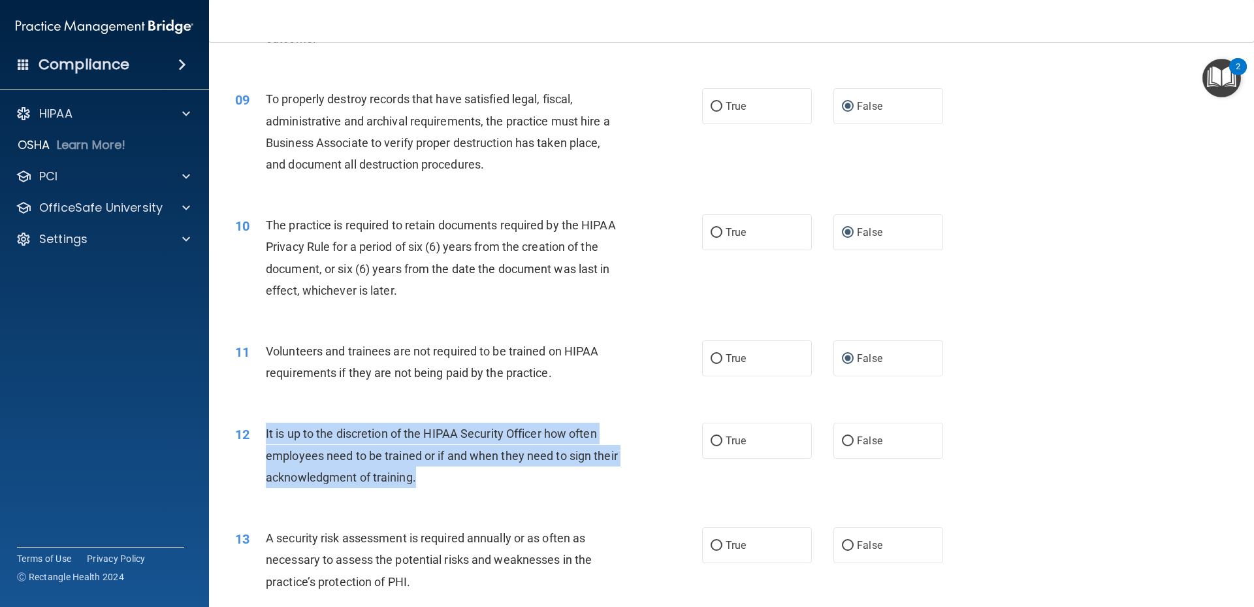
drag, startPoint x: 266, startPoint y: 433, endPoint x: 500, endPoint y: 474, distance: 238.0
click at [500, 474] on div "It is up to the discretion of the HIPAA Security Officer how often employees ne…" at bounding box center [448, 455] width 365 height 65
drag, startPoint x: 500, startPoint y: 474, endPoint x: 436, endPoint y: 470, distance: 64.8
click at [846, 440] on input "False" at bounding box center [848, 441] width 12 height 10
radio input "true"
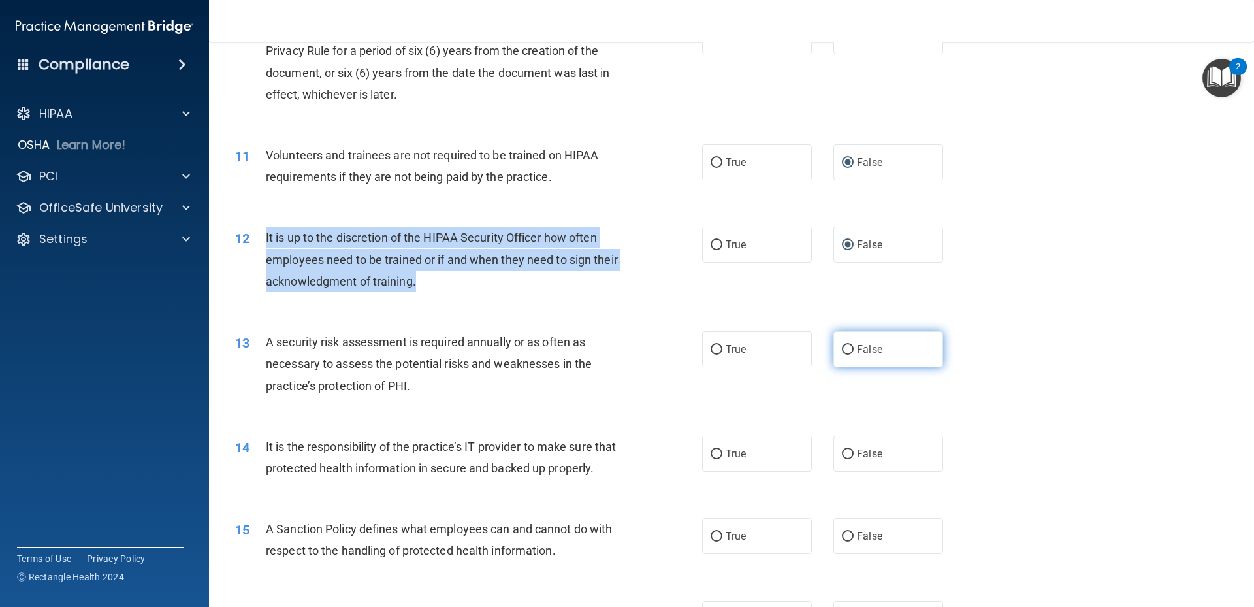
scroll to position [1241, 0]
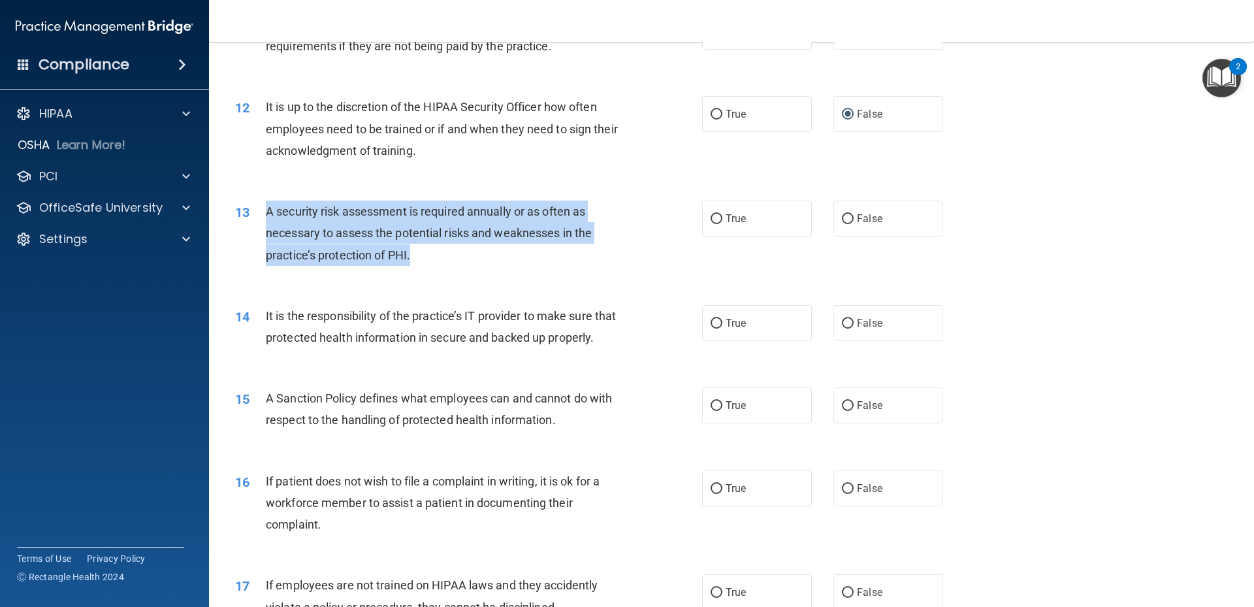
drag, startPoint x: 266, startPoint y: 212, endPoint x: 428, endPoint y: 244, distance: 165.1
click at [428, 244] on div "A security risk assessment is required annually or as often as necessary to ass…" at bounding box center [448, 232] width 365 height 65
drag, startPoint x: 428, startPoint y: 244, endPoint x: 408, endPoint y: 250, distance: 20.5
click at [714, 219] on input "True" at bounding box center [717, 219] width 12 height 10
radio input "true"
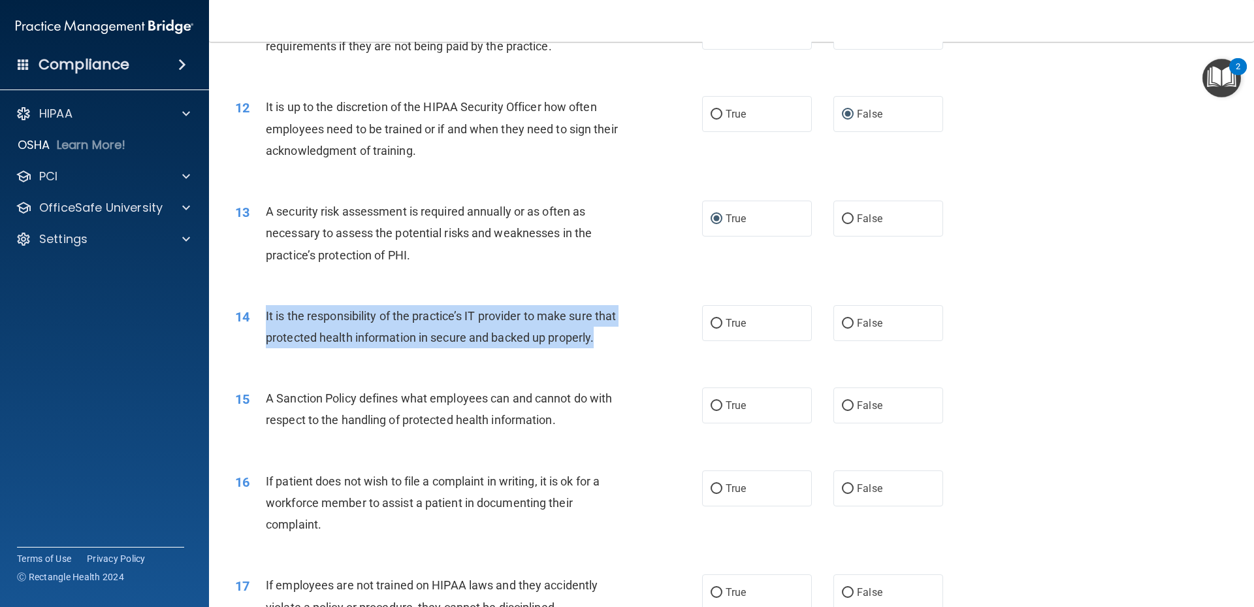
drag, startPoint x: 266, startPoint y: 318, endPoint x: 357, endPoint y: 359, distance: 99.4
click at [357, 348] on div "It is the responsibility of the practice’s IT provider to make sure that protec…" at bounding box center [448, 326] width 365 height 43
drag, startPoint x: 357, startPoint y: 359, endPoint x: 348, endPoint y: 346, distance: 15.0
click at [842, 323] on input "False" at bounding box center [848, 324] width 12 height 10
radio input "true"
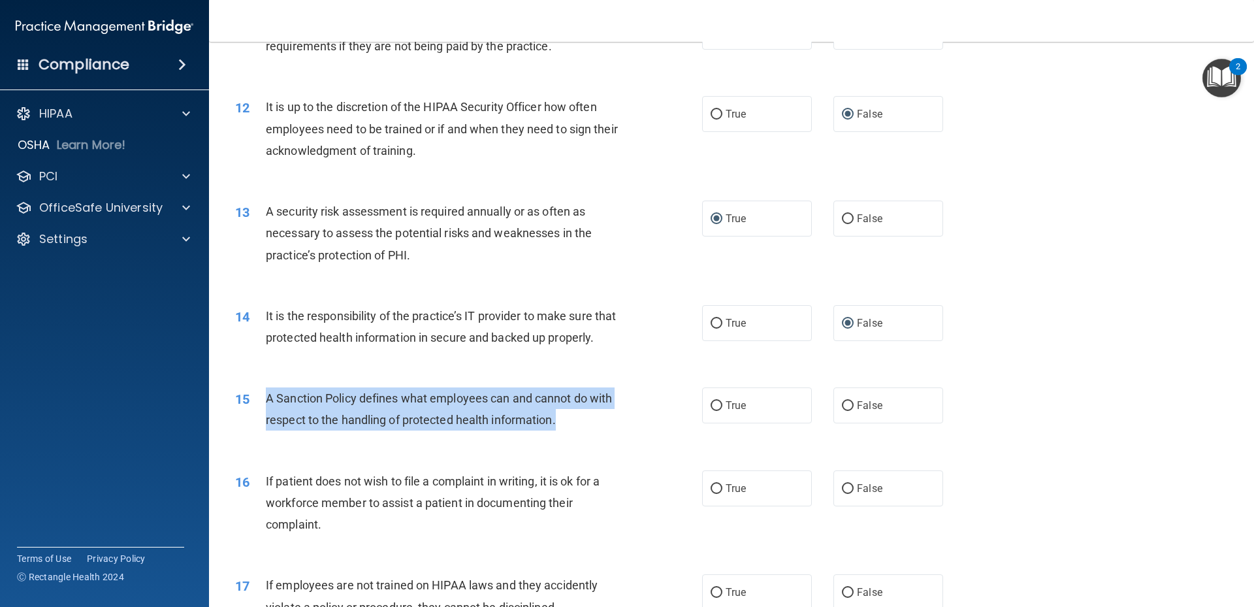
drag, startPoint x: 266, startPoint y: 418, endPoint x: 598, endPoint y: 441, distance: 332.6
click at [598, 430] on div "A Sanction Policy defines what employees can and cannot do with respect to the …" at bounding box center [448, 408] width 365 height 43
drag, startPoint x: 598, startPoint y: 441, endPoint x: 553, endPoint y: 444, distance: 45.8
click at [711, 411] on input "True" at bounding box center [717, 406] width 12 height 10
radio input "true"
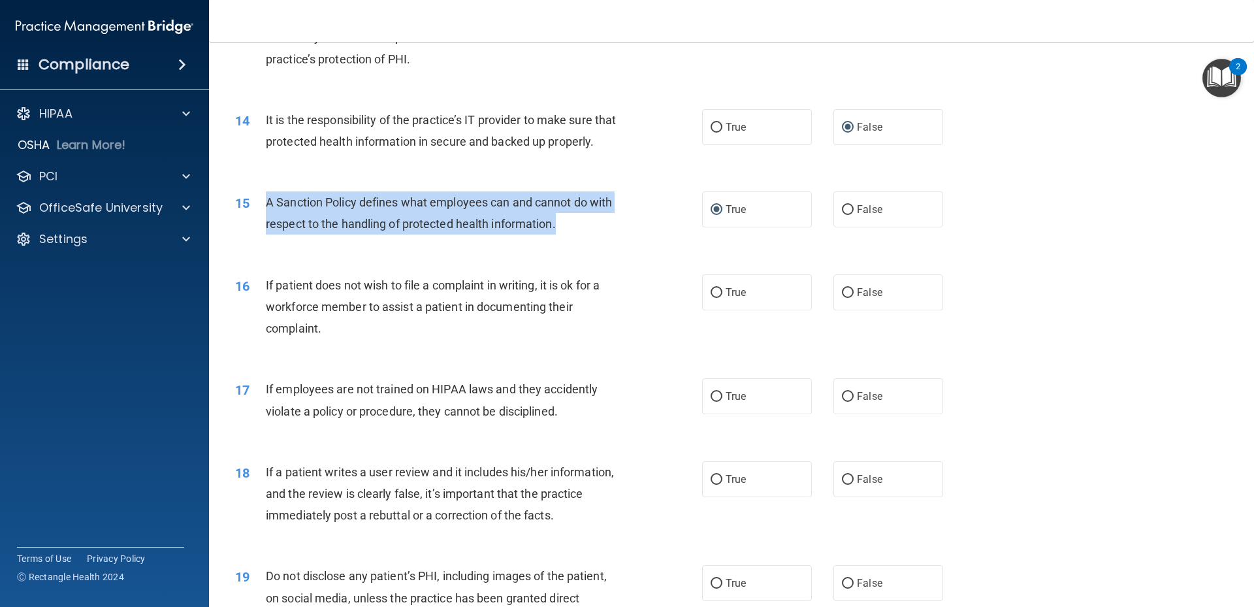
scroll to position [1567, 0]
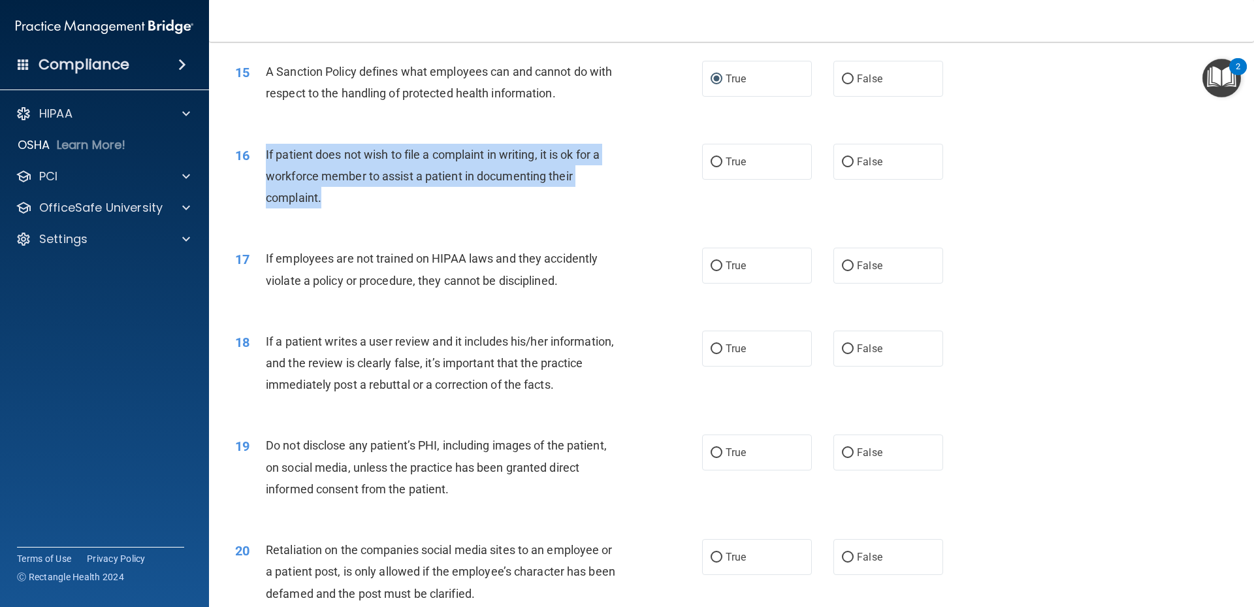
drag, startPoint x: 265, startPoint y: 177, endPoint x: 333, endPoint y: 219, distance: 80.1
click at [333, 209] on div "If patient does not wish to file a complaint in writing, it is ok for a workfor…" at bounding box center [448, 176] width 365 height 65
drag, startPoint x: 333, startPoint y: 219, endPoint x: 332, endPoint y: 207, distance: 12.4
click at [712, 167] on input "True" at bounding box center [717, 162] width 12 height 10
radio input "true"
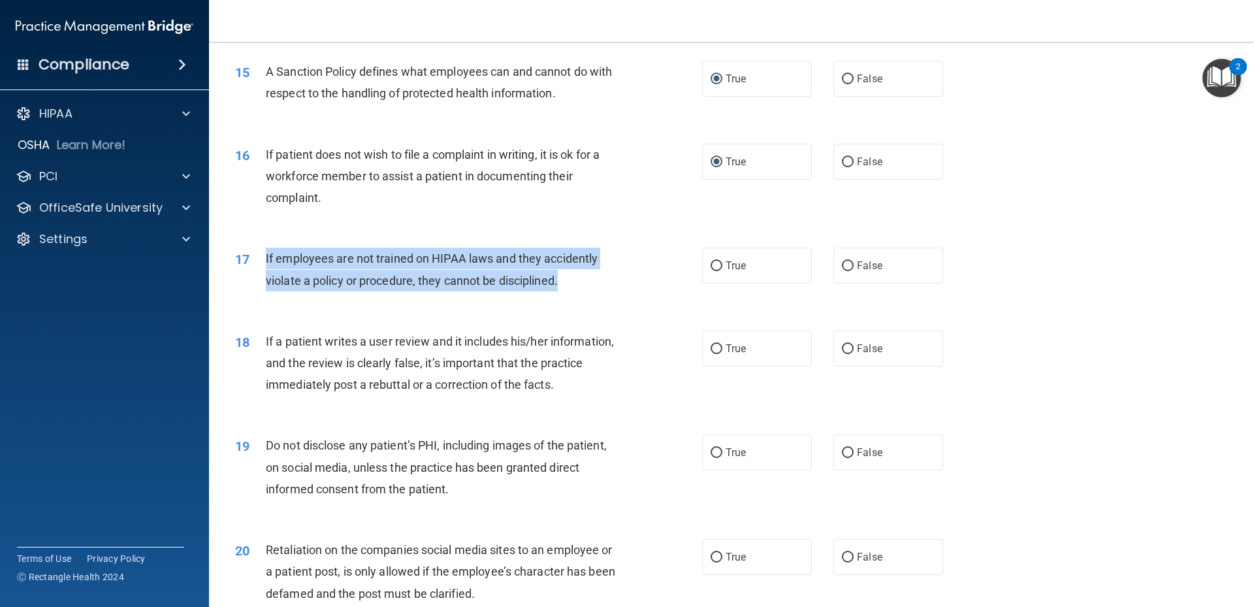
drag, startPoint x: 265, startPoint y: 281, endPoint x: 576, endPoint y: 310, distance: 312.2
click at [576, 291] on div "If employees are not trained on HIPAA laws and they accidently violate a policy…" at bounding box center [448, 269] width 365 height 43
drag, startPoint x: 576, startPoint y: 310, endPoint x: 534, endPoint y: 304, distance: 42.8
click at [845, 271] on input "False" at bounding box center [848, 266] width 12 height 10
radio input "true"
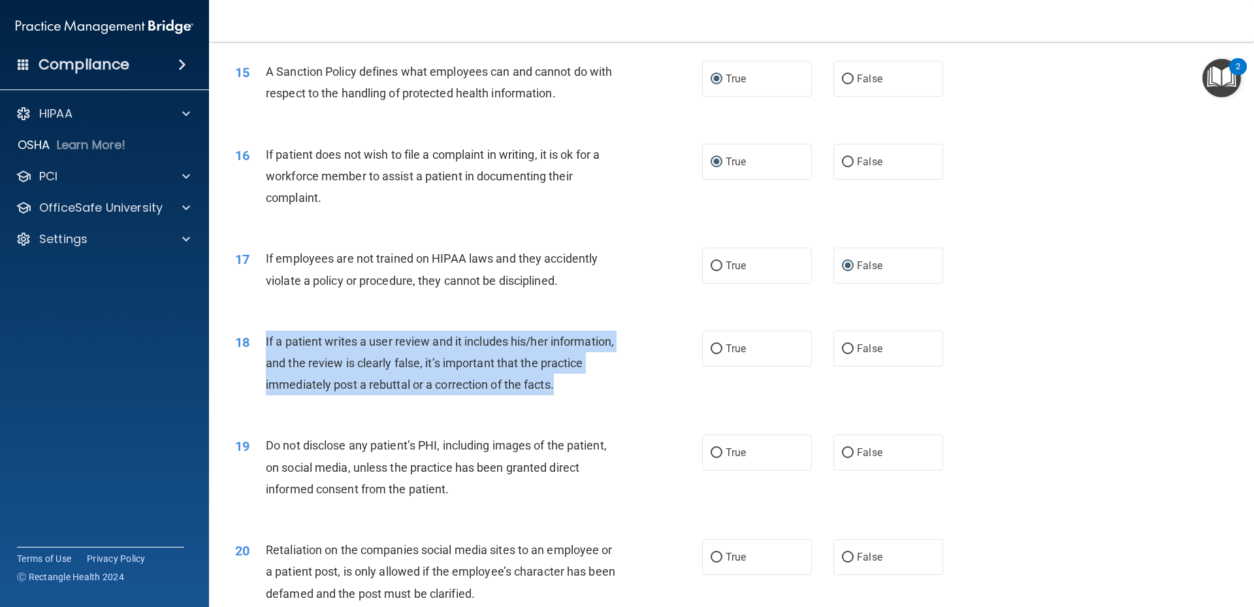
drag, startPoint x: 265, startPoint y: 364, endPoint x: 567, endPoint y: 398, distance: 303.7
click at [567, 396] on div "If a patient writes a user review and it includes his/her information, and the …" at bounding box center [448, 362] width 365 height 65
drag, startPoint x: 567, startPoint y: 398, endPoint x: 553, endPoint y: 402, distance: 14.7
click at [846, 354] on input "False" at bounding box center [848, 349] width 12 height 10
radio input "true"
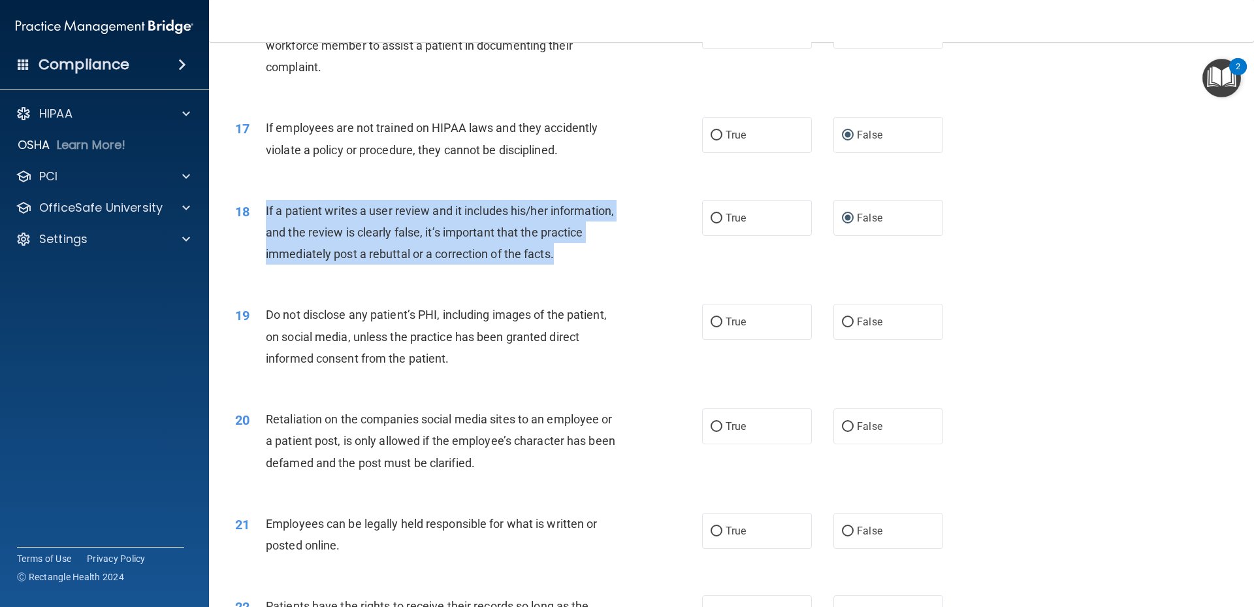
scroll to position [1763, 0]
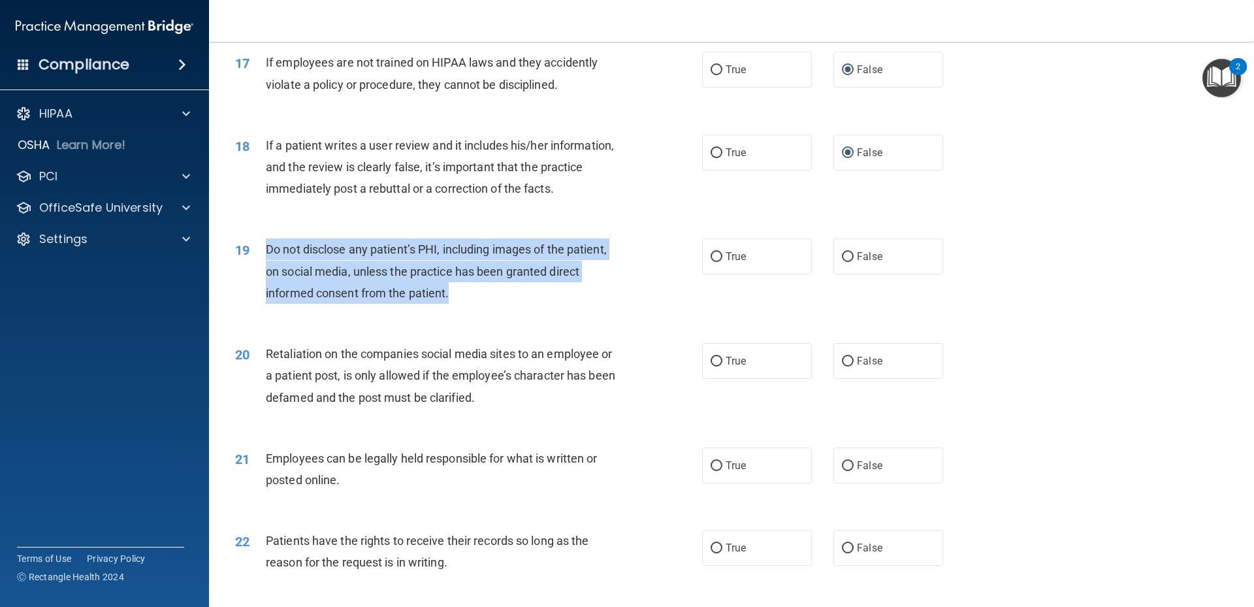
drag, startPoint x: 266, startPoint y: 268, endPoint x: 504, endPoint y: 313, distance: 241.8
click at [504, 304] on div "Do not disclose any patient’s PHI, including images of the patient, on social m…" at bounding box center [448, 270] width 365 height 65
drag, startPoint x: 504, startPoint y: 313, endPoint x: 502, endPoint y: 297, distance: 16.4
click at [713, 262] on input "True" at bounding box center [717, 257] width 12 height 10
radio input "true"
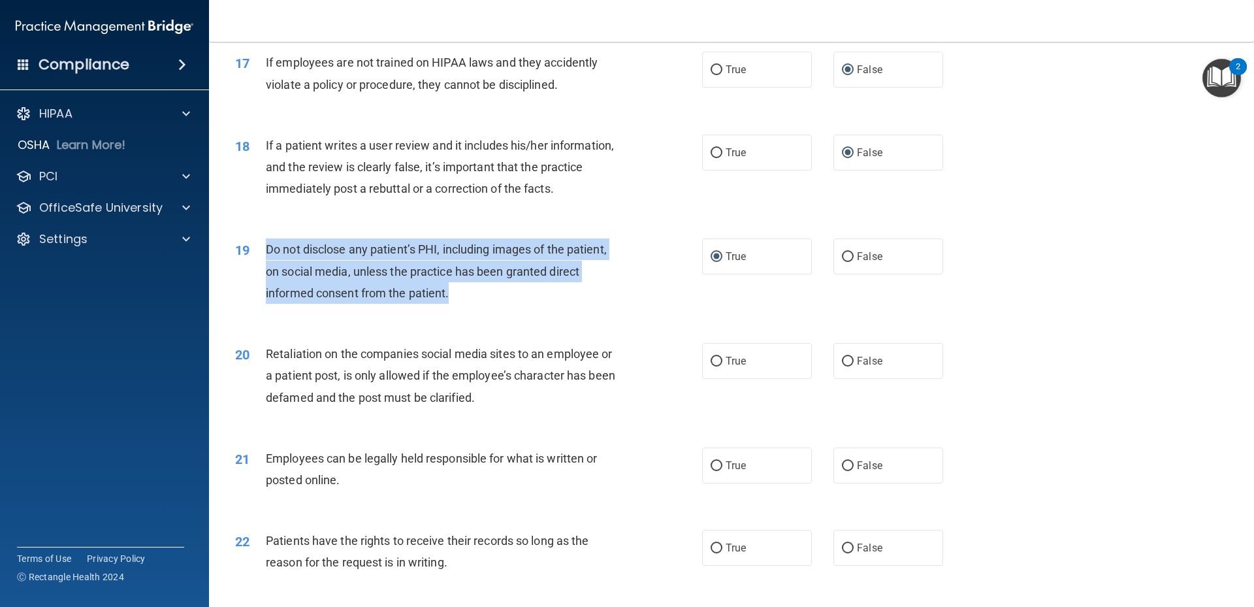
scroll to position [1894, 0]
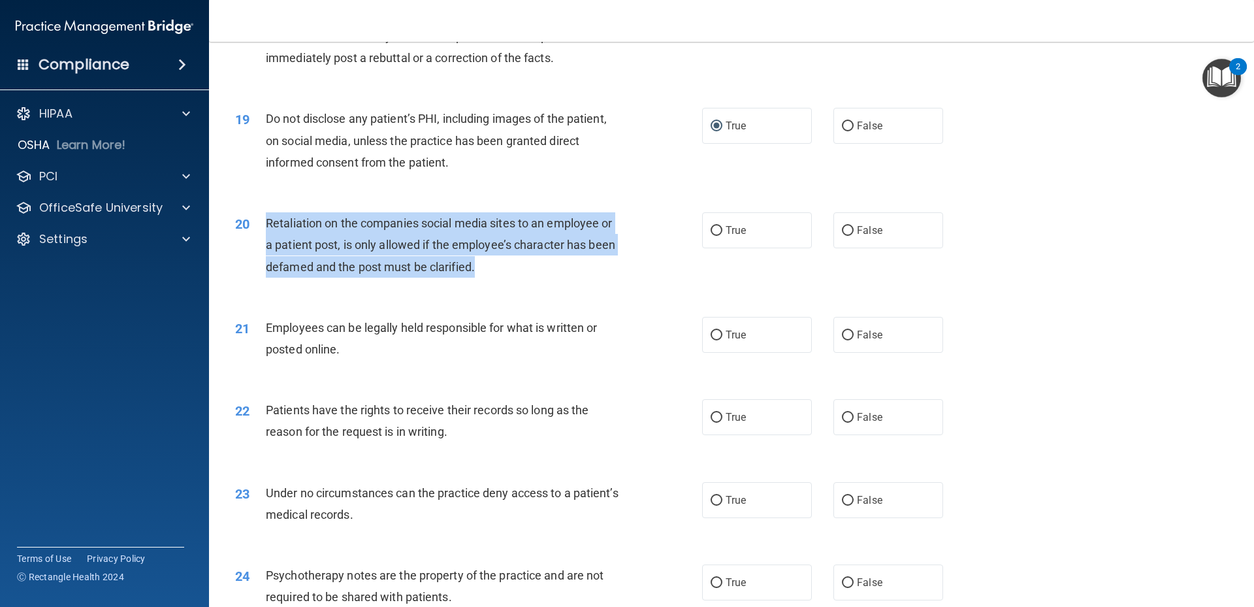
drag, startPoint x: 268, startPoint y: 243, endPoint x: 483, endPoint y: 287, distance: 219.3
click at [483, 278] on div "Retaliation on the companies social media sites to an employee or a patient pos…" at bounding box center [448, 244] width 365 height 65
drag, startPoint x: 483, startPoint y: 287, endPoint x: 468, endPoint y: 289, distance: 15.9
click at [844, 236] on input "False" at bounding box center [848, 231] width 12 height 10
radio input "true"
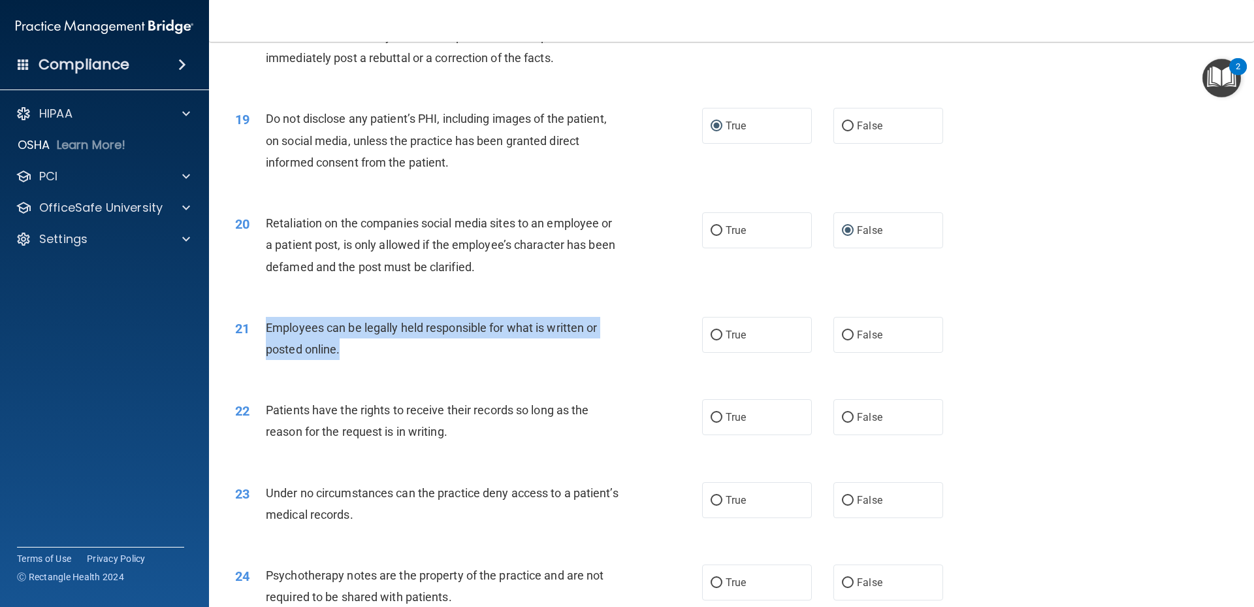
drag, startPoint x: 267, startPoint y: 347, endPoint x: 340, endPoint y: 368, distance: 75.9
click at [340, 360] on div "Employees can be legally held responsible for what is written or posted online." at bounding box center [448, 338] width 365 height 43
click at [713, 340] on input "True" at bounding box center [717, 335] width 12 height 10
radio input "true"
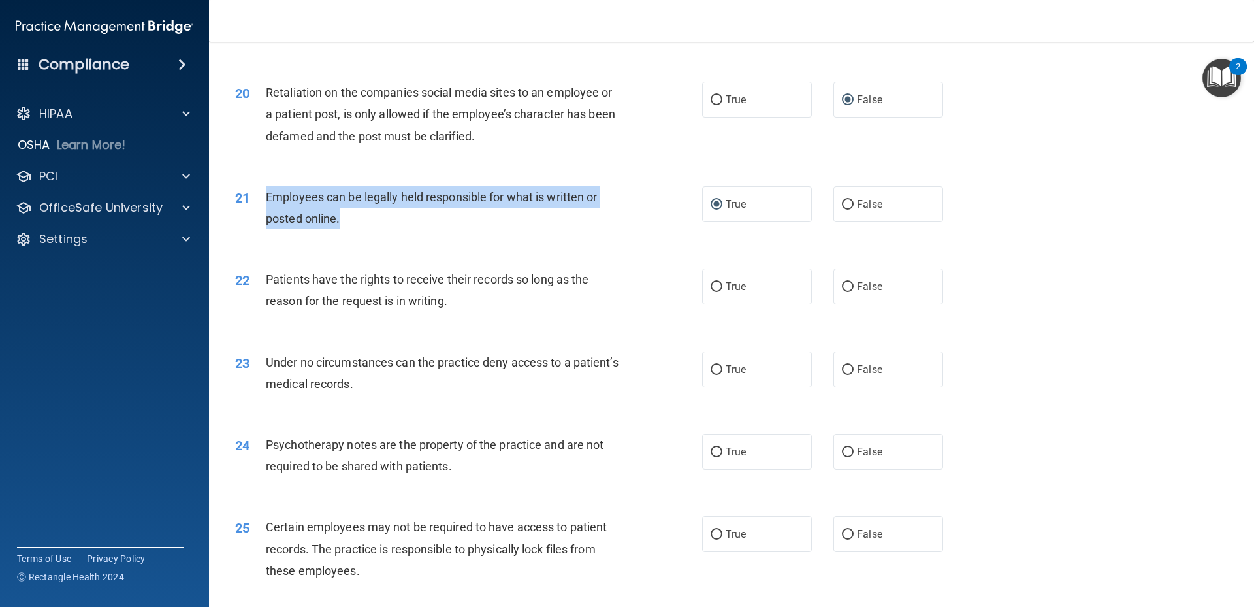
scroll to position [2090, 0]
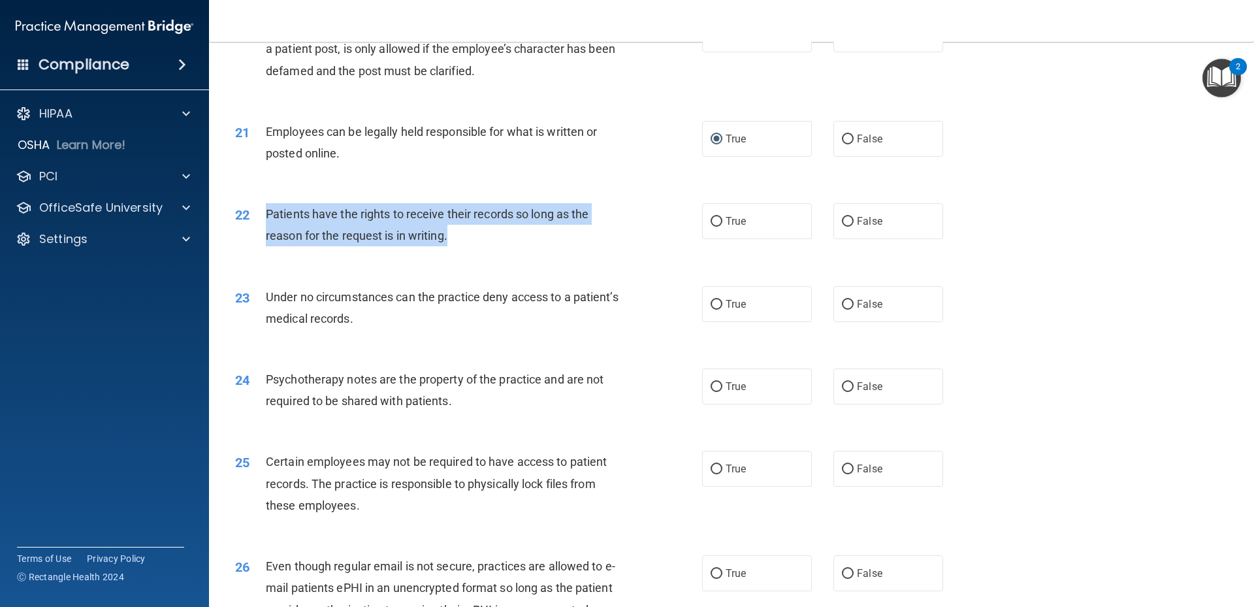
drag, startPoint x: 266, startPoint y: 233, endPoint x: 457, endPoint y: 258, distance: 191.7
click at [457, 246] on div "Patients have the rights to receive their records so long as the reason for the…" at bounding box center [448, 224] width 365 height 43
drag, startPoint x: 457, startPoint y: 258, endPoint x: 440, endPoint y: 260, distance: 16.4
click at [843, 227] on input "False" at bounding box center [848, 222] width 12 height 10
radio input "true"
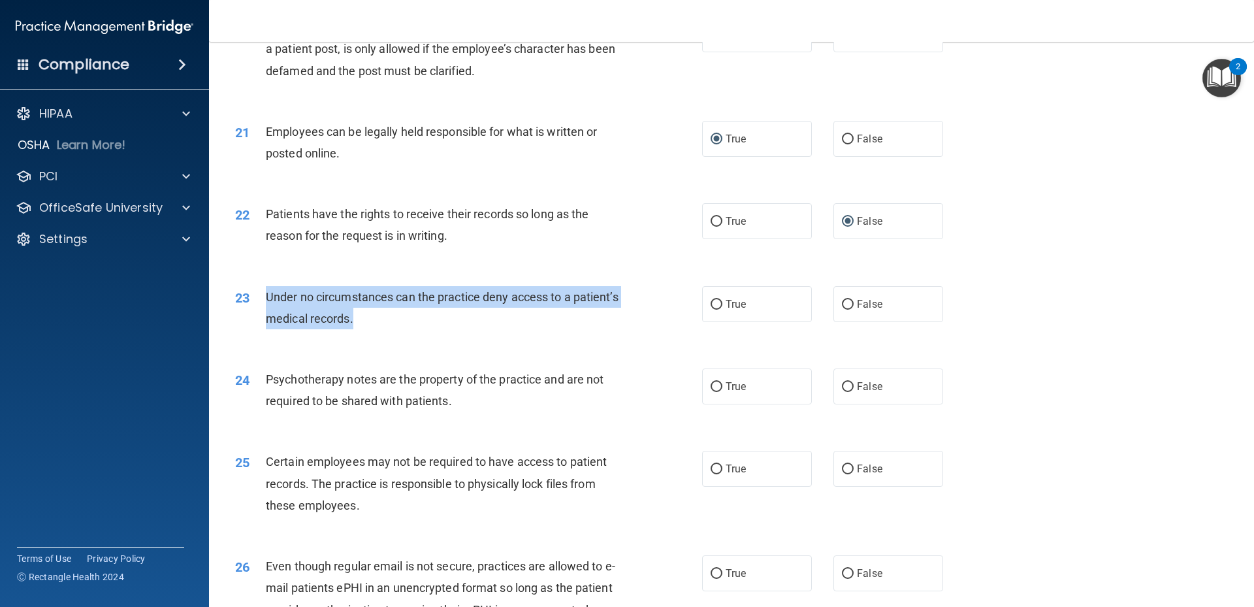
drag, startPoint x: 265, startPoint y: 319, endPoint x: 414, endPoint y: 341, distance: 150.6
click at [414, 329] on div "Under no circumstances can the practice deny access to a patient’s medical reco…" at bounding box center [448, 307] width 365 height 43
drag, startPoint x: 414, startPoint y: 341, endPoint x: 394, endPoint y: 344, distance: 20.5
click at [845, 310] on input "False" at bounding box center [848, 305] width 12 height 10
radio input "true"
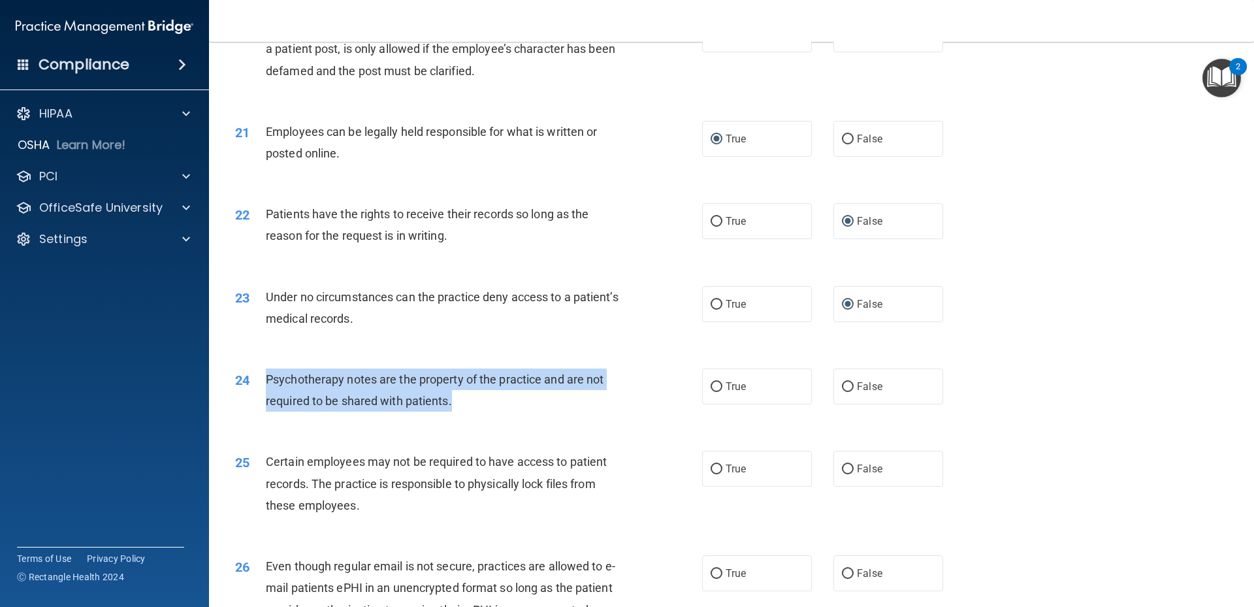
drag, startPoint x: 266, startPoint y: 401, endPoint x: 475, endPoint y: 425, distance: 211.0
click at [475, 411] on div "Psychotherapy notes are the property of the practice and are not required to be…" at bounding box center [448, 389] width 365 height 43
drag, startPoint x: 475, startPoint y: 425, endPoint x: 453, endPoint y: 425, distance: 22.9
click at [713, 392] on input "True" at bounding box center [717, 387] width 12 height 10
radio input "true"
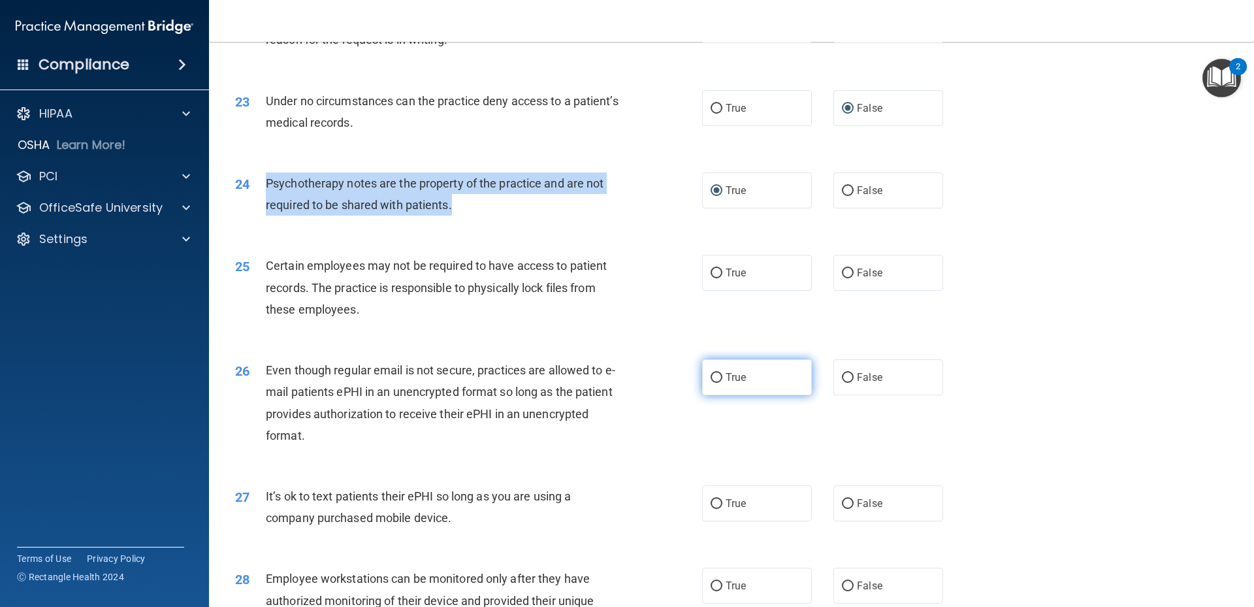
scroll to position [2351, 0]
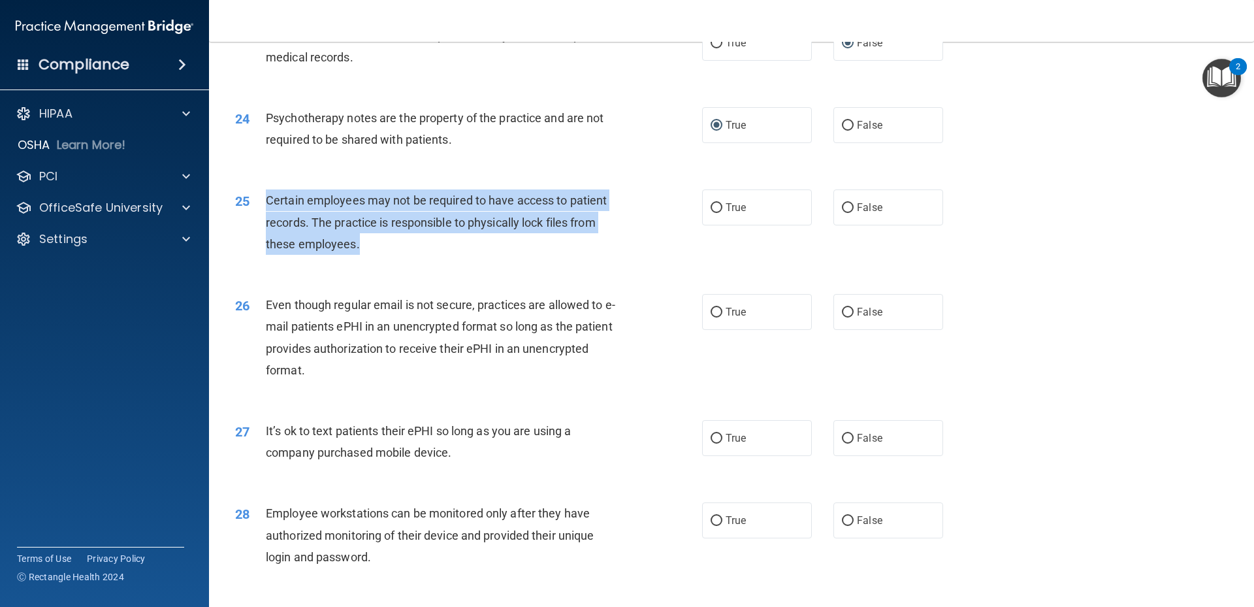
drag, startPoint x: 268, startPoint y: 218, endPoint x: 359, endPoint y: 263, distance: 101.1
click at [359, 255] on div "Certain employees may not be required to have access to patient records. The pr…" at bounding box center [448, 221] width 365 height 65
click at [711, 213] on input "True" at bounding box center [717, 208] width 12 height 10
radio input "true"
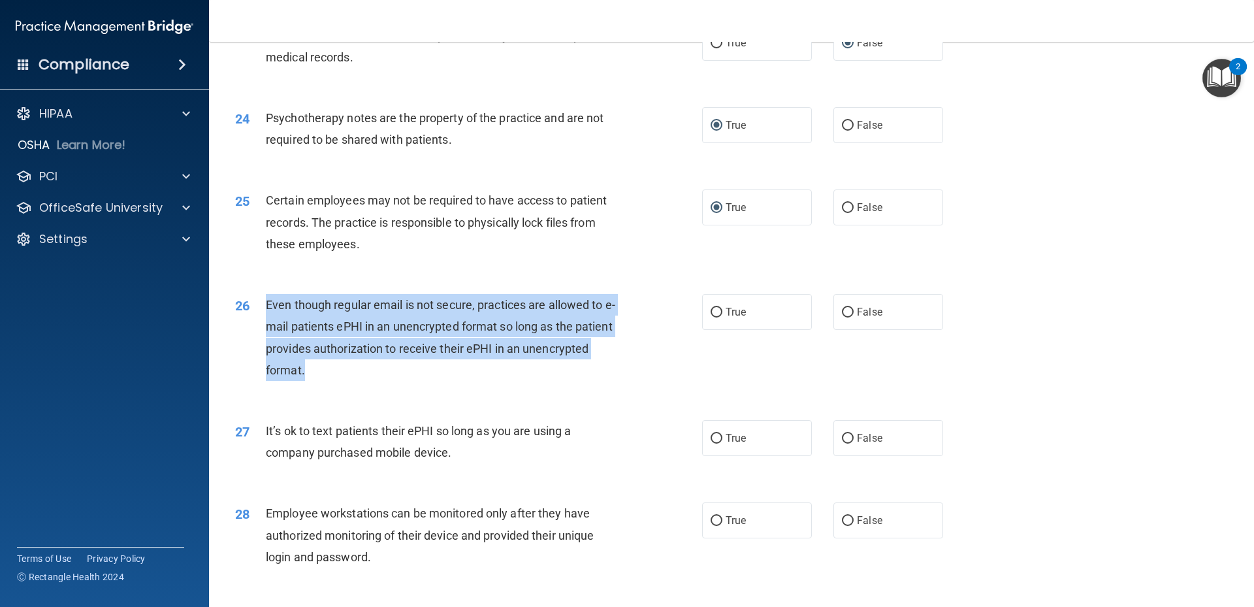
drag, startPoint x: 268, startPoint y: 326, endPoint x: 380, endPoint y: 385, distance: 126.5
click at [380, 381] on div "Even though regular email is not secure, practices are allowed to e-mail patien…" at bounding box center [448, 337] width 365 height 87
drag, startPoint x: 380, startPoint y: 385, endPoint x: 378, endPoint y: 371, distance: 14.5
click at [714, 317] on input "True" at bounding box center [717, 313] width 12 height 10
radio input "true"
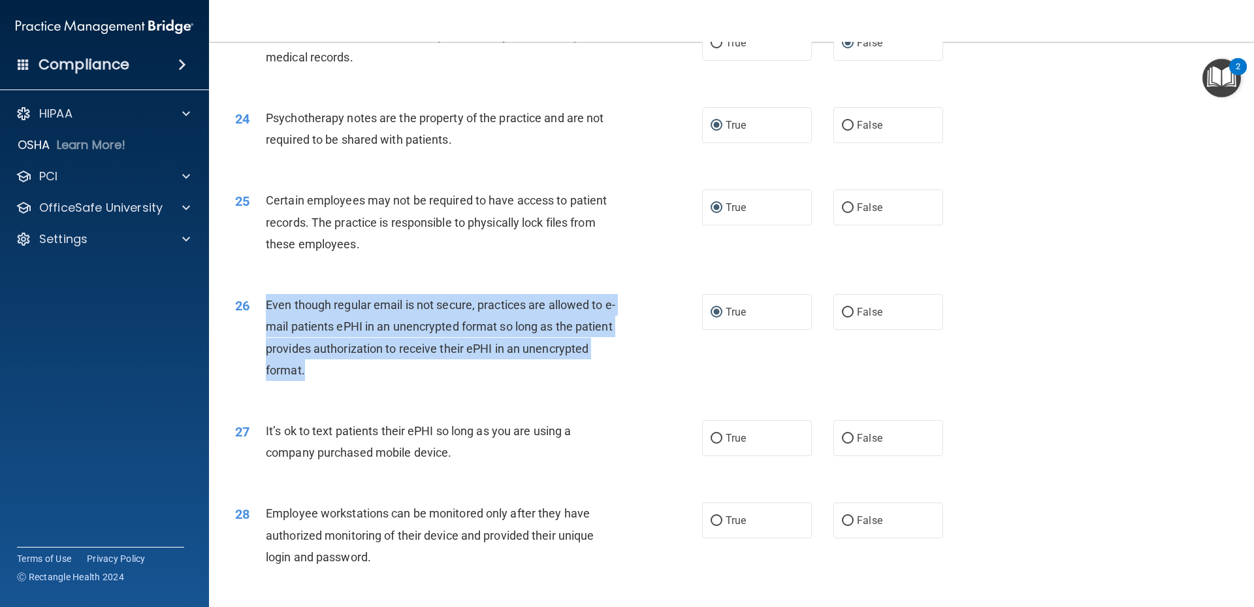
drag, startPoint x: 266, startPoint y: 453, endPoint x: 460, endPoint y: 477, distance: 194.7
click at [460, 463] on div "It’s ok to text patients their ePHI so long as you are using a company purchase…" at bounding box center [448, 441] width 365 height 43
drag, startPoint x: 460, startPoint y: 477, endPoint x: 449, endPoint y: 478, distance: 11.2
click at [846, 443] on input "False" at bounding box center [848, 439] width 12 height 10
radio input "true"
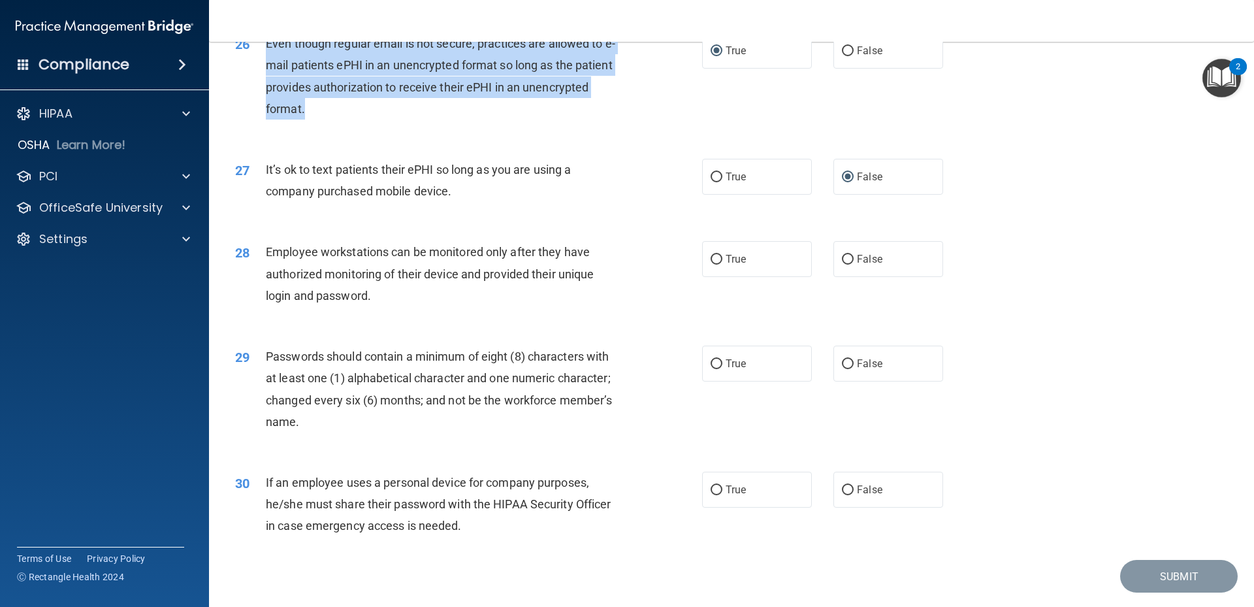
scroll to position [2672, 0]
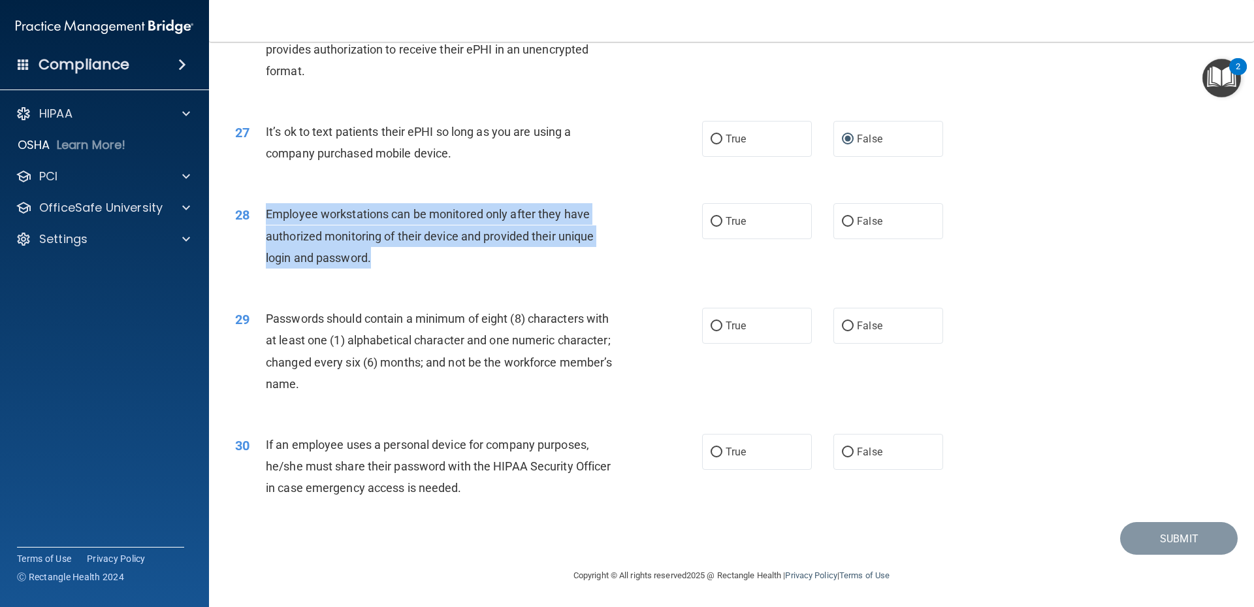
drag, startPoint x: 265, startPoint y: 216, endPoint x: 375, endPoint y: 251, distance: 115.7
click at [375, 251] on div "28 Employee workstations can be monitored only after they have authorized monit…" at bounding box center [469, 239] width 506 height 72
drag, startPoint x: 375, startPoint y: 251, endPoint x: 368, endPoint y: 262, distance: 13.2
click at [842, 223] on input "False" at bounding box center [848, 222] width 12 height 10
radio input "true"
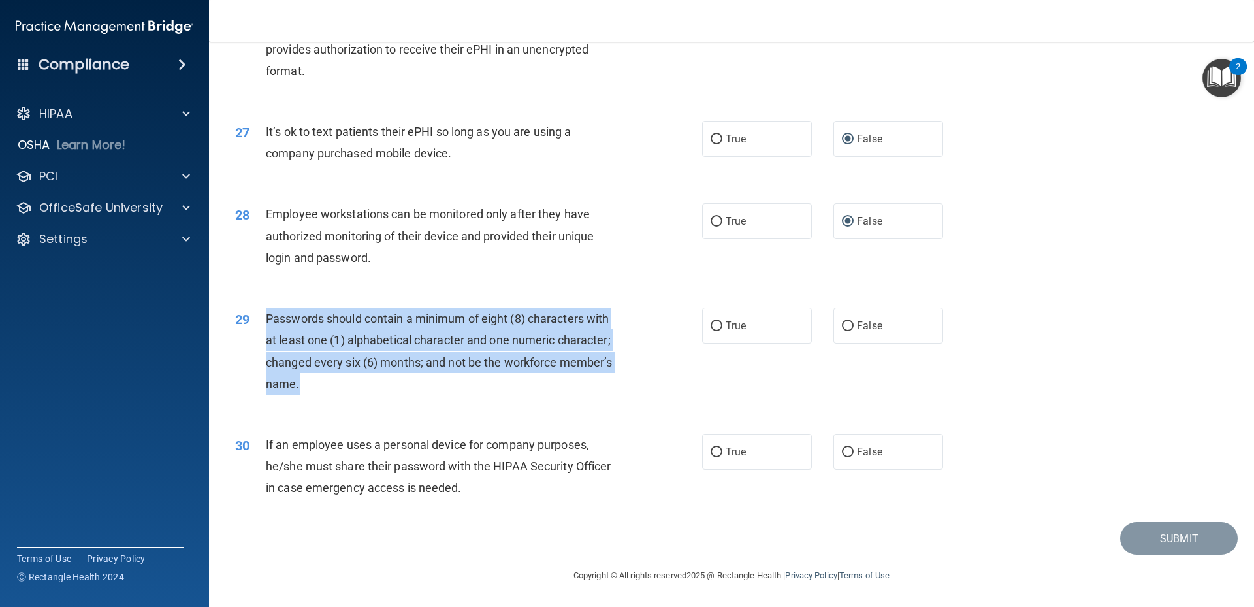
drag, startPoint x: 268, startPoint y: 322, endPoint x: 374, endPoint y: 380, distance: 120.1
click at [374, 380] on div "Passwords should contain a minimum of eight (8) characters with at least one (1…" at bounding box center [448, 351] width 365 height 87
drag, startPoint x: 374, startPoint y: 380, endPoint x: 368, endPoint y: 366, distance: 15.5
click at [716, 329] on input "True" at bounding box center [717, 326] width 12 height 10
radio input "true"
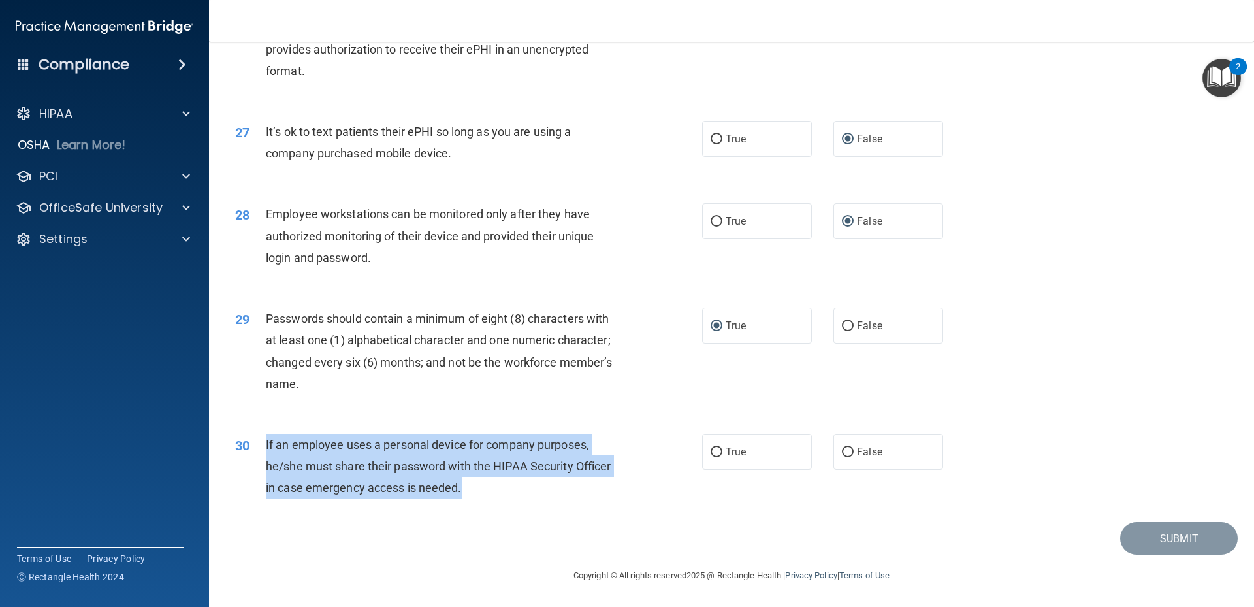
drag, startPoint x: 266, startPoint y: 444, endPoint x: 462, endPoint y: 482, distance: 199.6
click at [462, 482] on span "If an employee uses a personal device for company purposes, he/she must share t…" at bounding box center [438, 466] width 345 height 57
drag, startPoint x: 462, startPoint y: 482, endPoint x: 447, endPoint y: 487, distance: 15.1
click at [842, 453] on input "False" at bounding box center [848, 452] width 12 height 10
radio input "true"
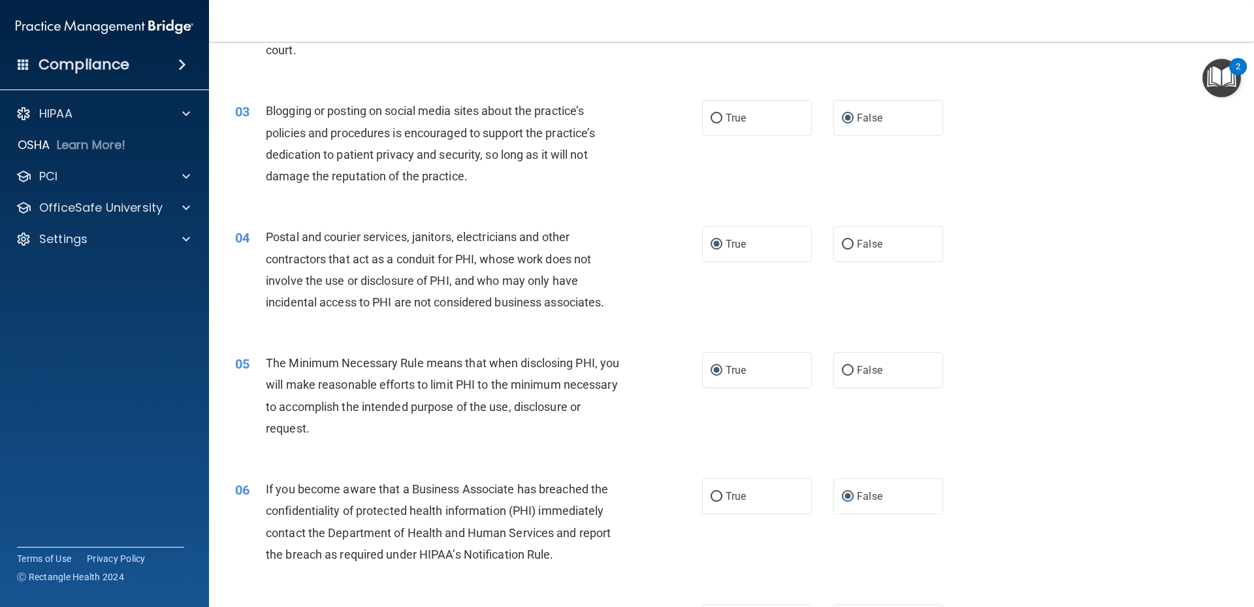
scroll to position [0, 0]
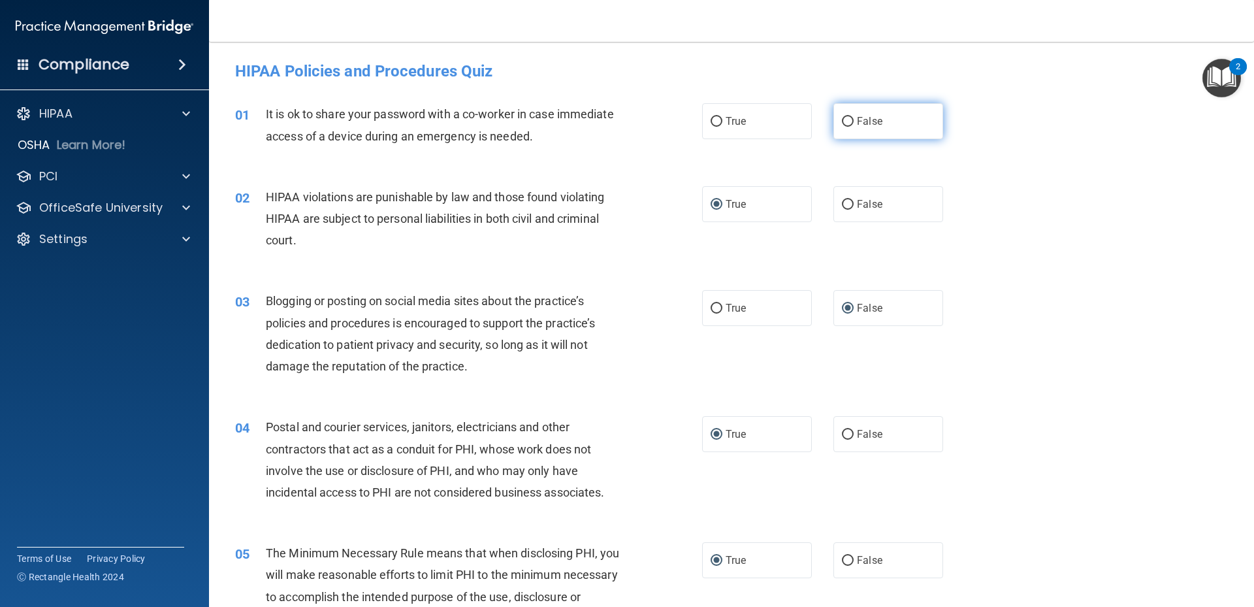
click at [842, 125] on input "False" at bounding box center [848, 122] width 12 height 10
radio input "true"
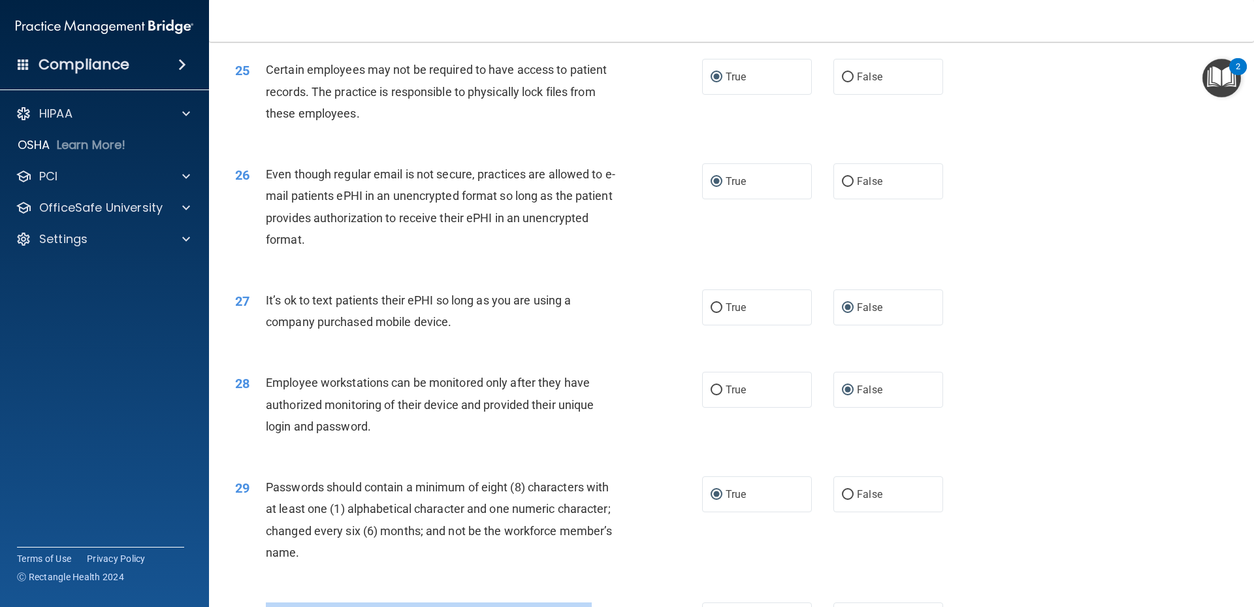
scroll to position [2672, 0]
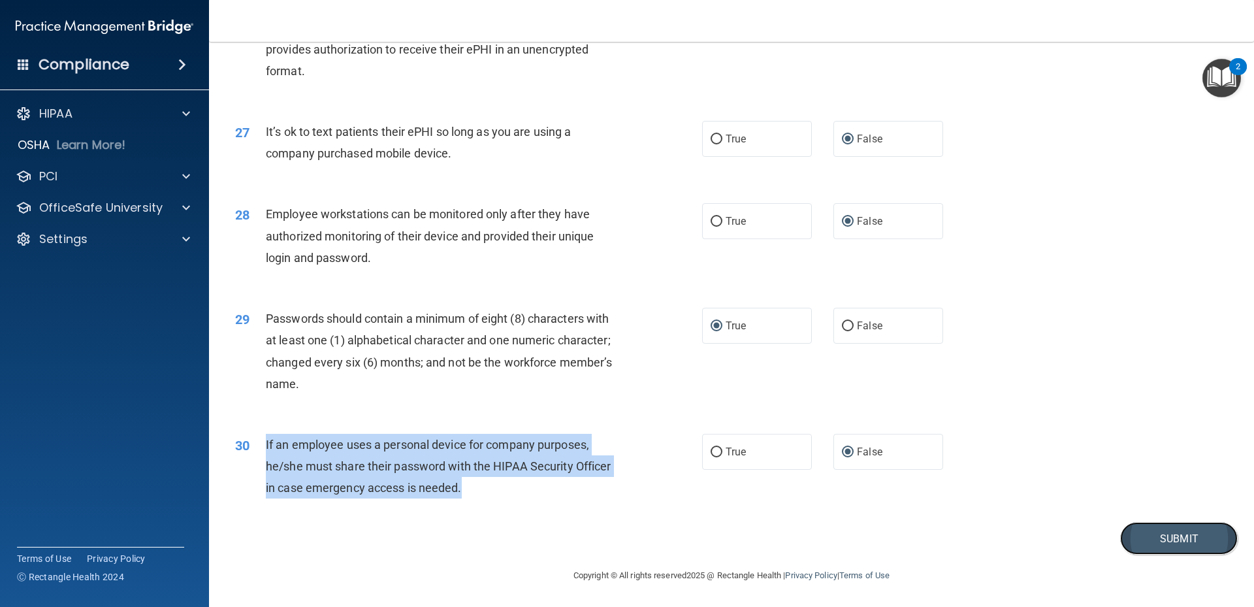
click at [1152, 539] on button "Submit" at bounding box center [1179, 538] width 118 height 33
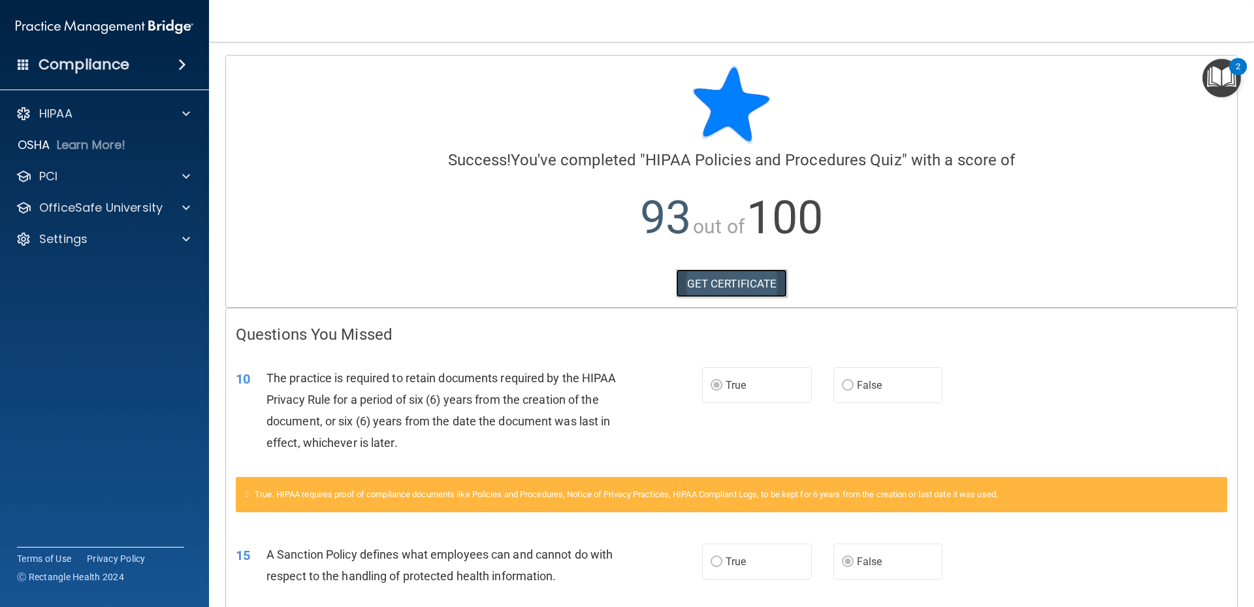
click at [746, 291] on link "GET CERTIFICATE" at bounding box center [732, 283] width 112 height 29
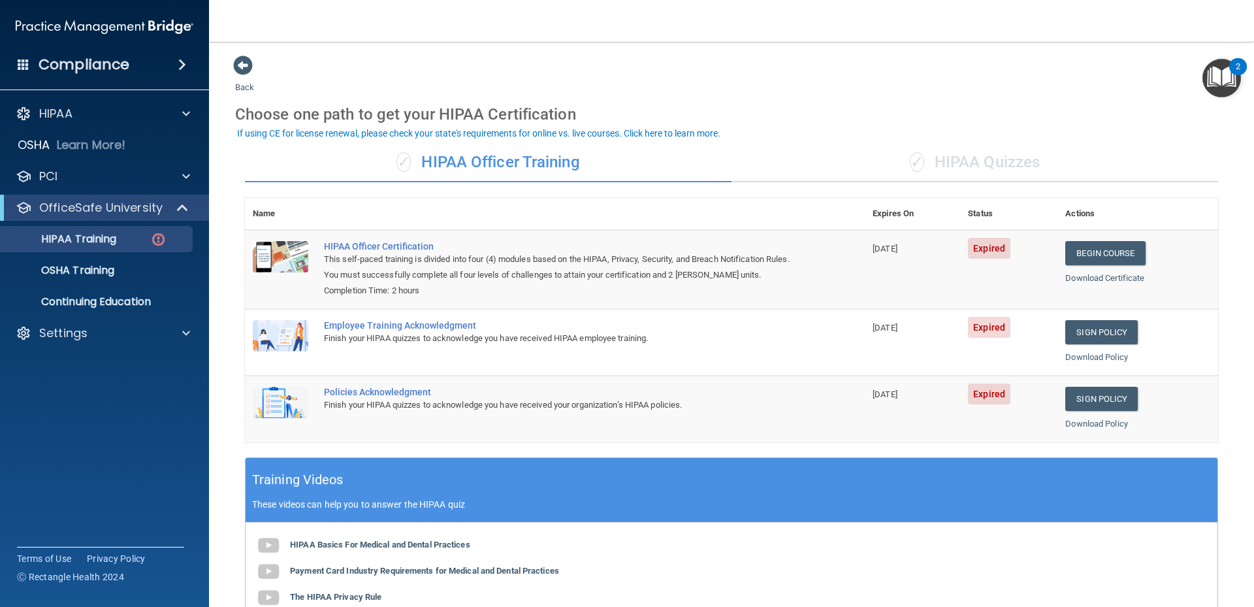
click at [978, 156] on div "✓ HIPAA Quizzes" at bounding box center [974, 162] width 487 height 39
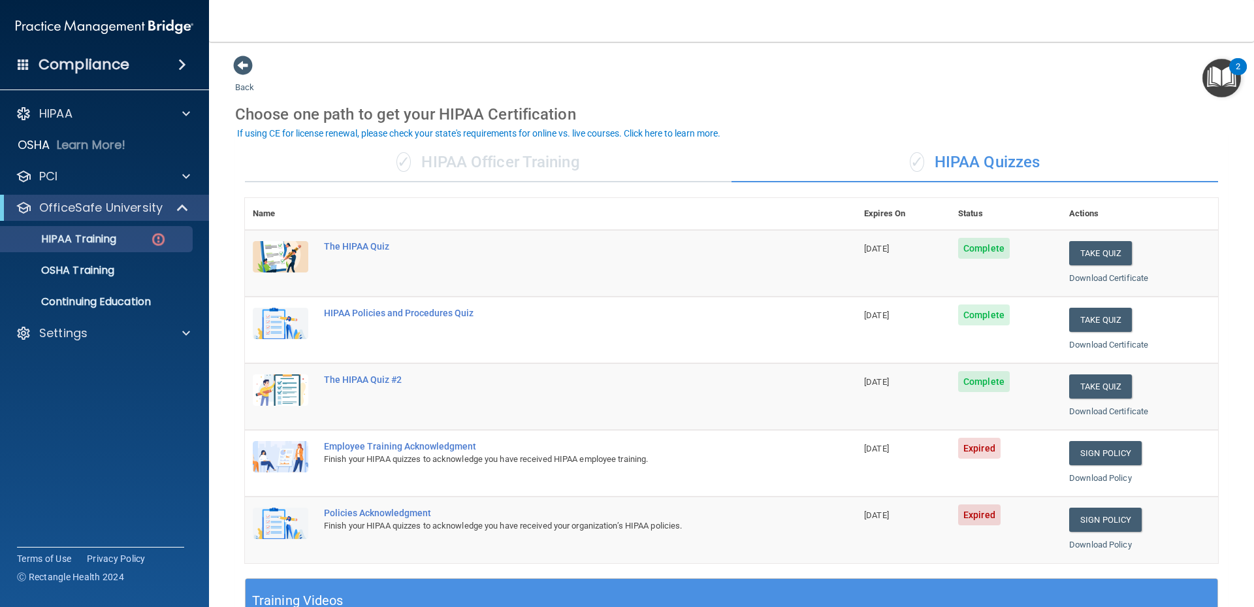
scroll to position [131, 0]
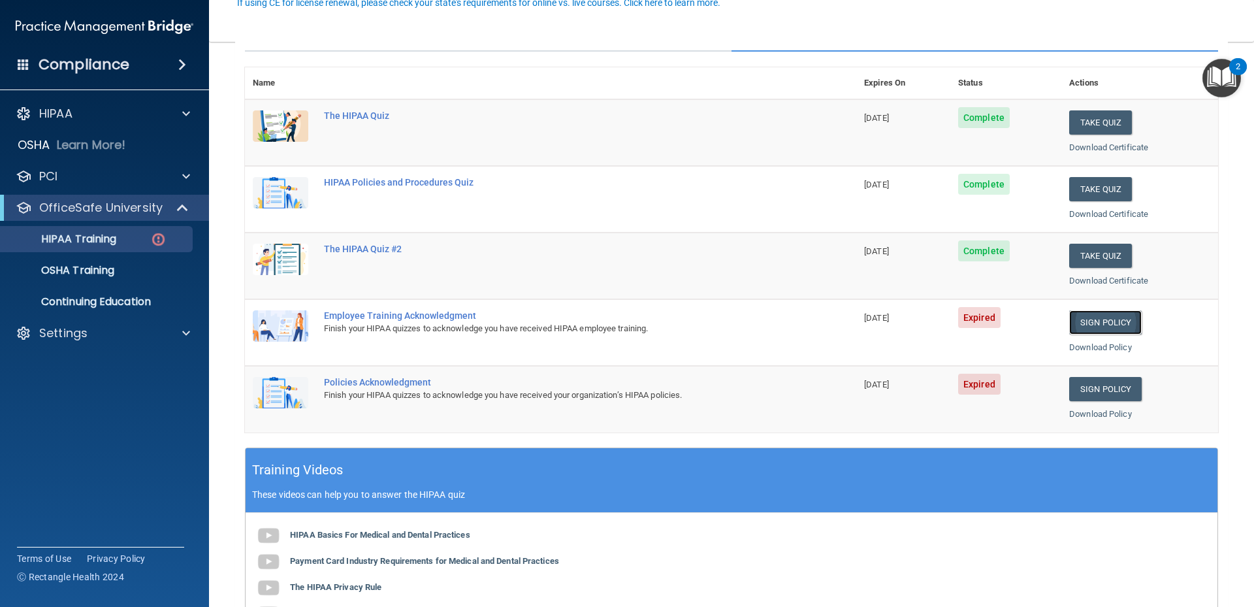
click at [1115, 325] on link "Sign Policy" at bounding box center [1105, 322] width 72 height 24
click at [1101, 389] on link "Sign Policy" at bounding box center [1105, 389] width 72 height 24
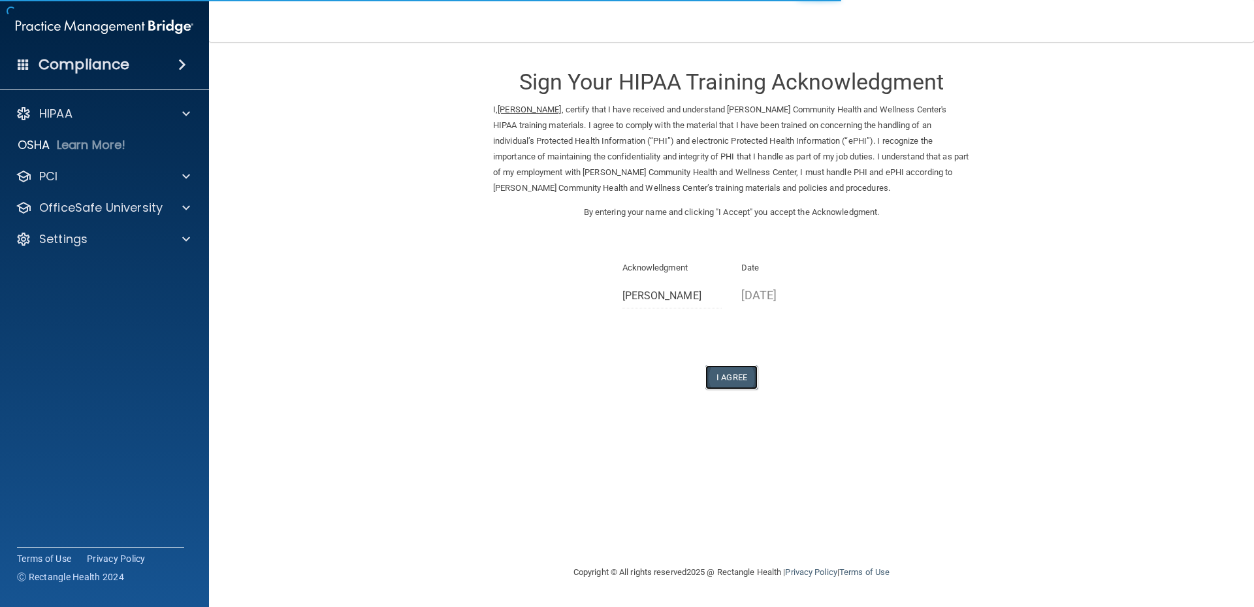
click at [733, 373] on button "I Agree" at bounding box center [731, 377] width 52 height 24
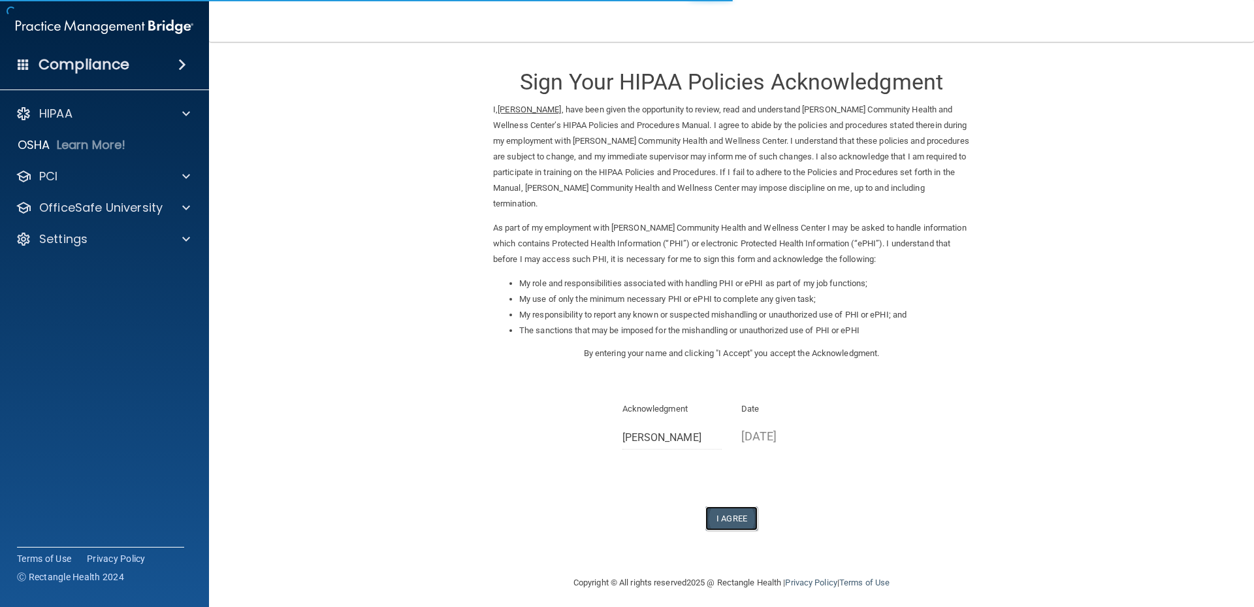
click at [720, 514] on button "I Agree" at bounding box center [731, 518] width 52 height 24
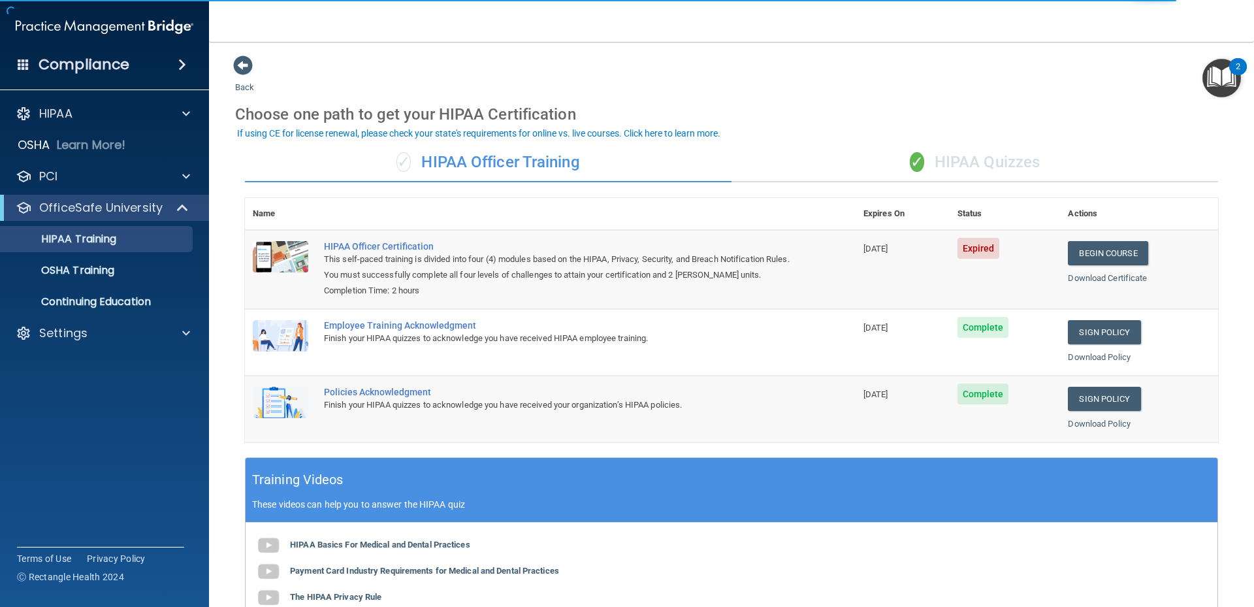
click at [987, 155] on div "✓ HIPAA Quizzes" at bounding box center [974, 162] width 487 height 39
